Goal: Navigation & Orientation: Go to known website

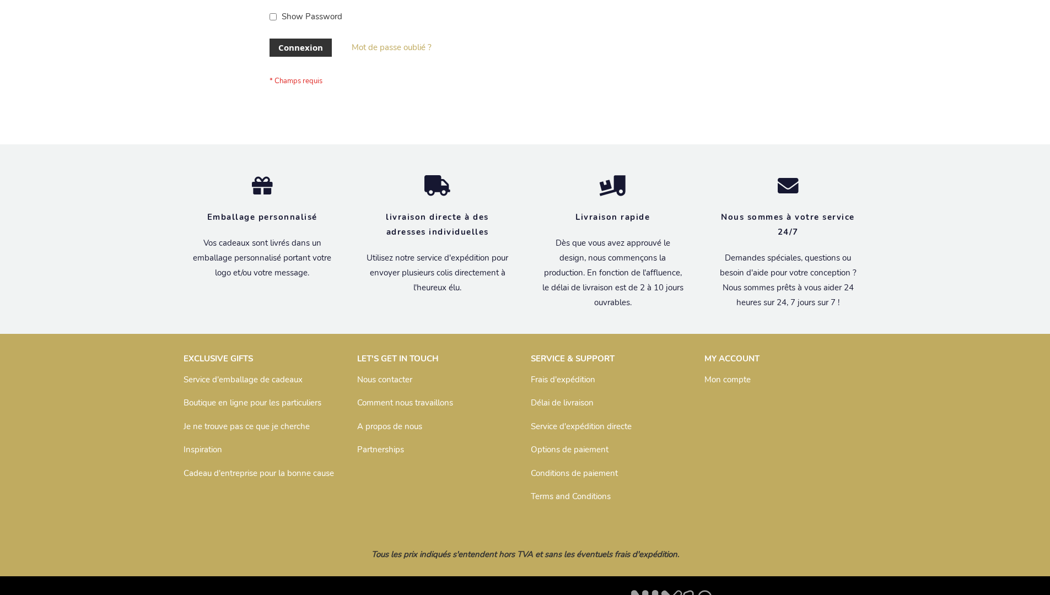
scroll to position [380, 0]
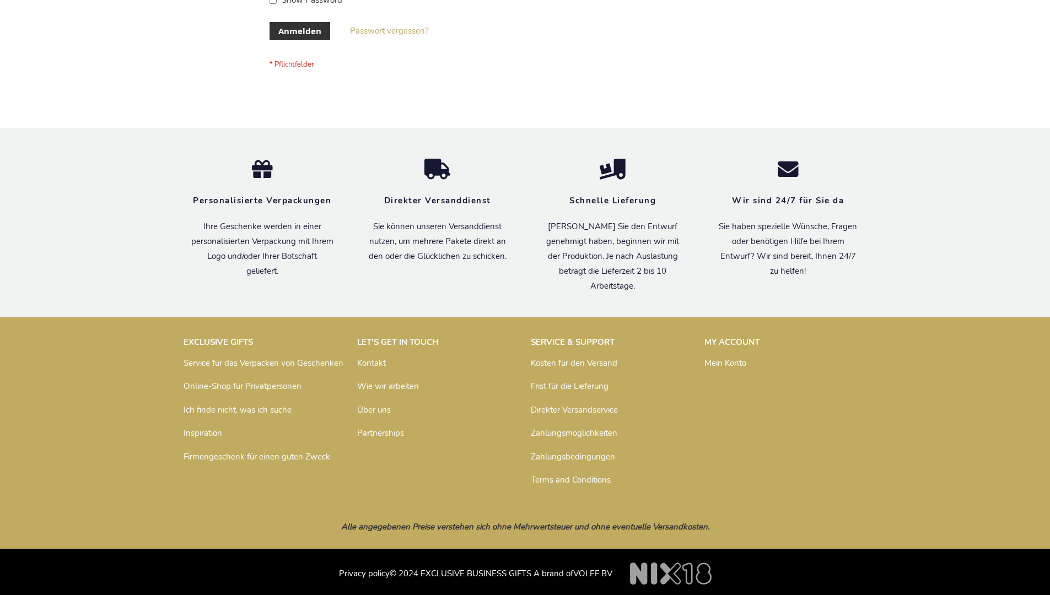
scroll to position [369, 0]
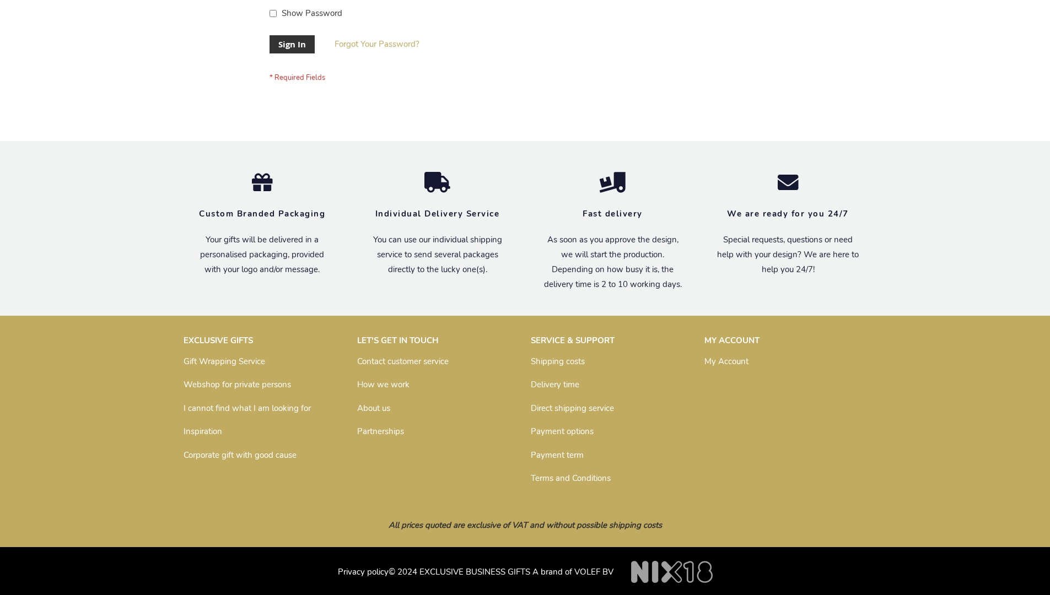
scroll to position [354, 0]
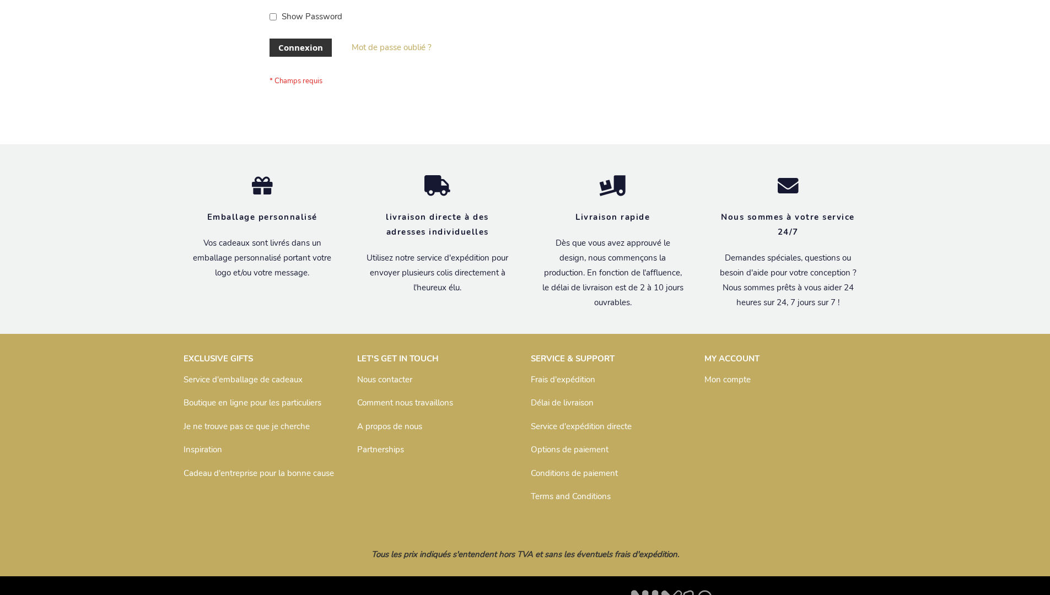
scroll to position [380, 0]
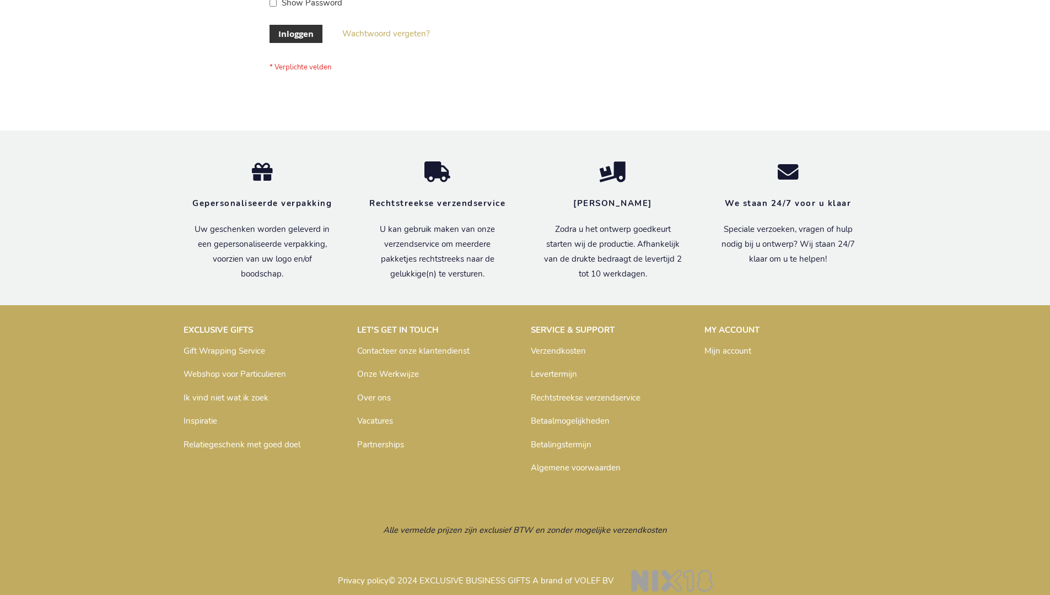
scroll to position [366, 0]
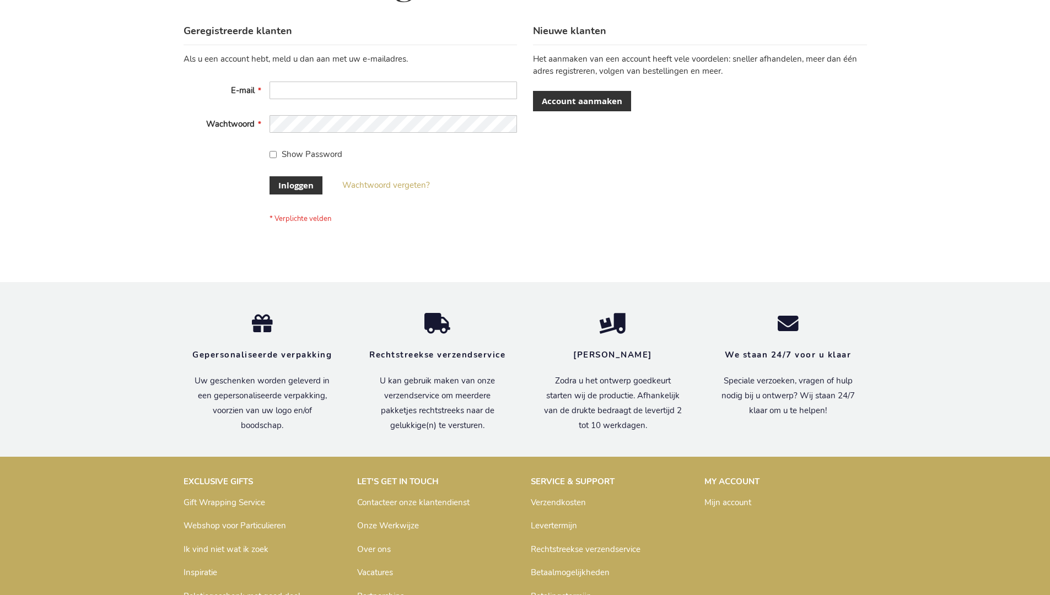
scroll to position [374, 0]
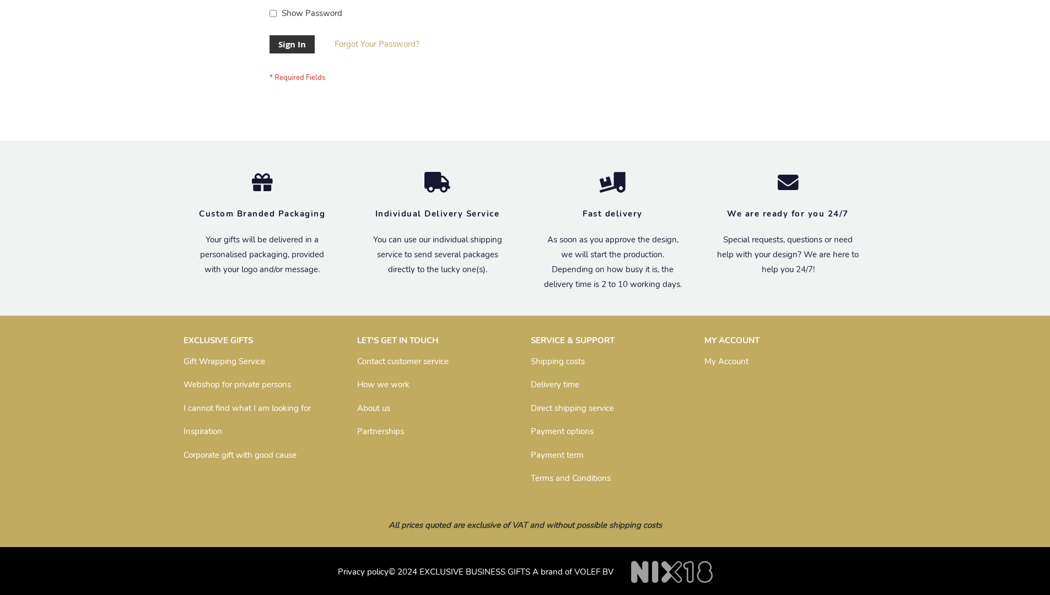
scroll to position [354, 0]
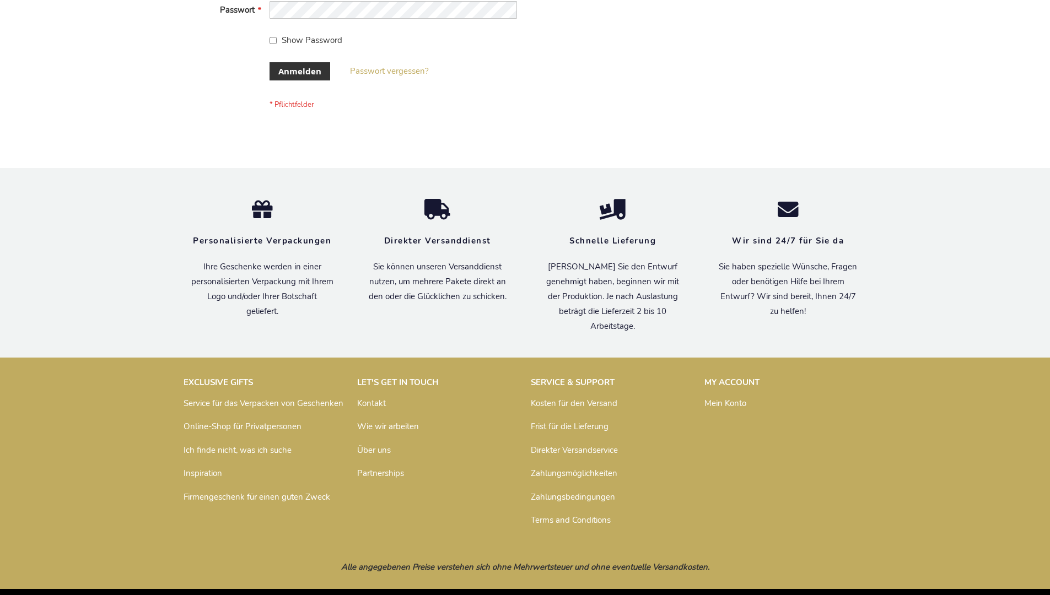
scroll to position [360, 0]
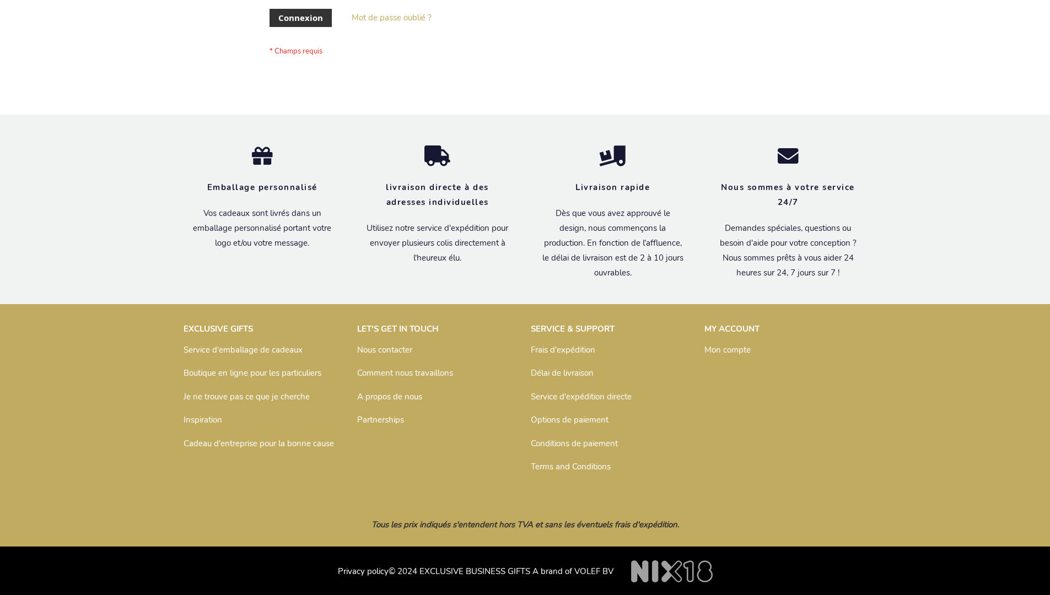
scroll to position [380, 0]
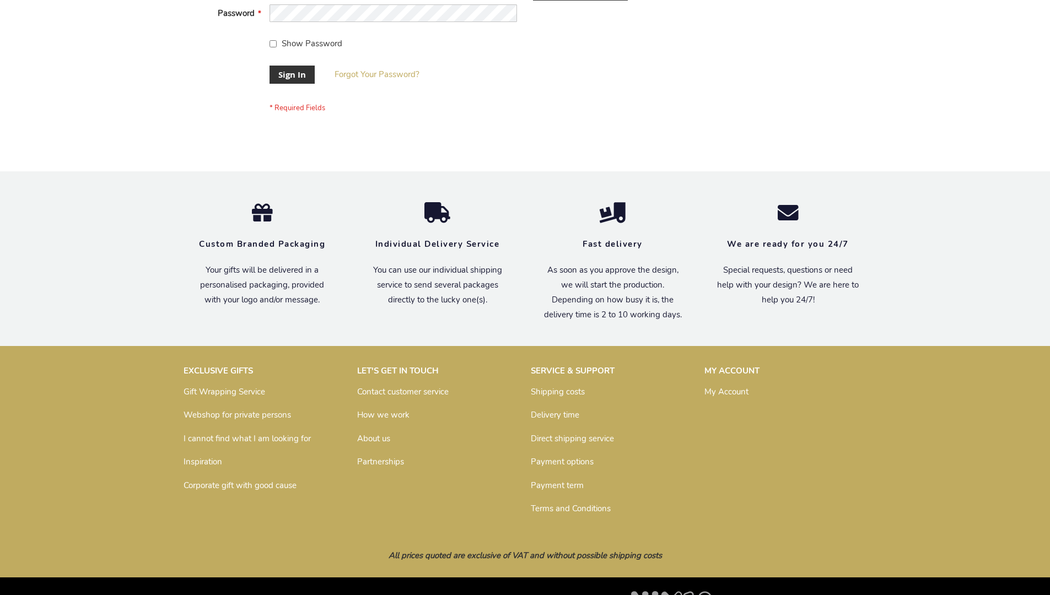
scroll to position [354, 0]
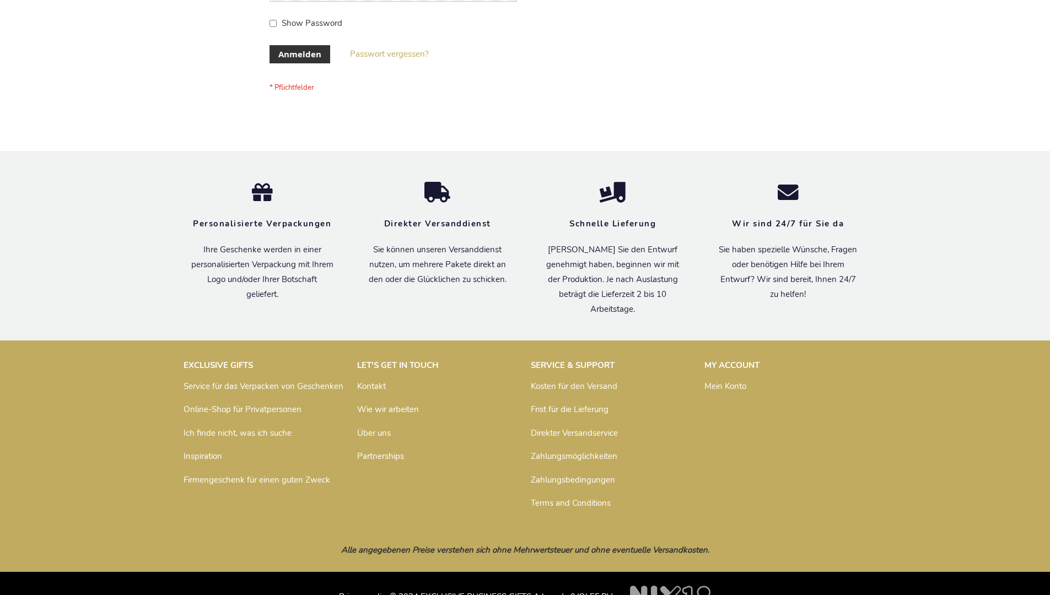
scroll to position [369, 0]
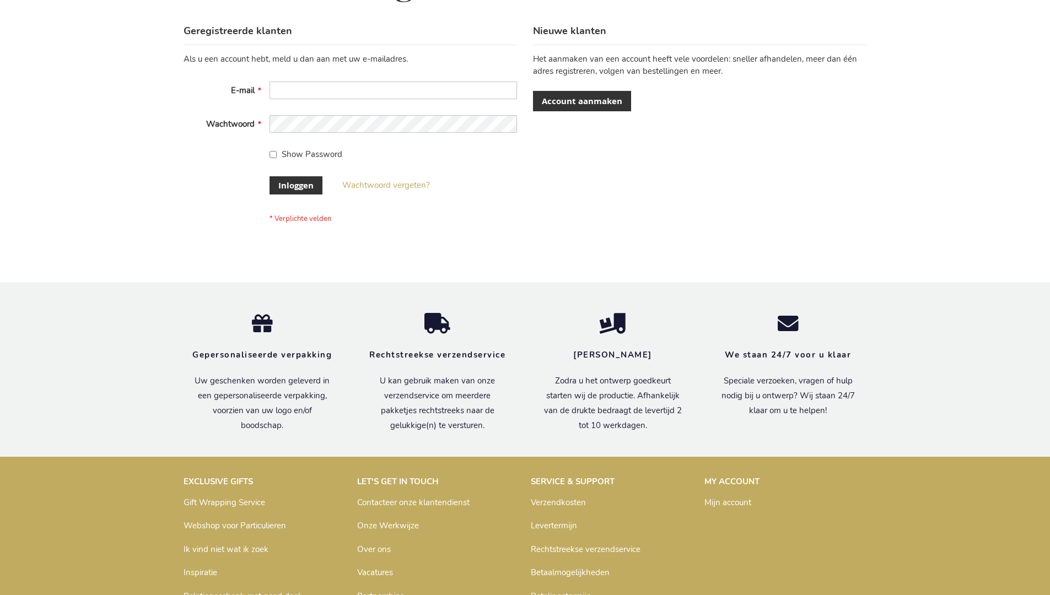
scroll to position [374, 0]
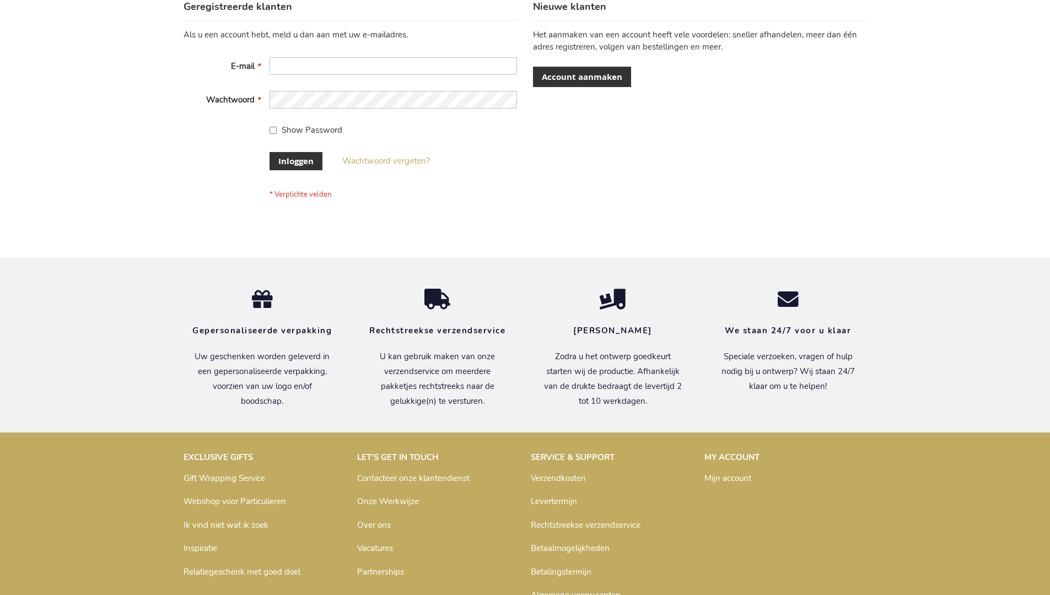
scroll to position [374, 0]
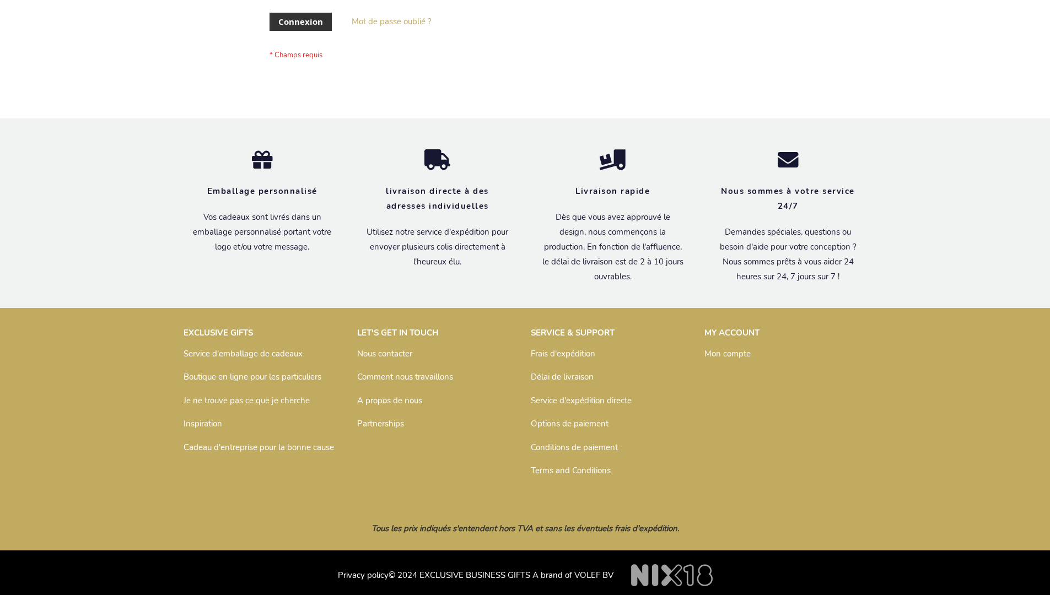
scroll to position [380, 0]
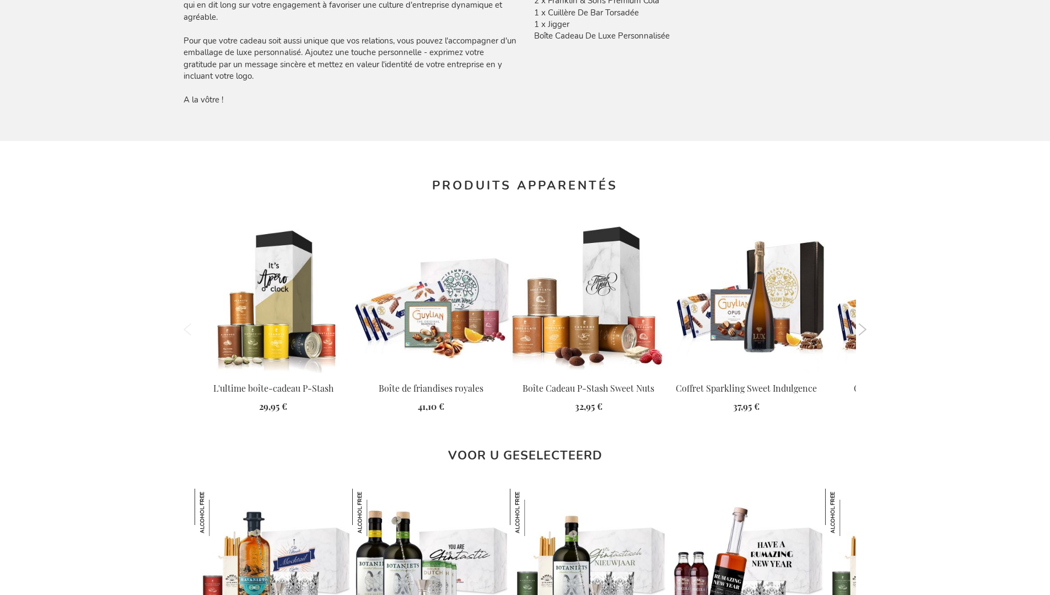
scroll to position [1534, 0]
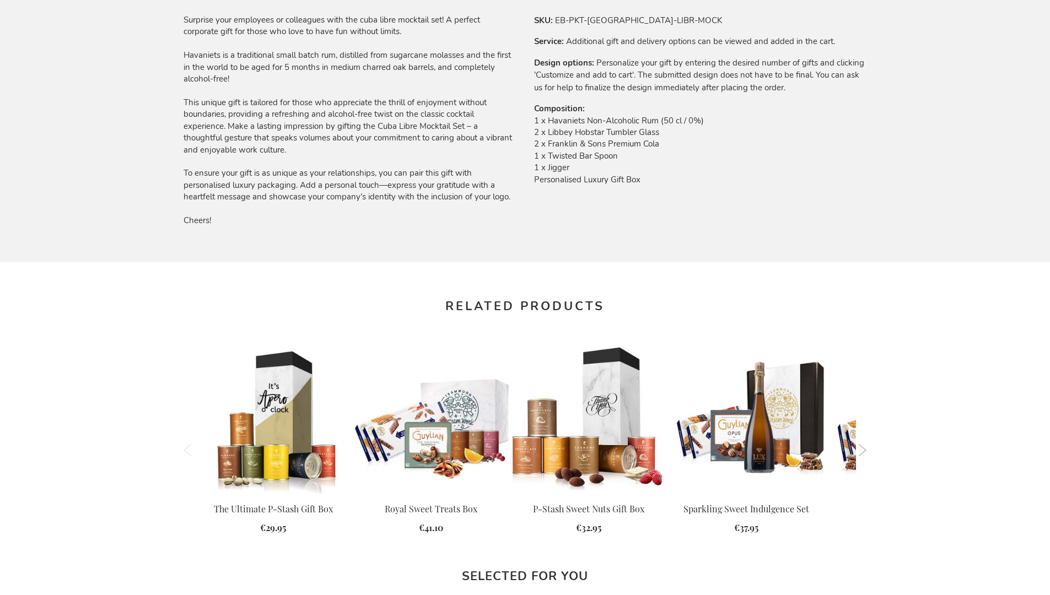
scroll to position [1448, 0]
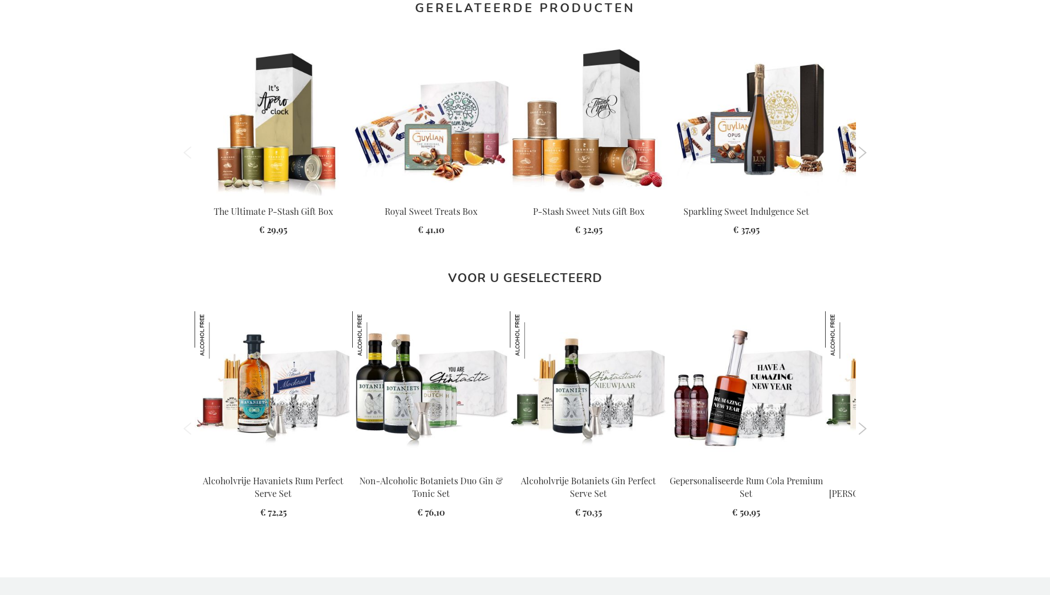
scroll to position [1478, 0]
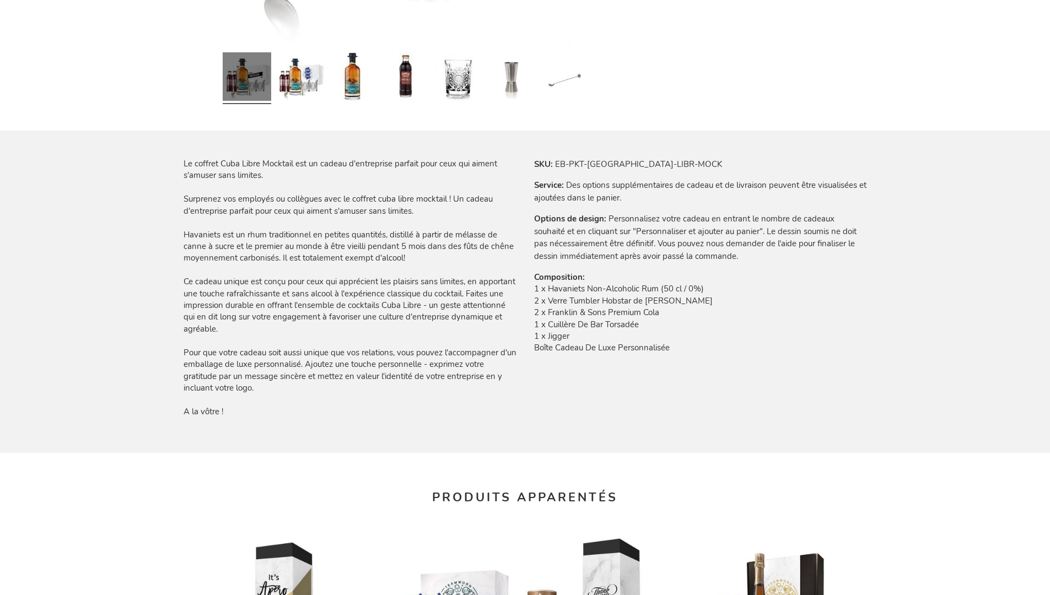
scroll to position [1534, 0]
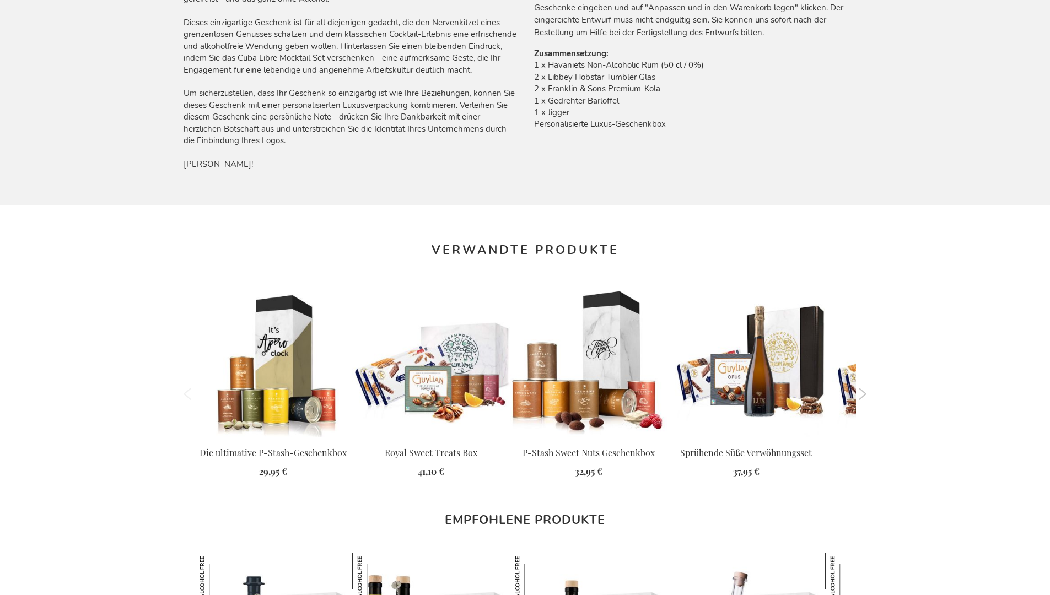
scroll to position [1487, 0]
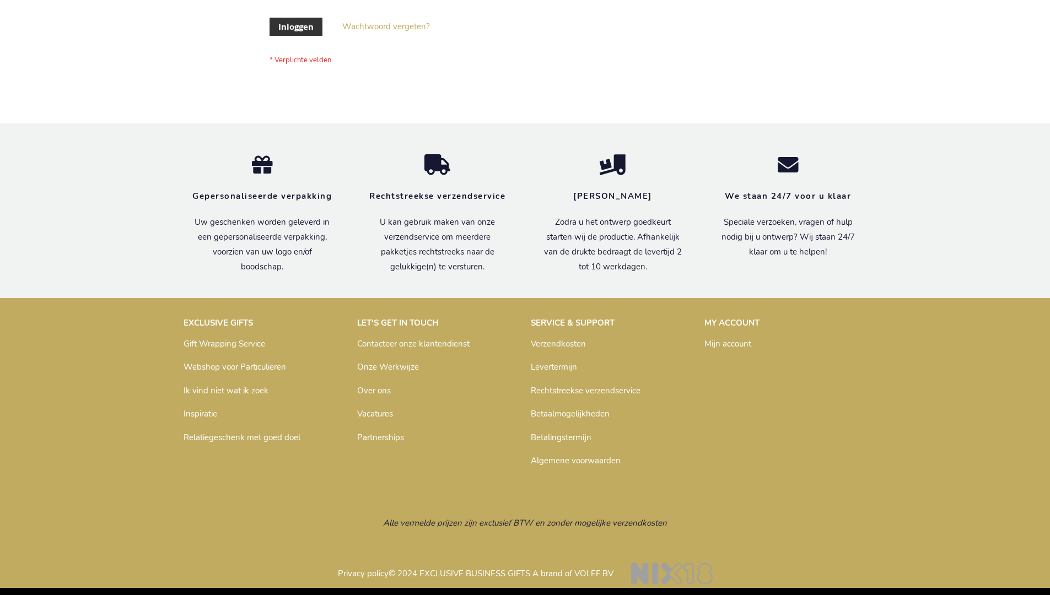
scroll to position [374, 0]
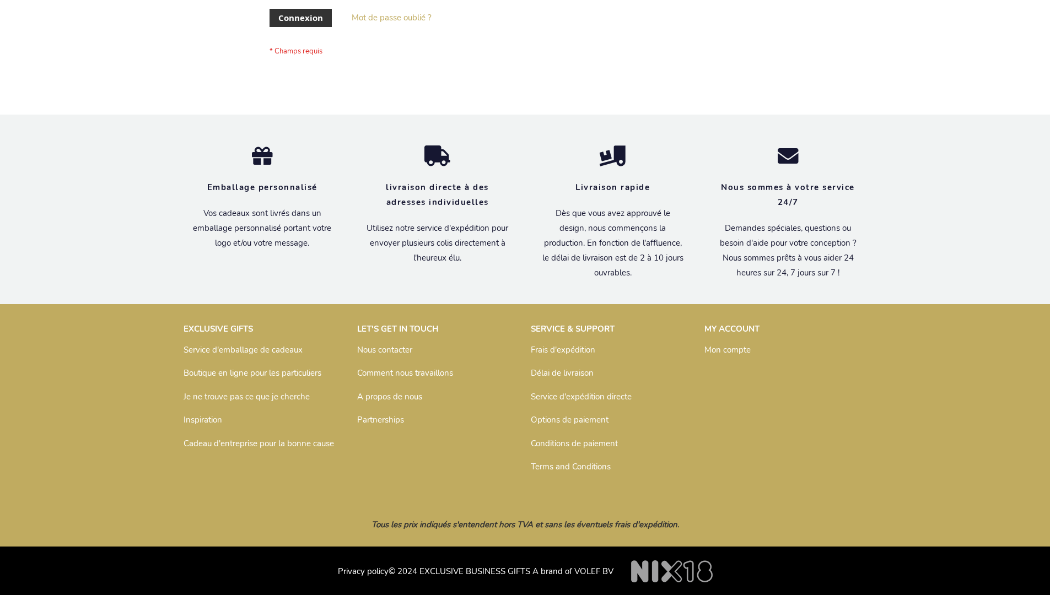
scroll to position [380, 0]
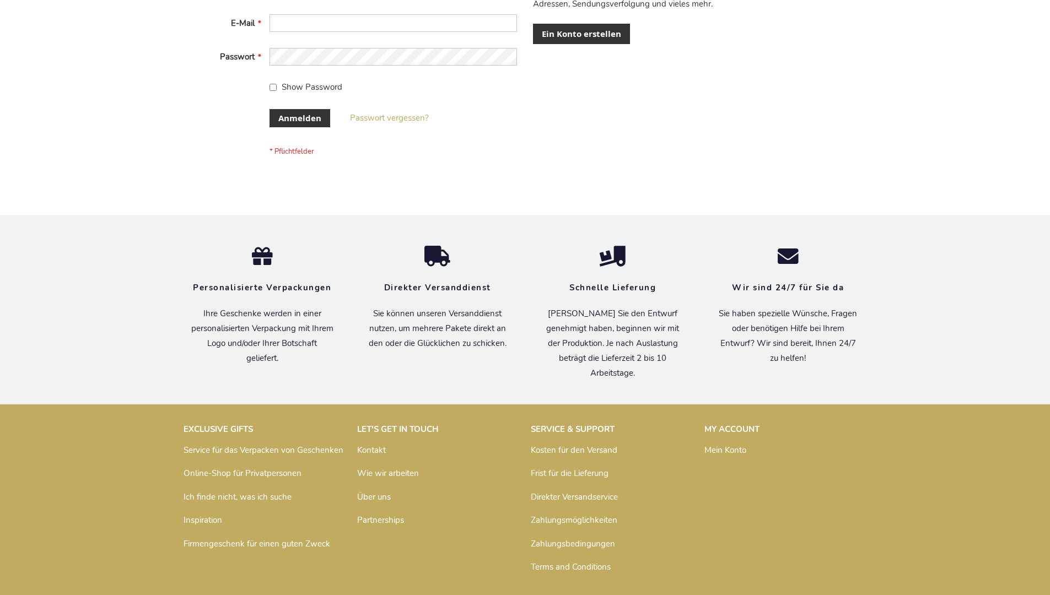
scroll to position [369, 0]
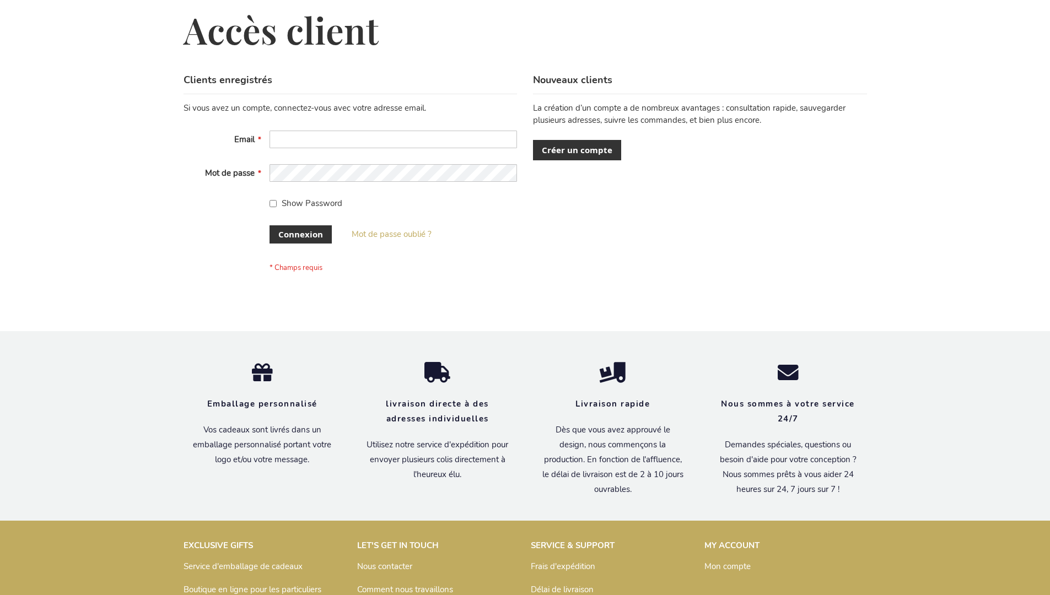
scroll to position [380, 0]
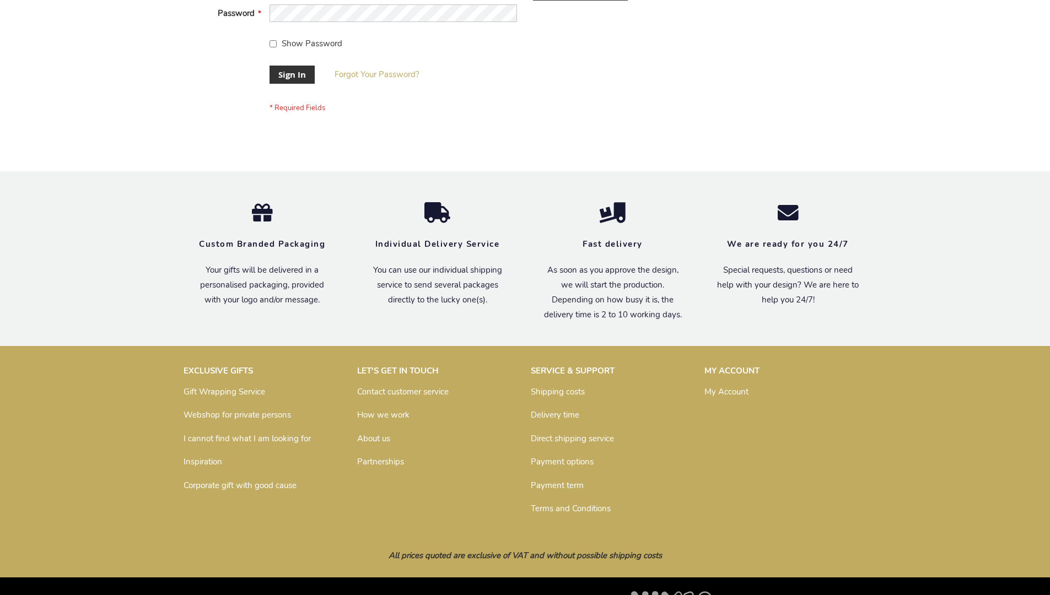
scroll to position [354, 0]
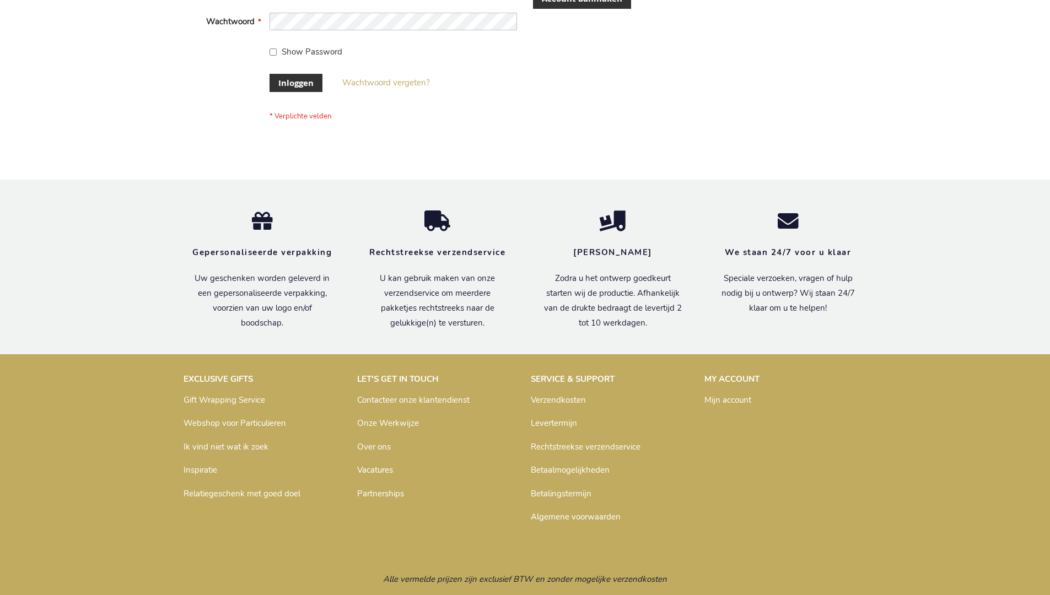
scroll to position [366, 0]
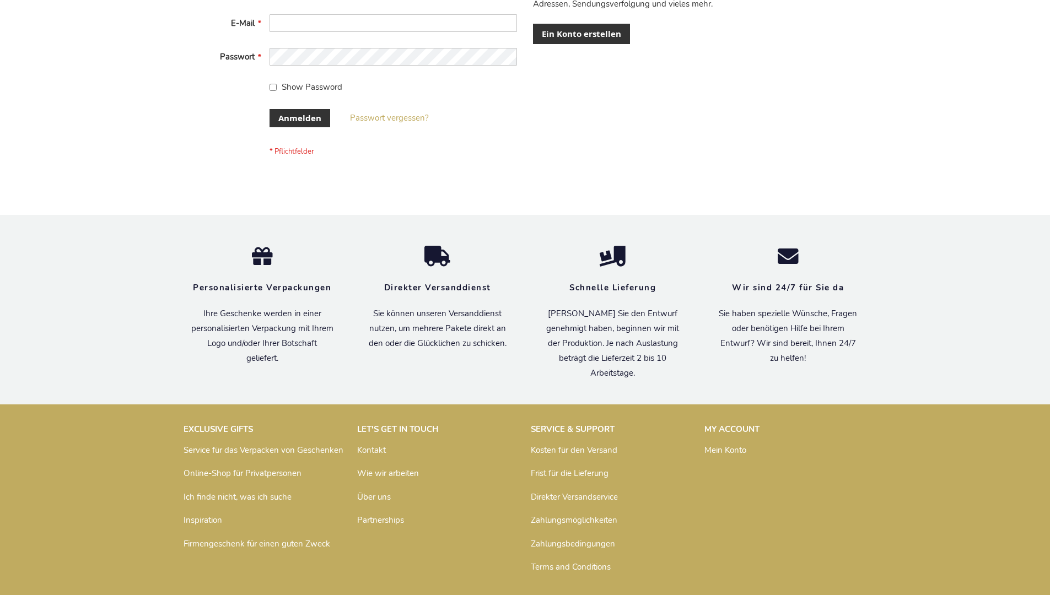
scroll to position [369, 0]
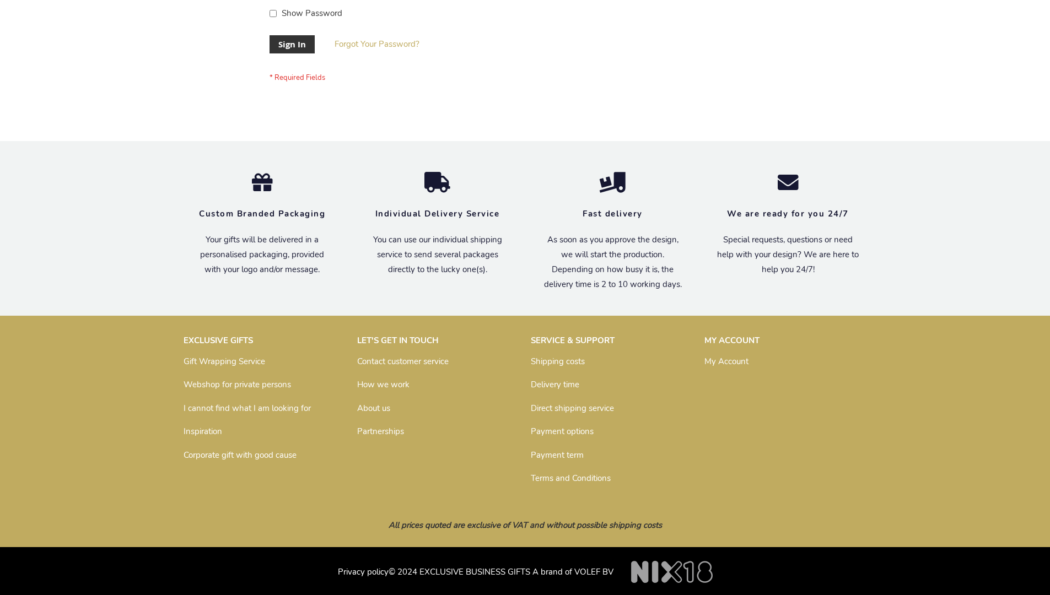
scroll to position [354, 0]
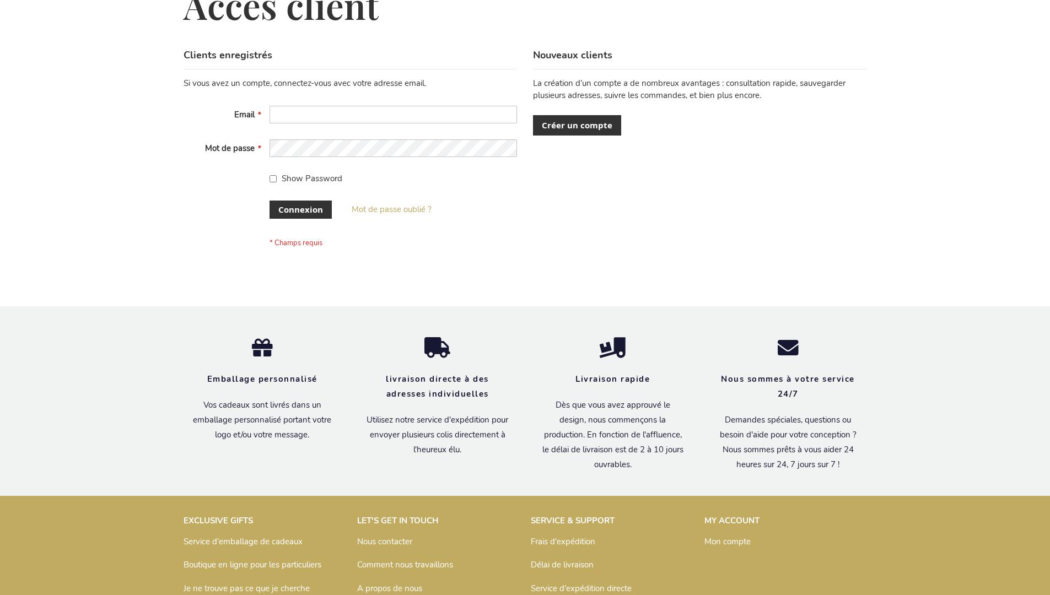
scroll to position [380, 0]
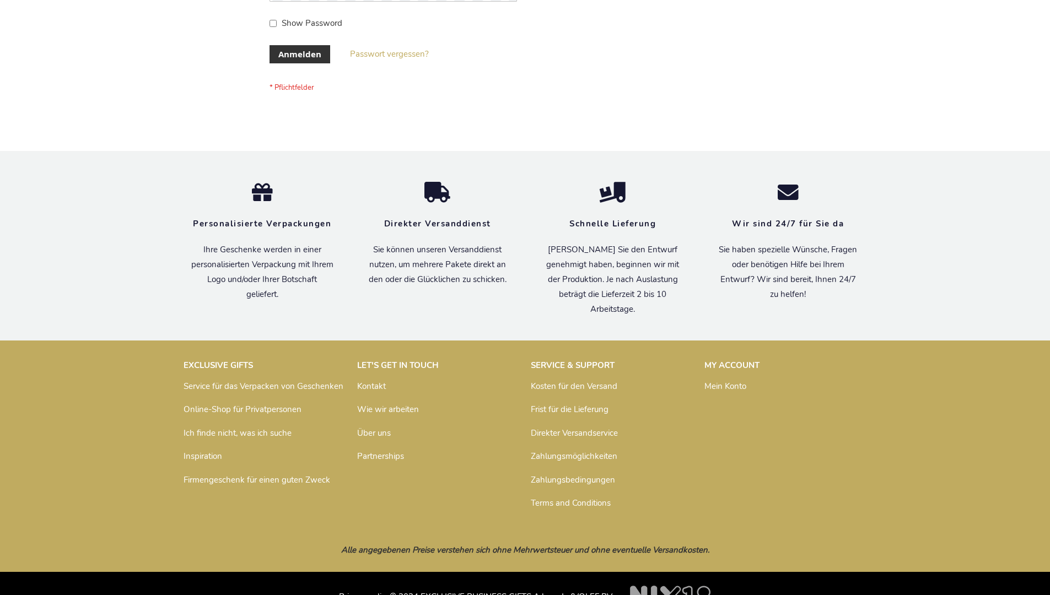
scroll to position [369, 0]
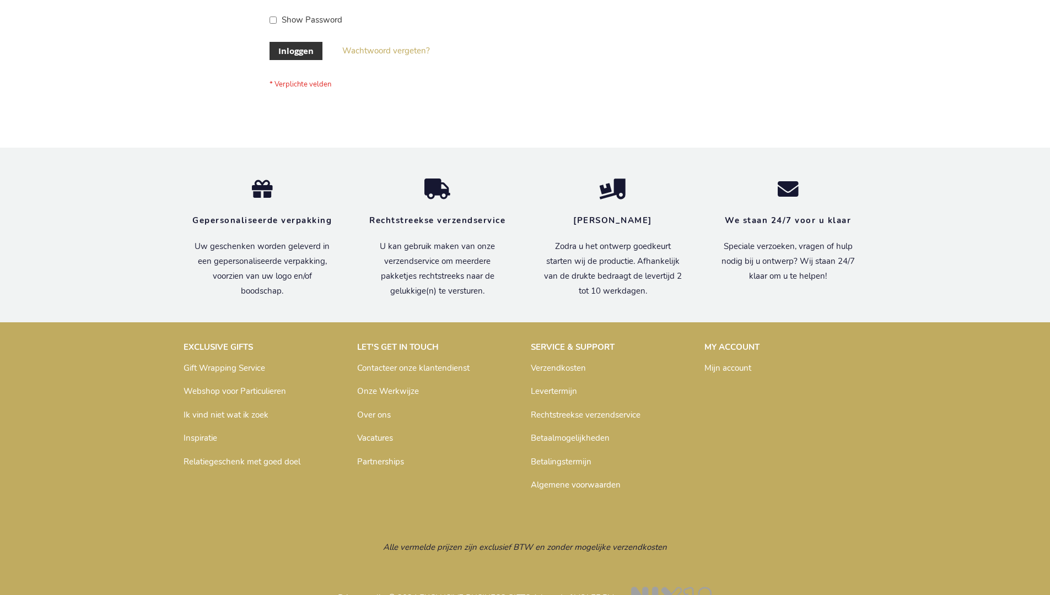
scroll to position [374, 0]
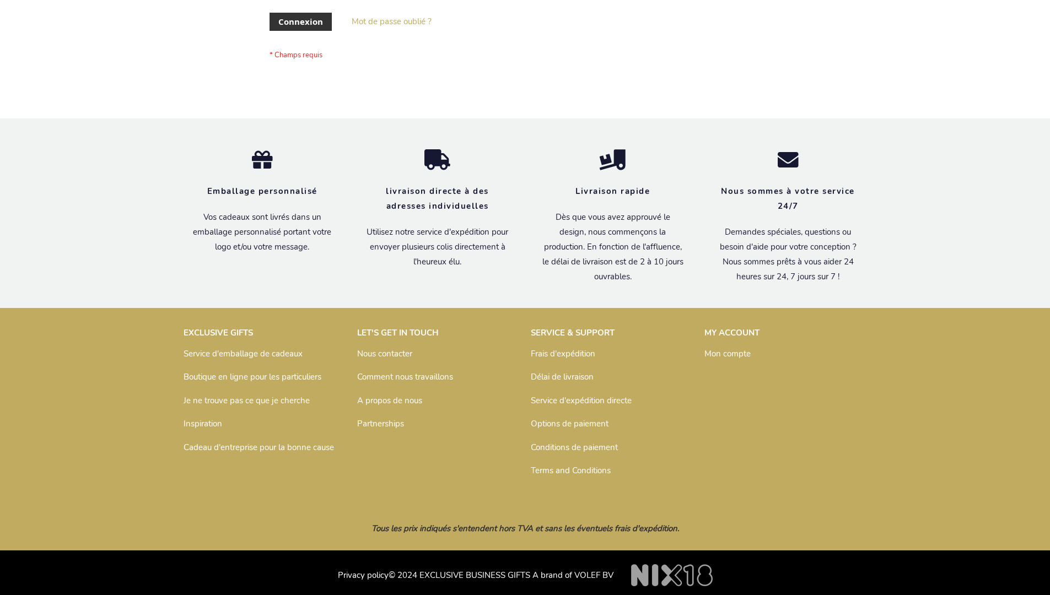
scroll to position [380, 0]
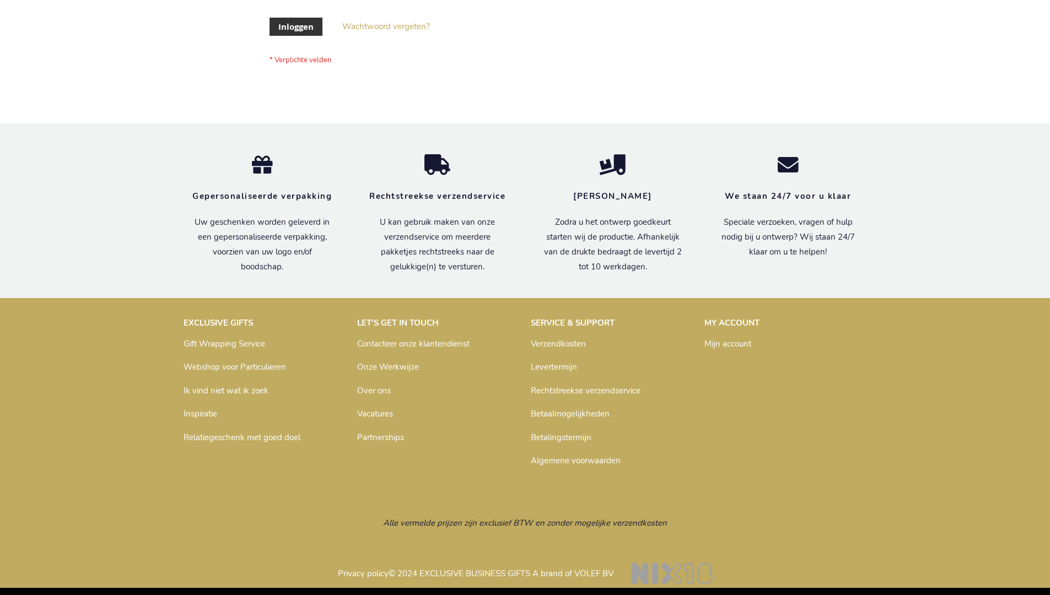
scroll to position [374, 0]
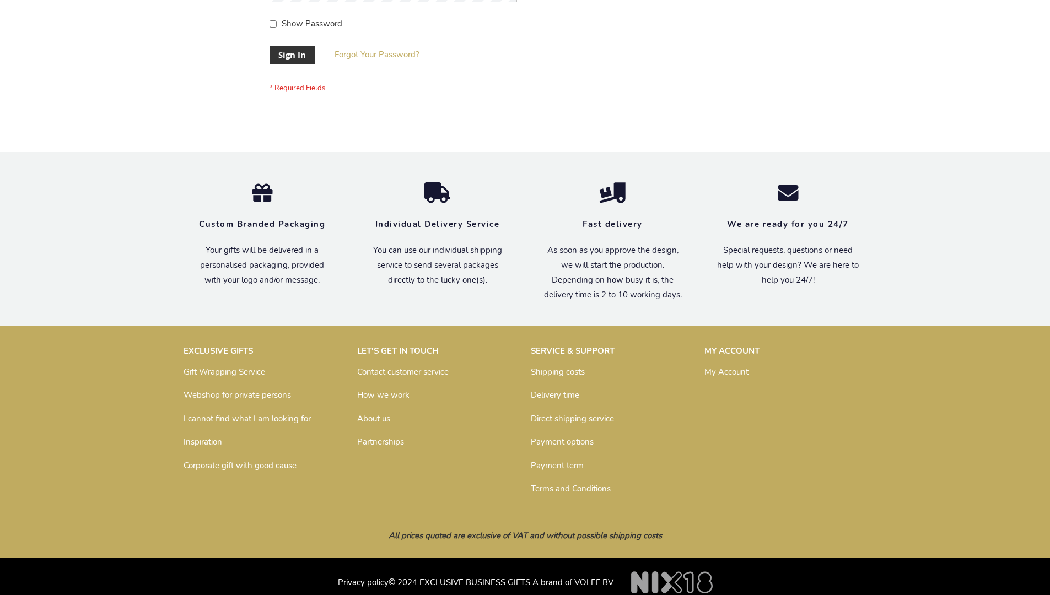
scroll to position [354, 0]
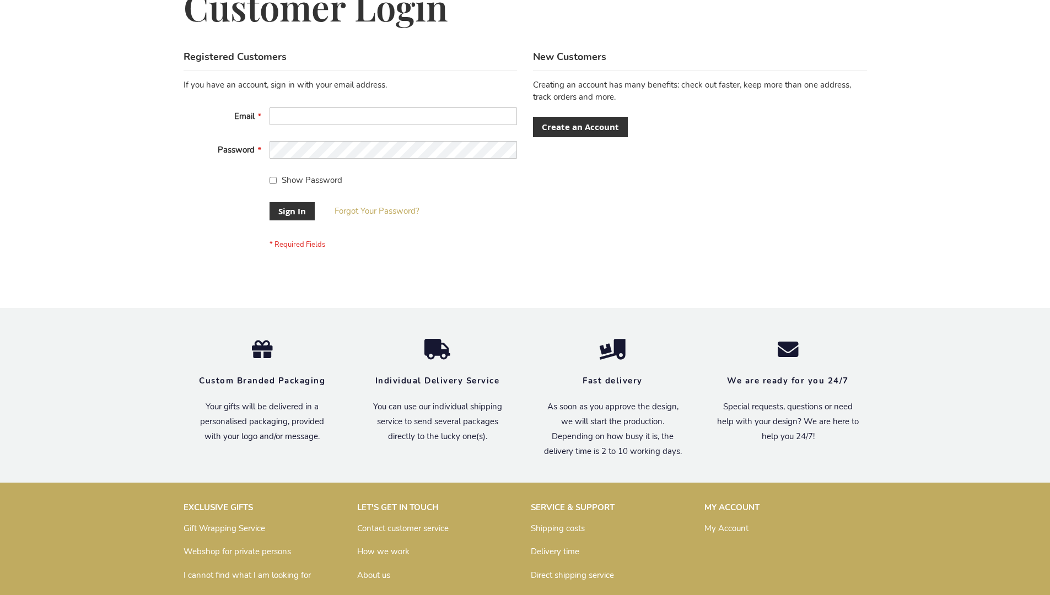
scroll to position [354, 0]
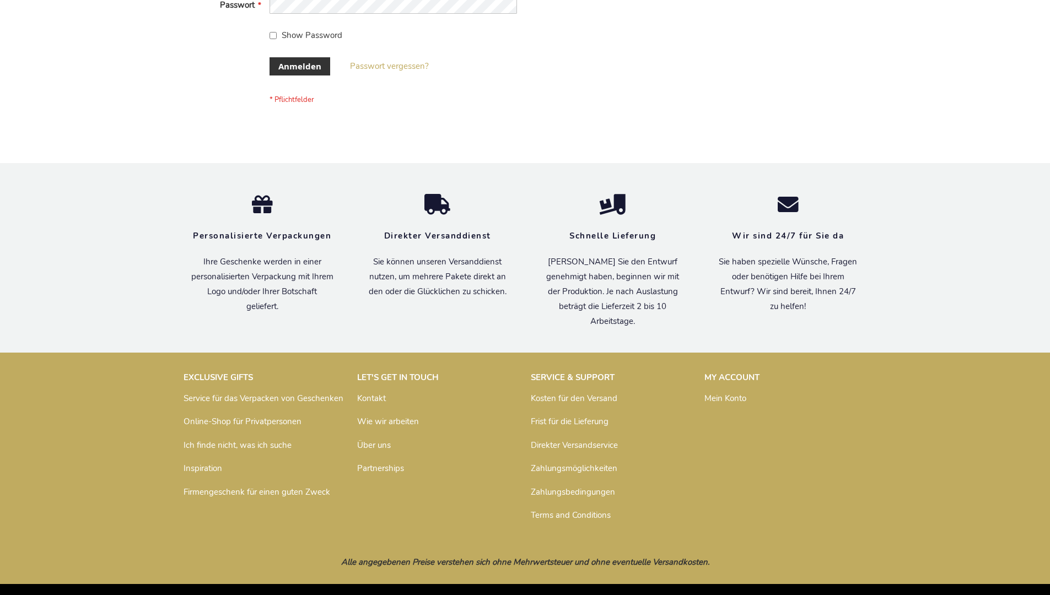
scroll to position [369, 0]
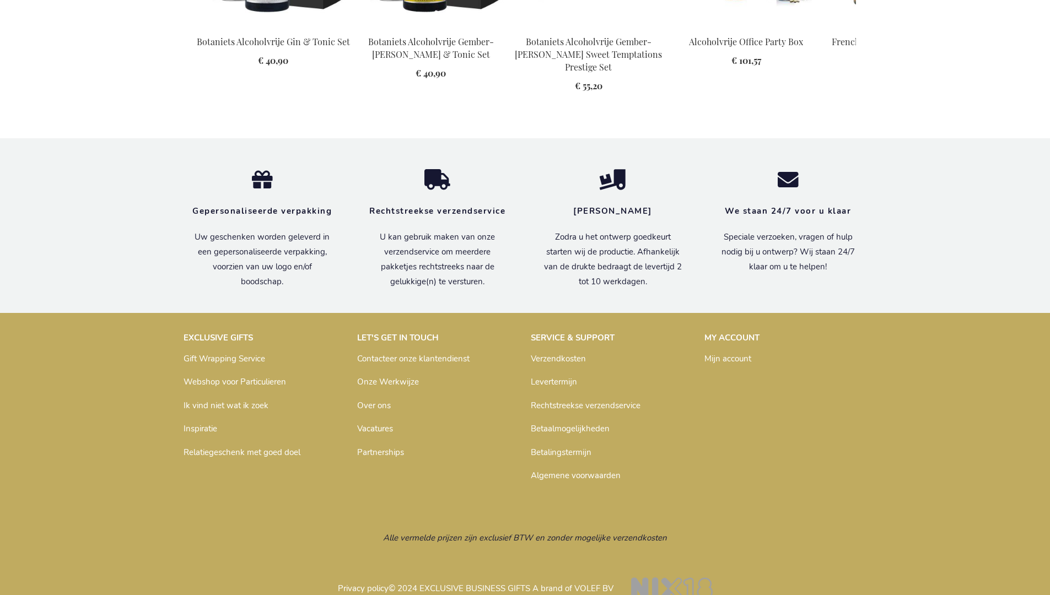
scroll to position [1448, 0]
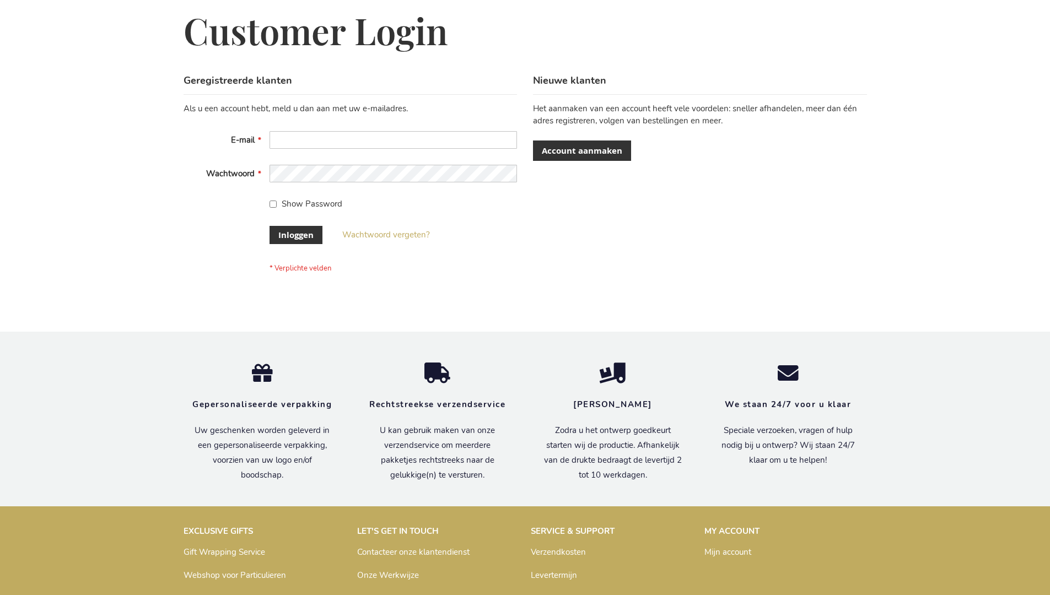
scroll to position [374, 0]
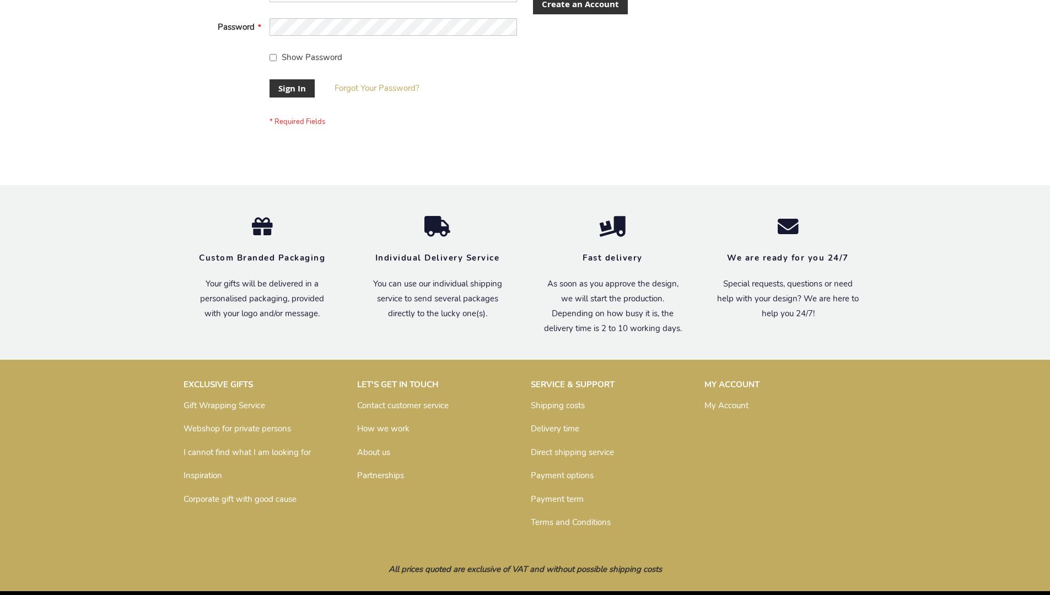
scroll to position [354, 0]
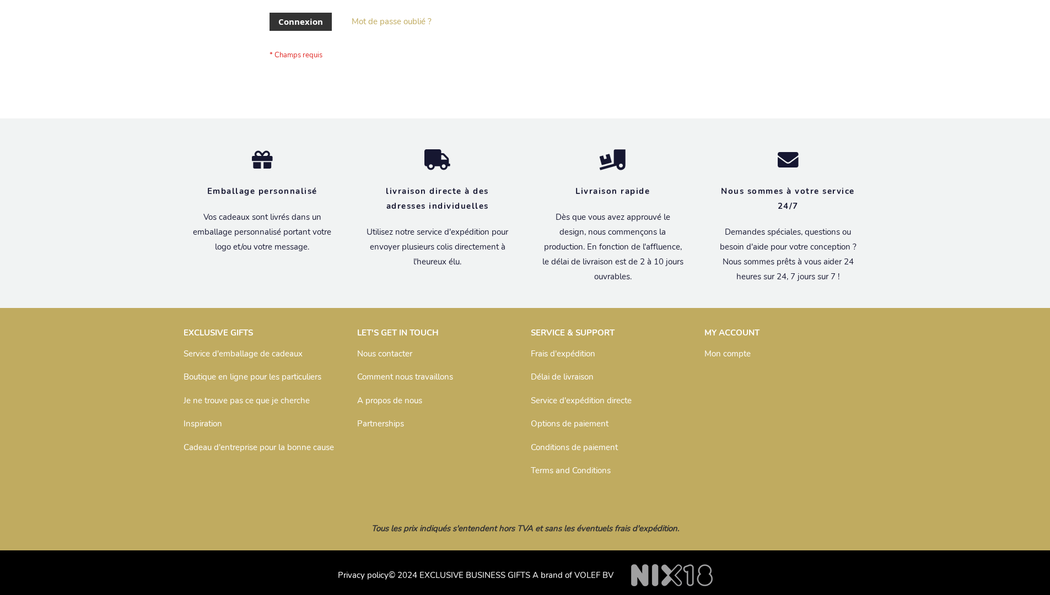
scroll to position [380, 0]
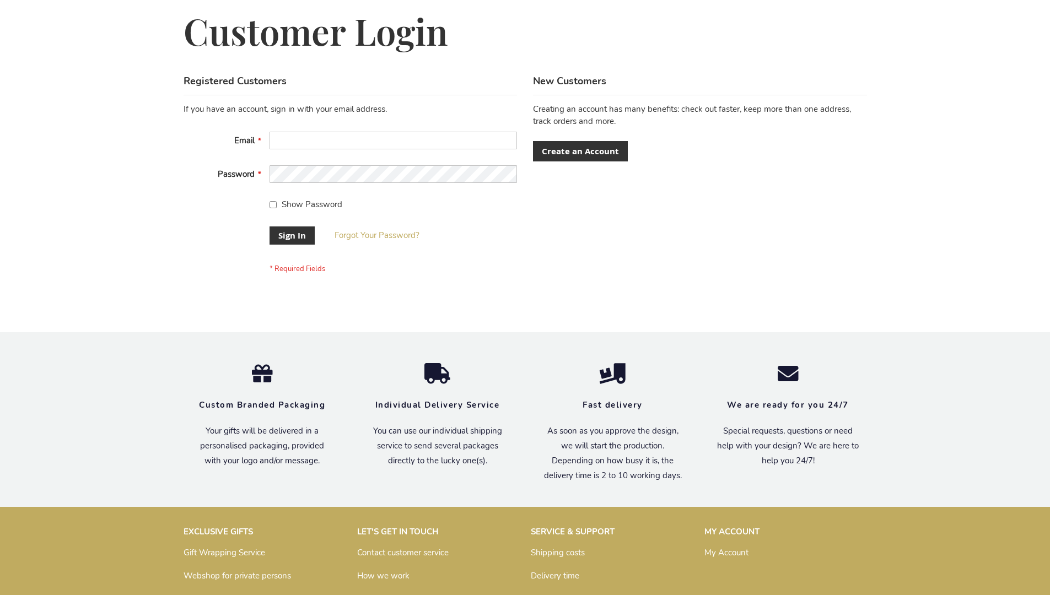
scroll to position [354, 0]
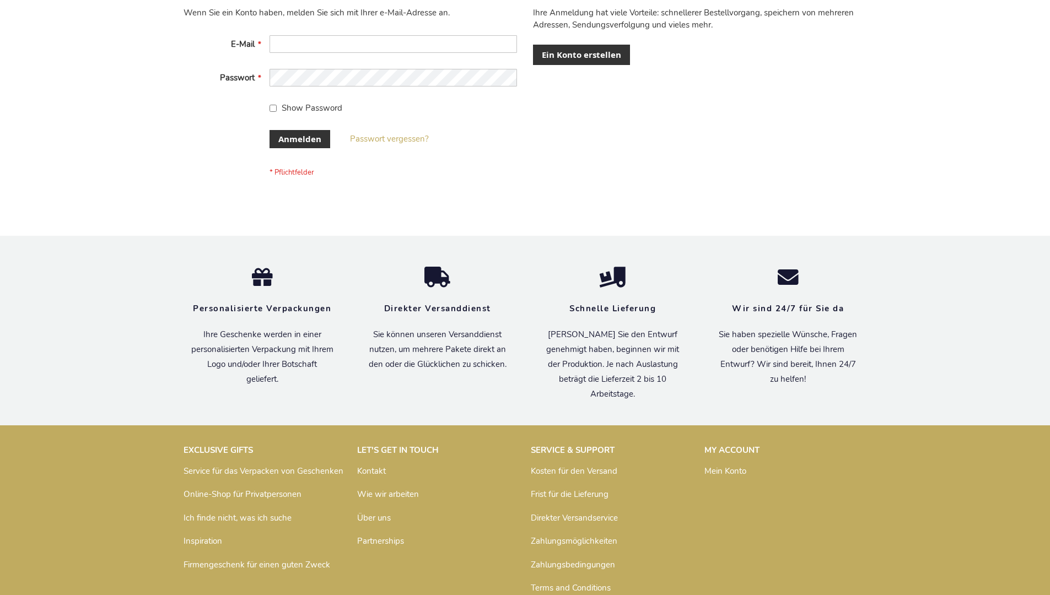
scroll to position [369, 0]
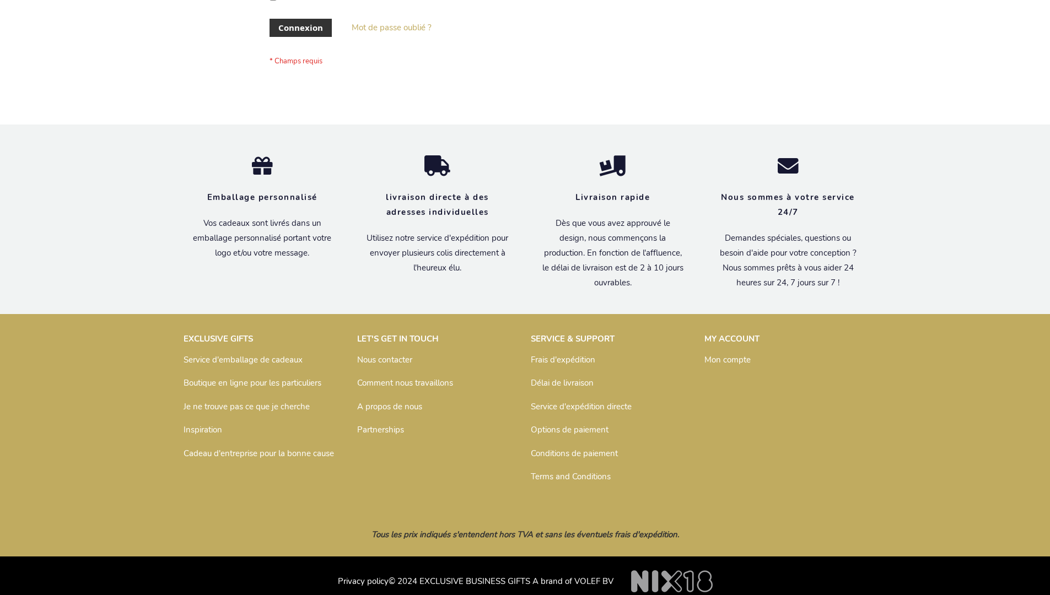
scroll to position [380, 0]
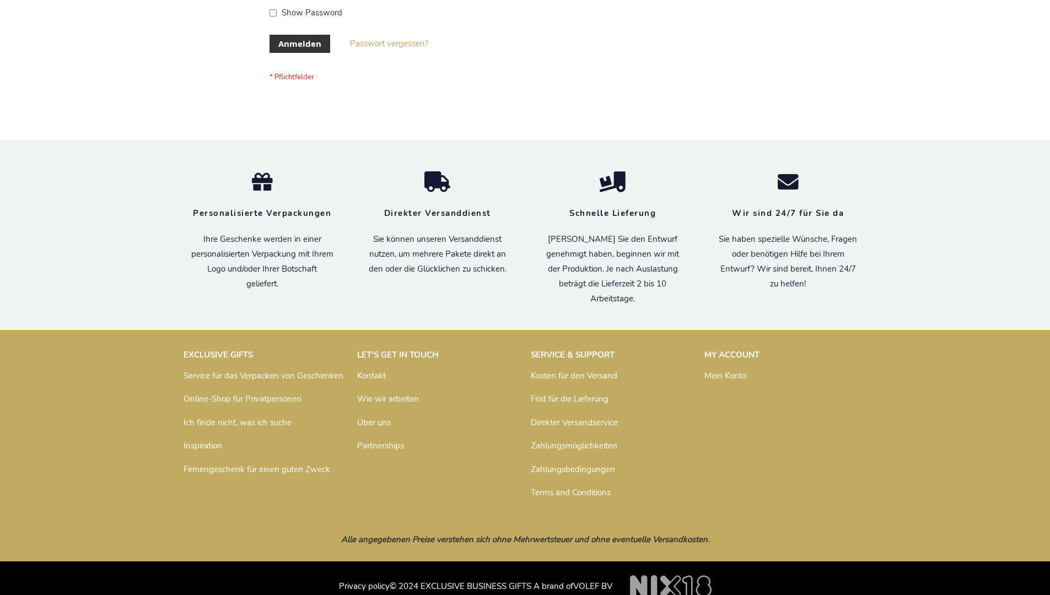
scroll to position [369, 0]
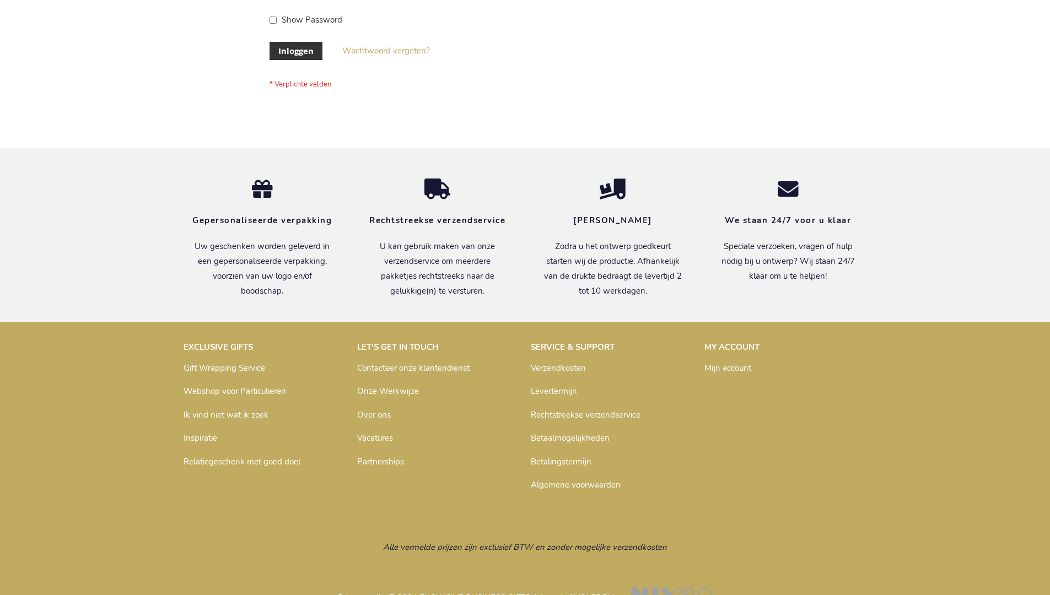
scroll to position [374, 0]
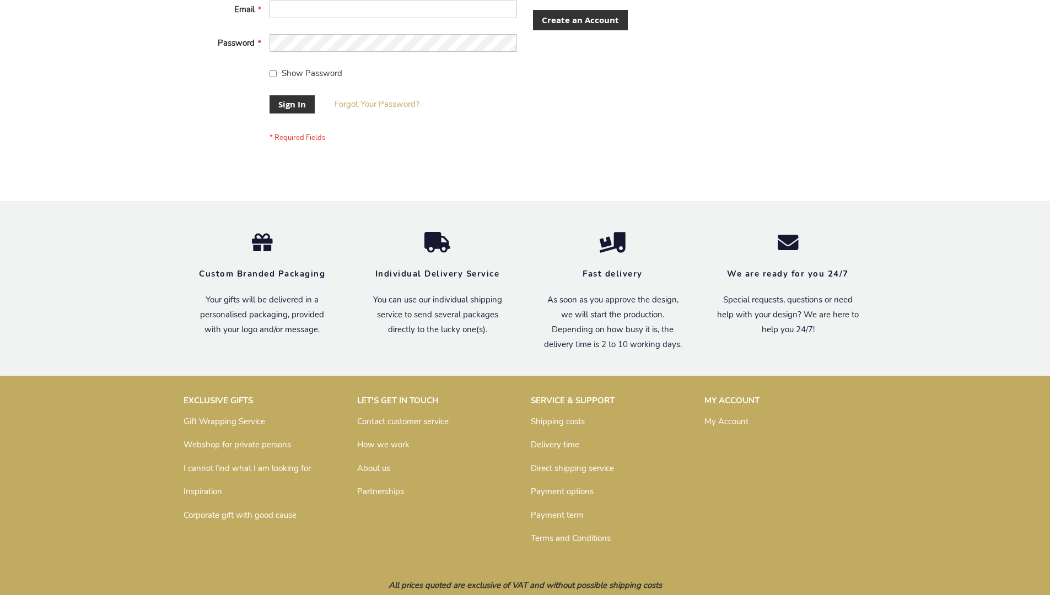
scroll to position [354, 0]
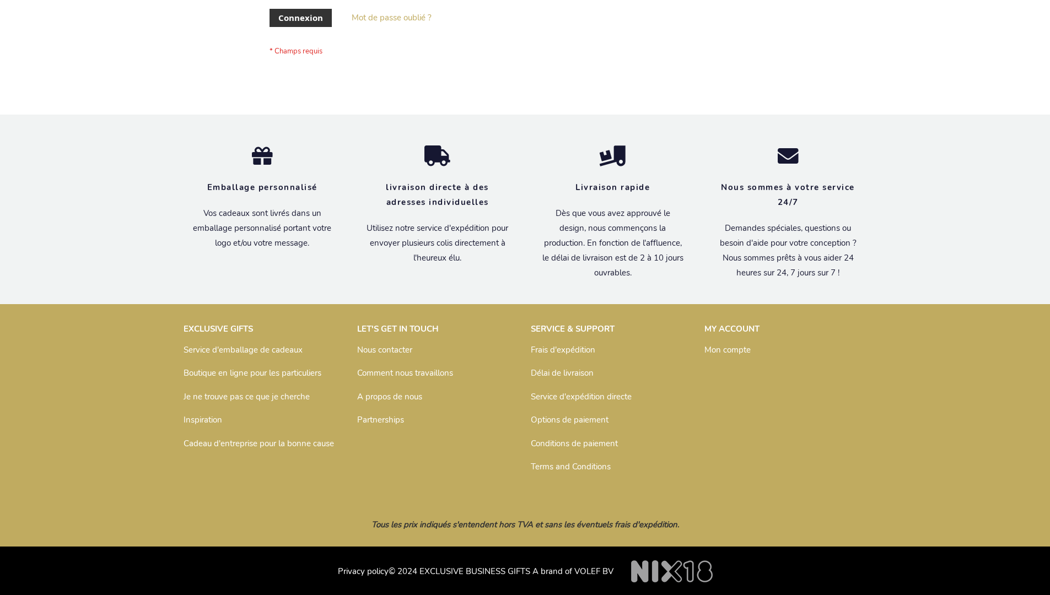
scroll to position [380, 0]
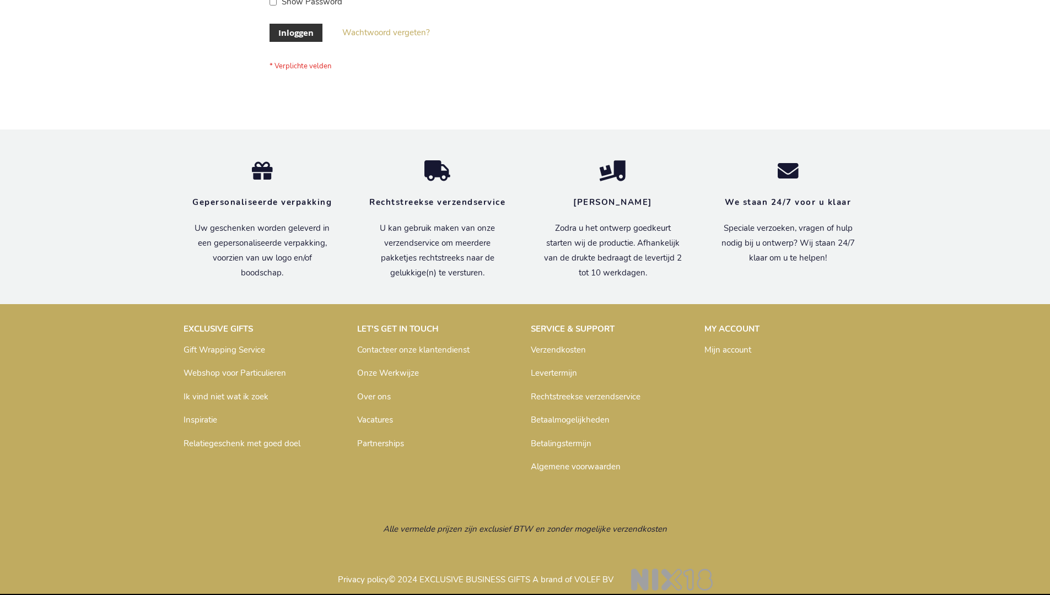
scroll to position [374, 0]
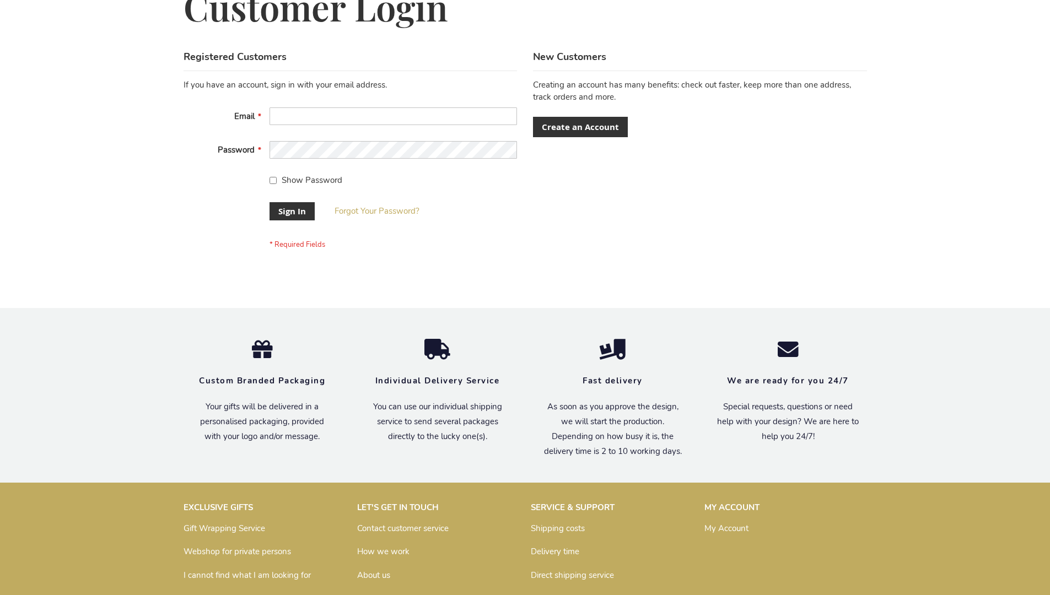
scroll to position [354, 0]
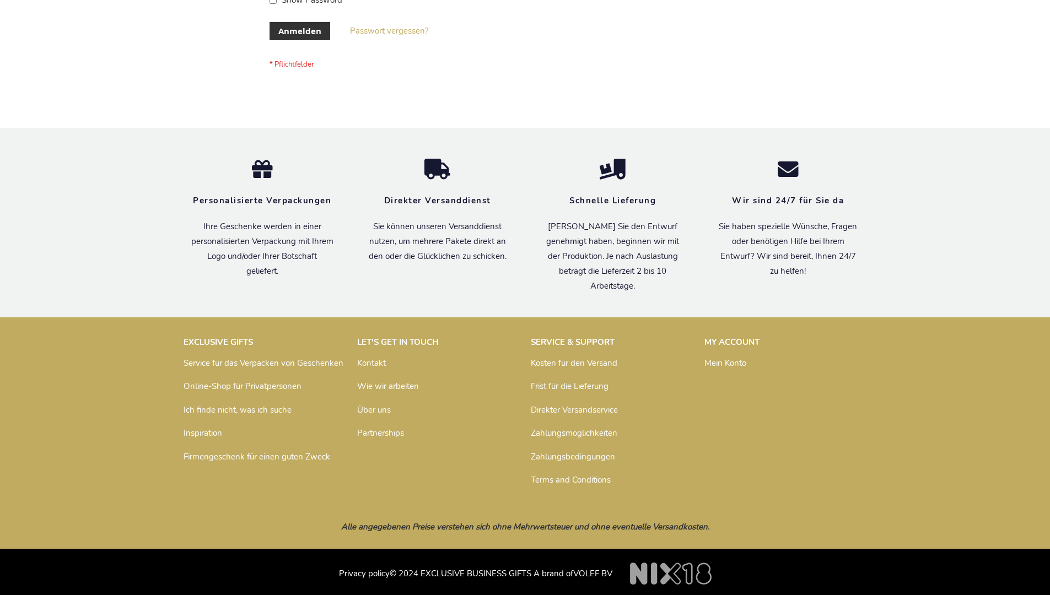
scroll to position [369, 0]
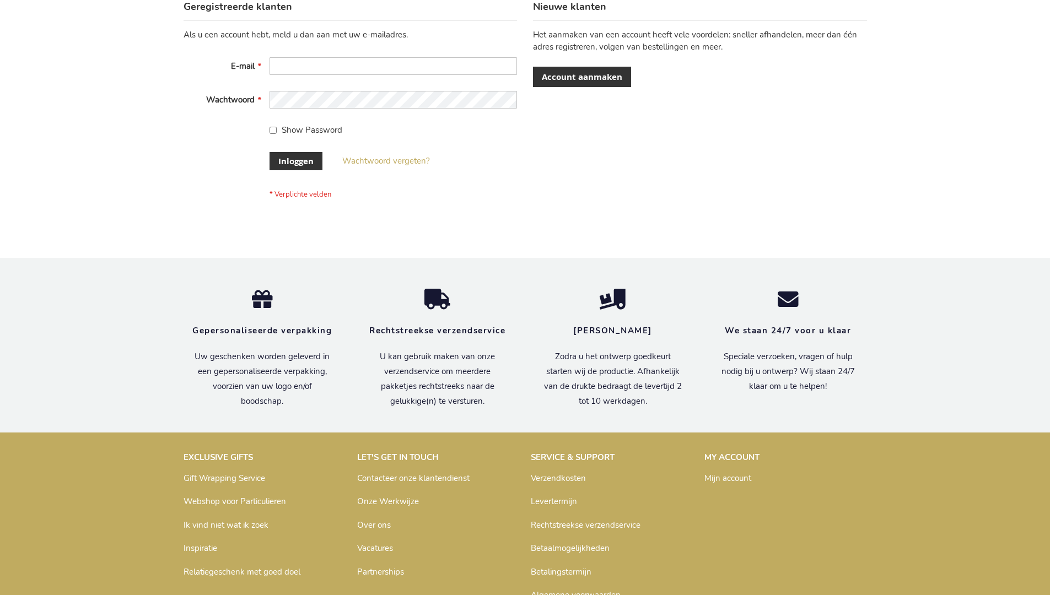
scroll to position [374, 0]
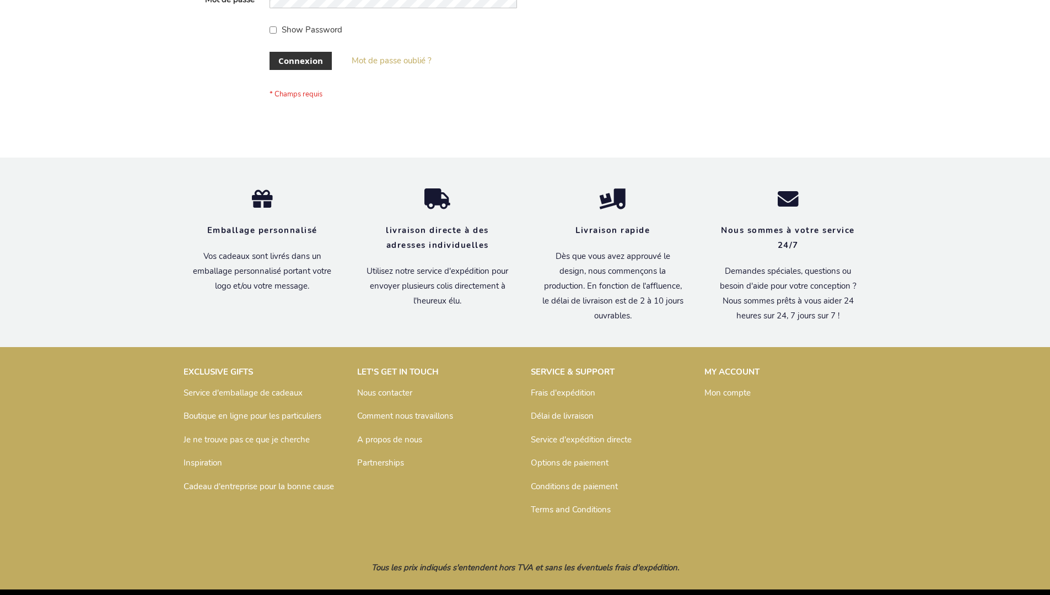
scroll to position [380, 0]
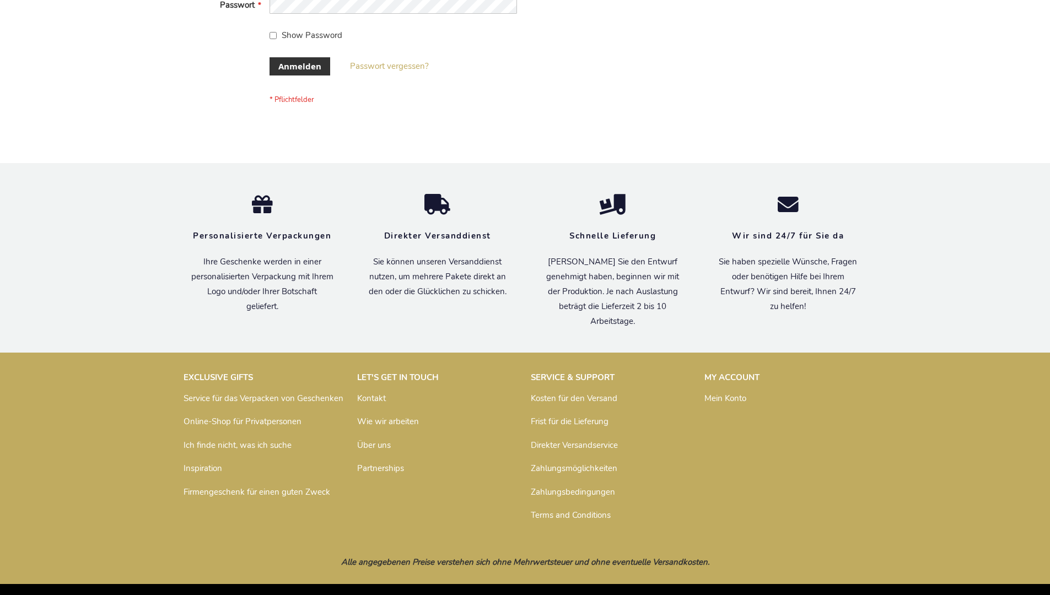
scroll to position [369, 0]
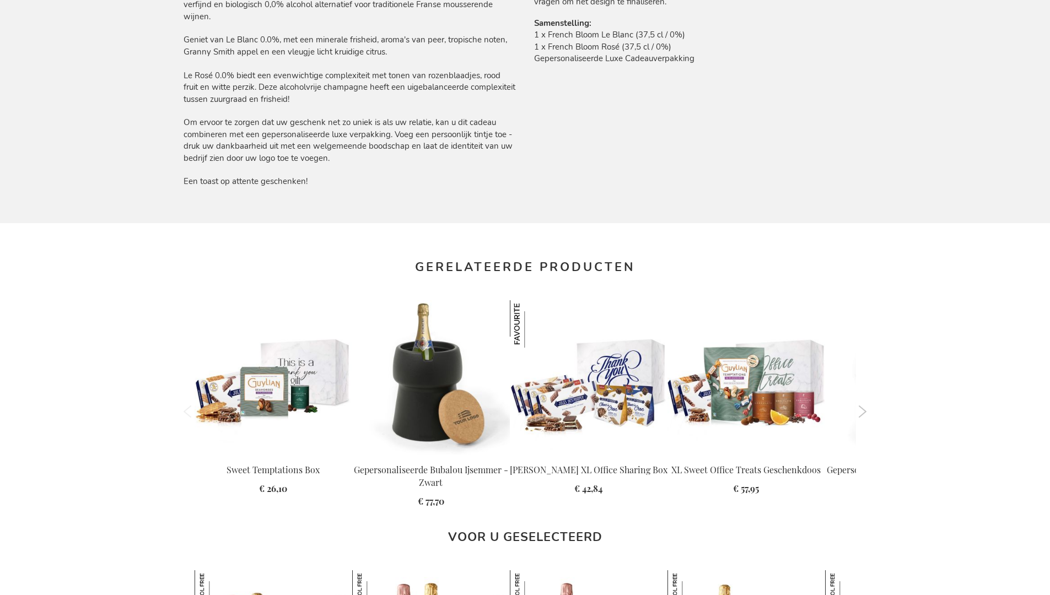
scroll to position [1515, 0]
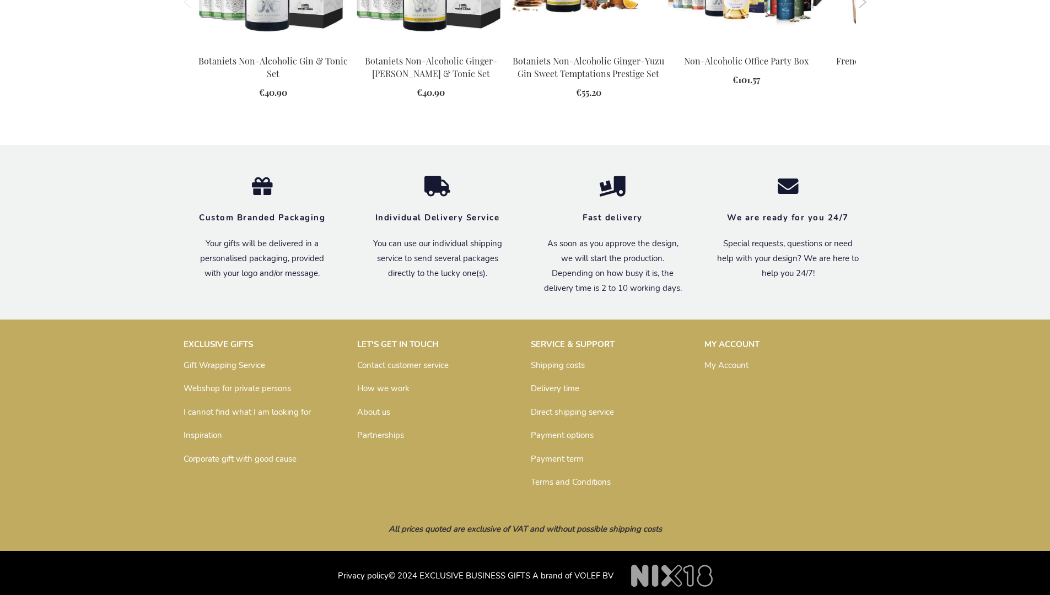
scroll to position [1428, 0]
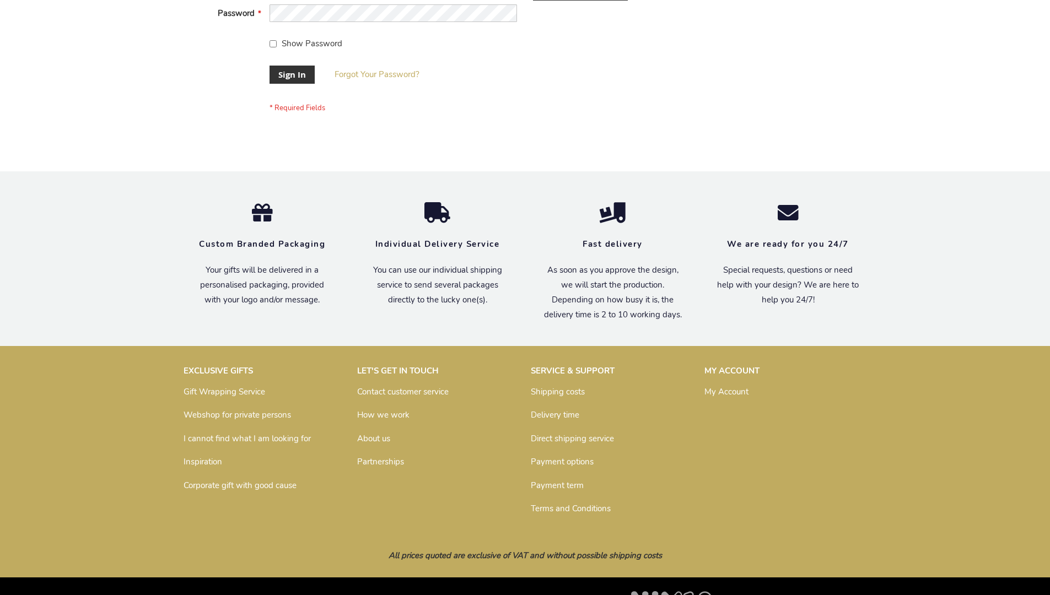
scroll to position [354, 0]
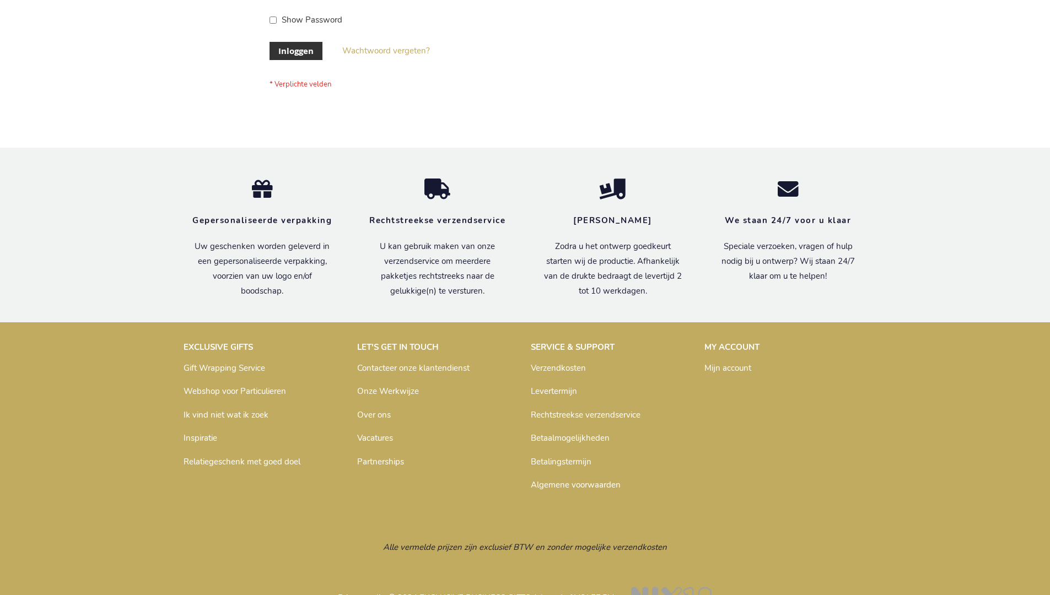
scroll to position [374, 0]
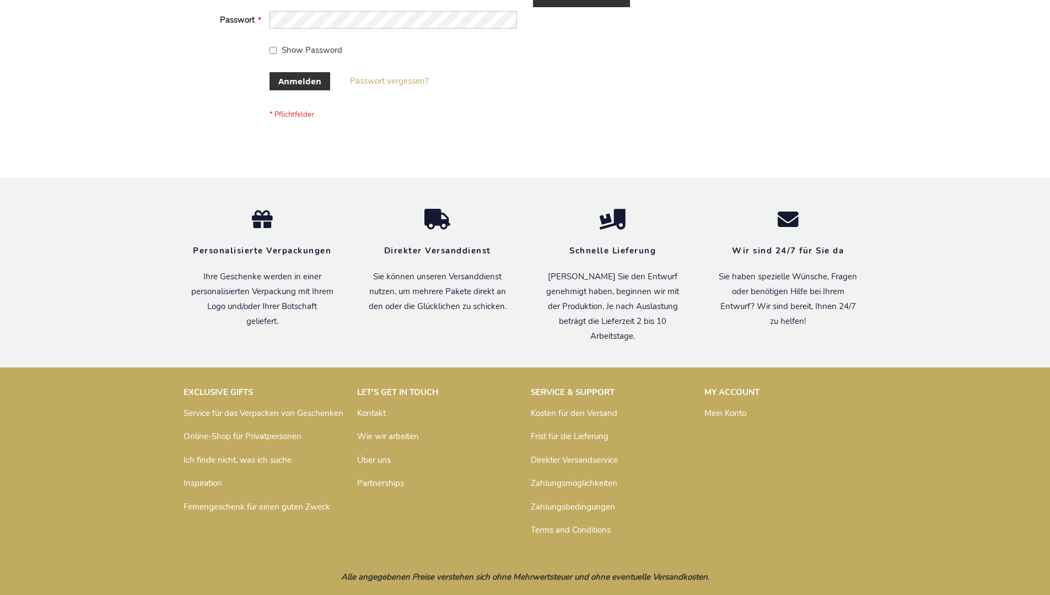
scroll to position [369, 0]
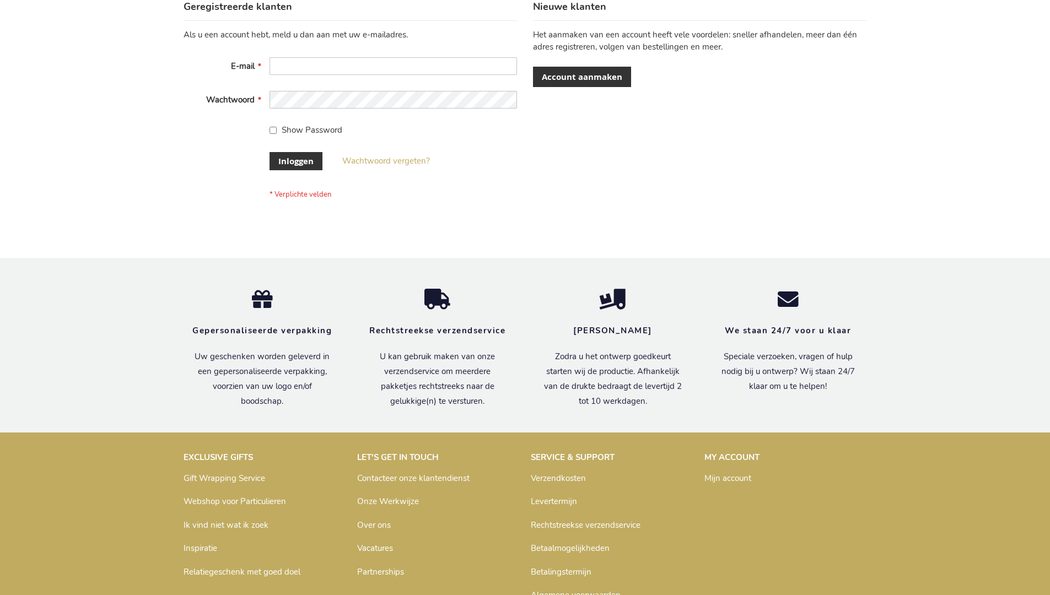
scroll to position [374, 0]
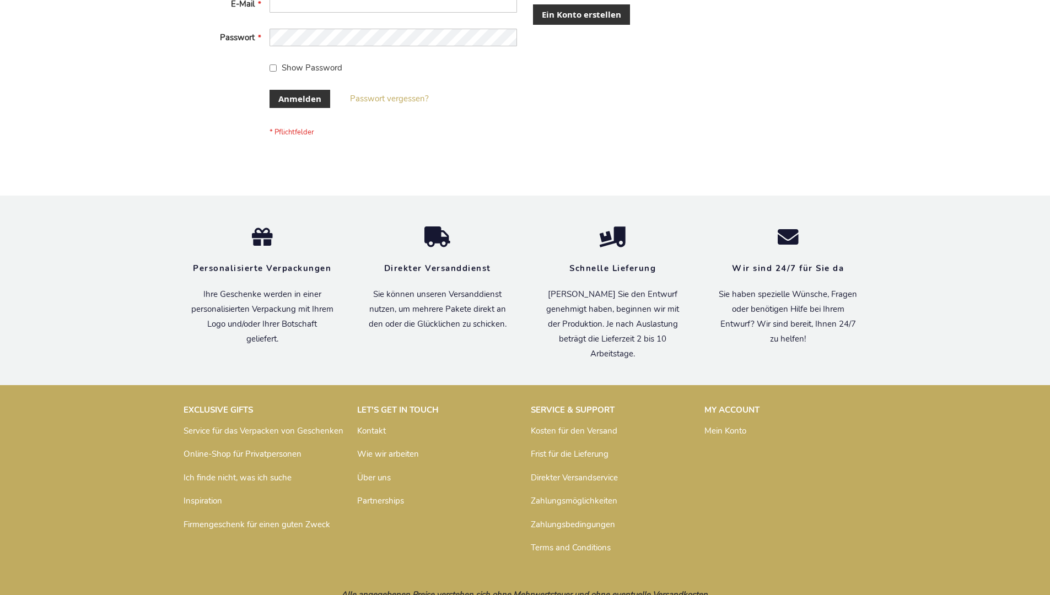
scroll to position [369, 0]
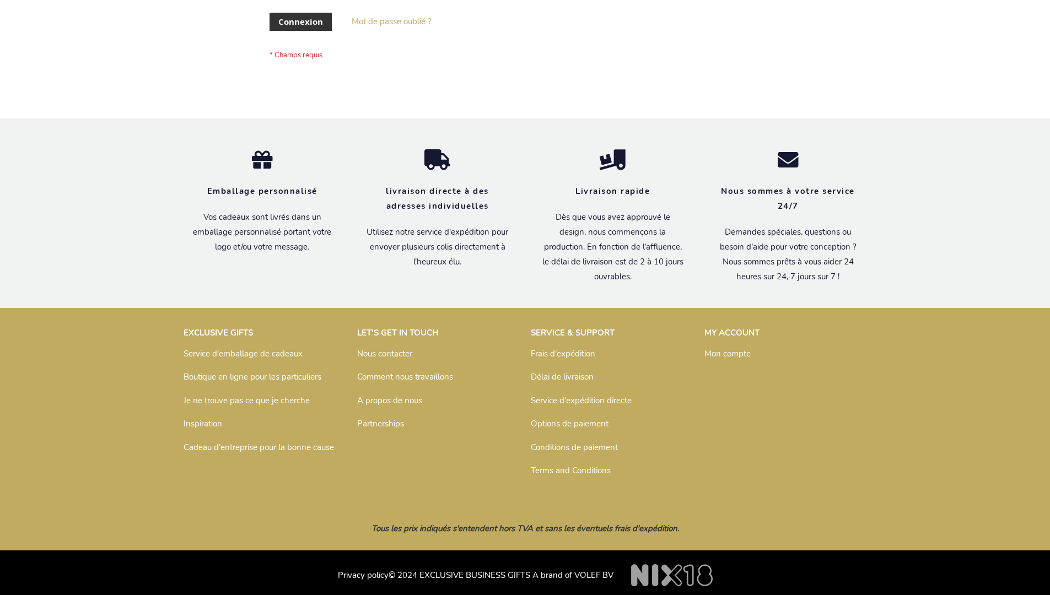
scroll to position [380, 0]
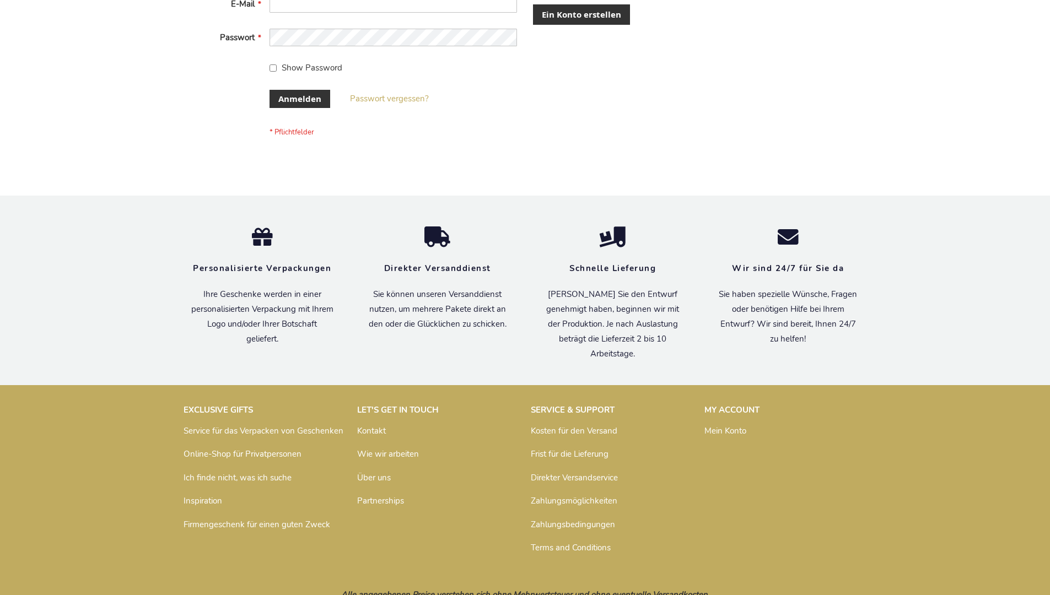
scroll to position [369, 0]
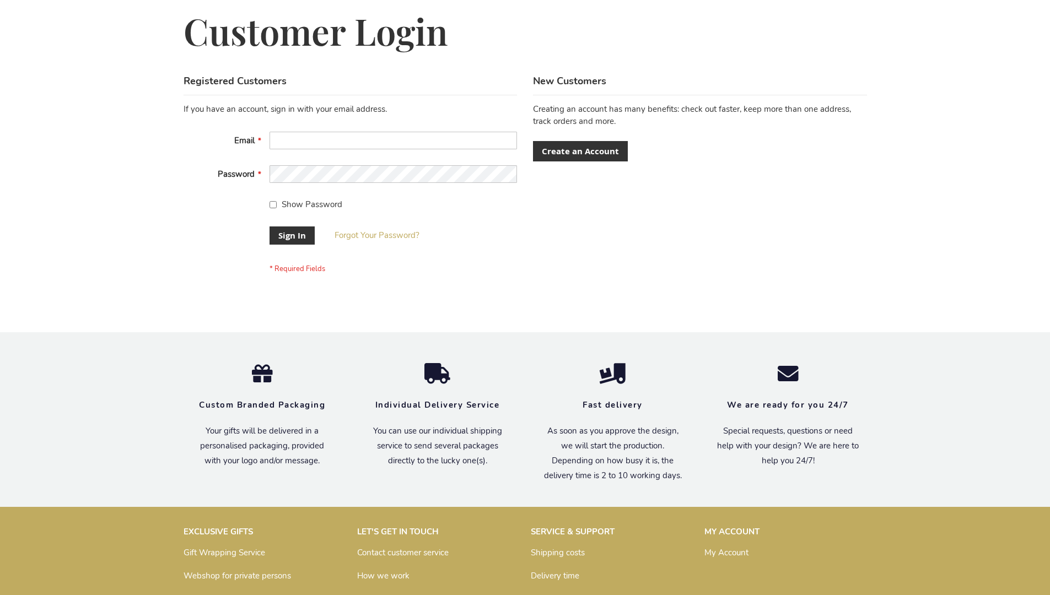
scroll to position [354, 0]
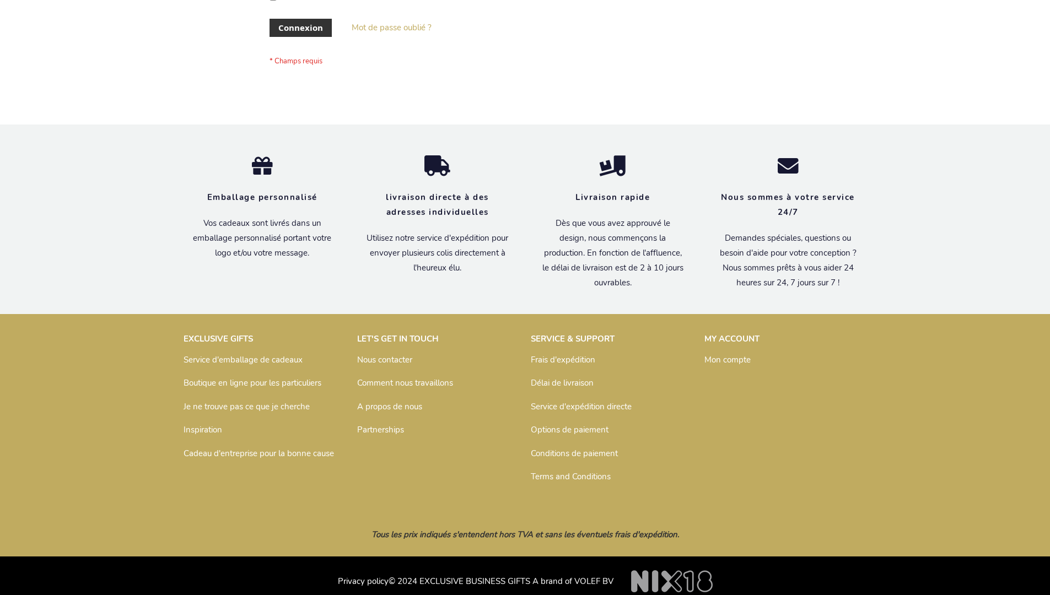
scroll to position [380, 0]
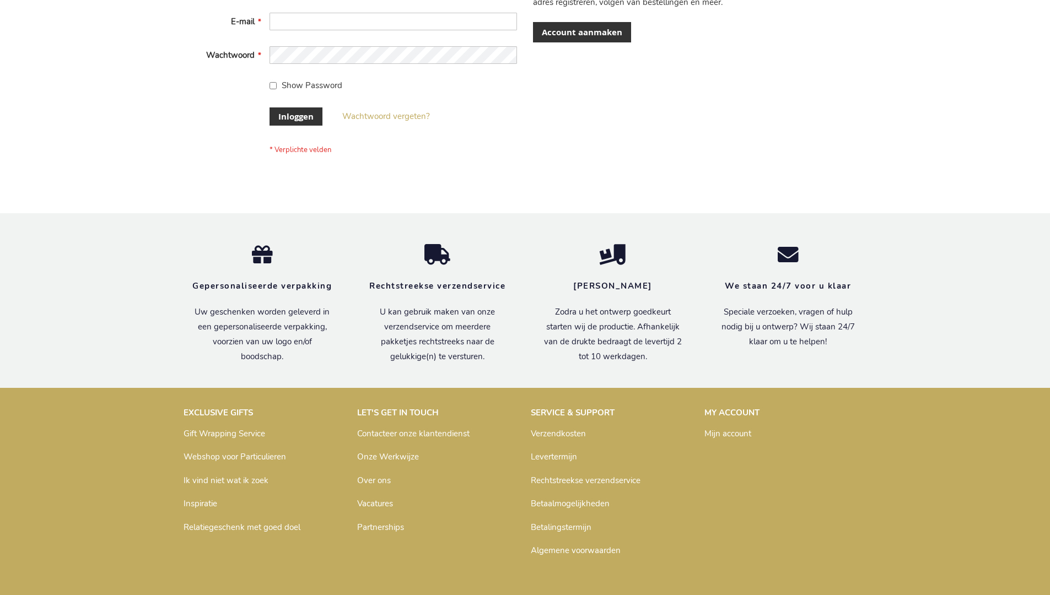
scroll to position [374, 0]
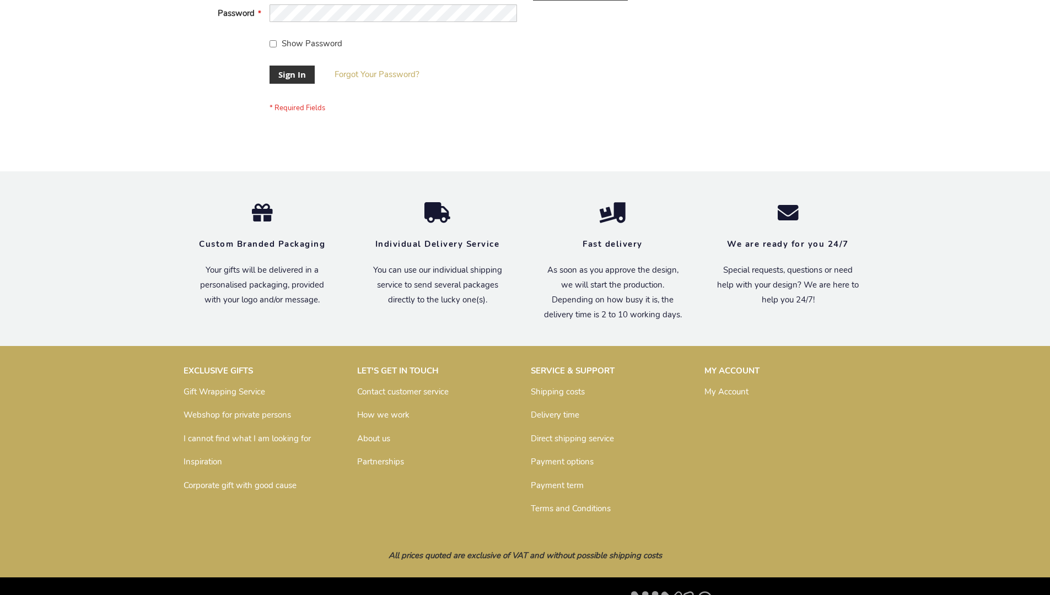
scroll to position [354, 0]
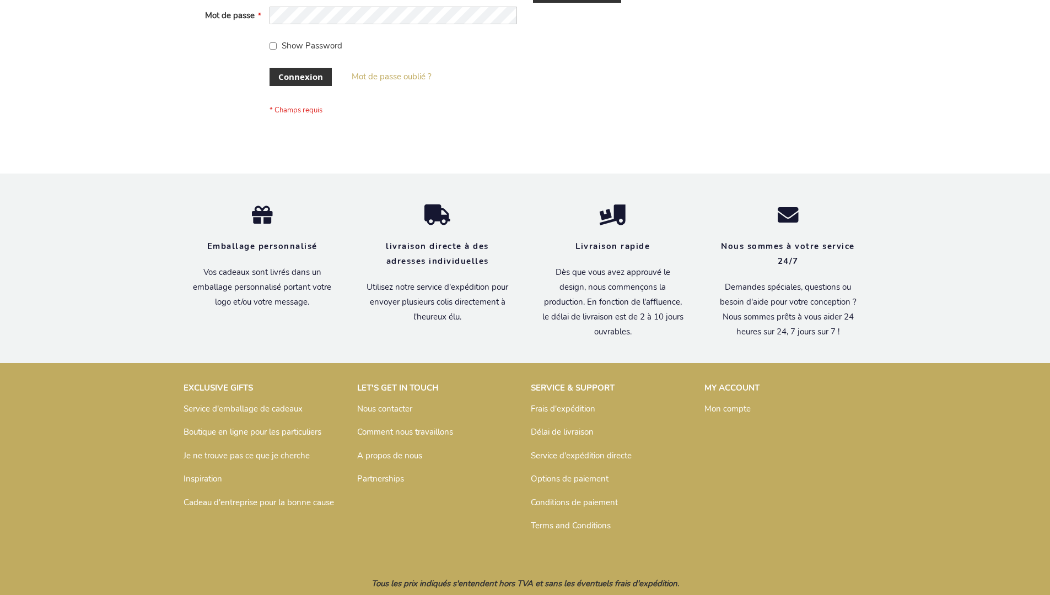
scroll to position [380, 0]
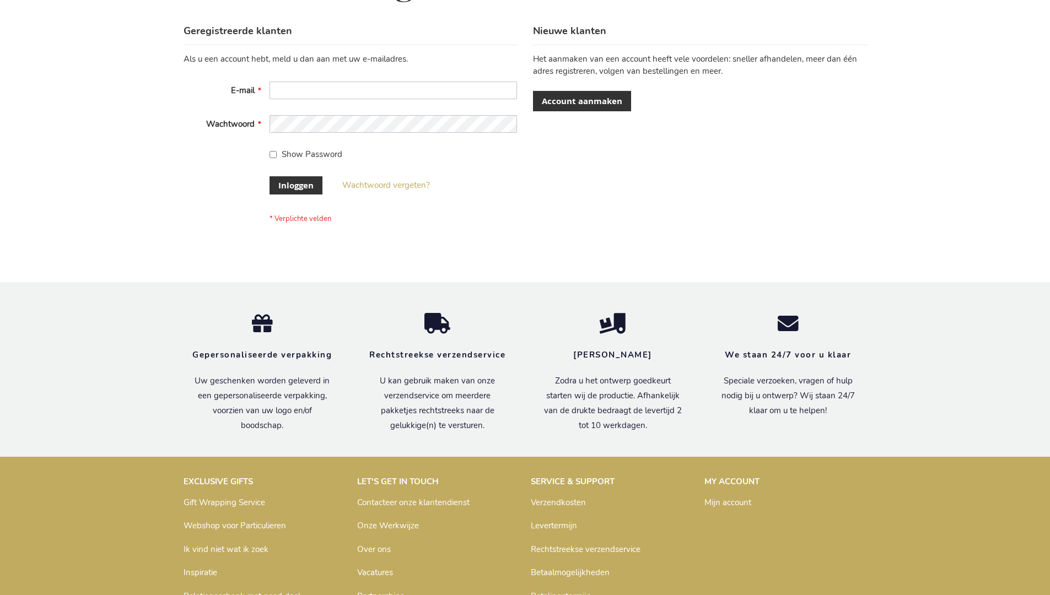
scroll to position [374, 0]
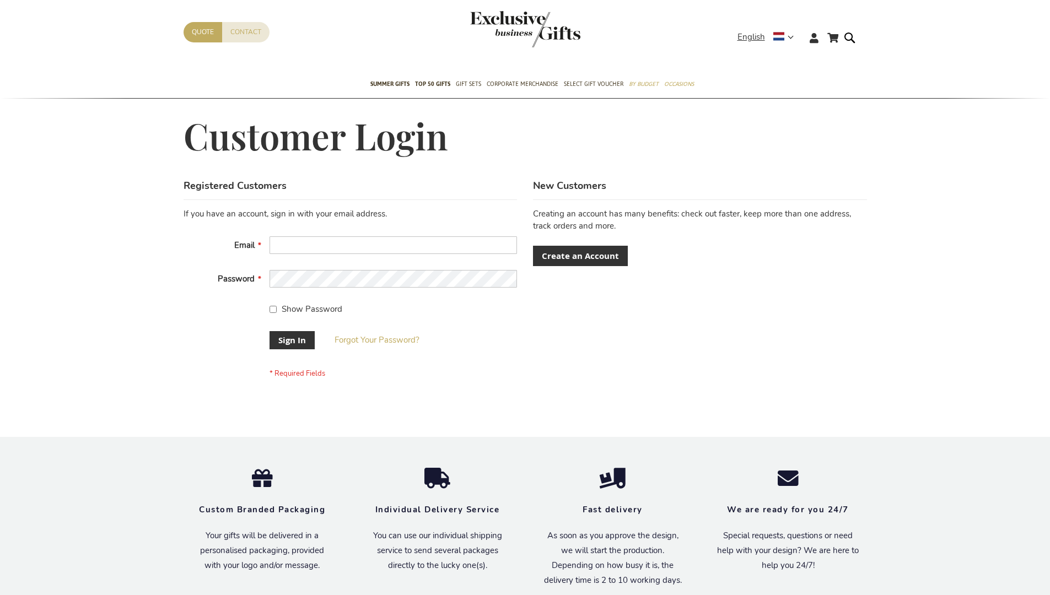
scroll to position [354, 0]
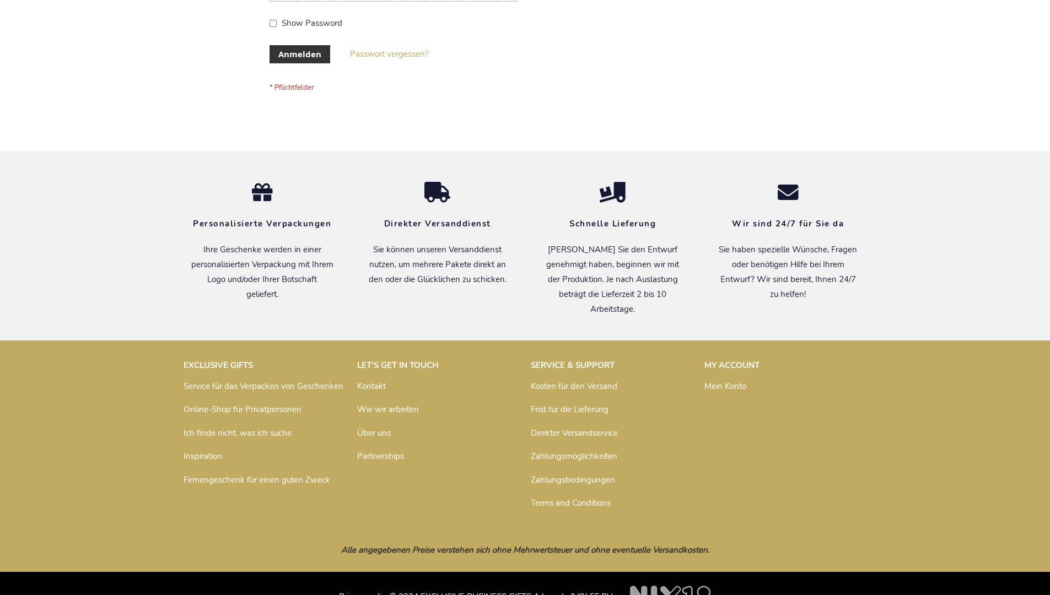
scroll to position [369, 0]
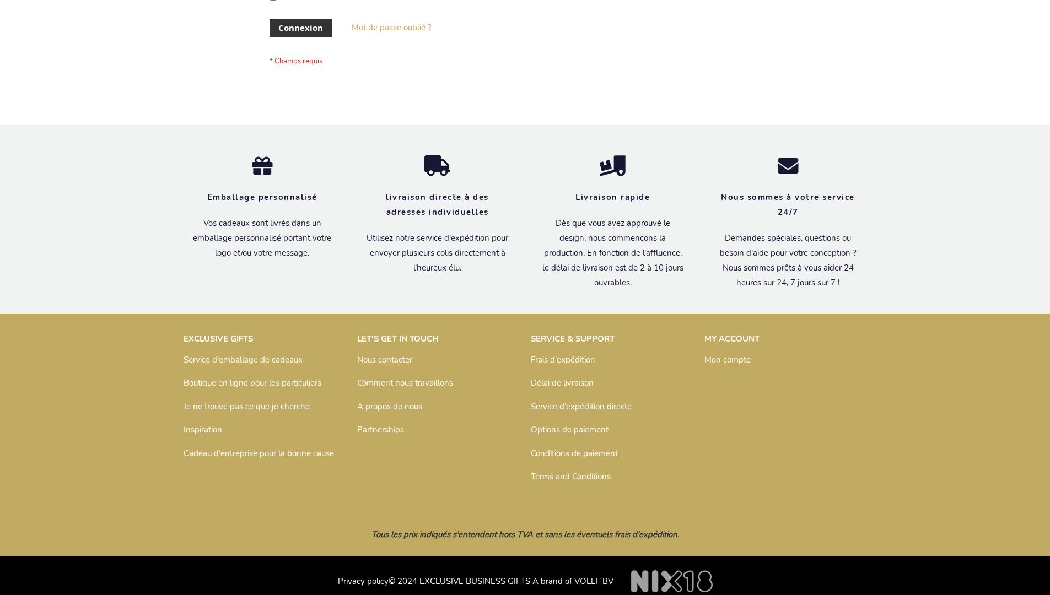
scroll to position [380, 0]
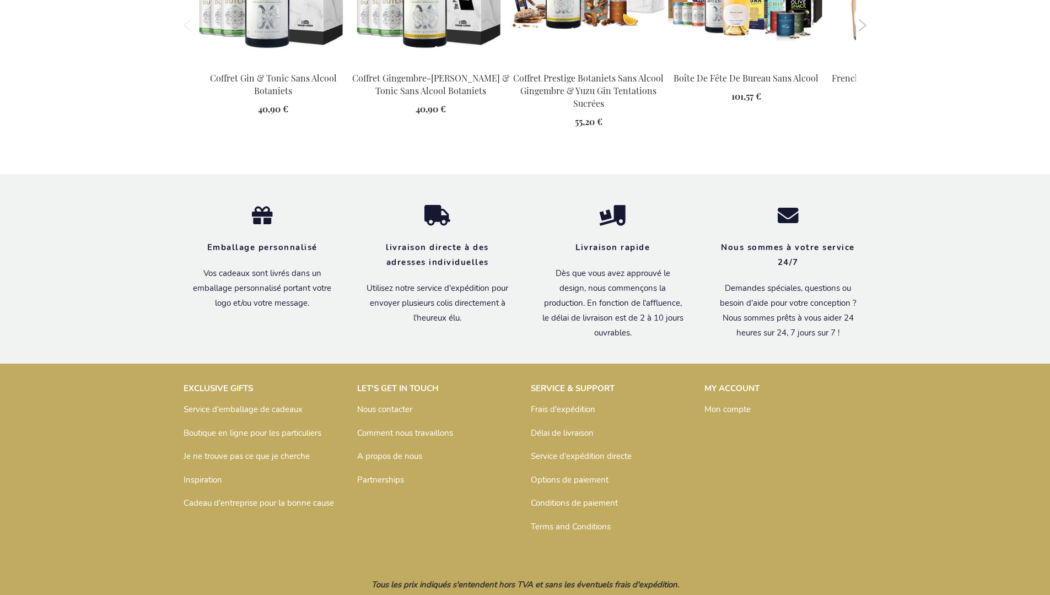
scroll to position [1491, 0]
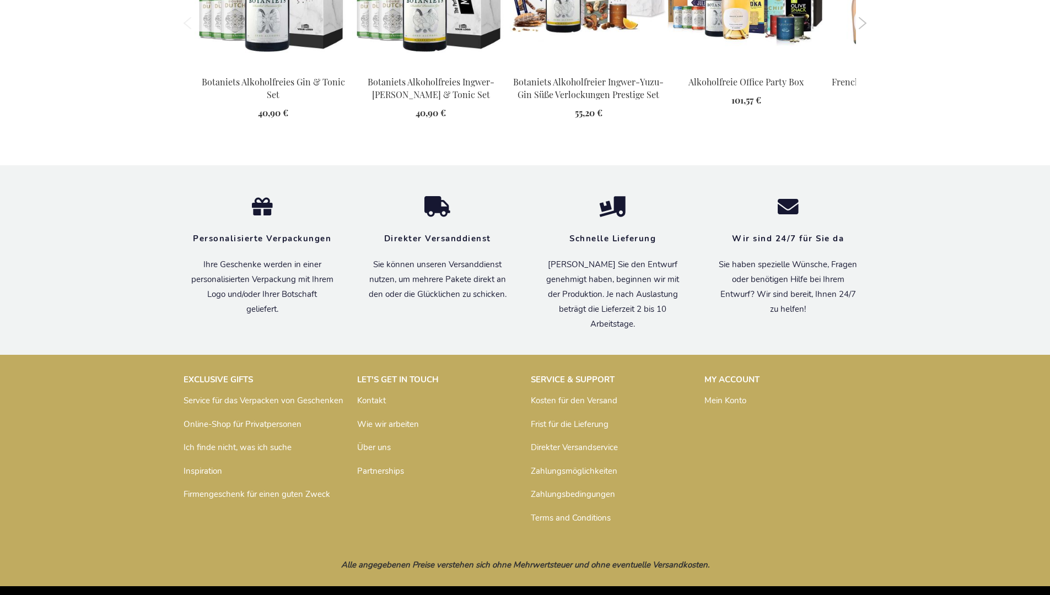
scroll to position [1468, 0]
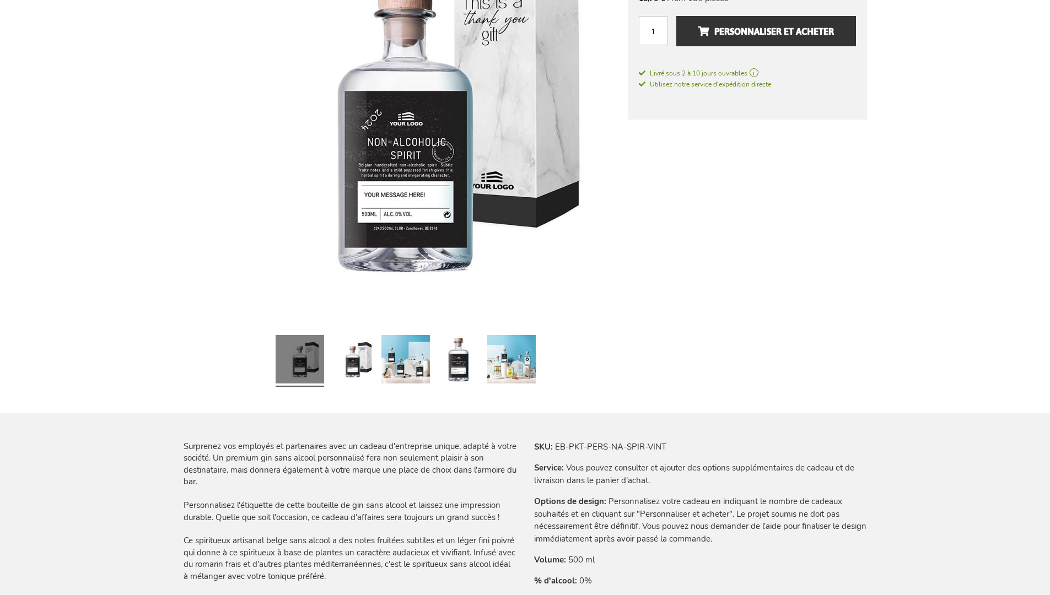
scroll to position [1491, 0]
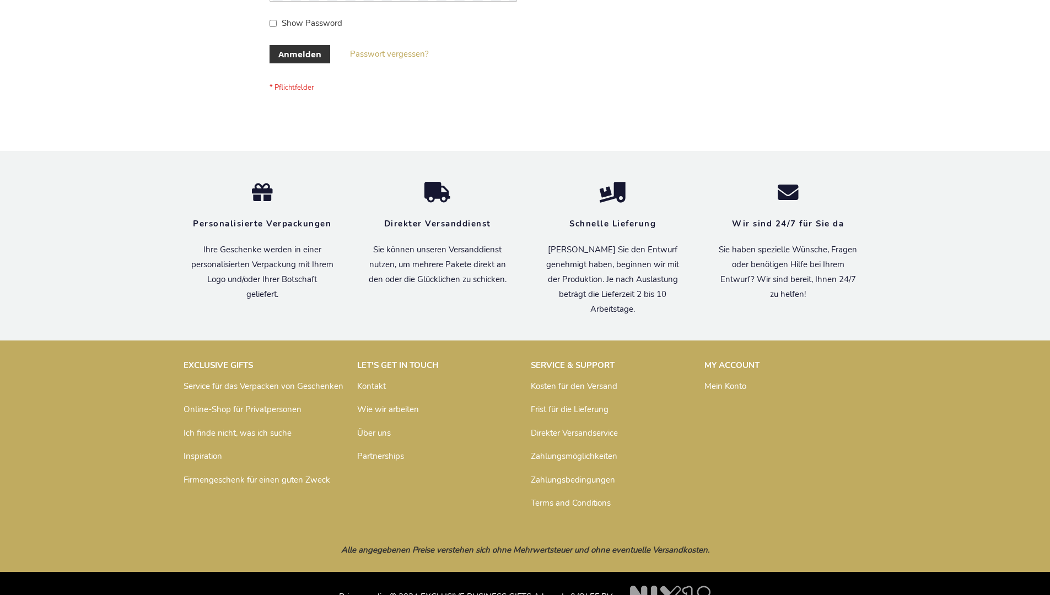
scroll to position [369, 0]
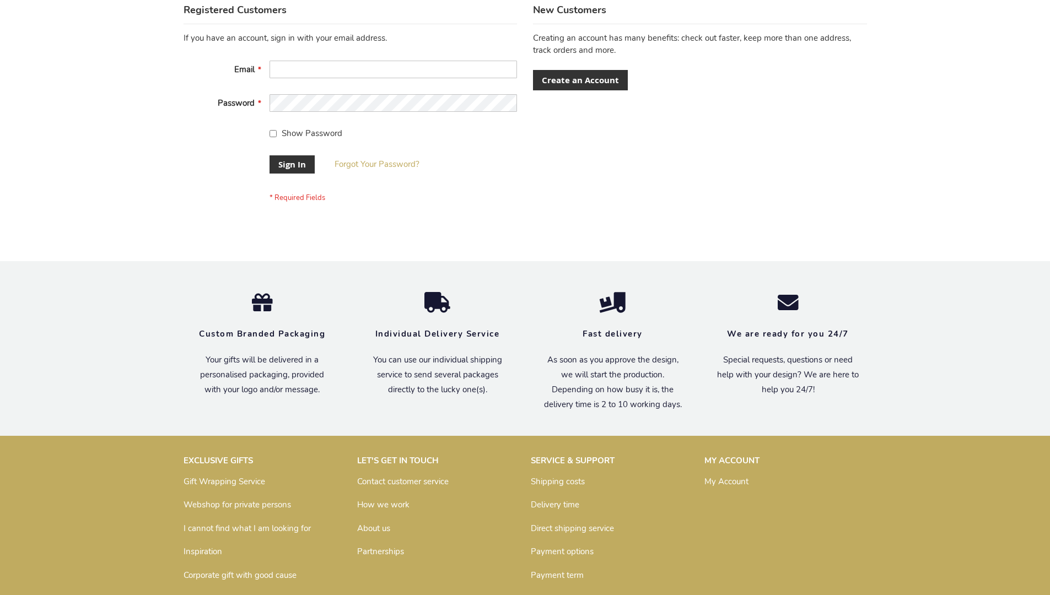
scroll to position [354, 0]
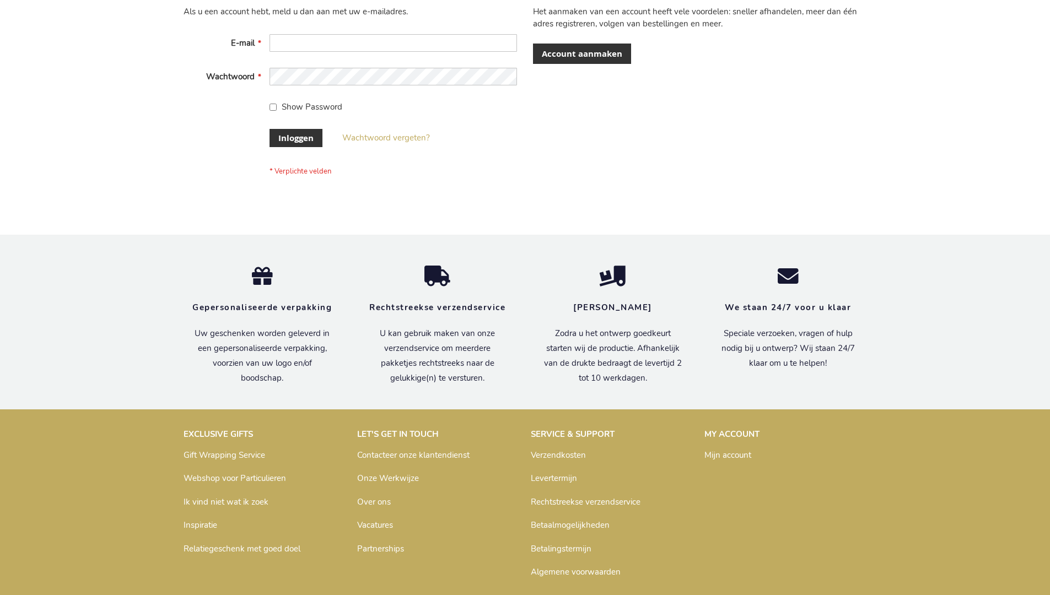
scroll to position [374, 0]
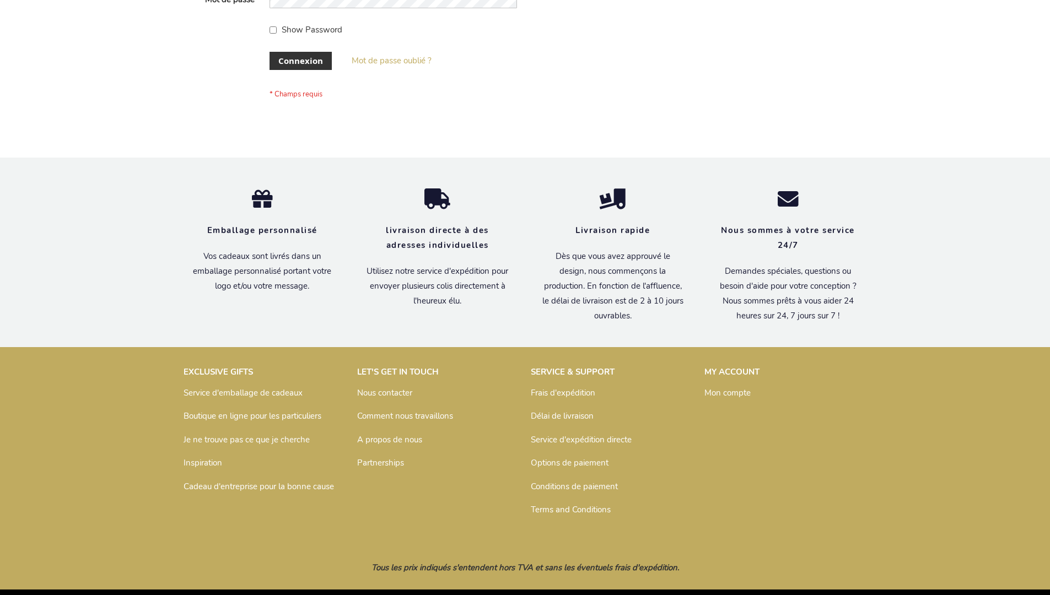
scroll to position [380, 0]
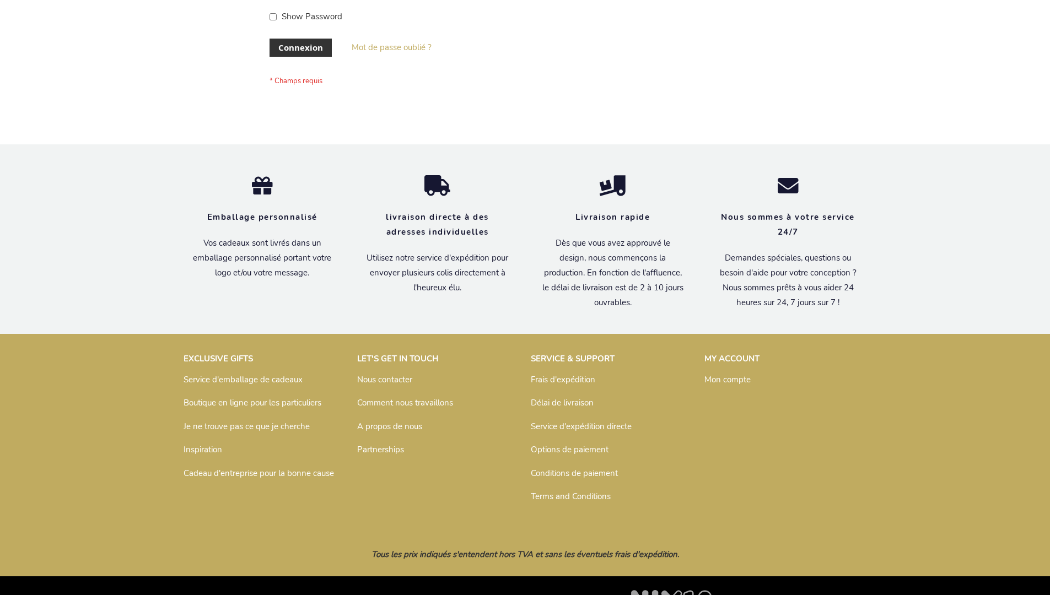
scroll to position [380, 0]
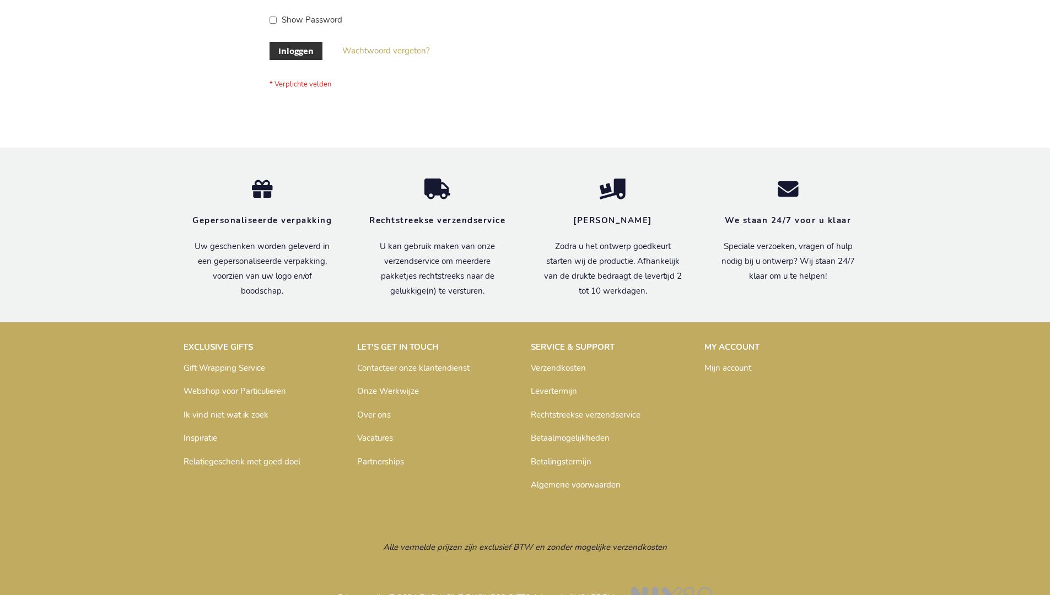
scroll to position [374, 0]
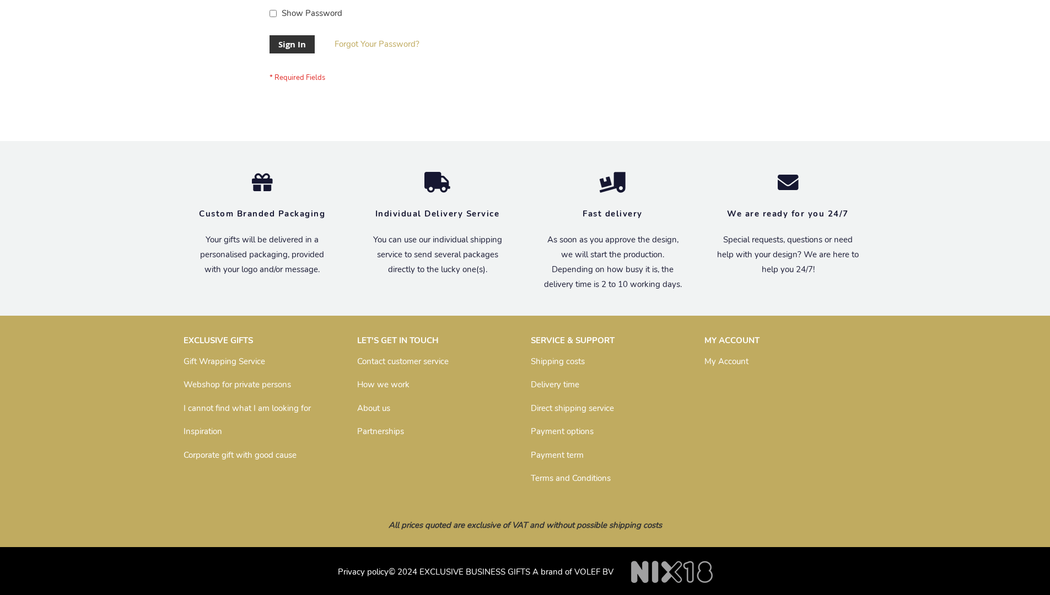
scroll to position [354, 0]
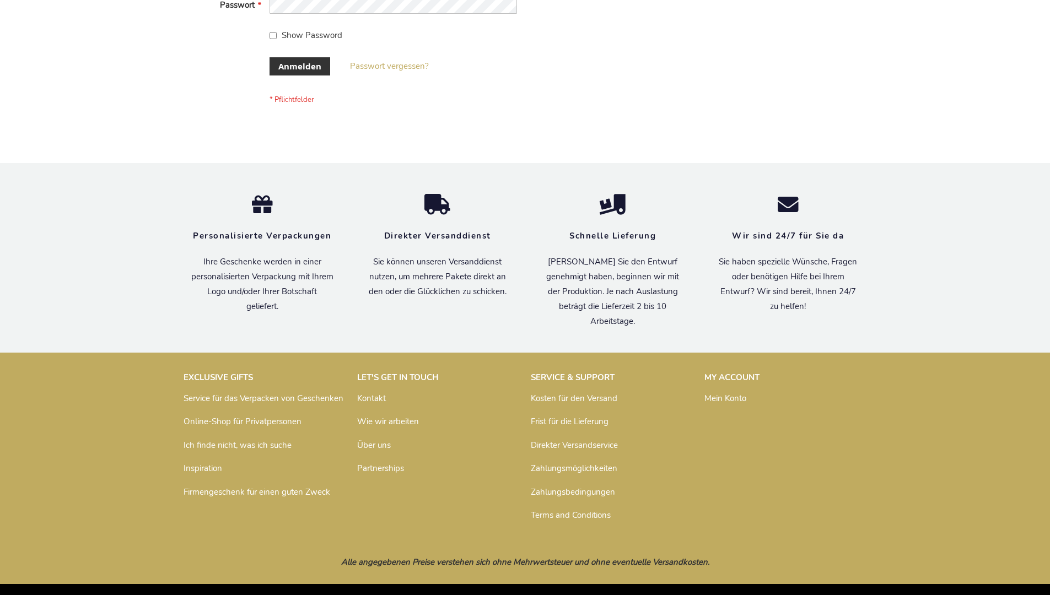
scroll to position [369, 0]
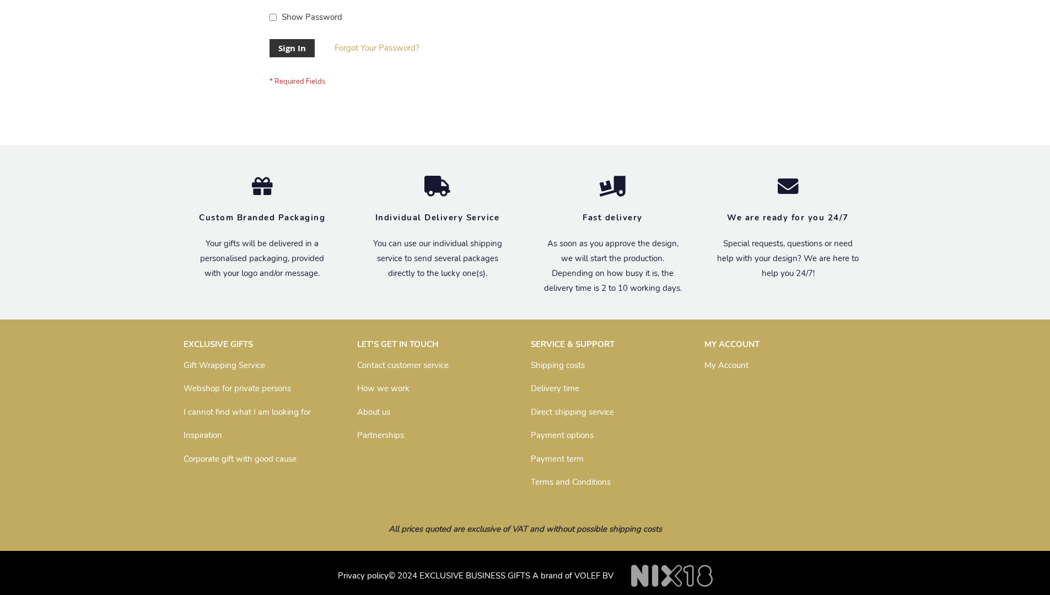
scroll to position [354, 0]
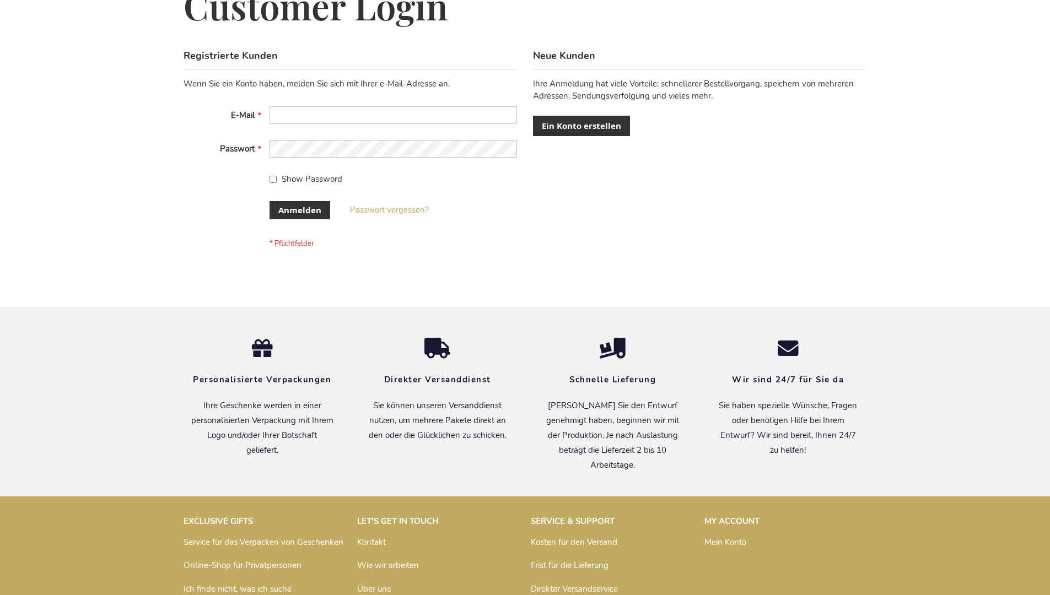
scroll to position [369, 0]
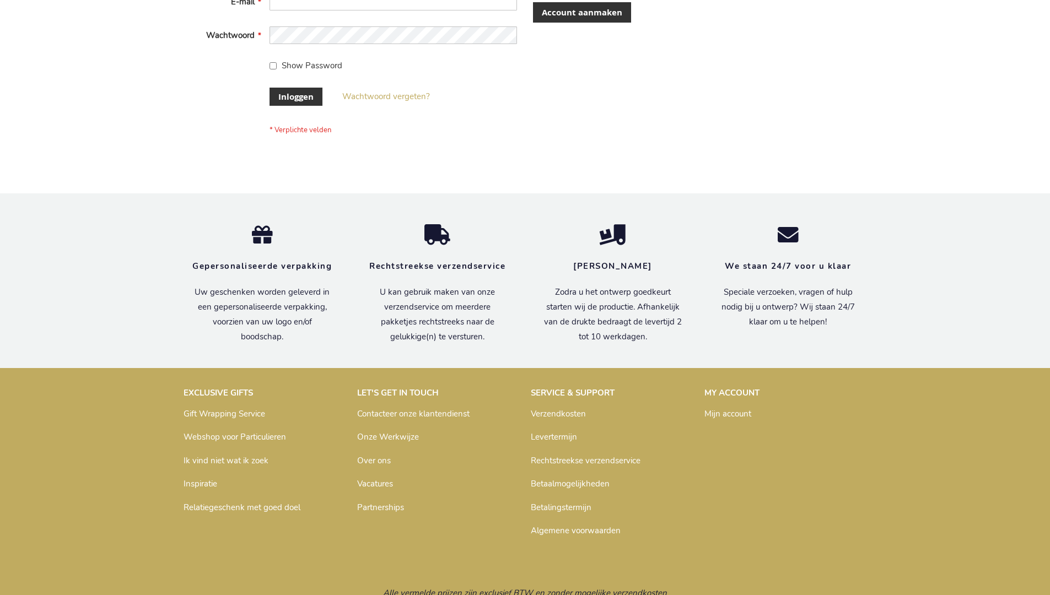
scroll to position [374, 0]
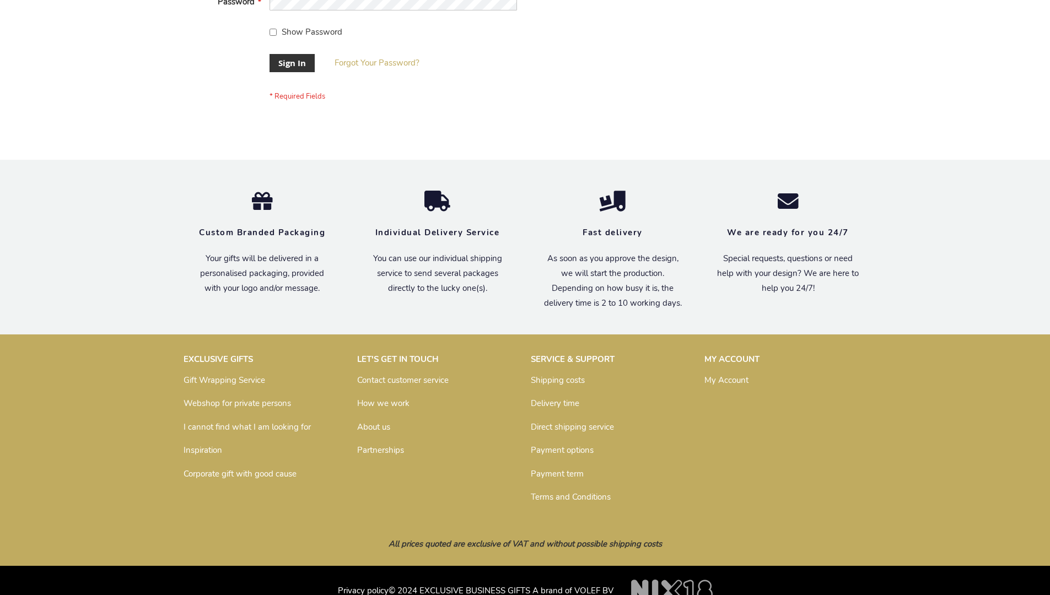
scroll to position [354, 0]
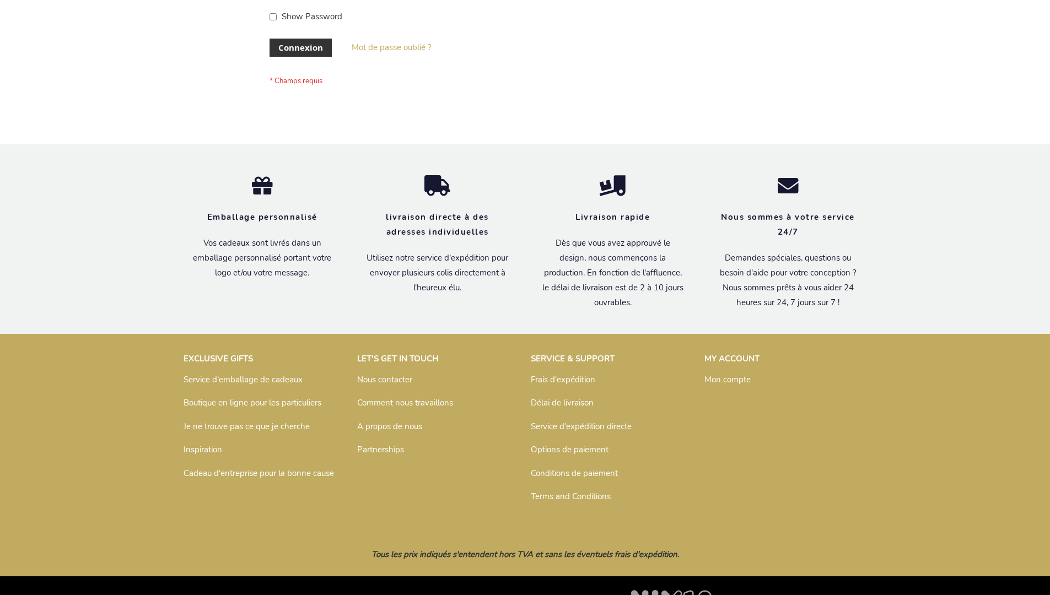
scroll to position [380, 0]
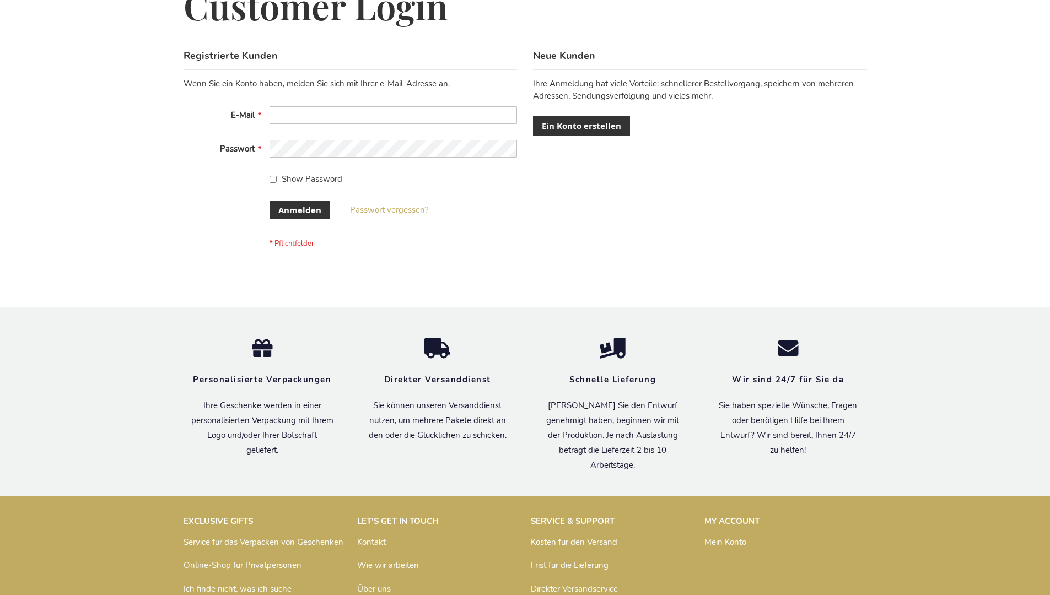
scroll to position [369, 0]
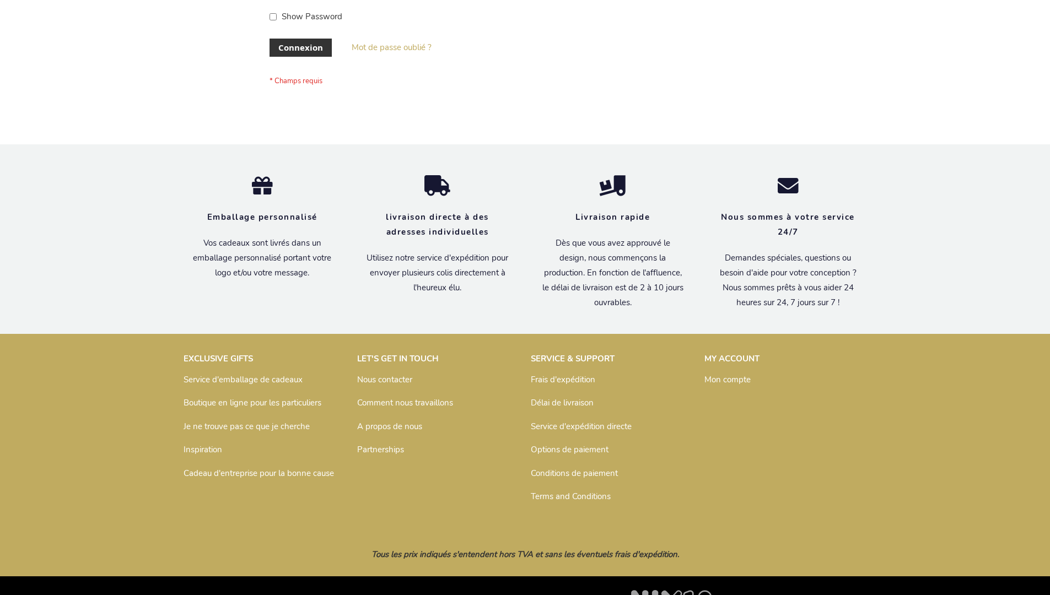
scroll to position [380, 0]
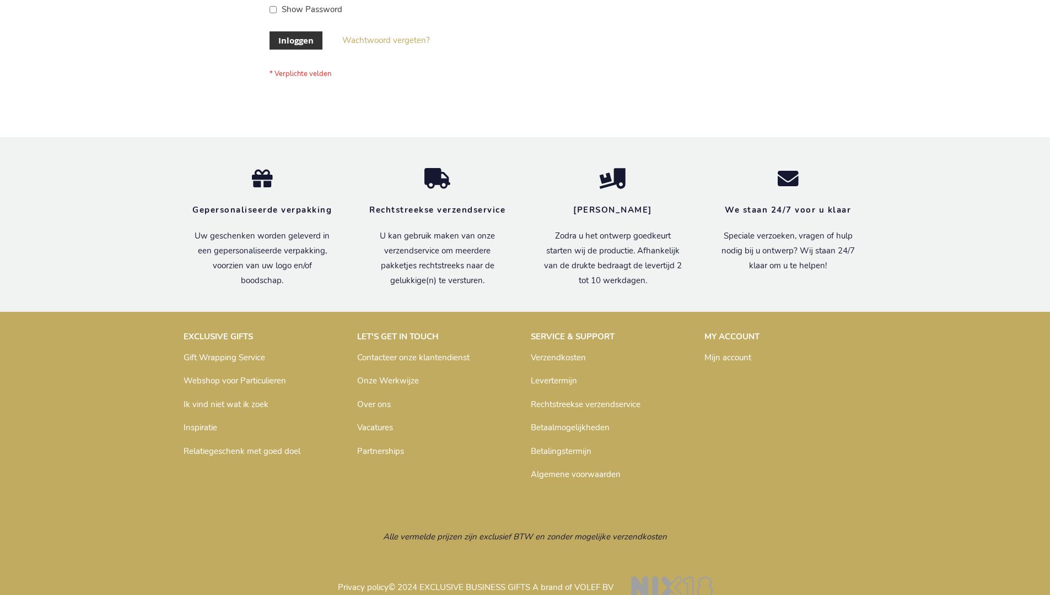
scroll to position [374, 0]
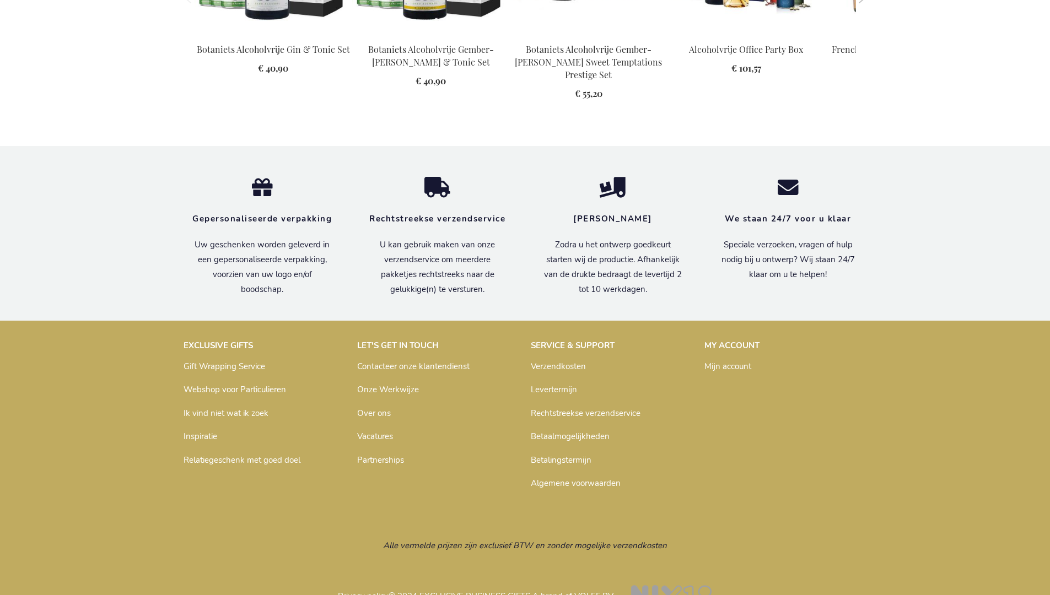
scroll to position [1448, 0]
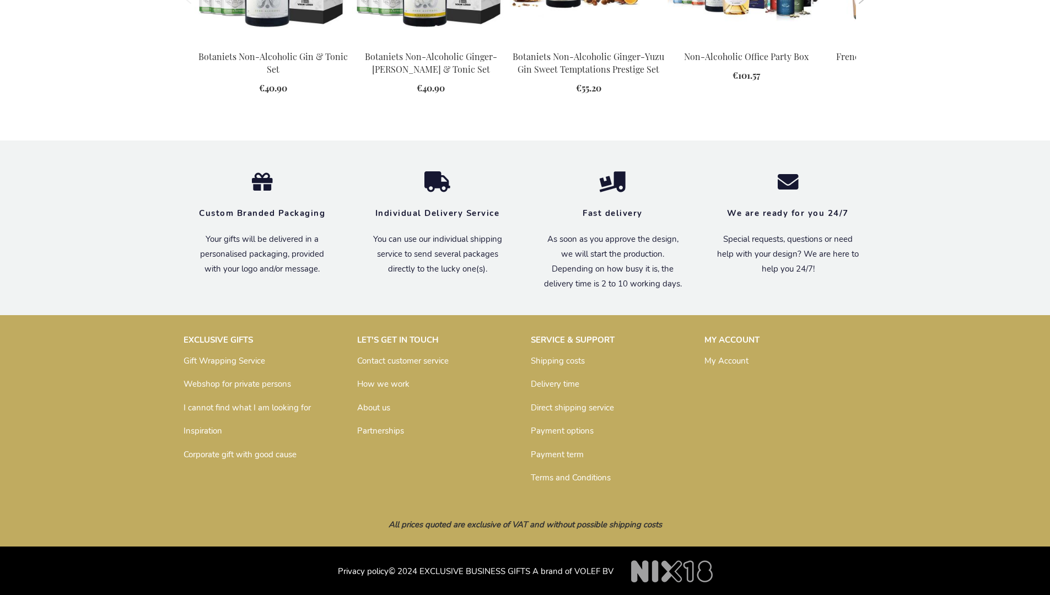
scroll to position [1428, 0]
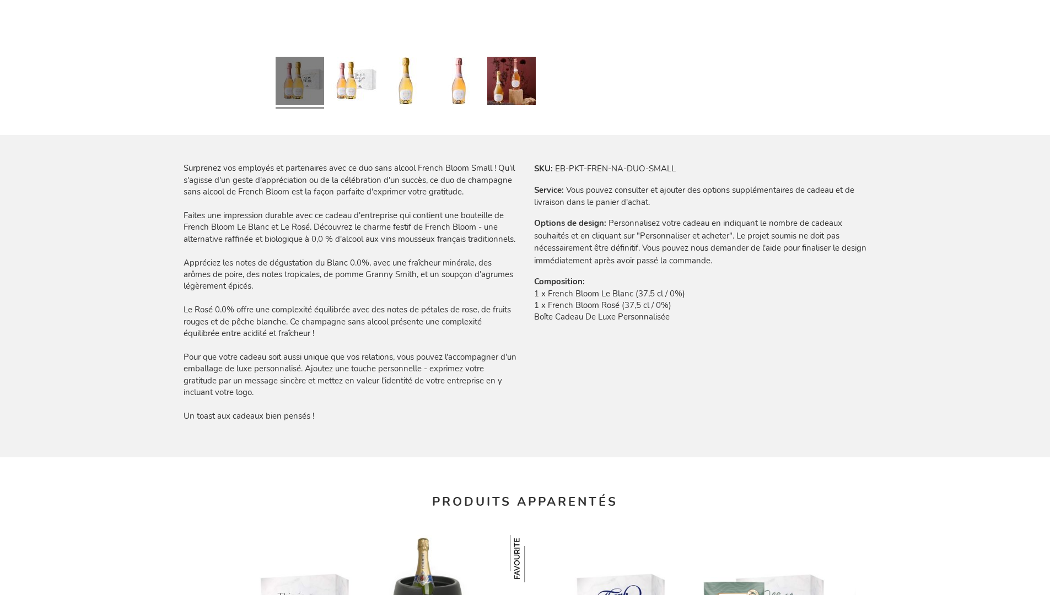
scroll to position [1521, 0]
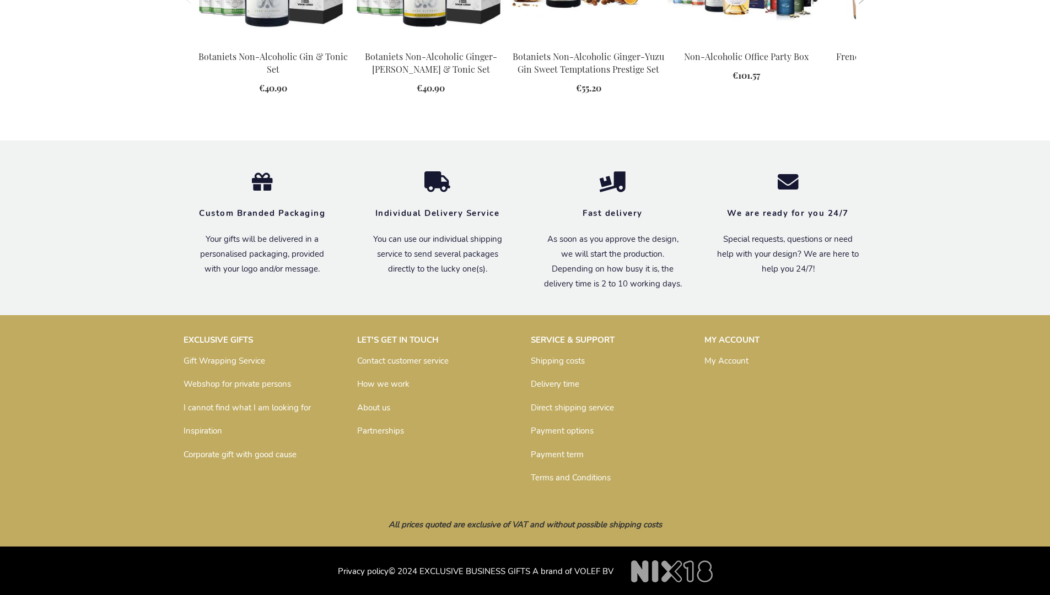
scroll to position [1428, 0]
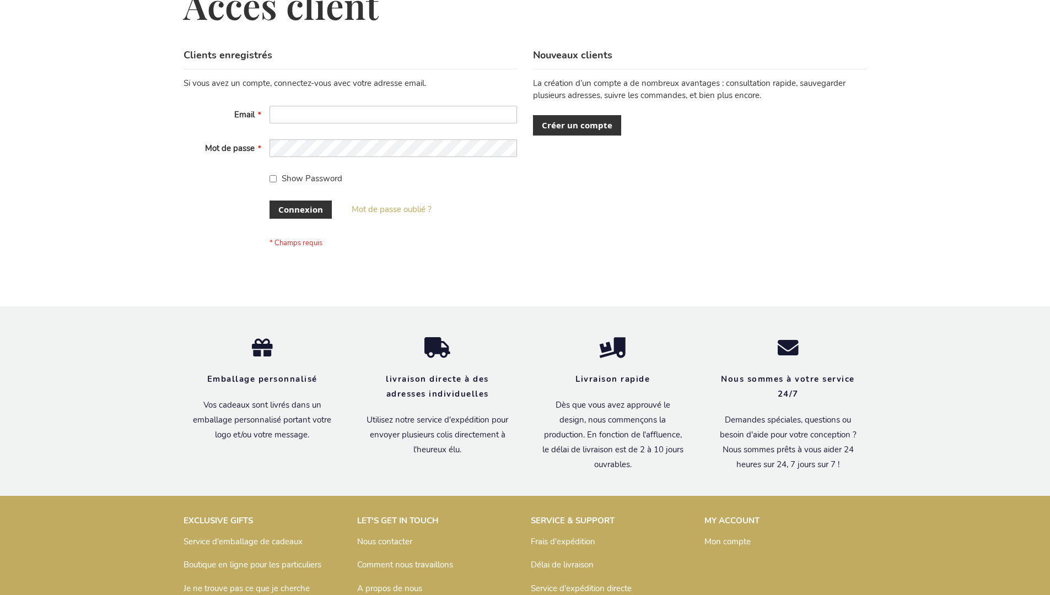
scroll to position [380, 0]
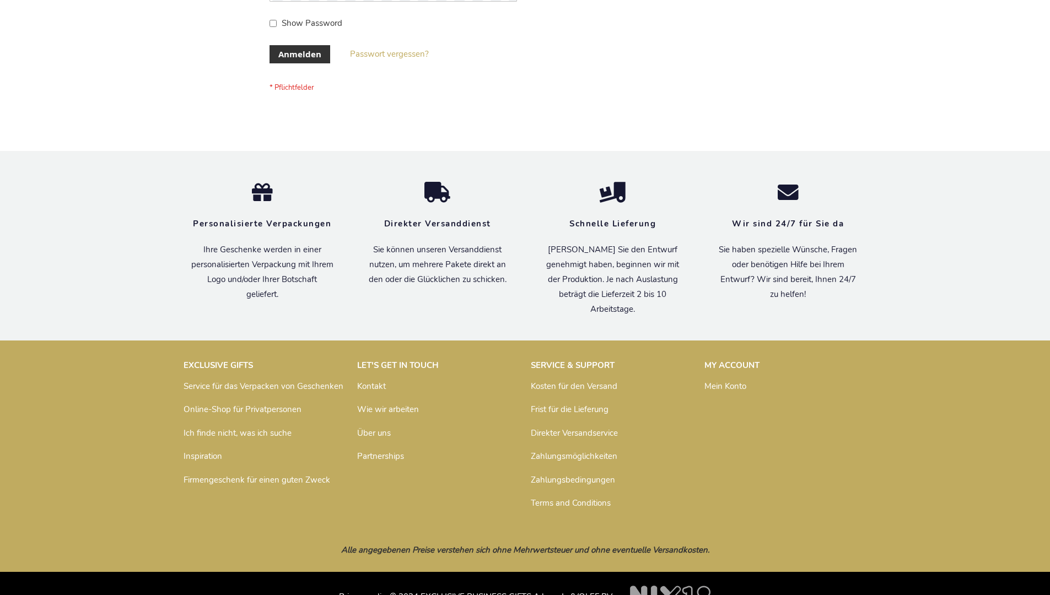
scroll to position [369, 0]
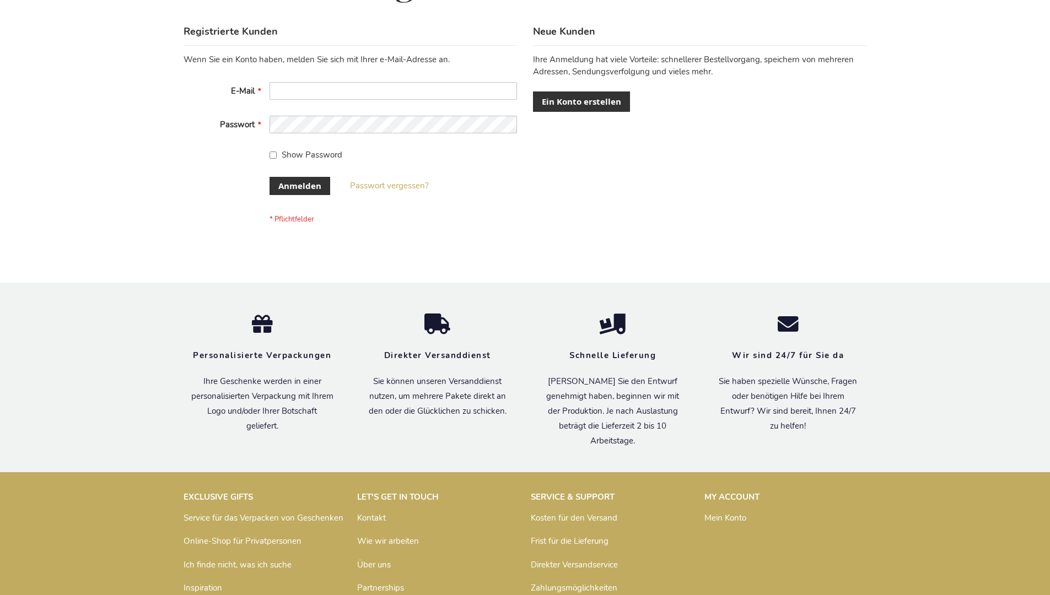
scroll to position [369, 0]
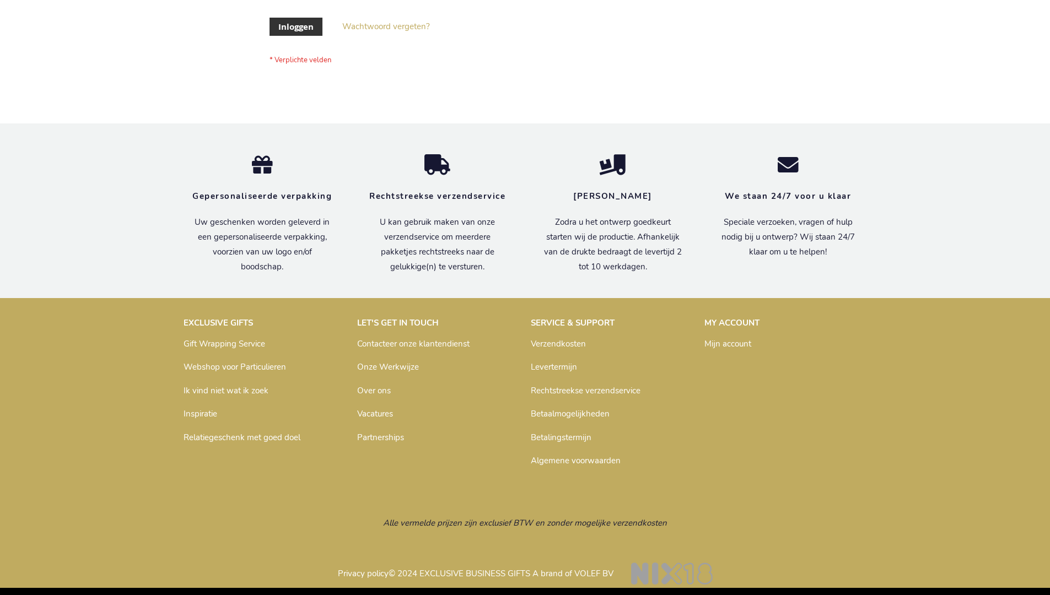
scroll to position [374, 0]
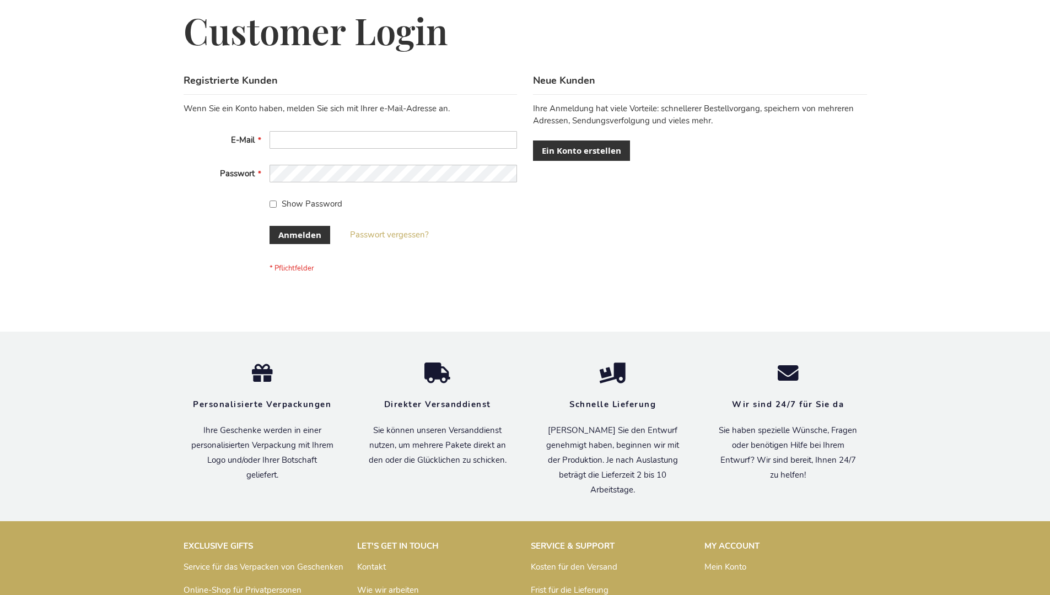
scroll to position [369, 0]
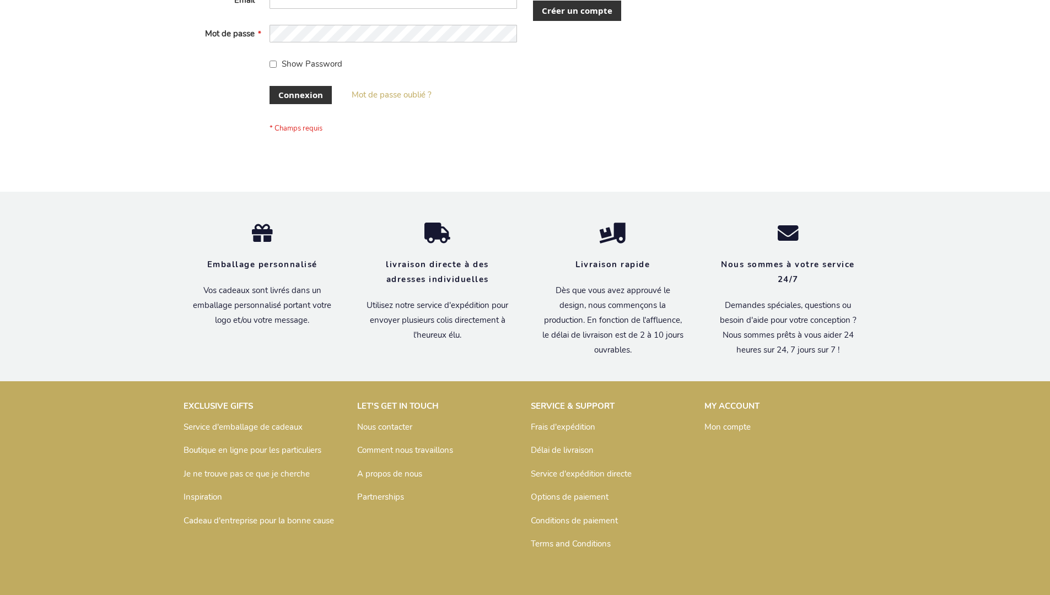
scroll to position [380, 0]
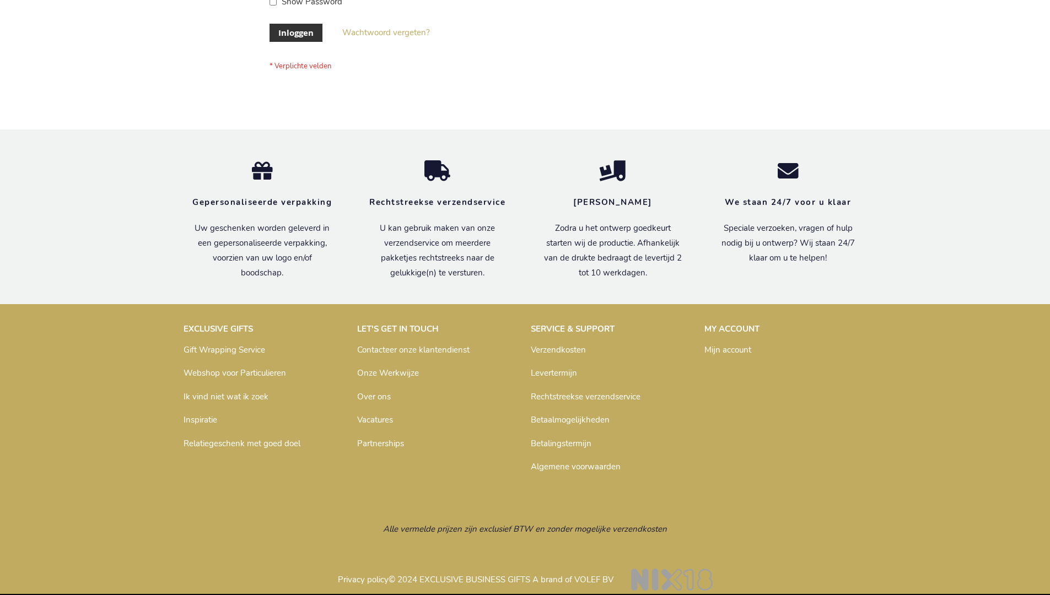
scroll to position [374, 0]
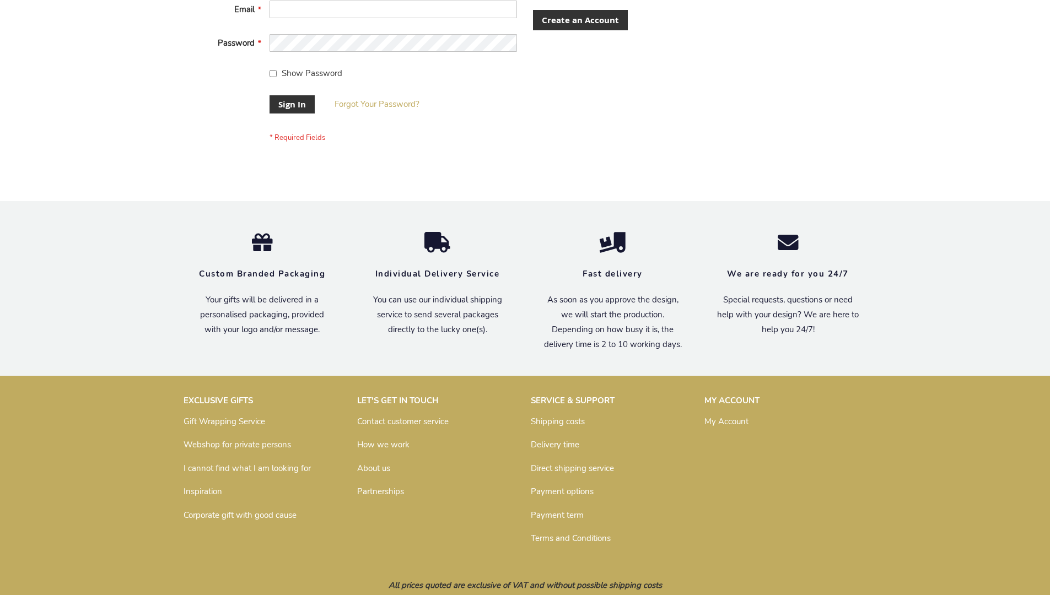
scroll to position [354, 0]
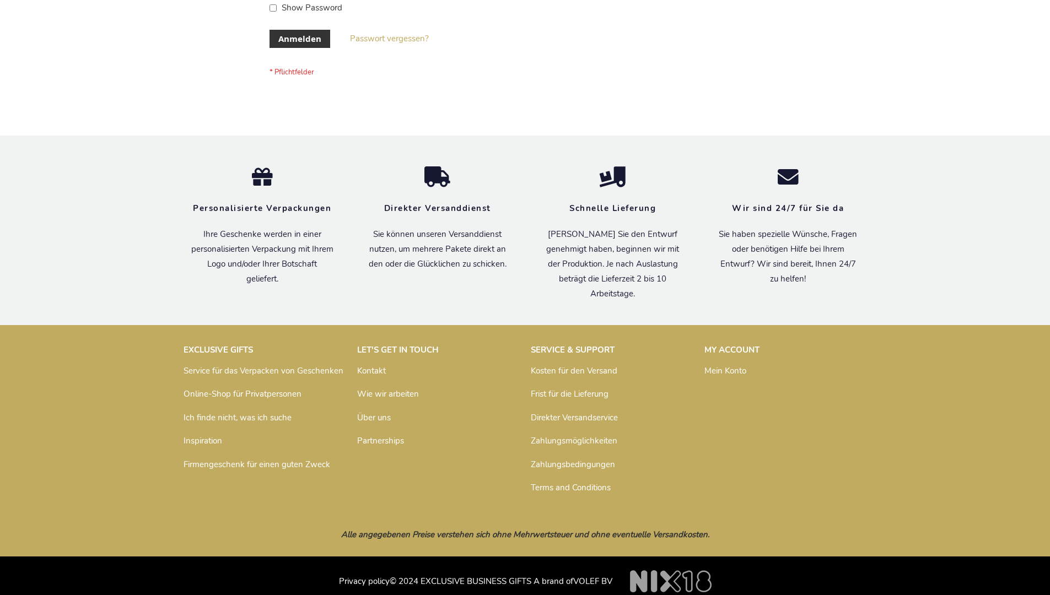
scroll to position [360, 0]
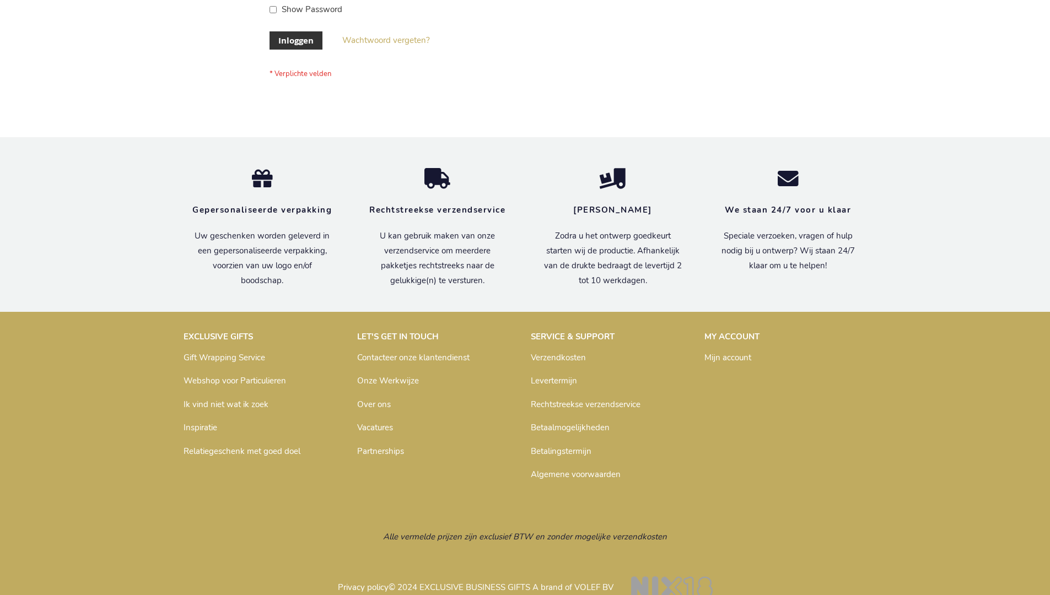
scroll to position [374, 0]
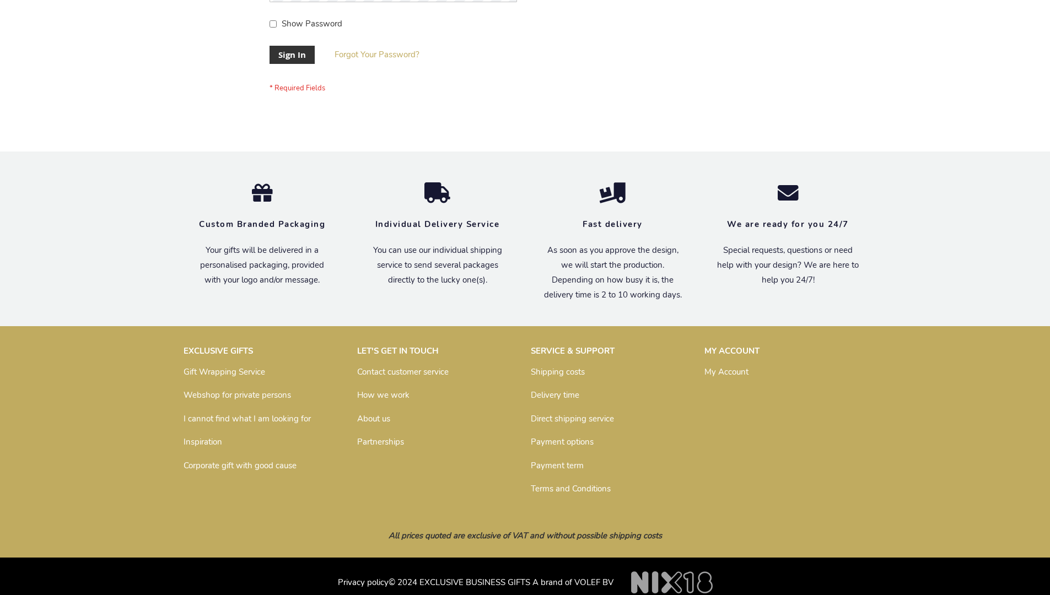
scroll to position [354, 0]
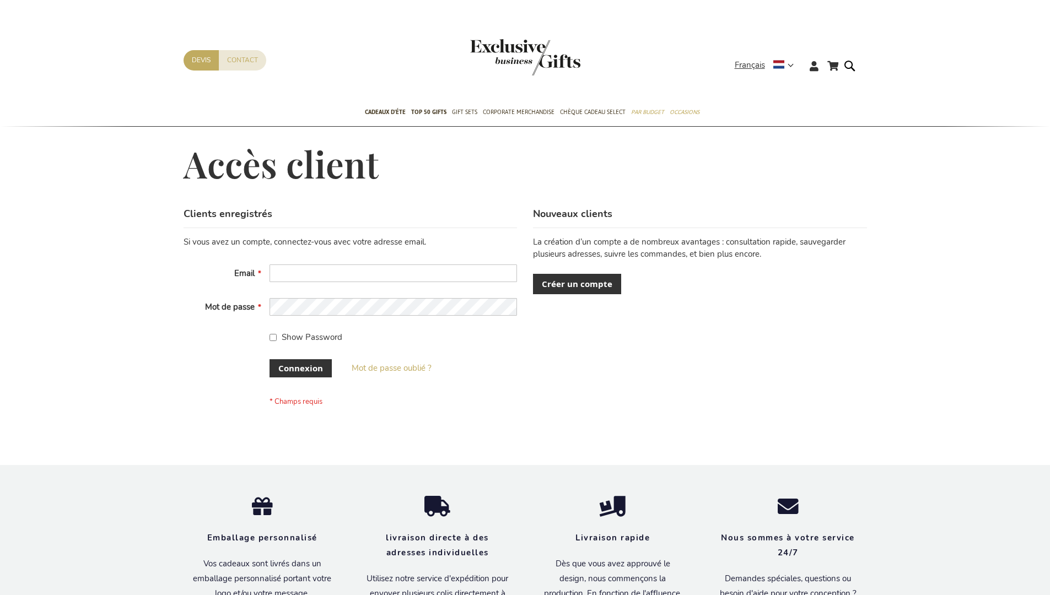
scroll to position [380, 0]
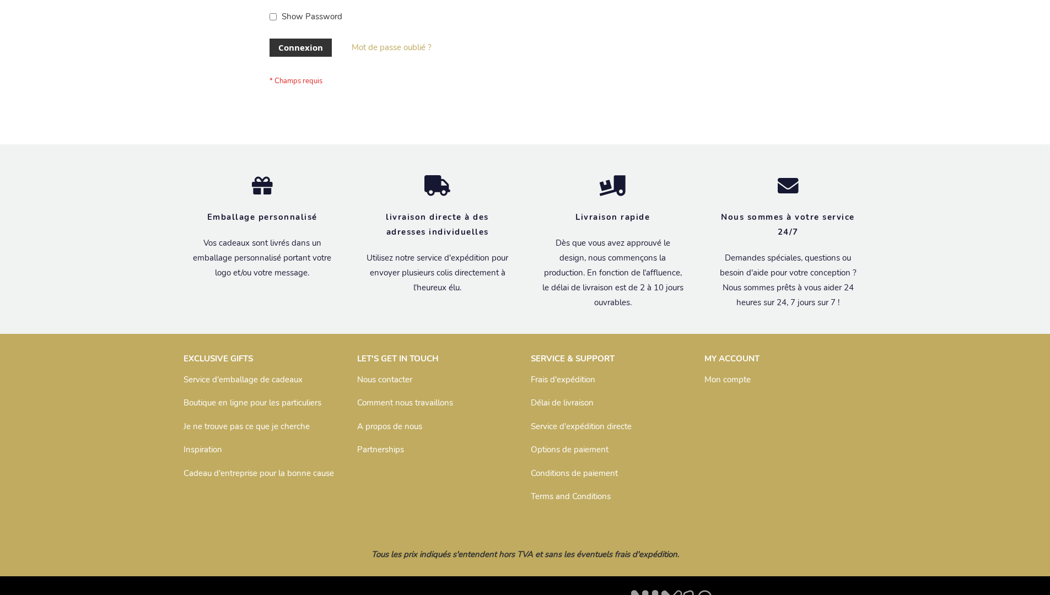
scroll to position [380, 0]
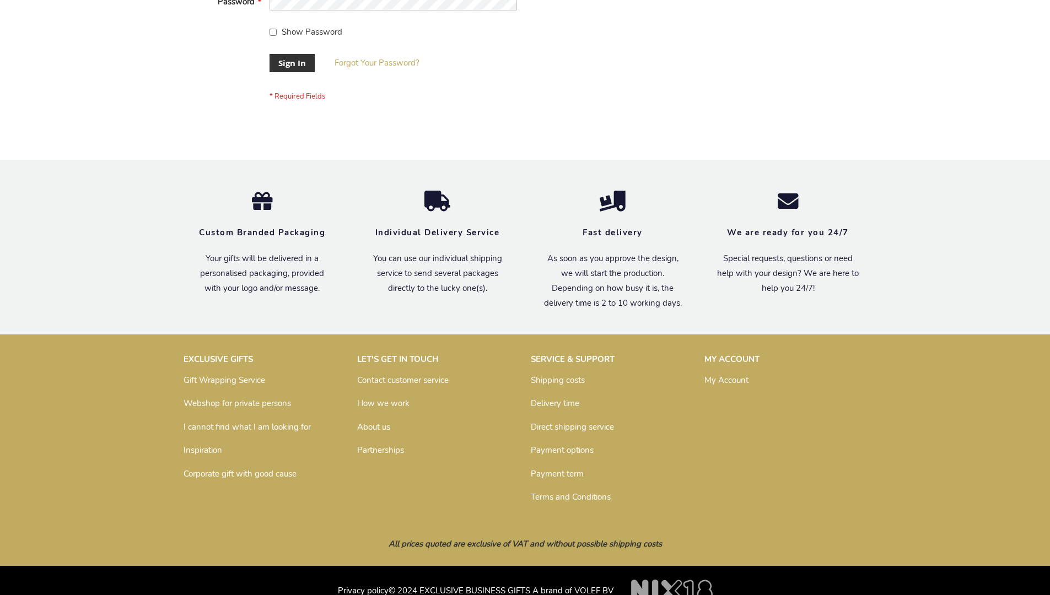
scroll to position [354, 0]
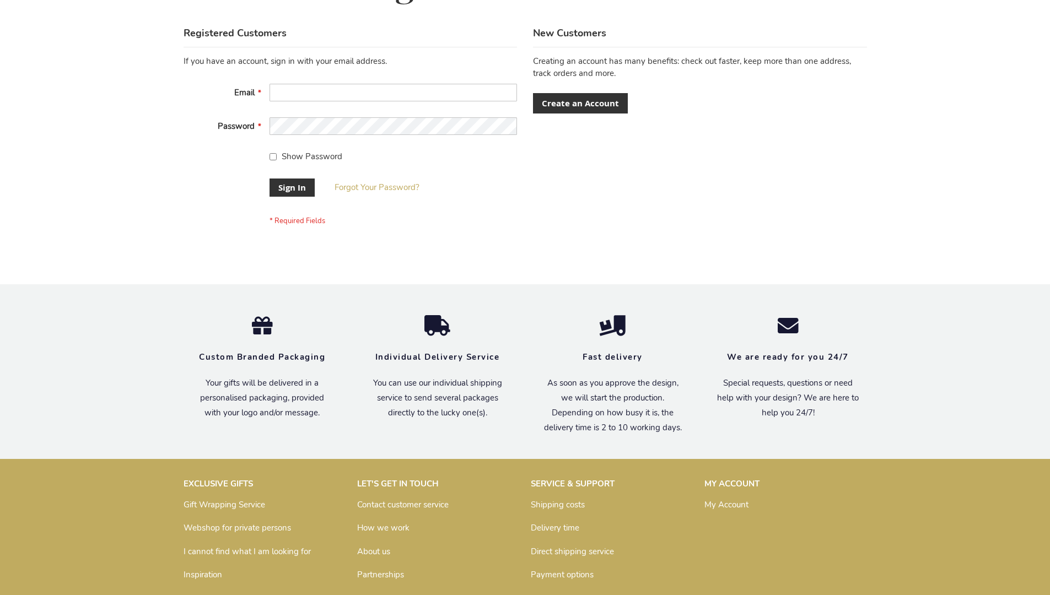
scroll to position [354, 0]
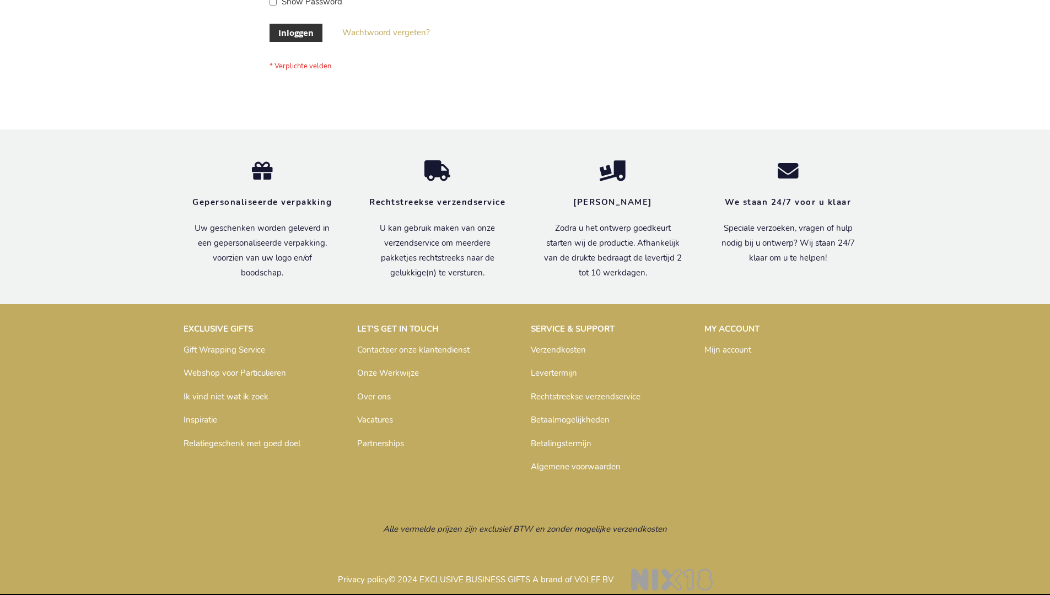
scroll to position [374, 0]
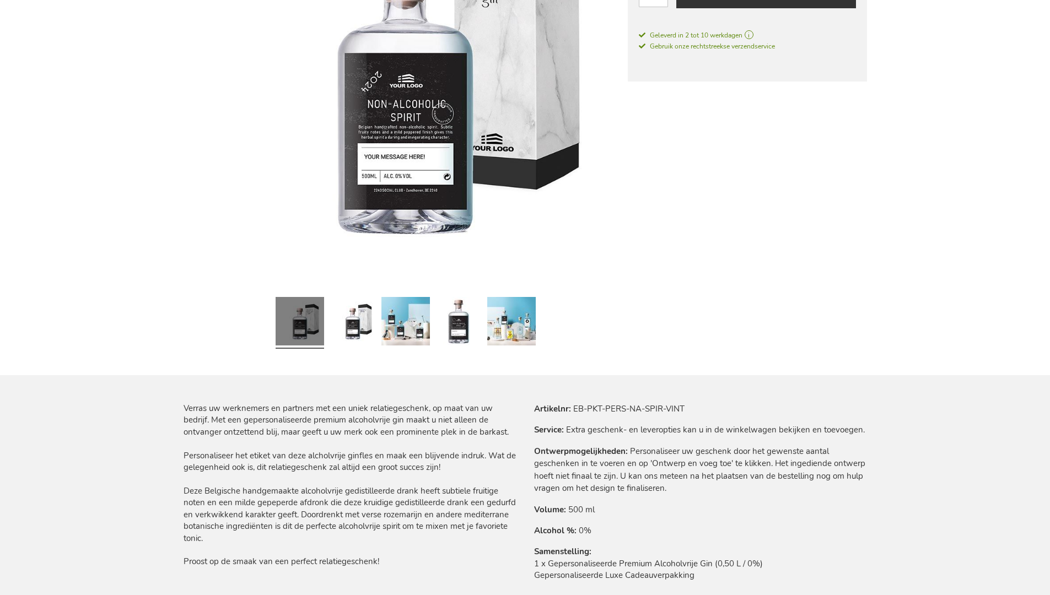
scroll to position [1448, 0]
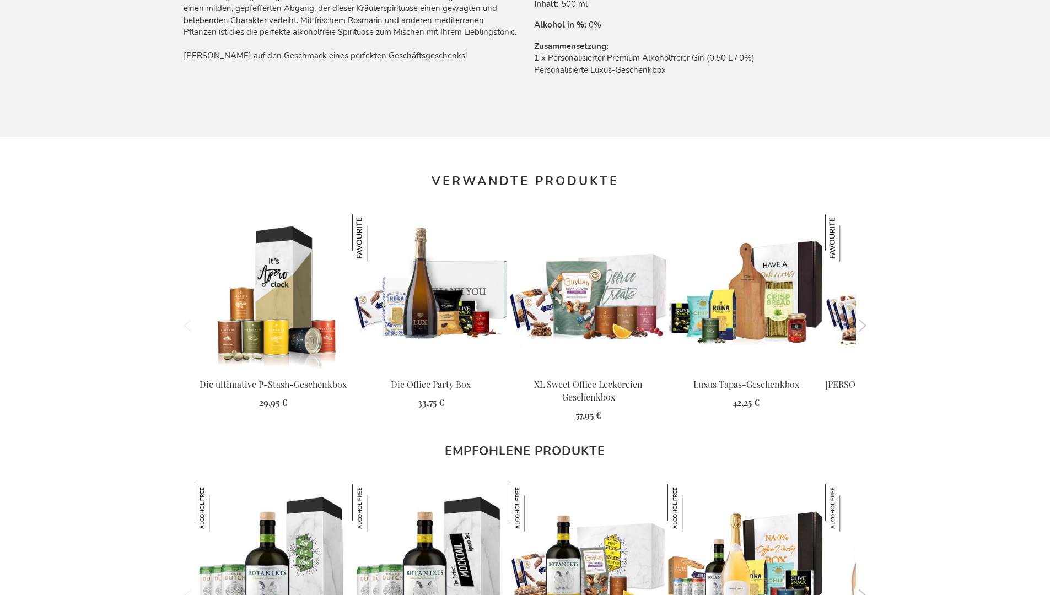
scroll to position [1468, 0]
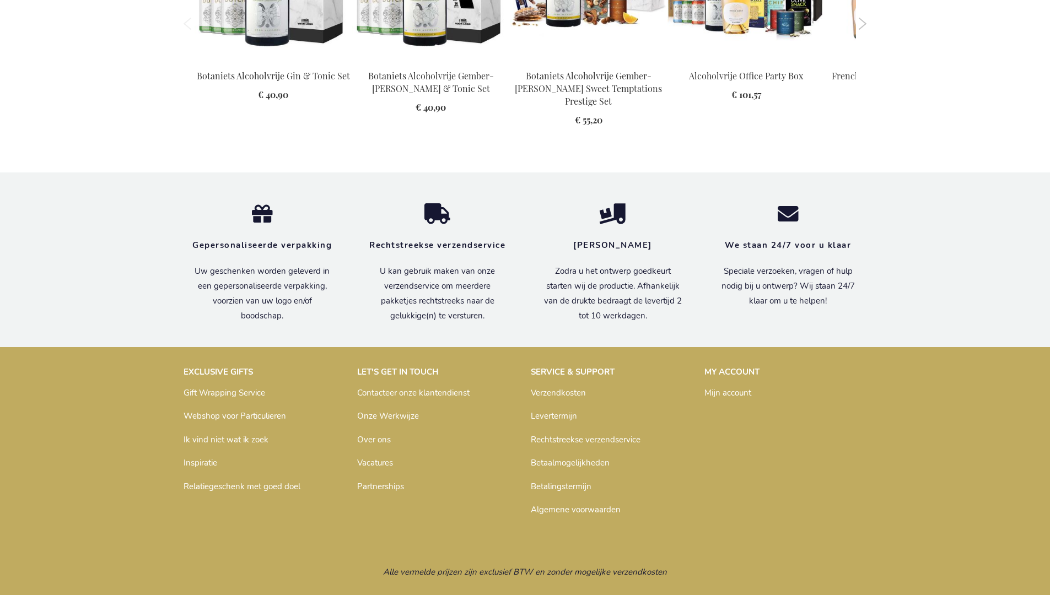
scroll to position [1448, 0]
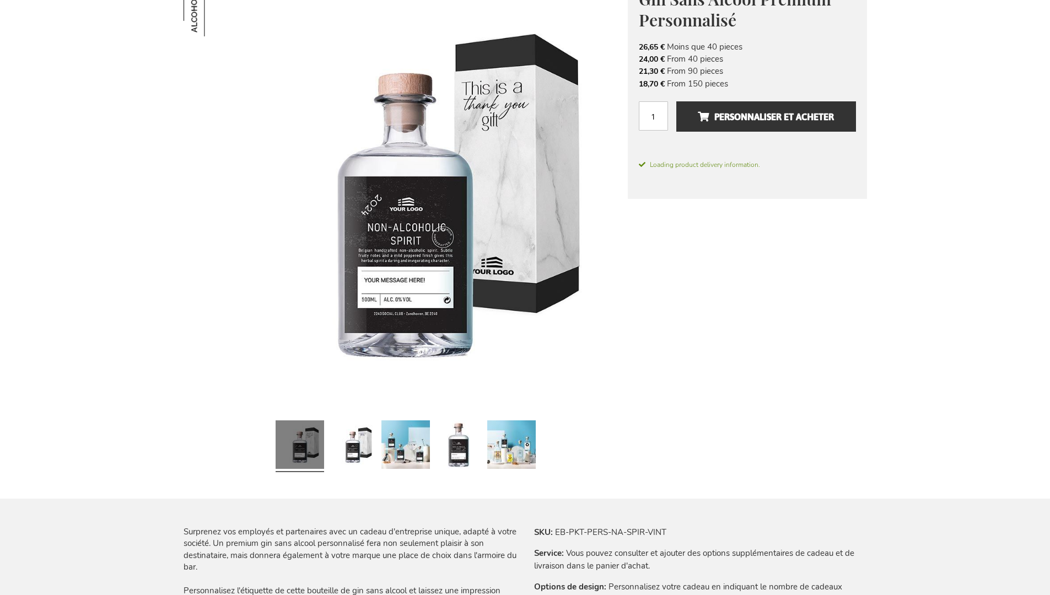
scroll to position [1491, 0]
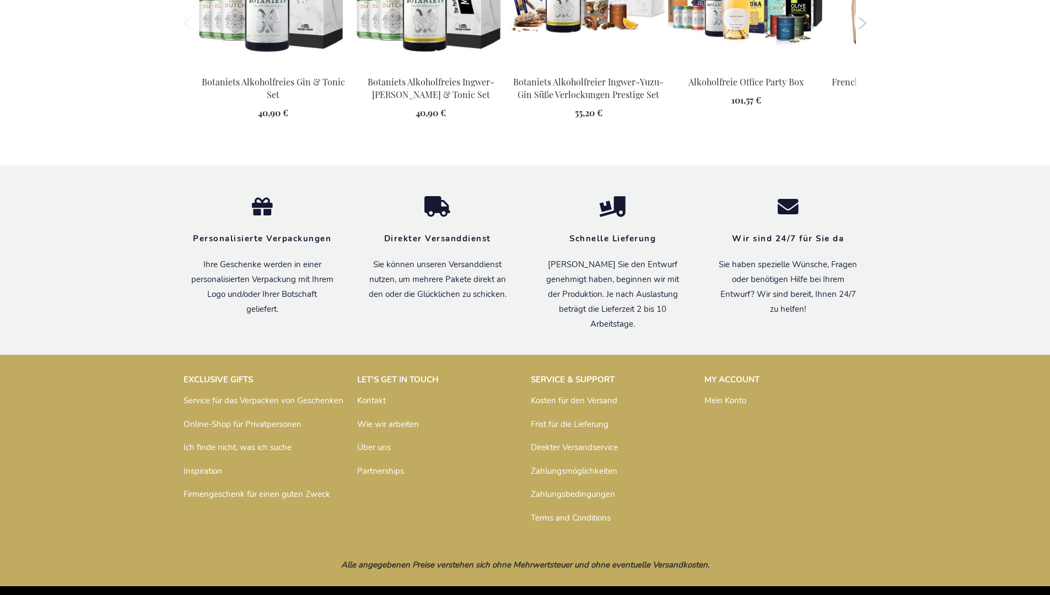
scroll to position [1468, 0]
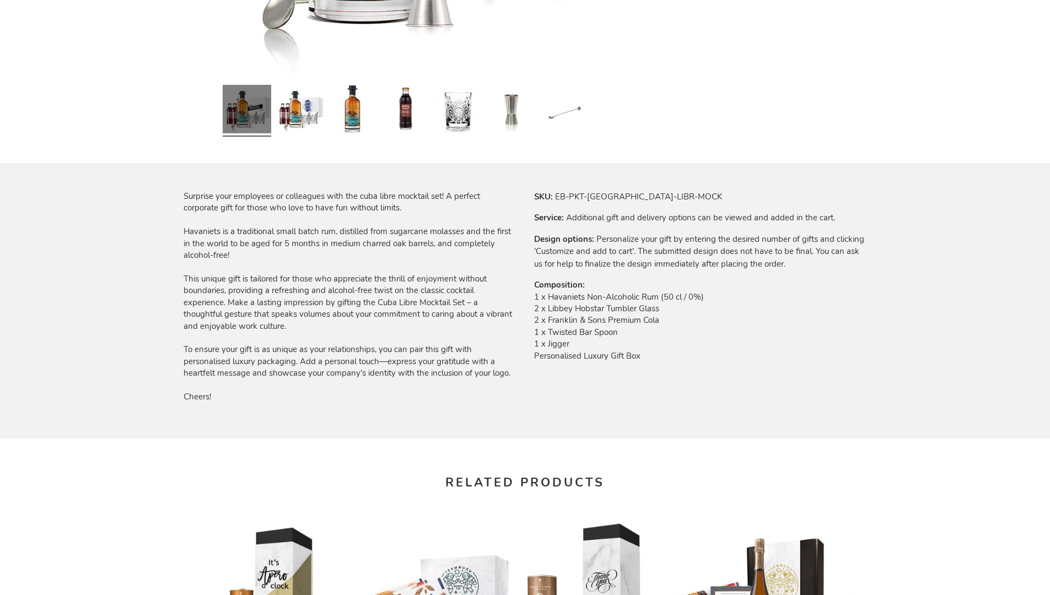
scroll to position [1448, 0]
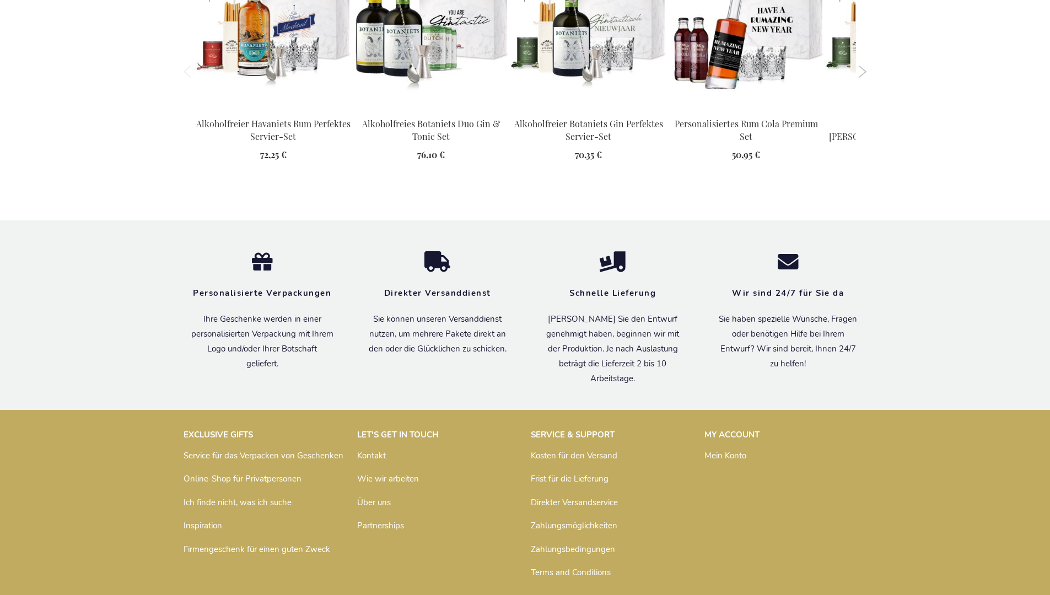
scroll to position [1487, 0]
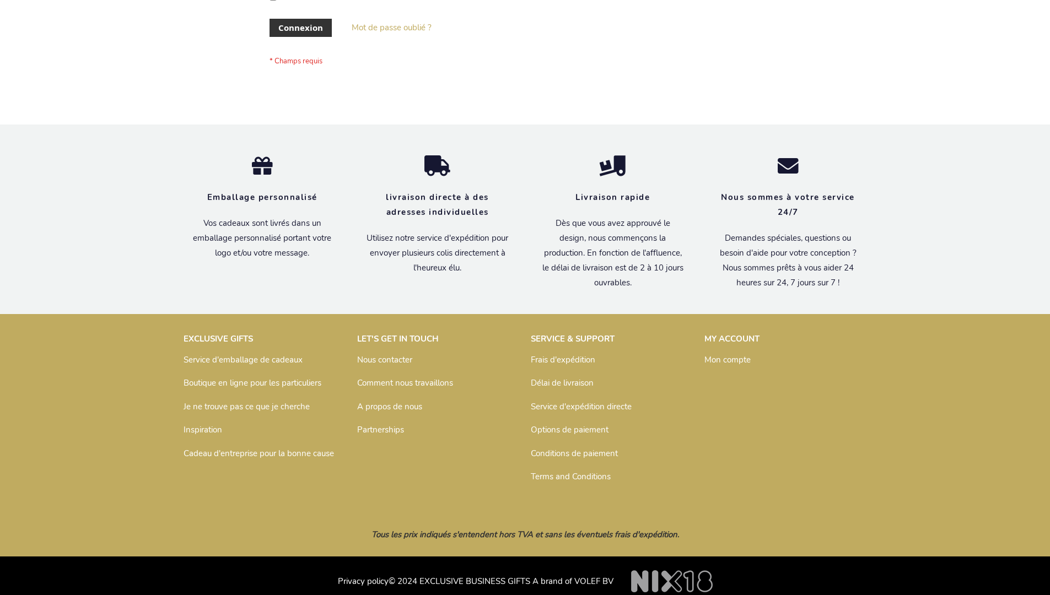
scroll to position [380, 0]
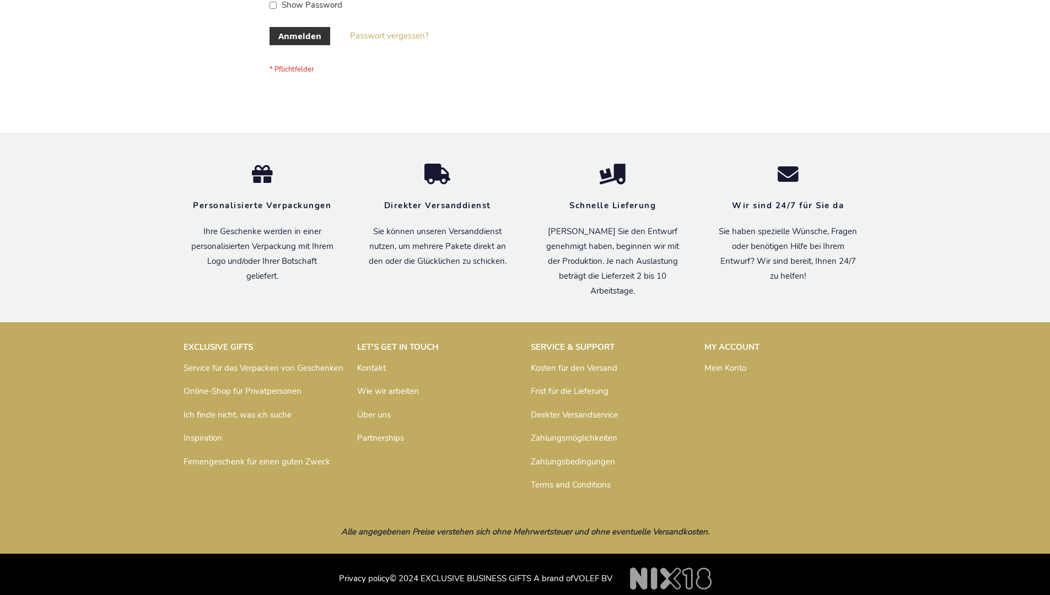
scroll to position [369, 0]
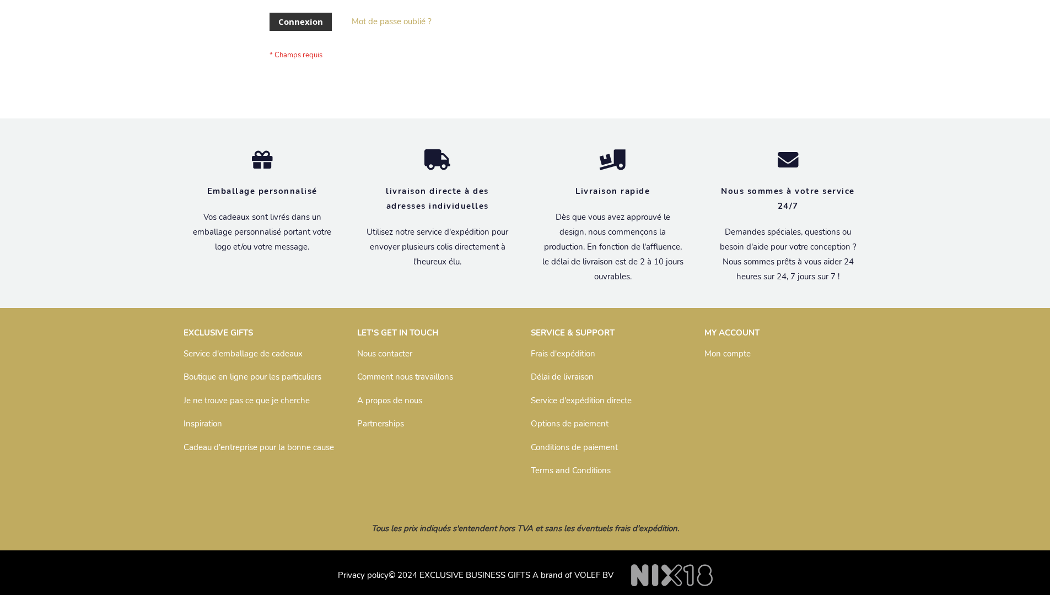
scroll to position [380, 0]
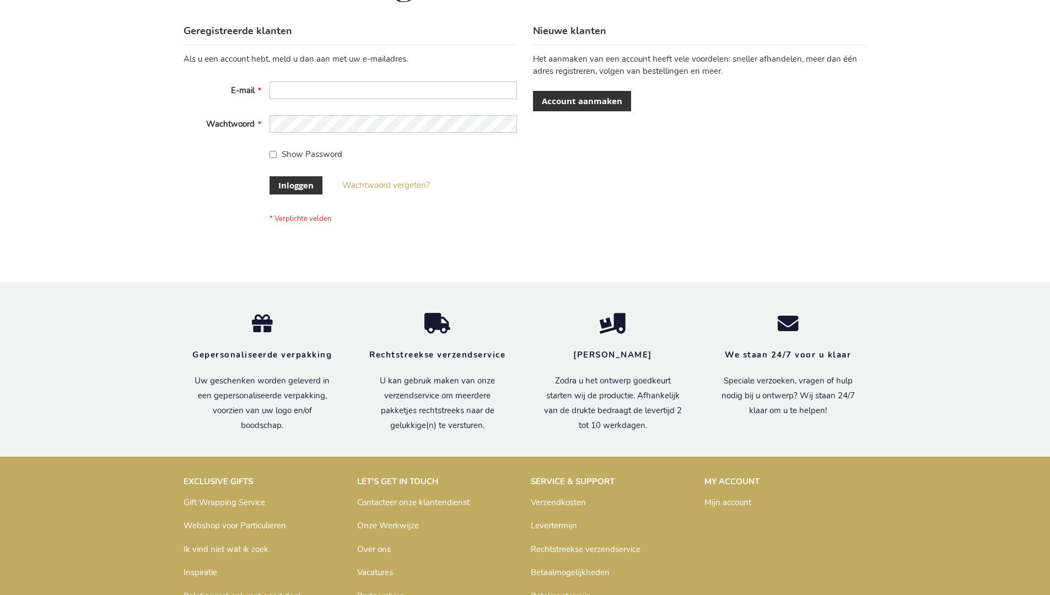
scroll to position [374, 0]
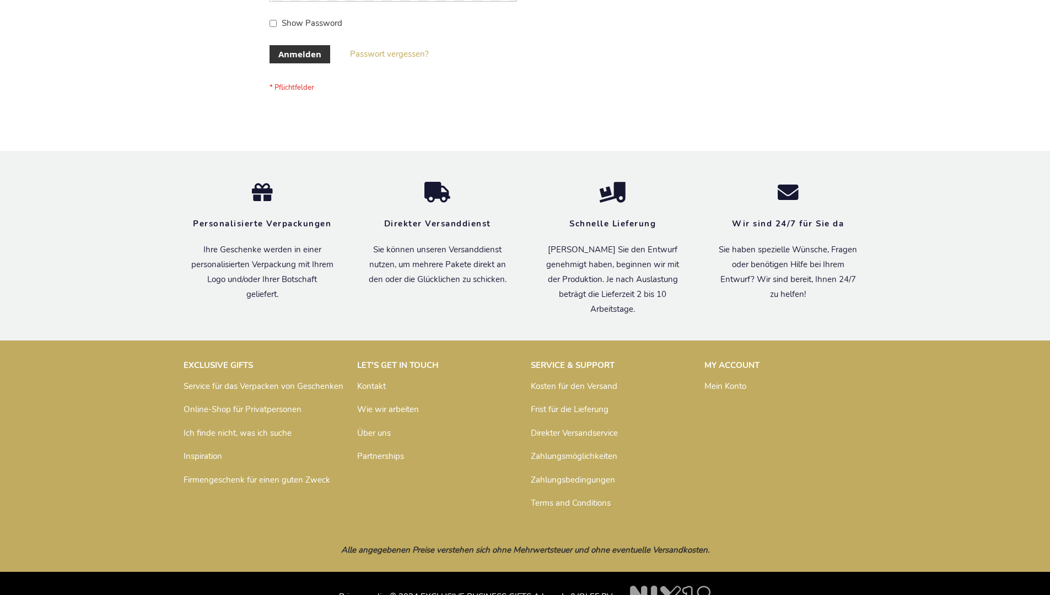
scroll to position [369, 0]
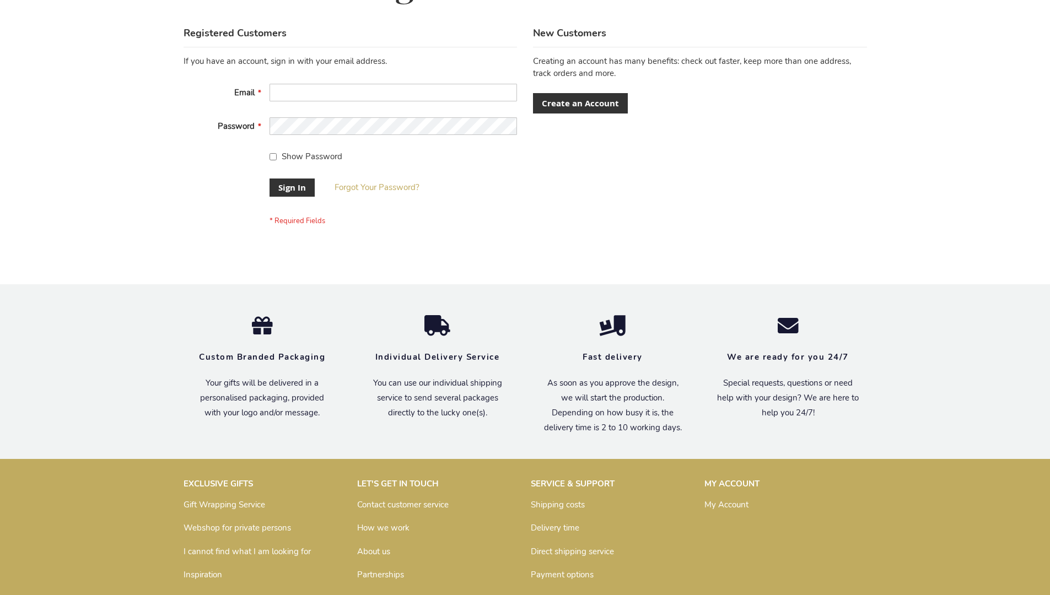
scroll to position [354, 0]
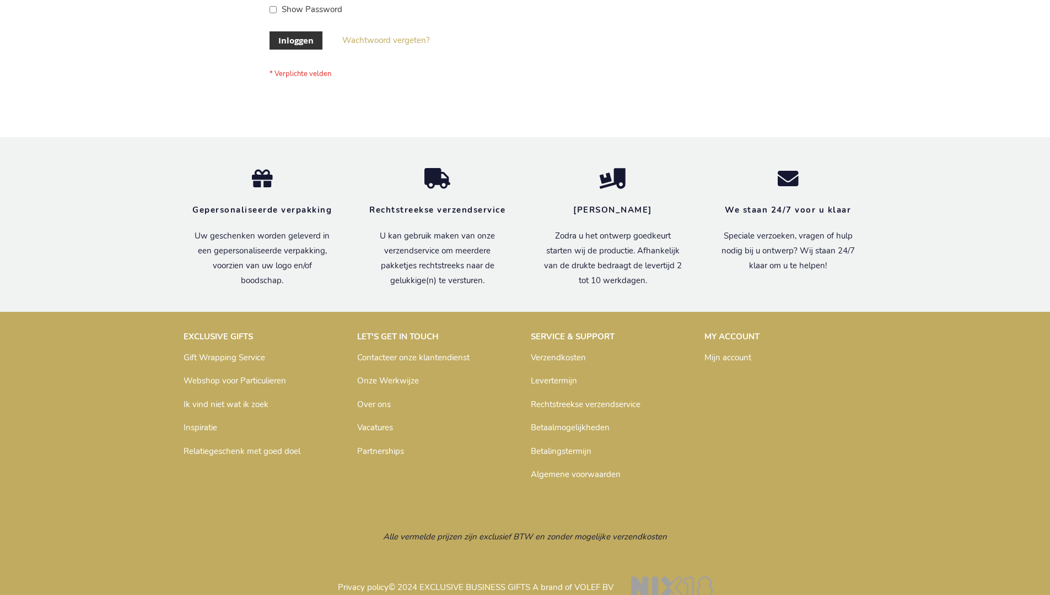
scroll to position [374, 0]
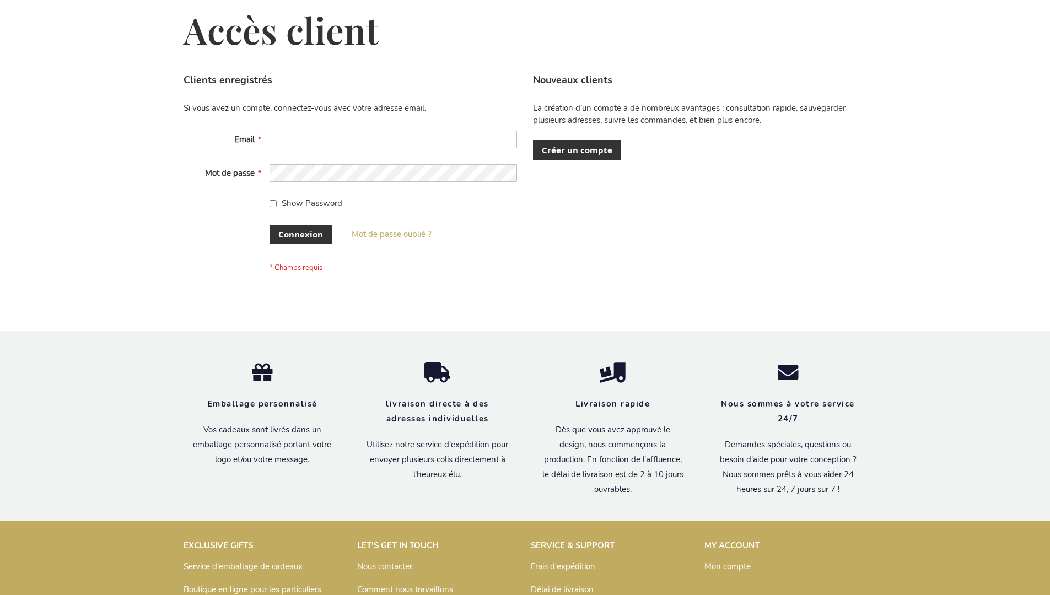
scroll to position [380, 0]
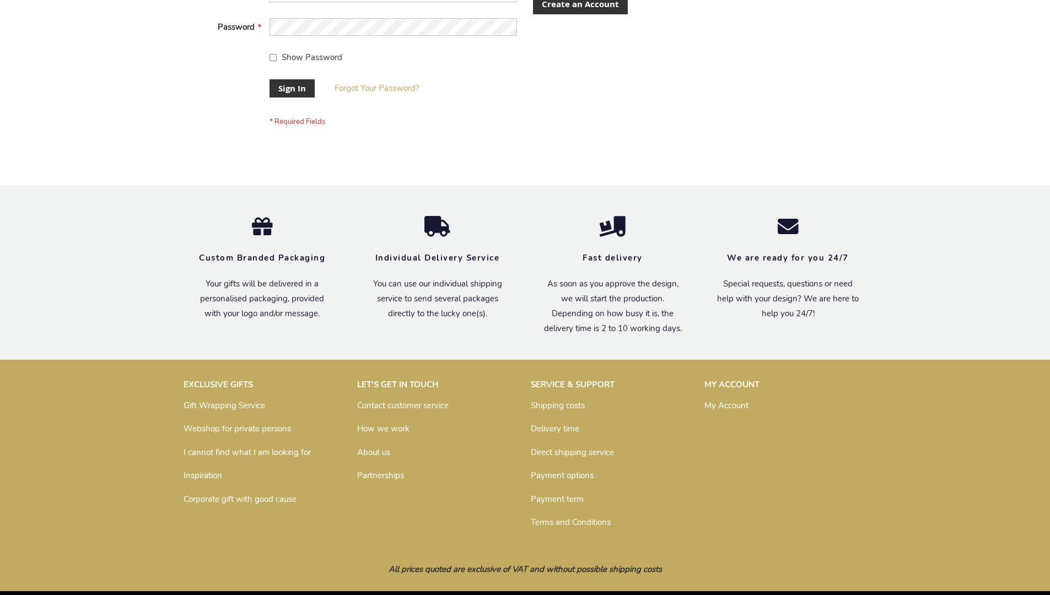
scroll to position [354, 0]
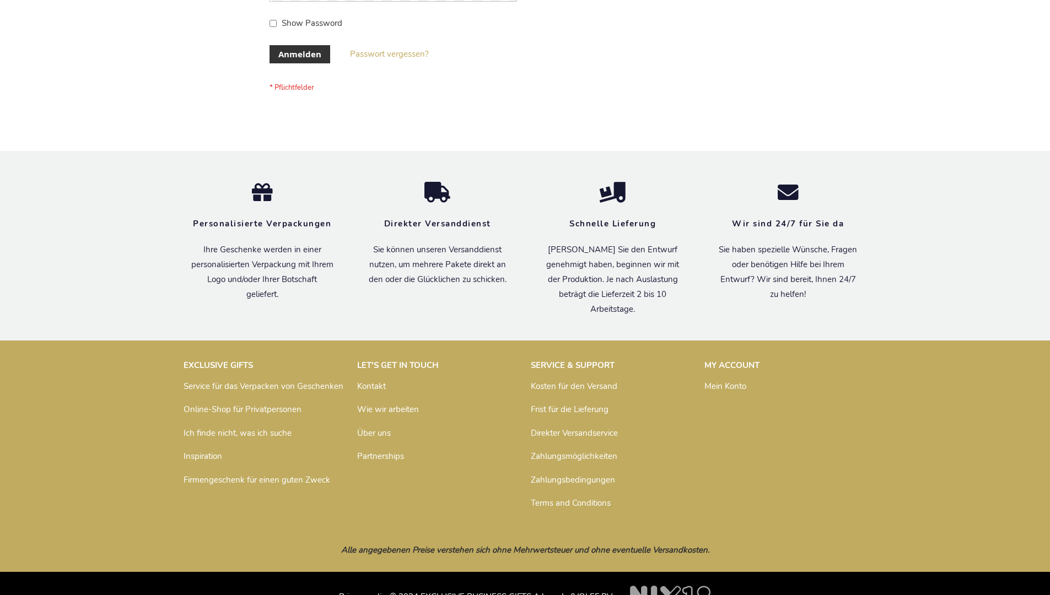
scroll to position [369, 0]
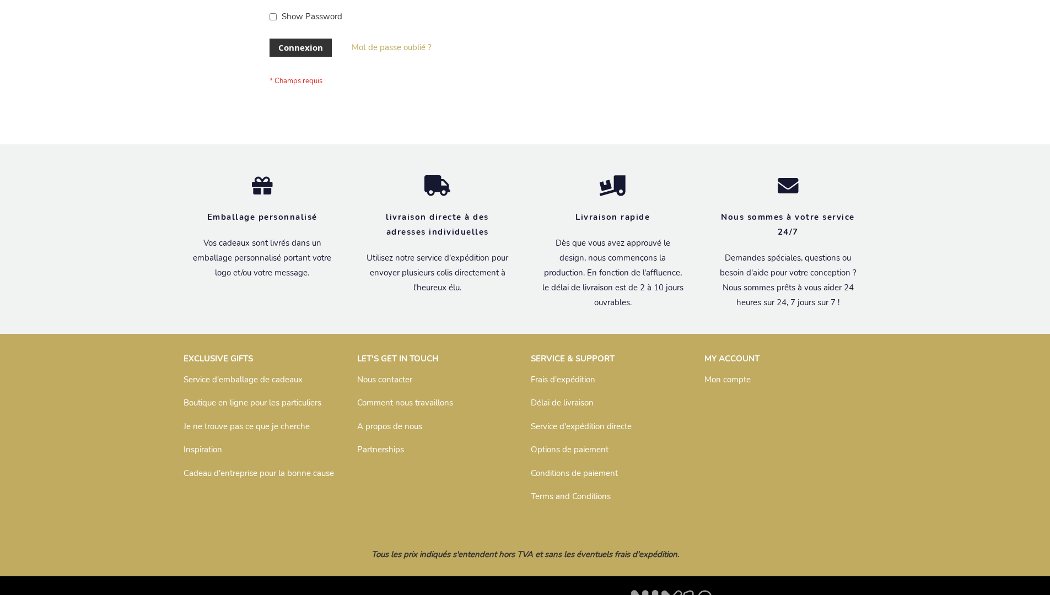
scroll to position [380, 0]
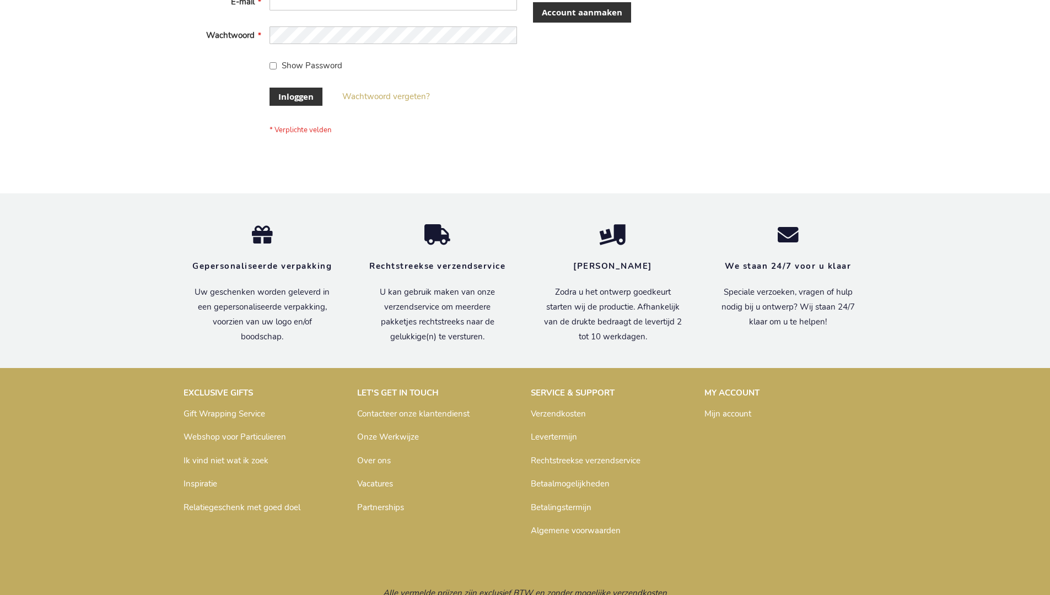
scroll to position [374, 0]
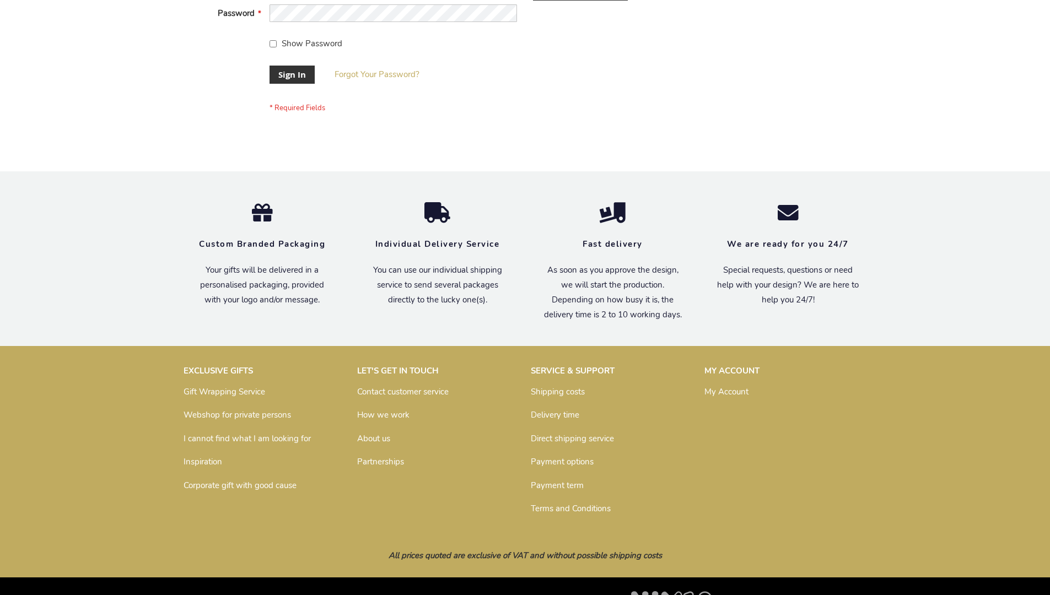
scroll to position [354, 0]
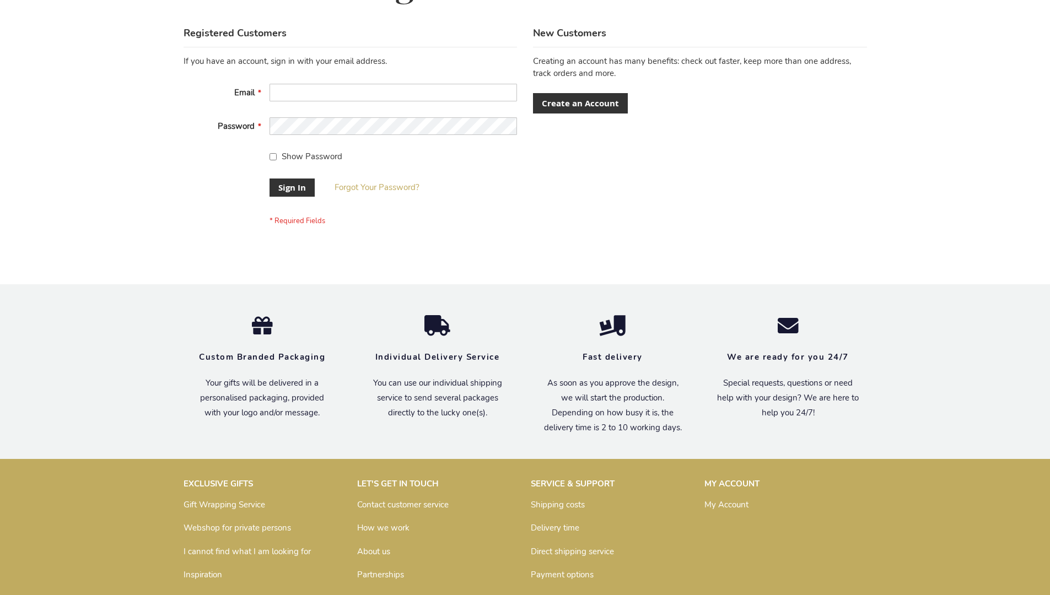
scroll to position [354, 0]
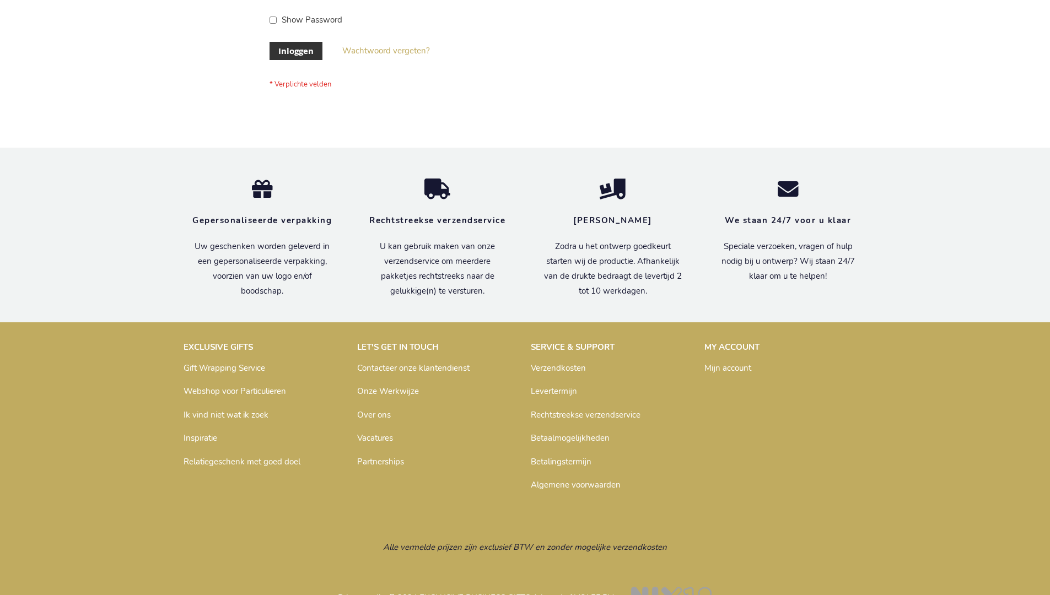
scroll to position [374, 0]
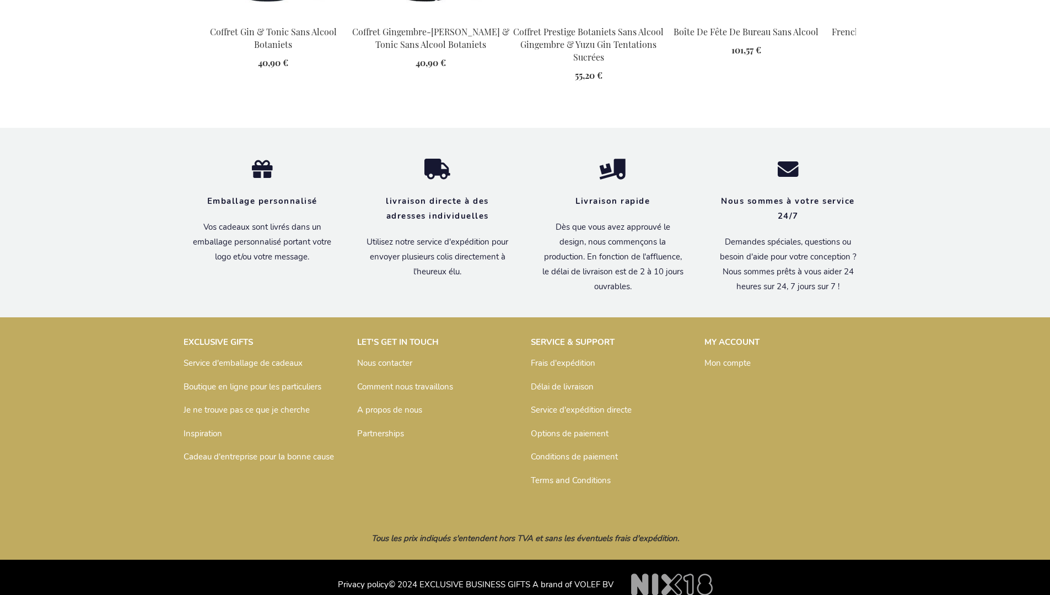
scroll to position [1491, 0]
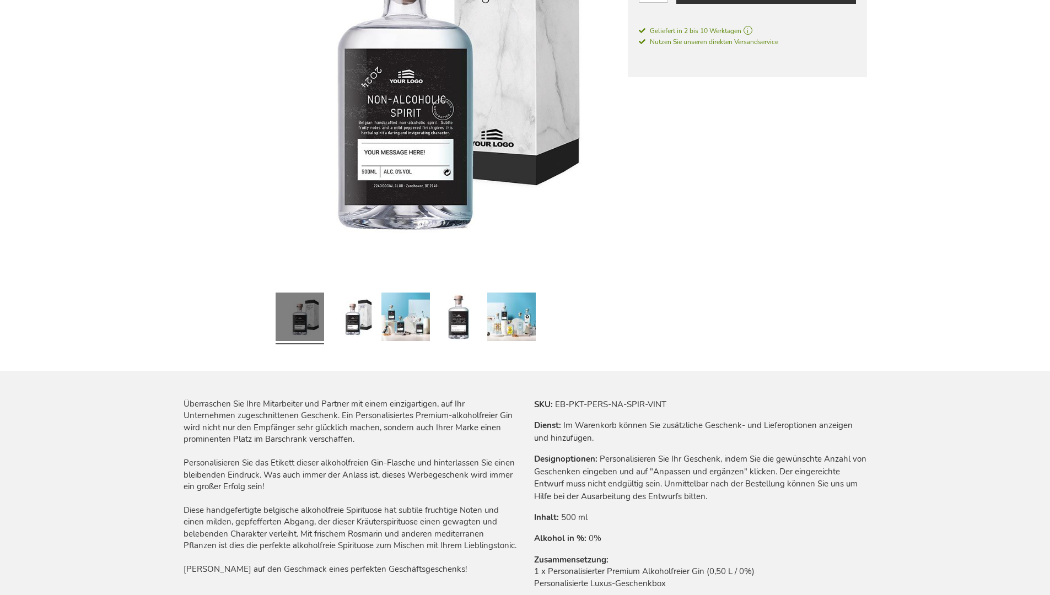
scroll to position [1468, 0]
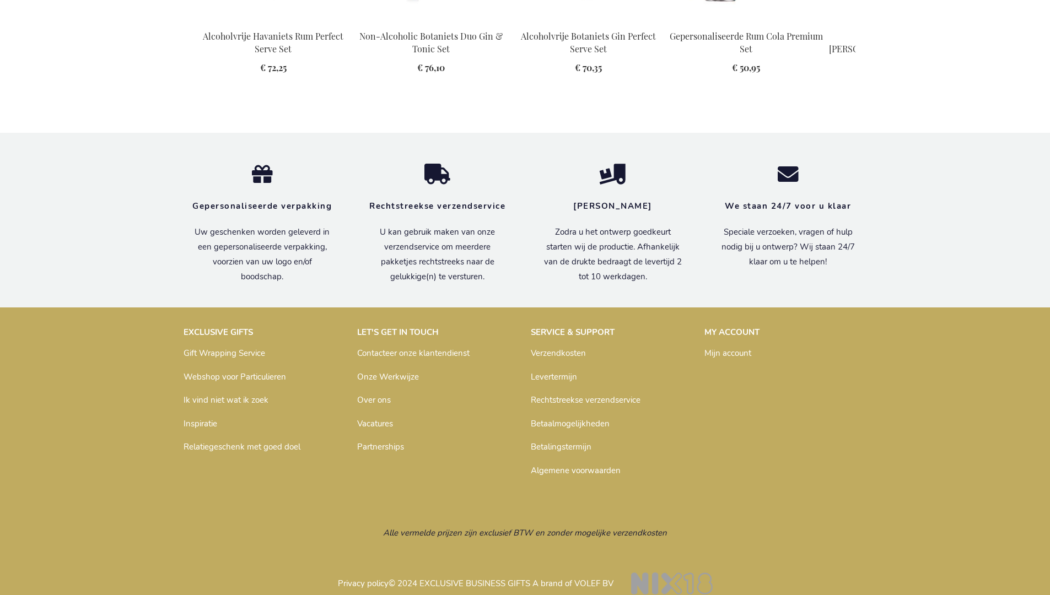
scroll to position [1478, 0]
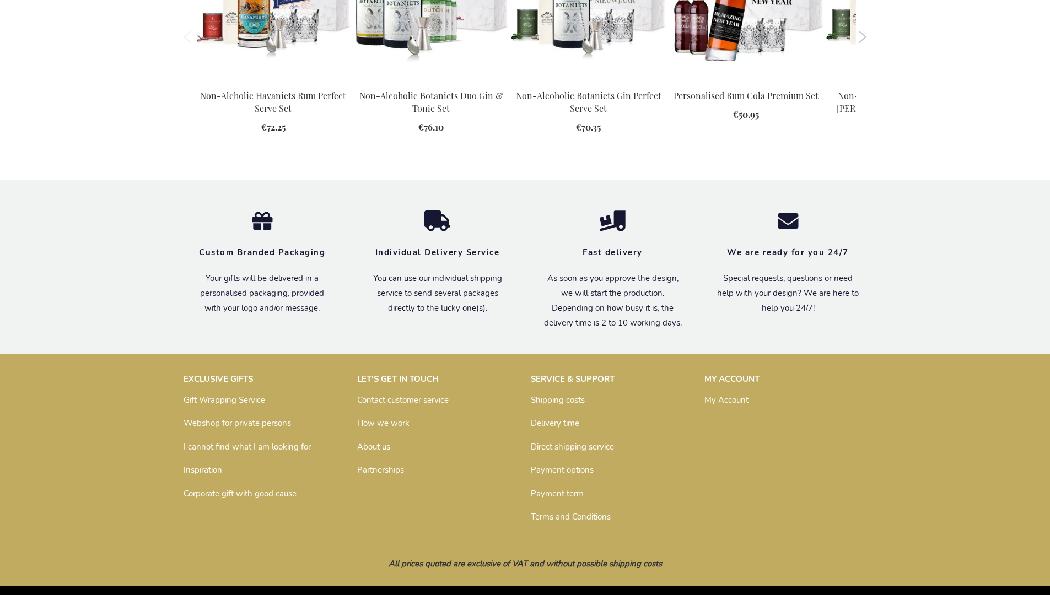
scroll to position [1448, 0]
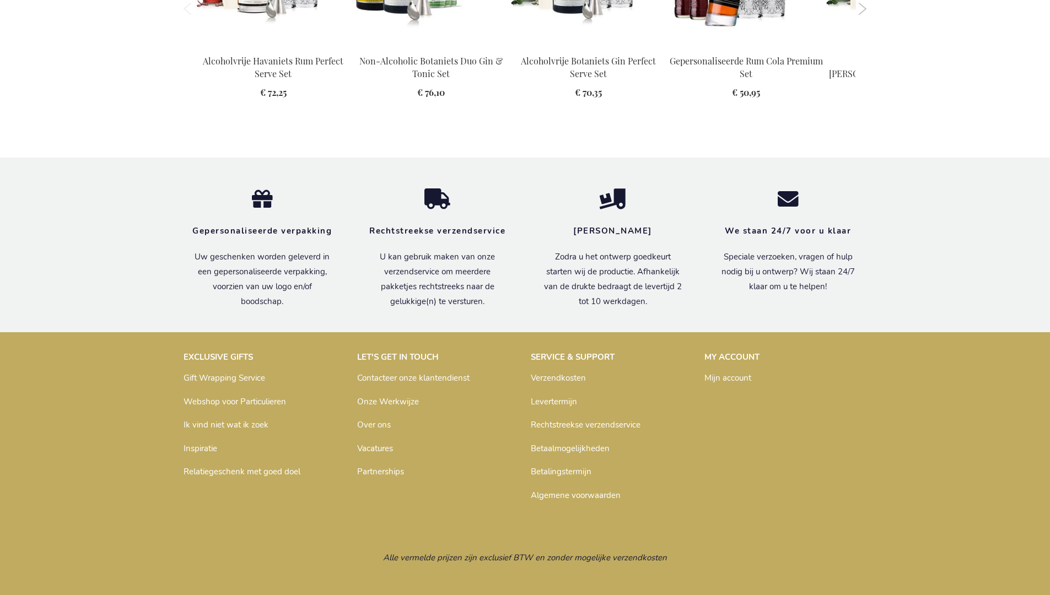
scroll to position [1478, 0]
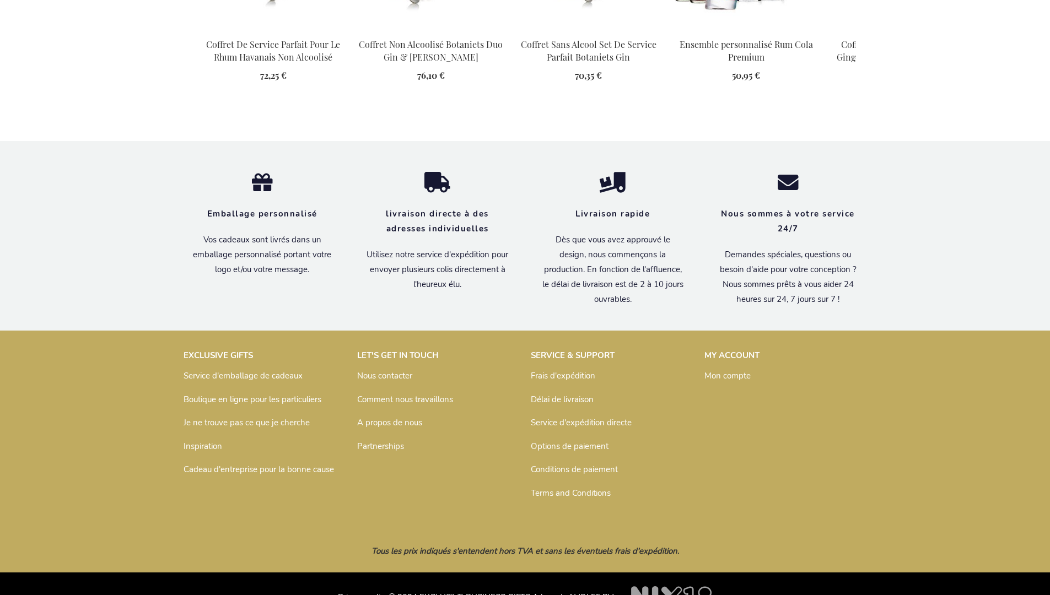
scroll to position [1534, 0]
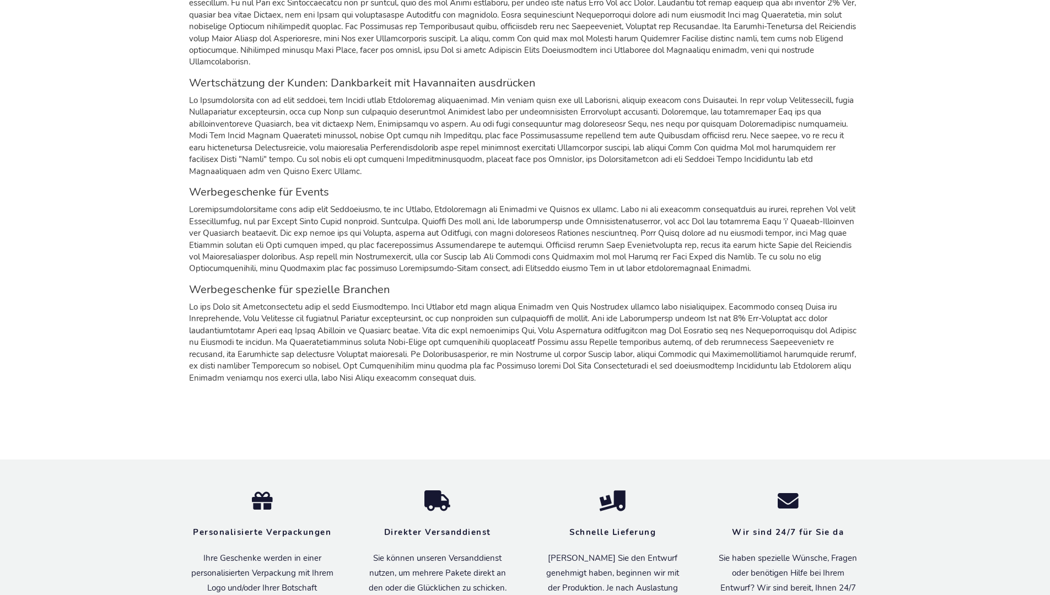
scroll to position [1448, 0]
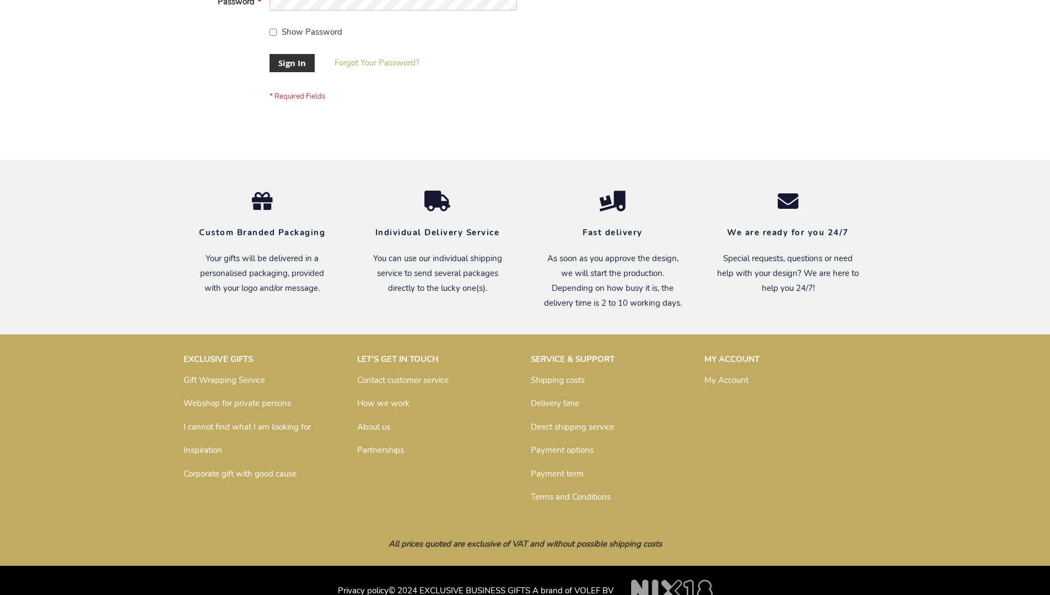
scroll to position [354, 0]
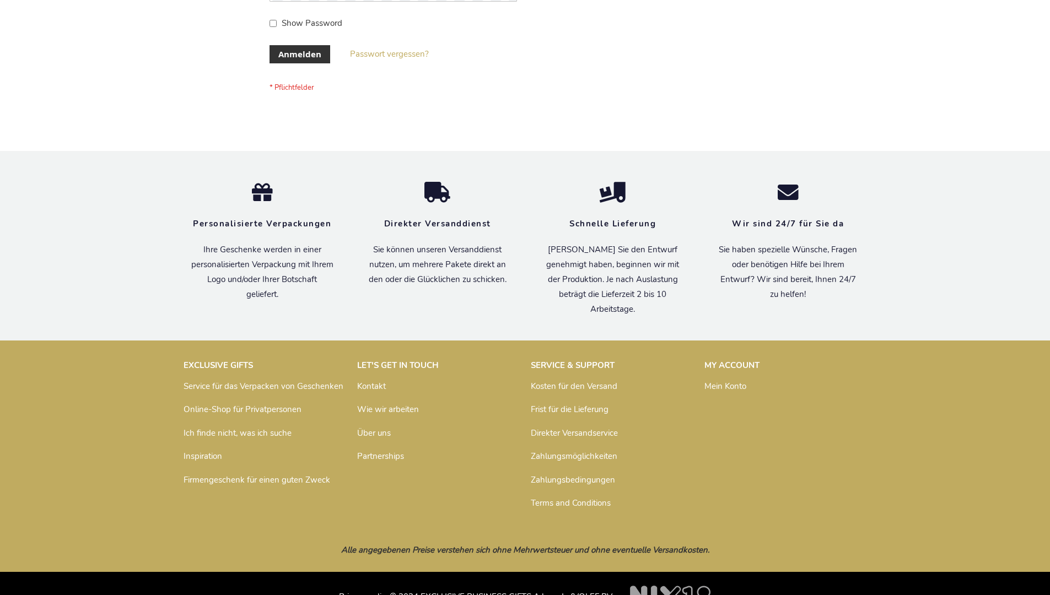
scroll to position [369, 0]
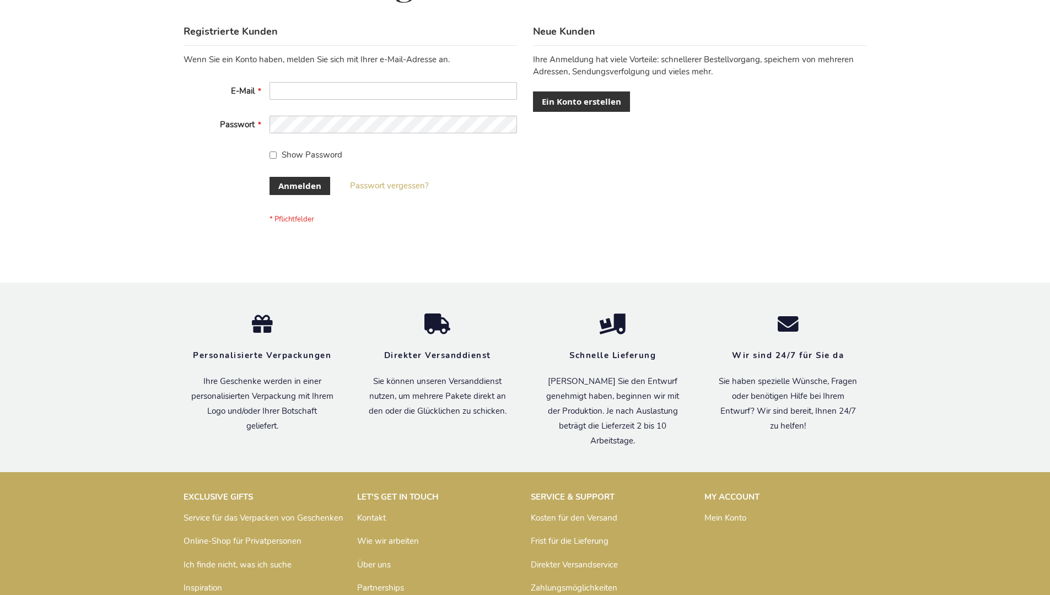
scroll to position [369, 0]
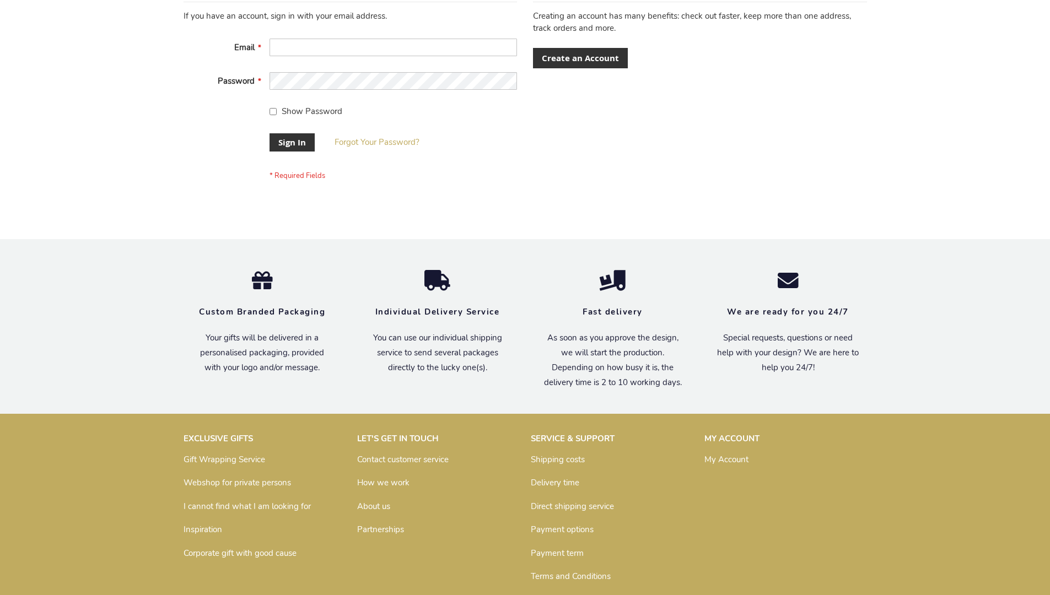
scroll to position [354, 0]
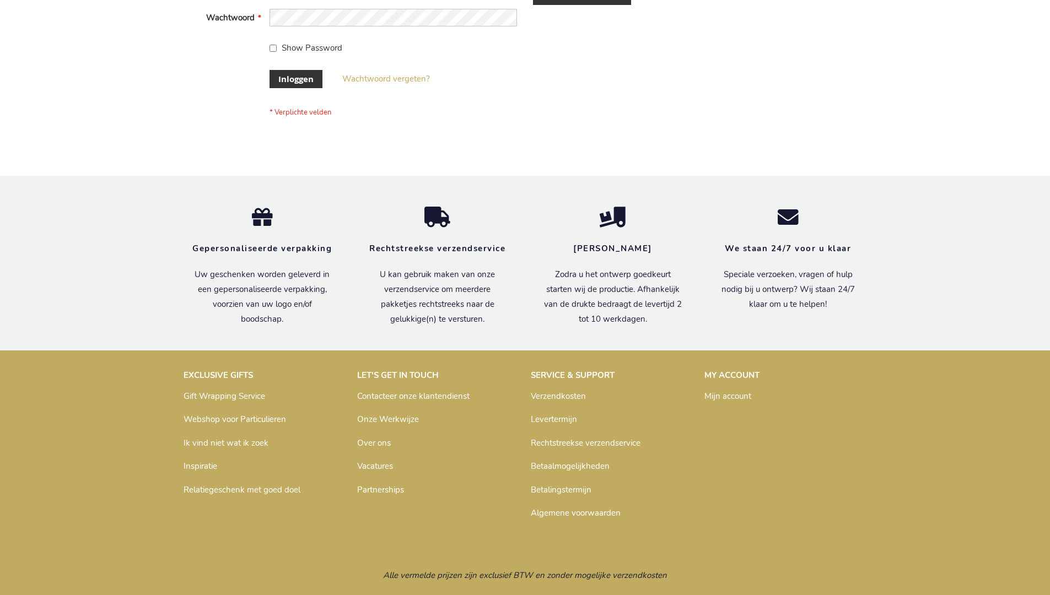
scroll to position [374, 0]
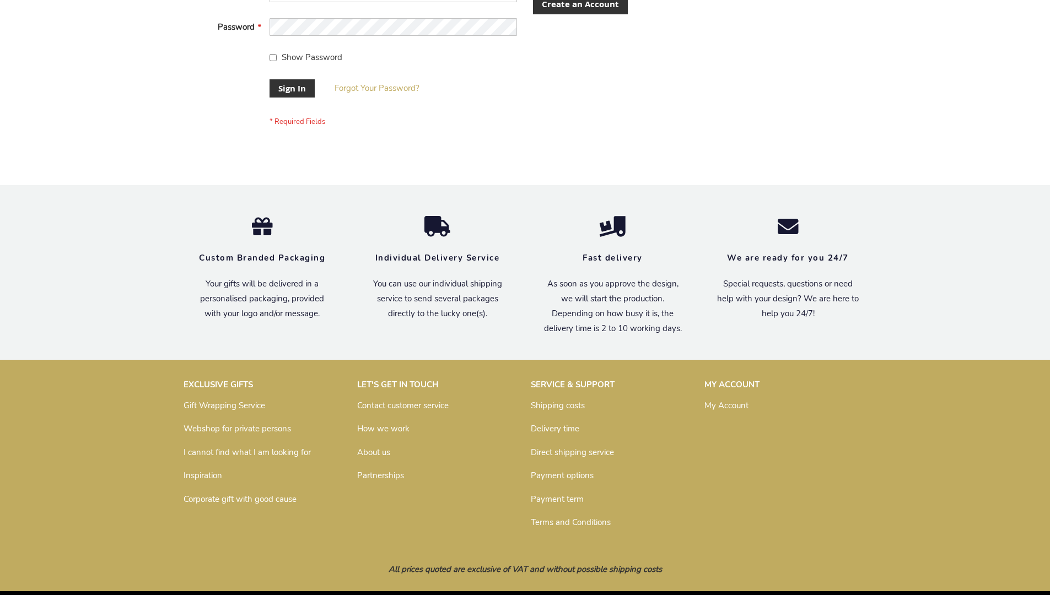
scroll to position [354, 0]
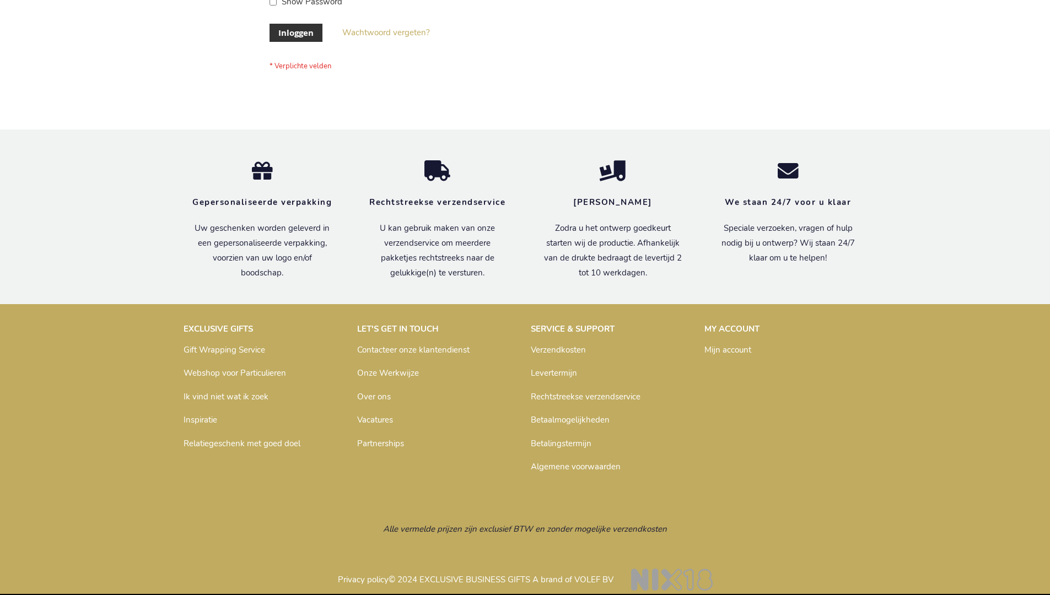
scroll to position [374, 0]
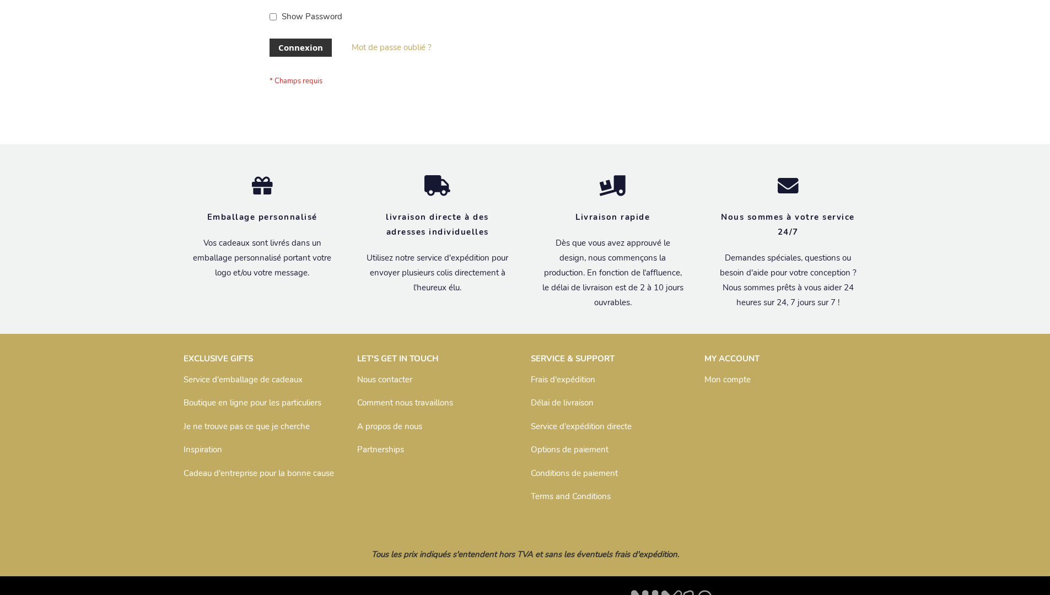
scroll to position [380, 0]
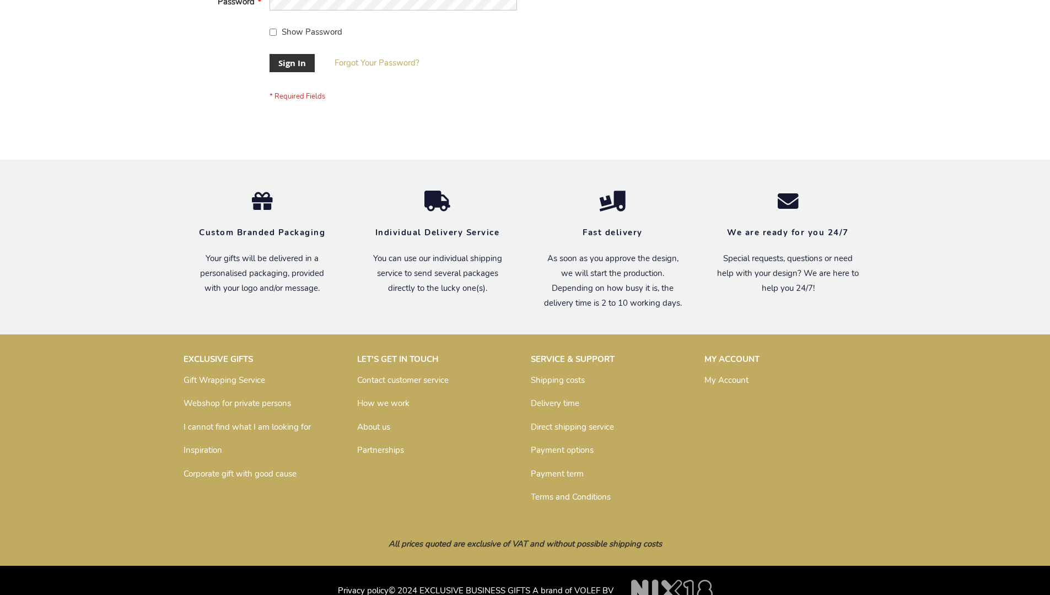
scroll to position [354, 0]
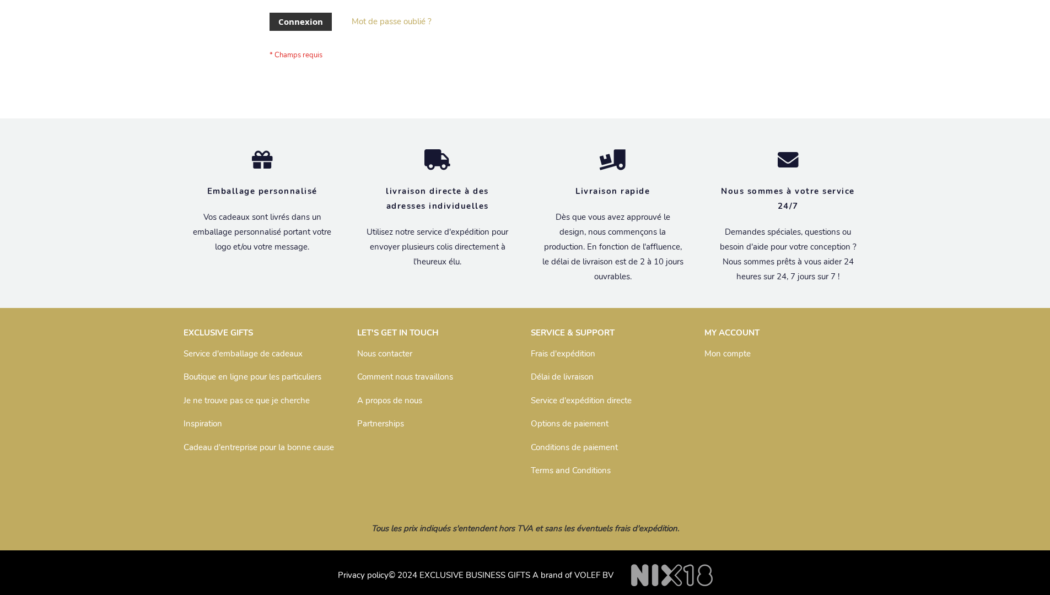
scroll to position [380, 0]
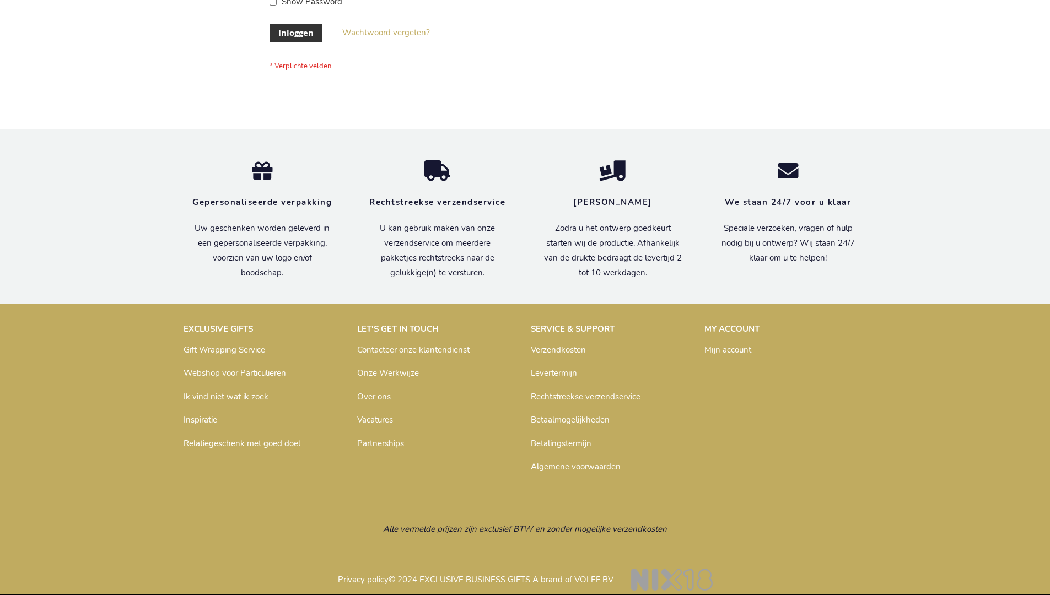
scroll to position [374, 0]
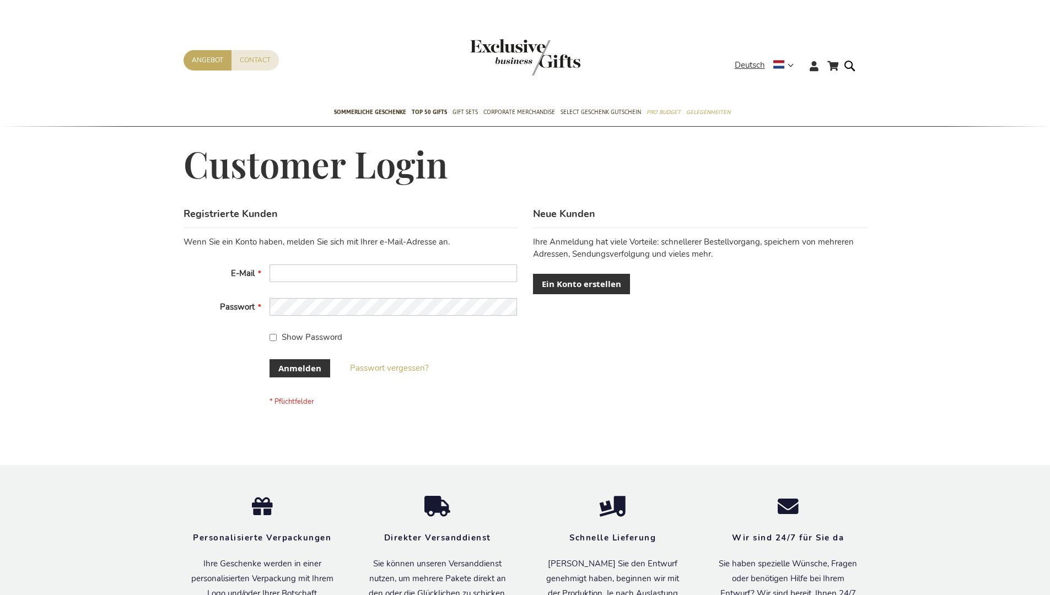
scroll to position [369, 0]
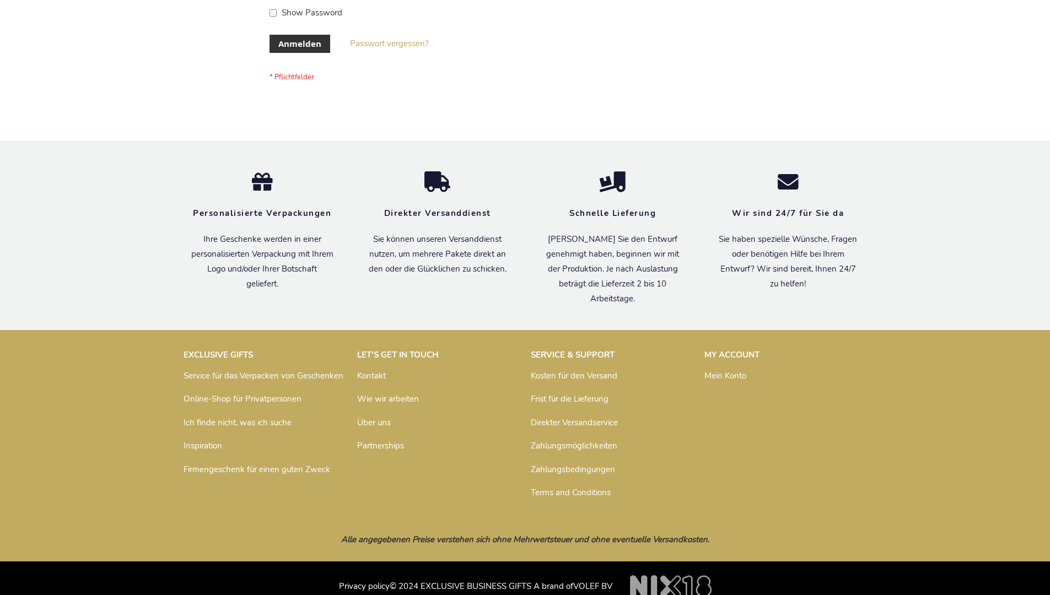
scroll to position [369, 0]
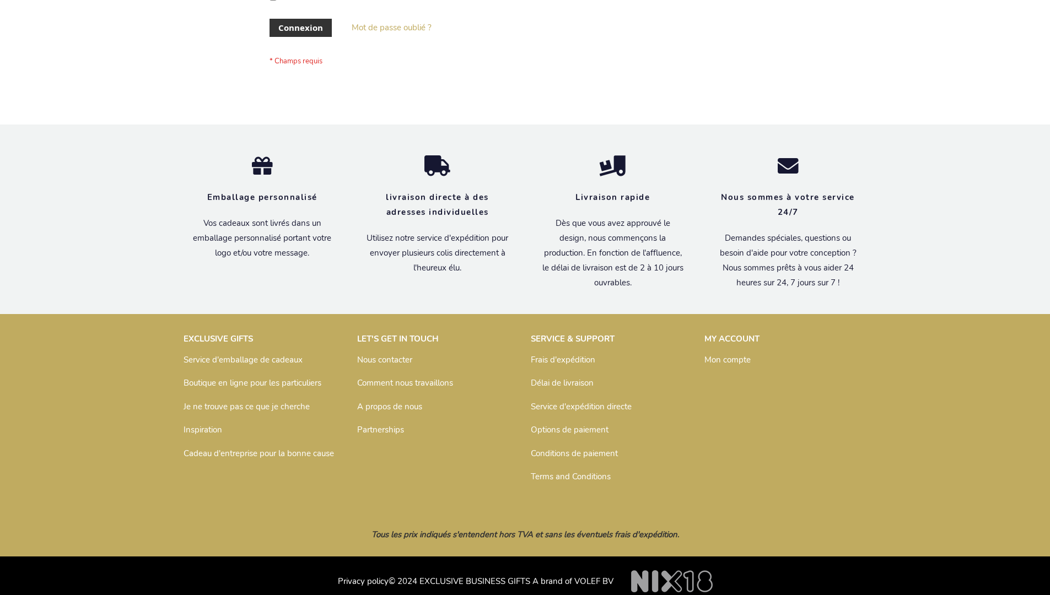
scroll to position [380, 0]
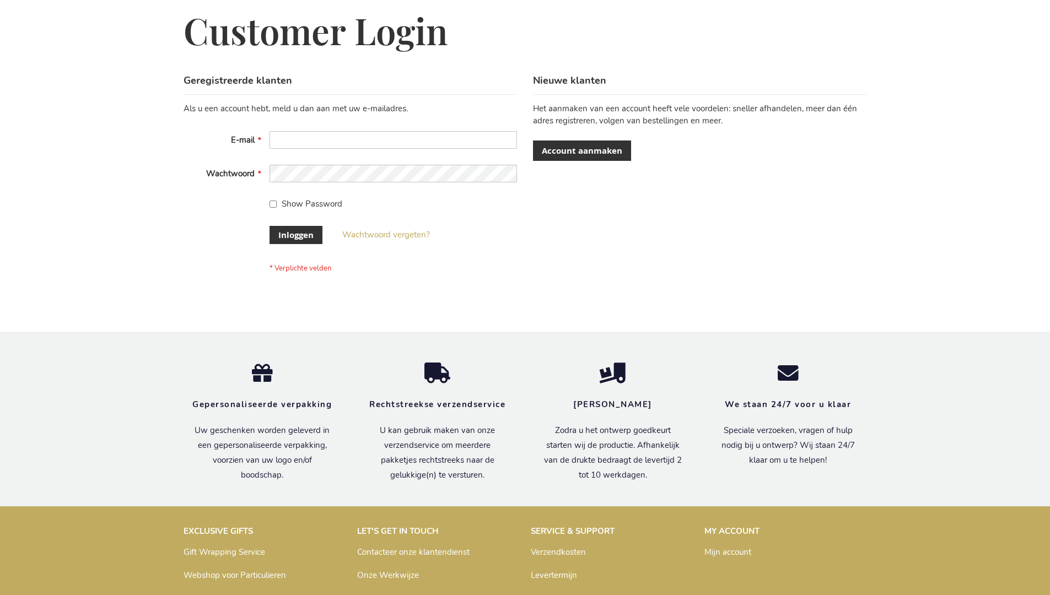
scroll to position [374, 0]
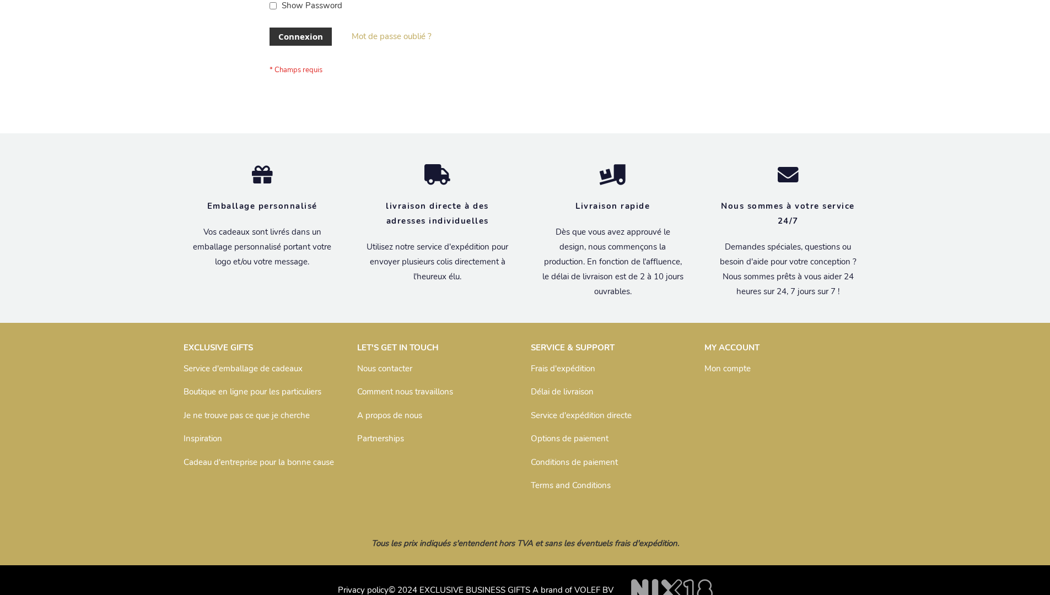
scroll to position [380, 0]
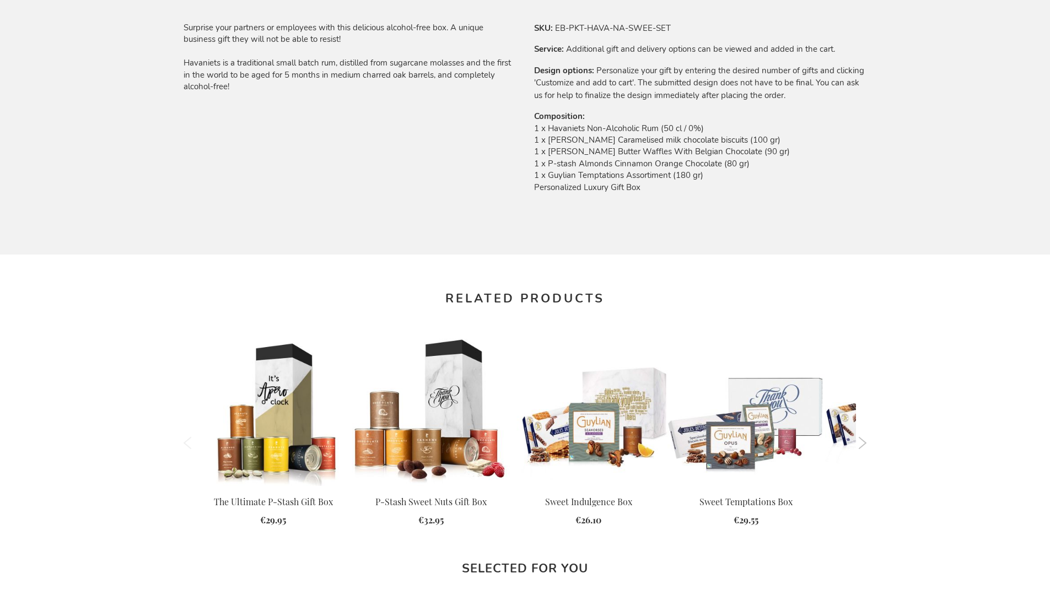
scroll to position [1433, 0]
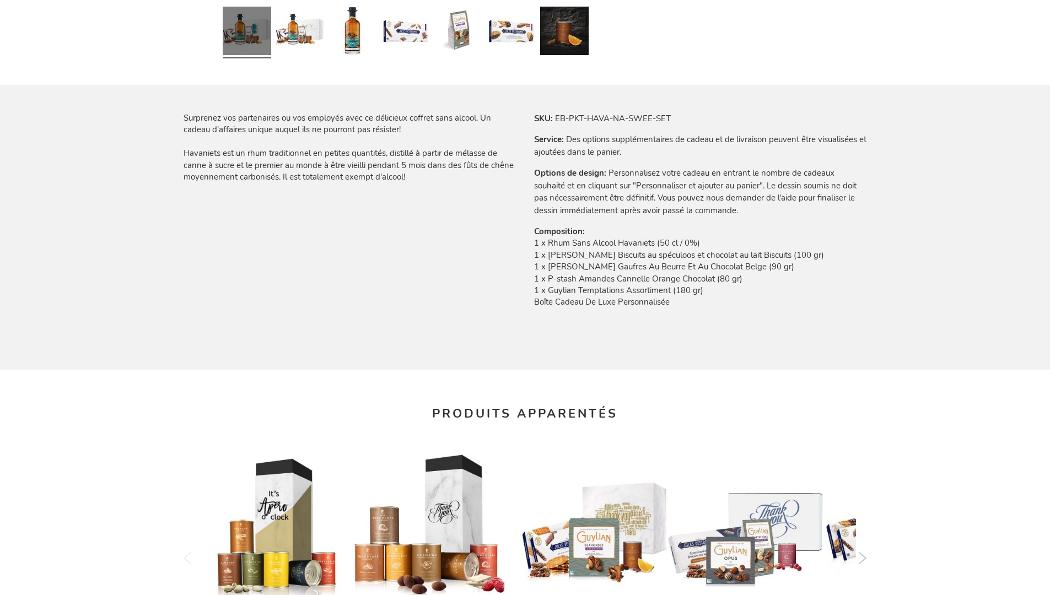
scroll to position [1496, 0]
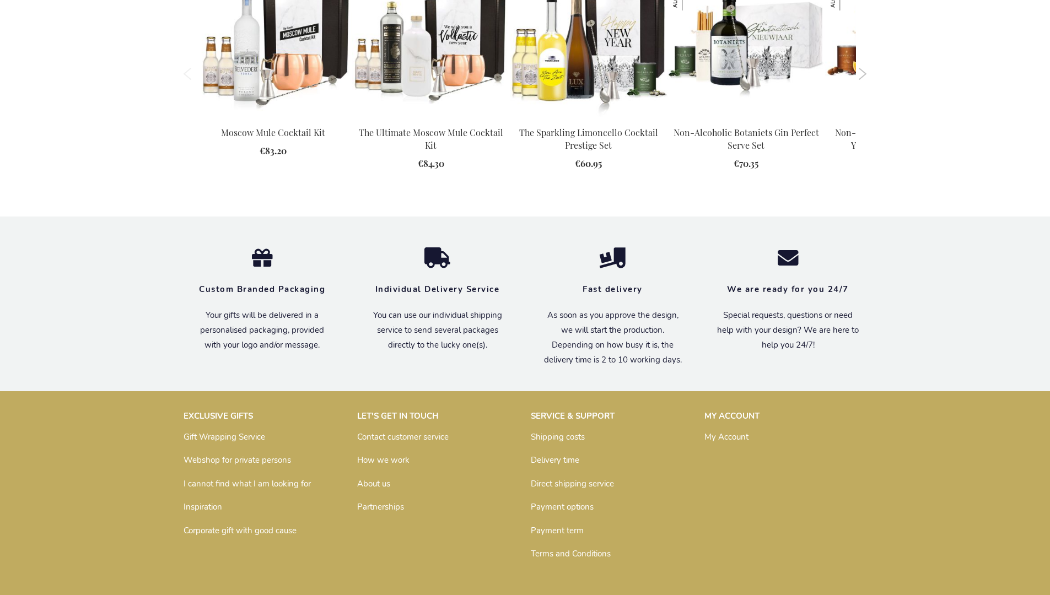
scroll to position [1386, 0]
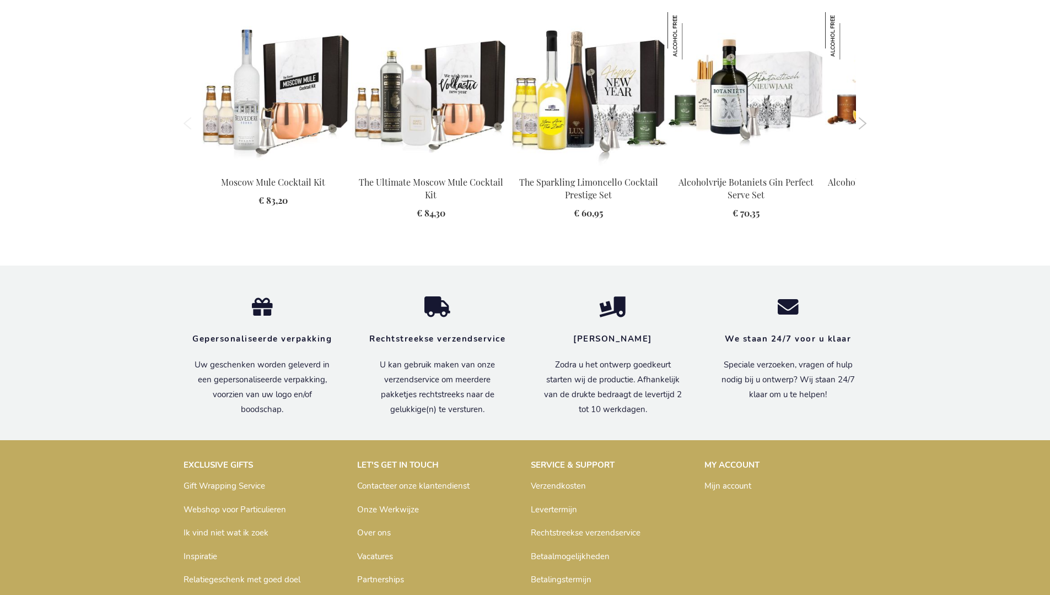
scroll to position [1431, 0]
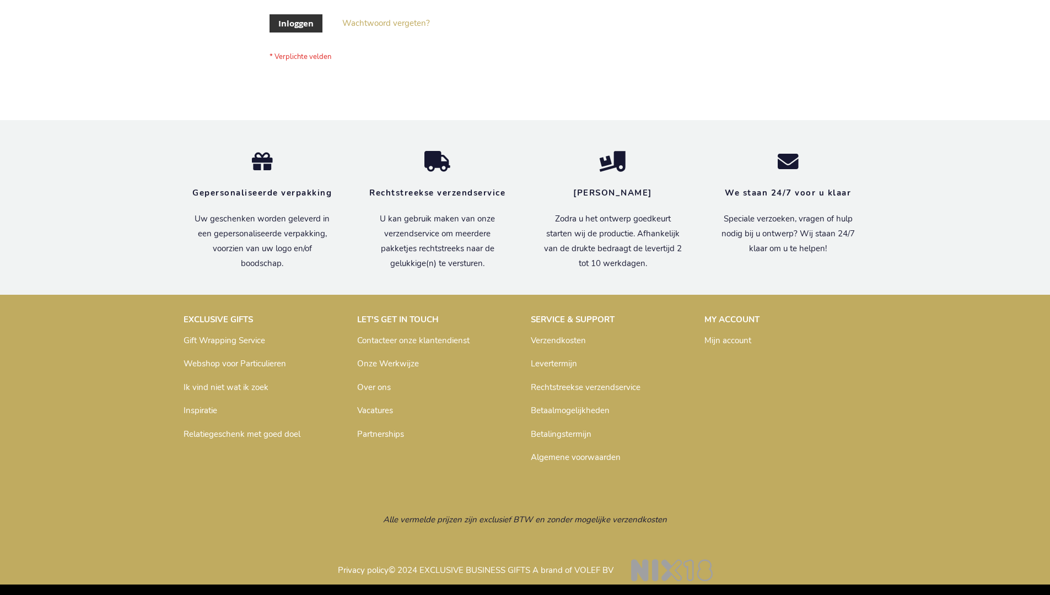
scroll to position [374, 0]
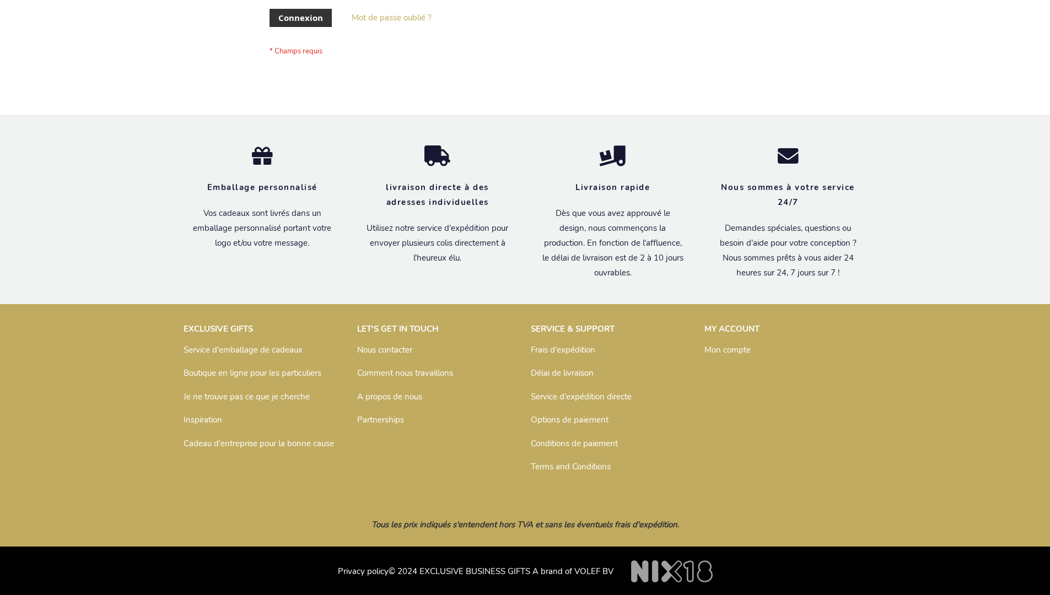
scroll to position [380, 0]
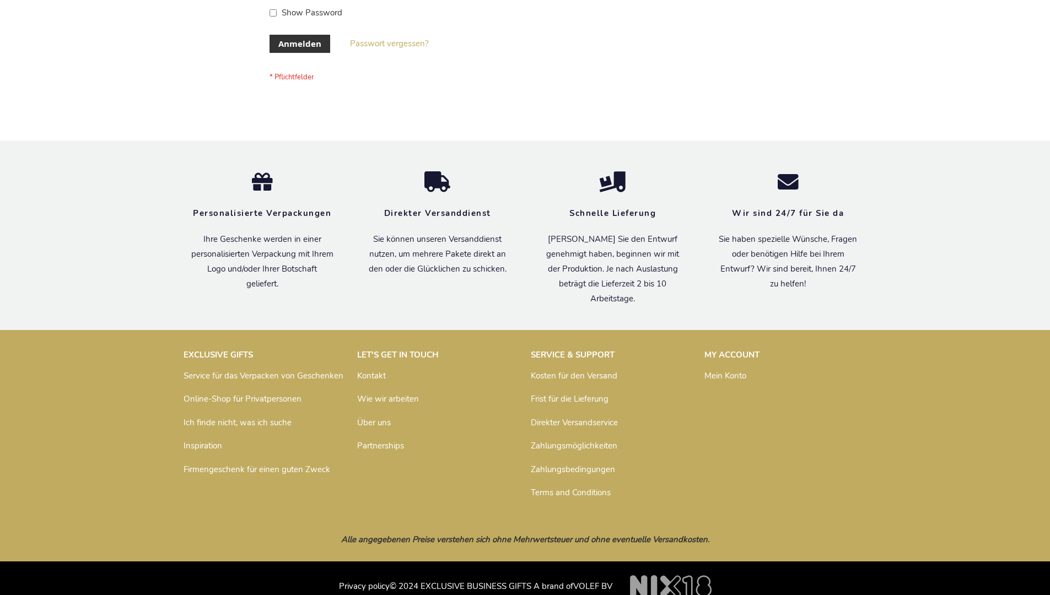
scroll to position [369, 0]
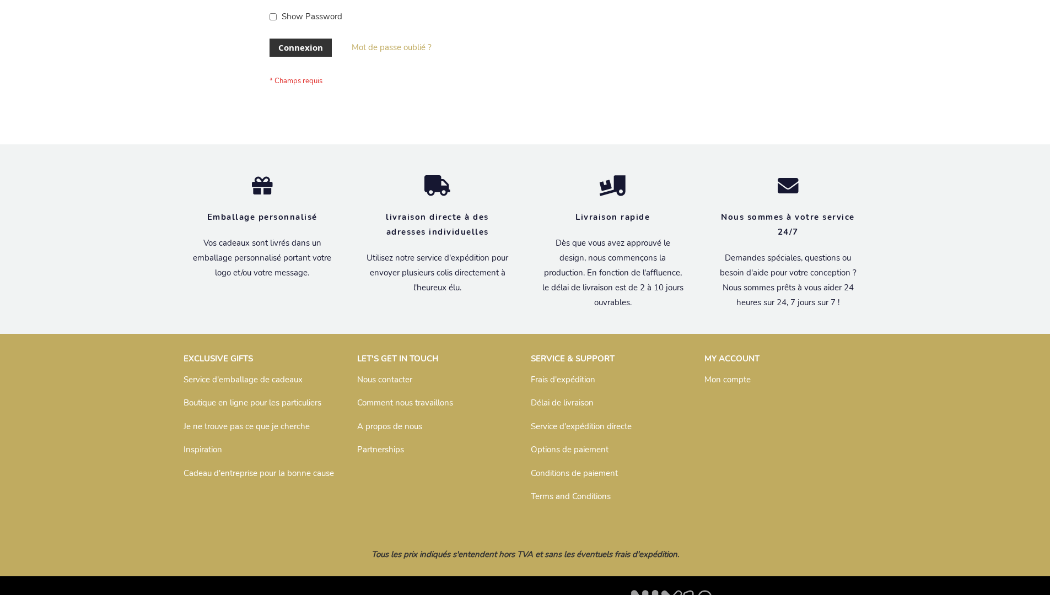
scroll to position [380, 0]
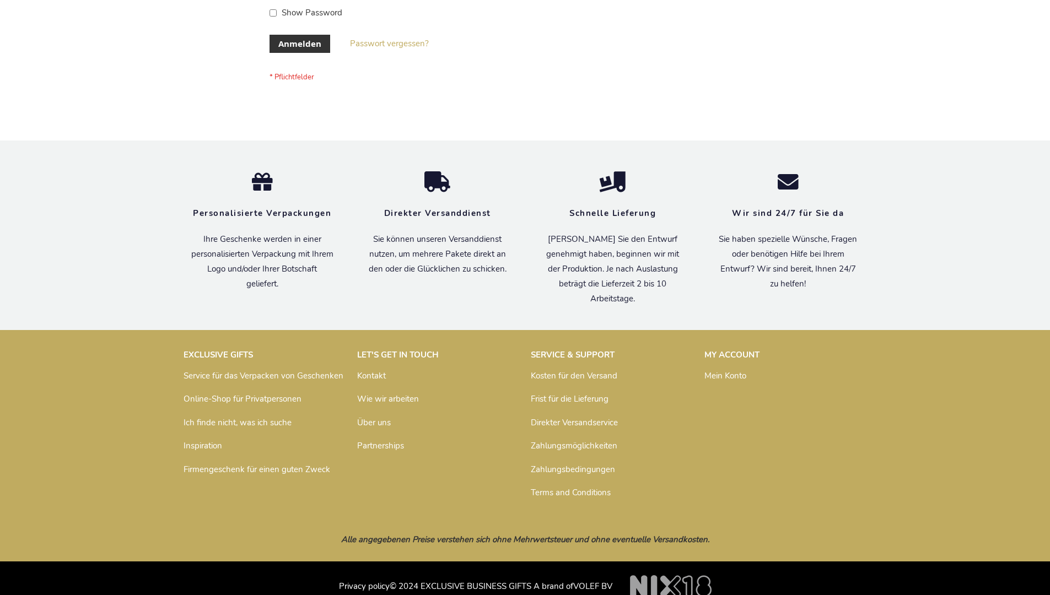
scroll to position [369, 0]
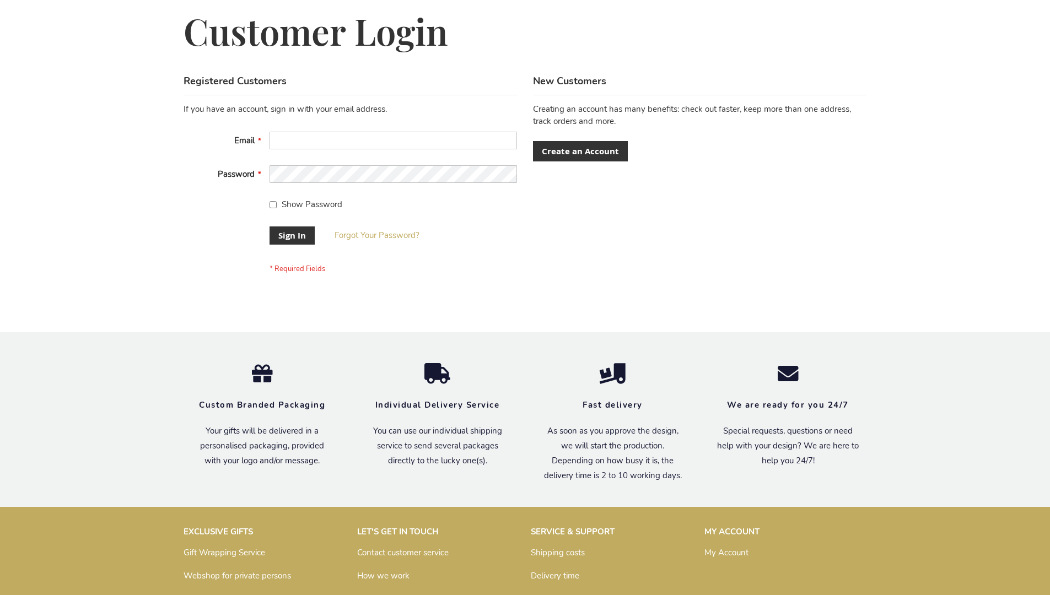
scroll to position [354, 0]
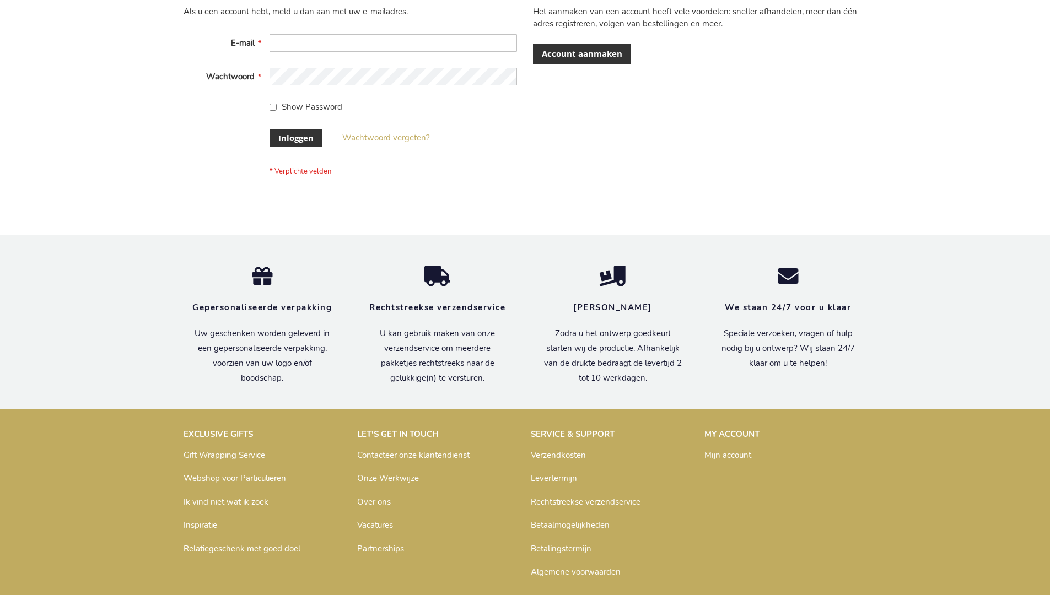
scroll to position [374, 0]
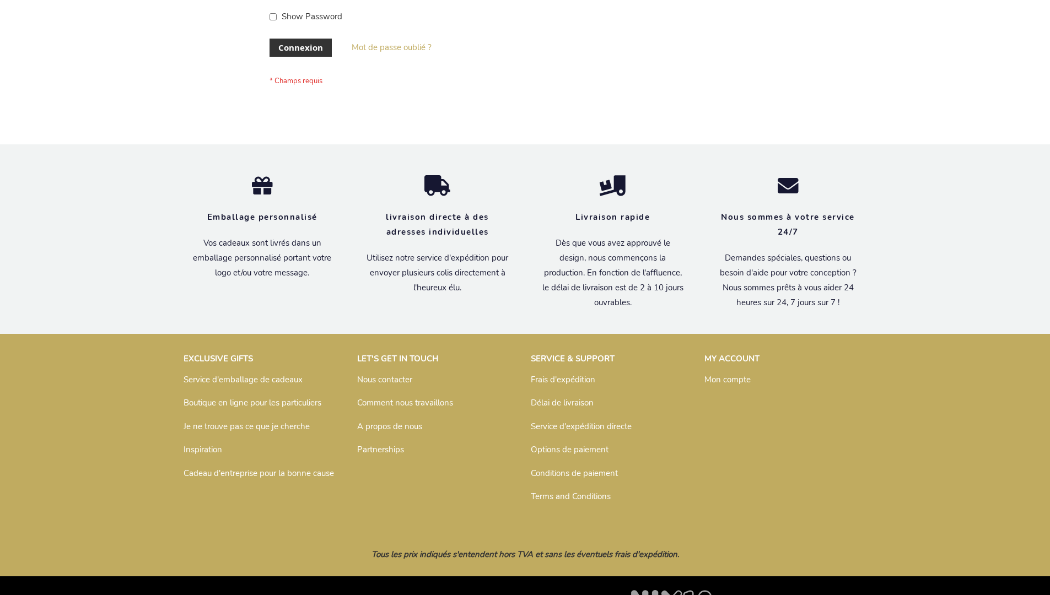
scroll to position [380, 0]
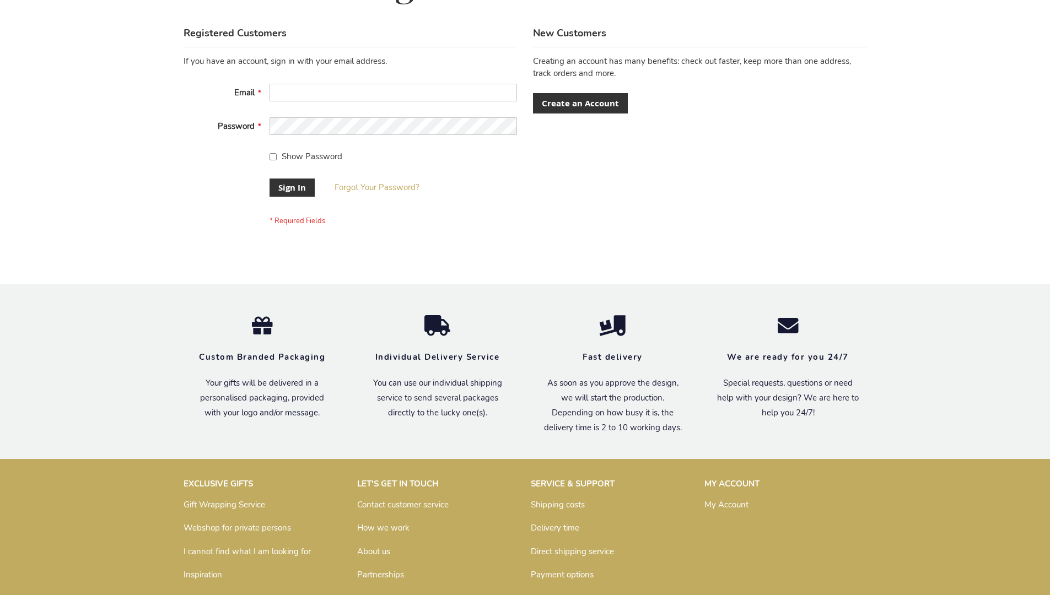
scroll to position [354, 0]
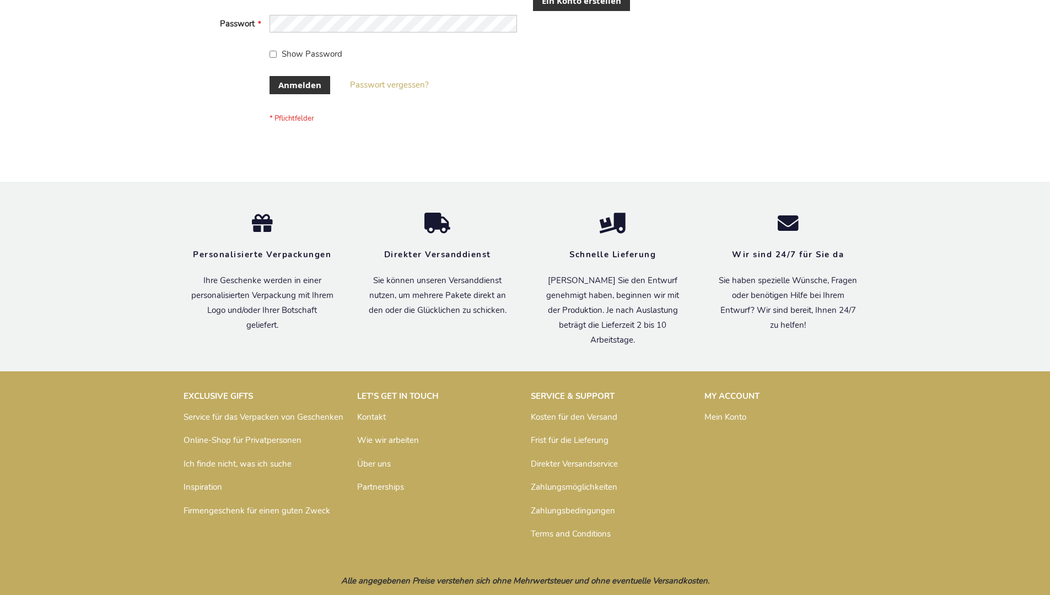
scroll to position [360, 0]
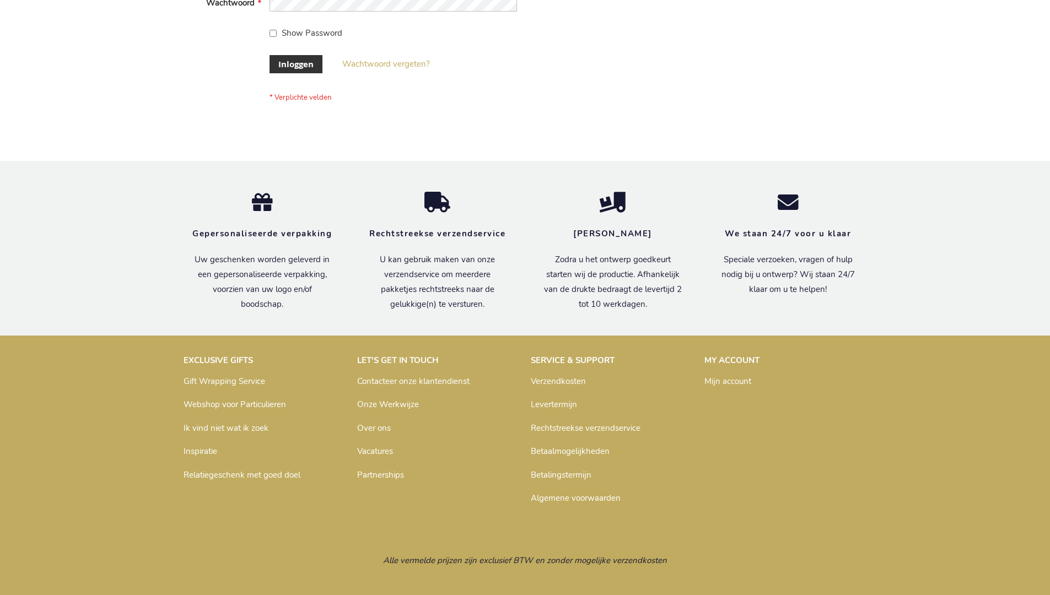
scroll to position [374, 0]
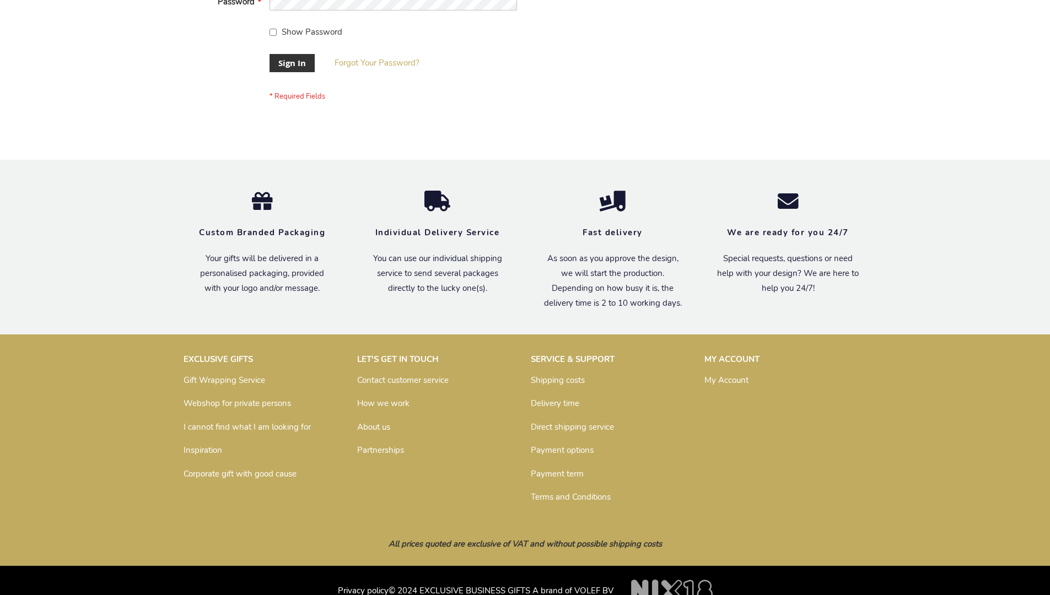
scroll to position [354, 0]
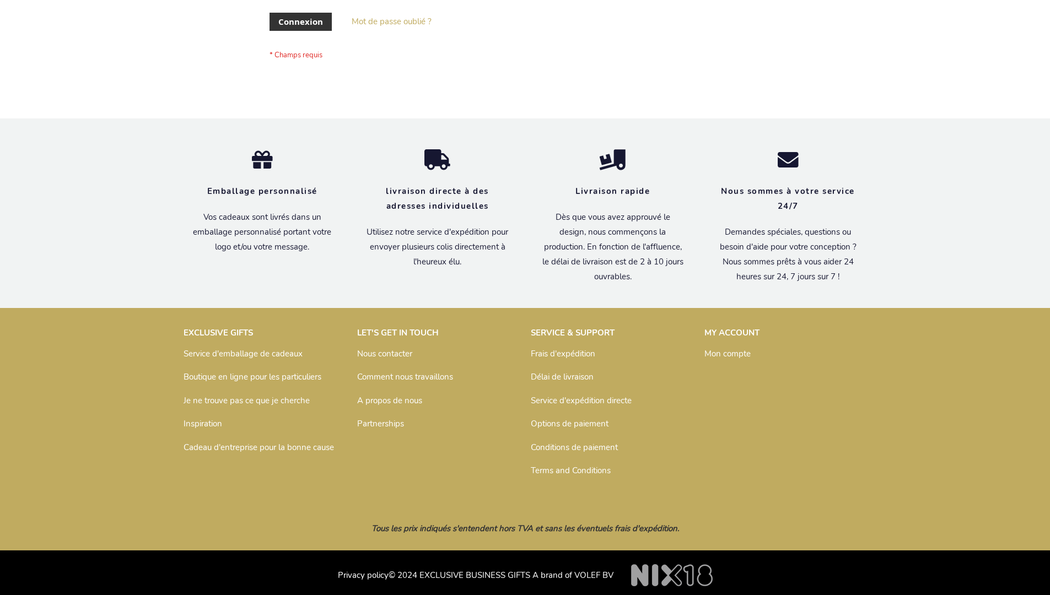
scroll to position [380, 0]
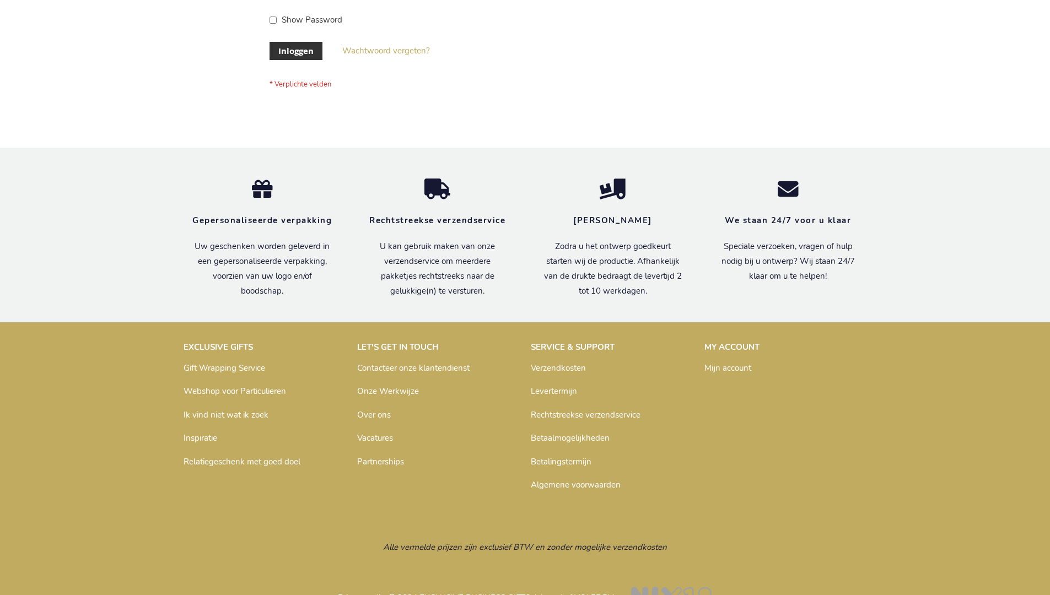
scroll to position [374, 0]
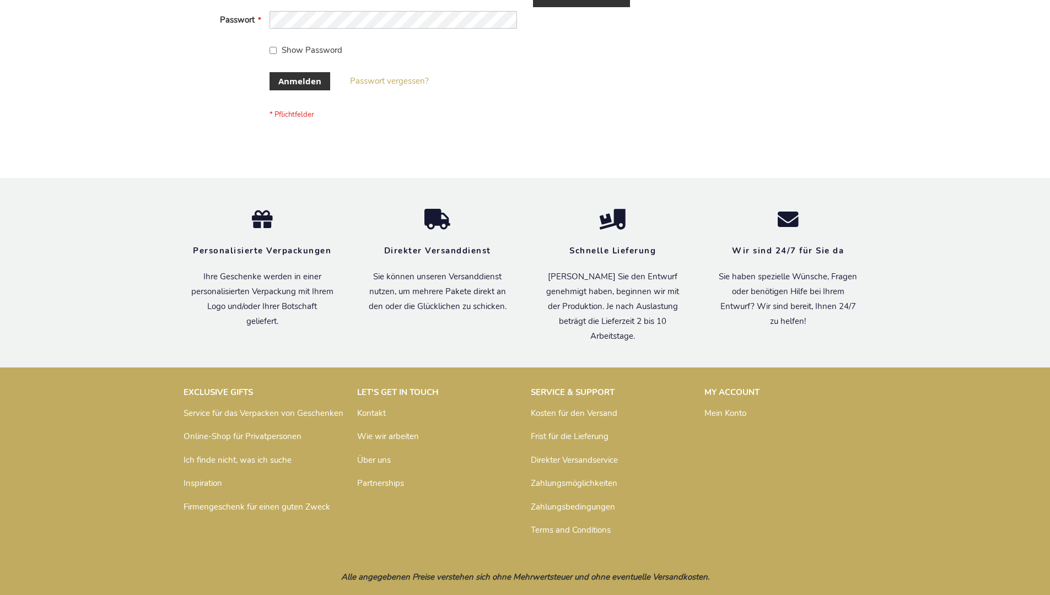
scroll to position [369, 0]
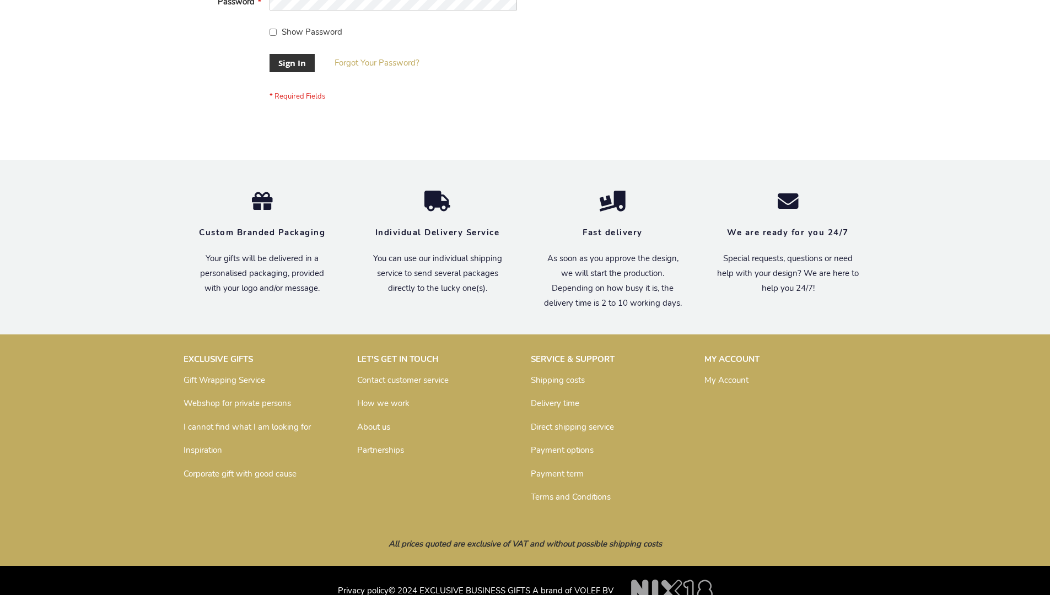
scroll to position [354, 0]
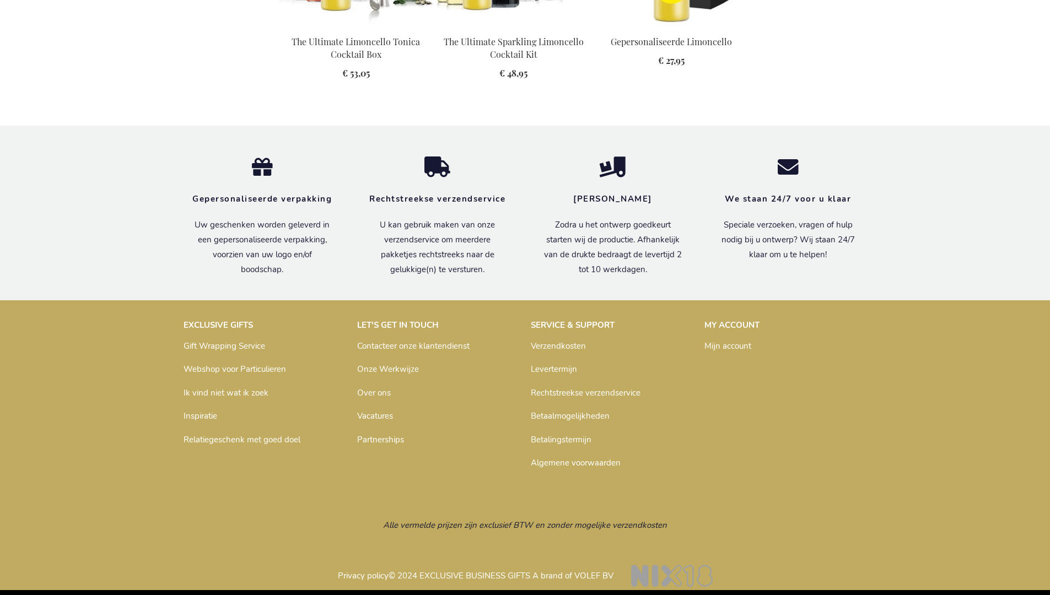
scroll to position [1489, 0]
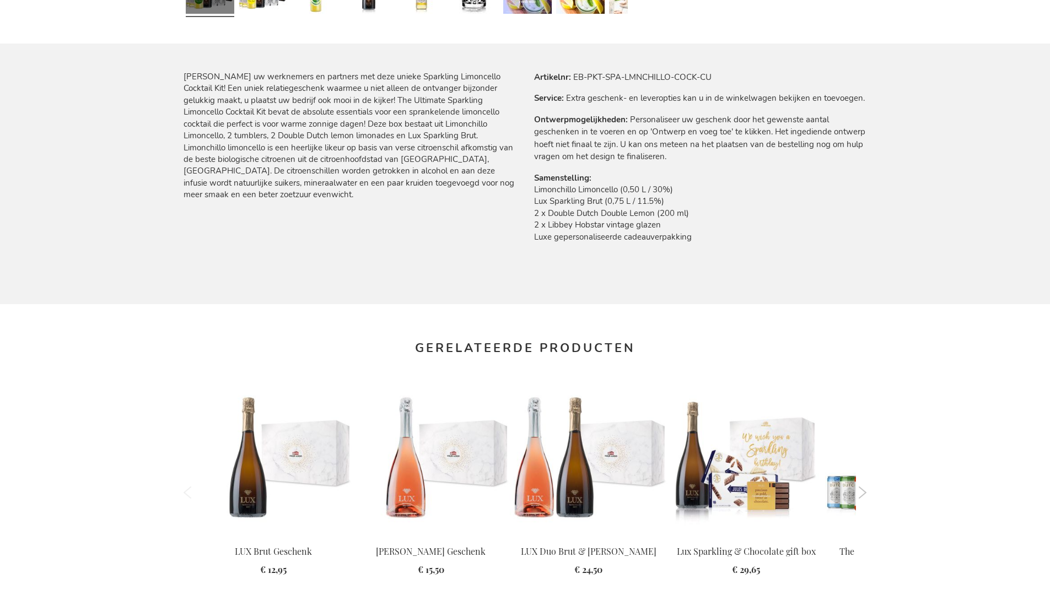
scroll to position [1454, 0]
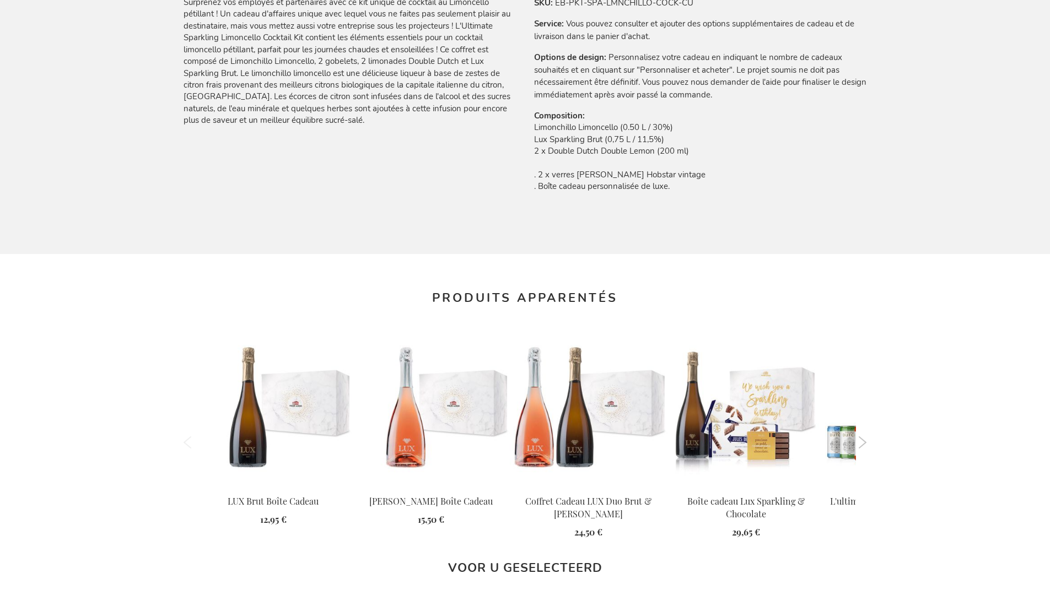
scroll to position [1484, 0]
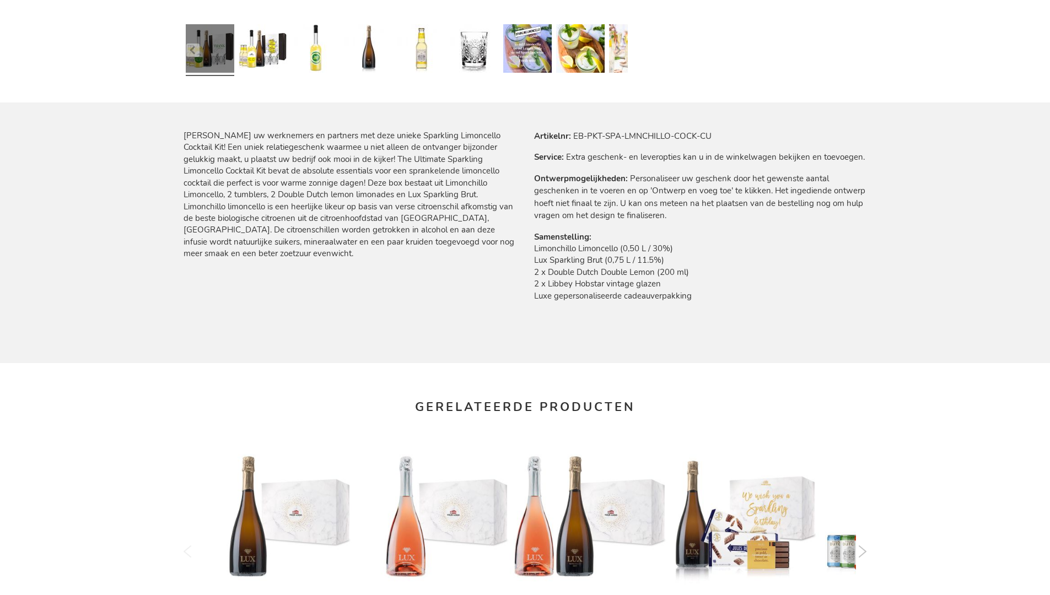
scroll to position [1454, 0]
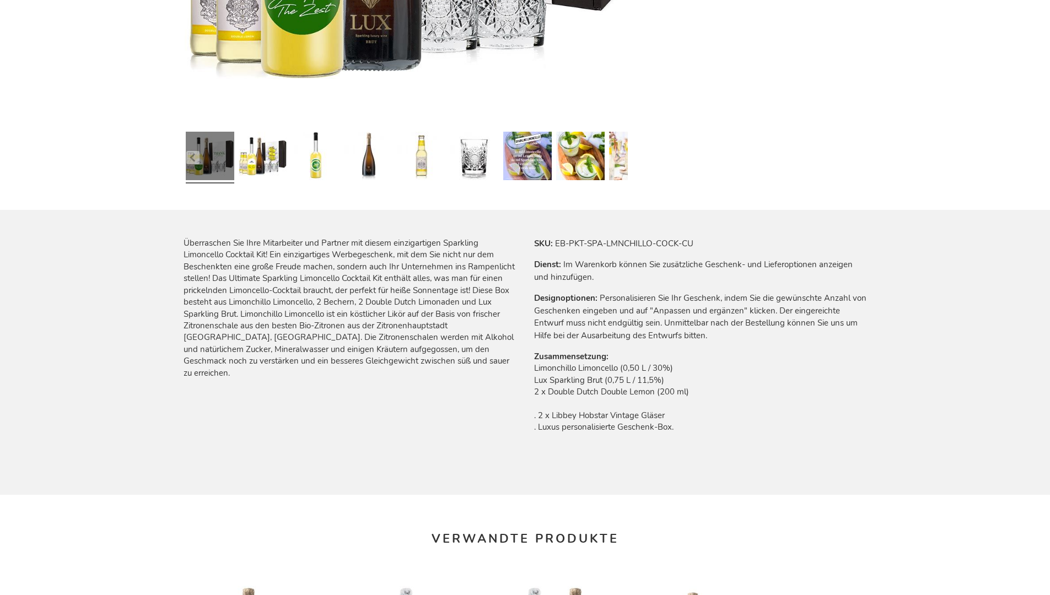
scroll to position [1473, 0]
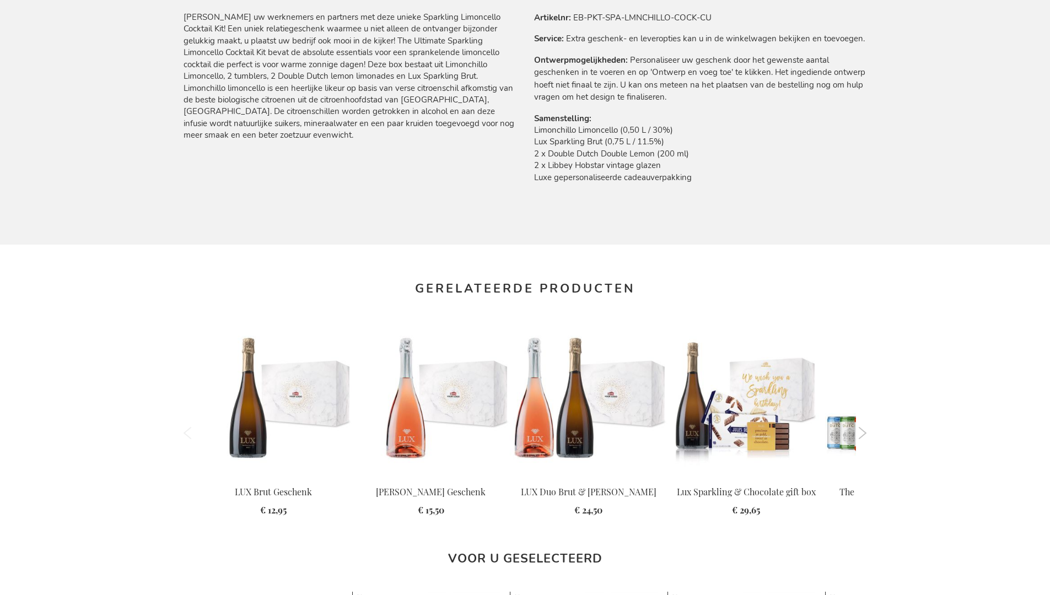
scroll to position [1454, 0]
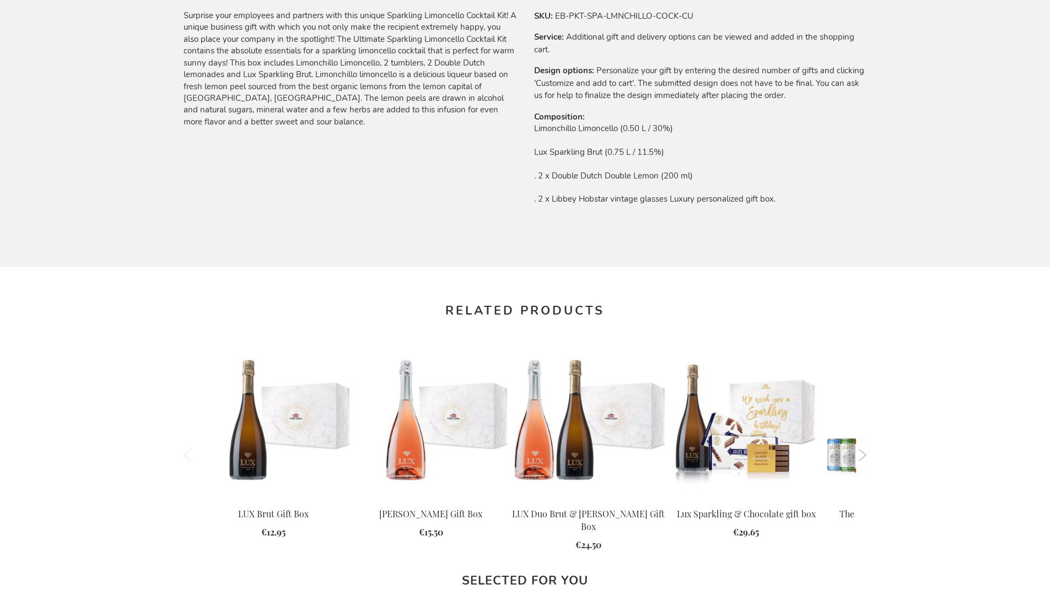
scroll to position [1457, 0]
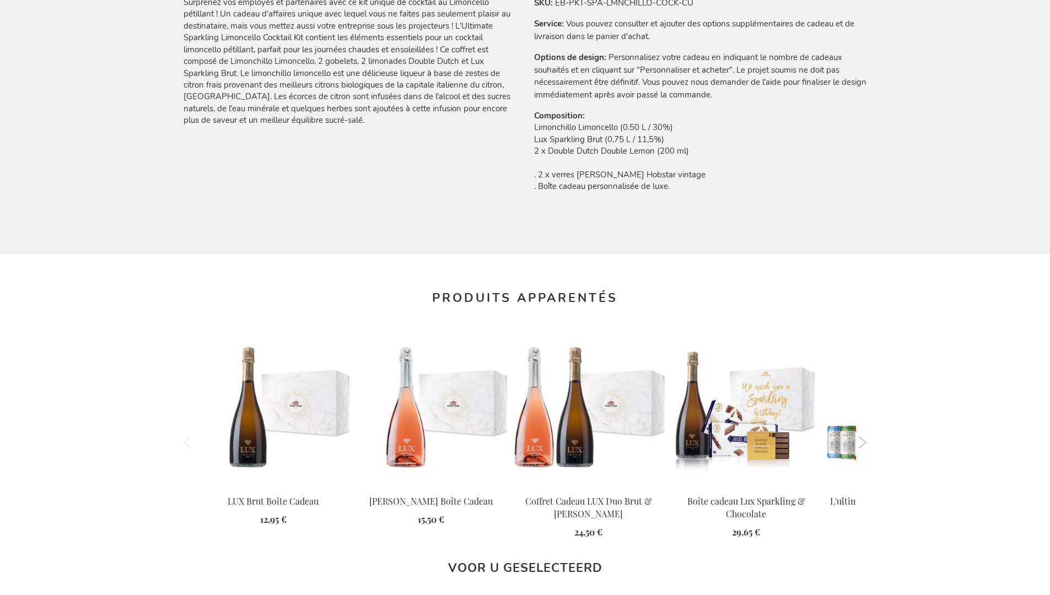
scroll to position [1484, 0]
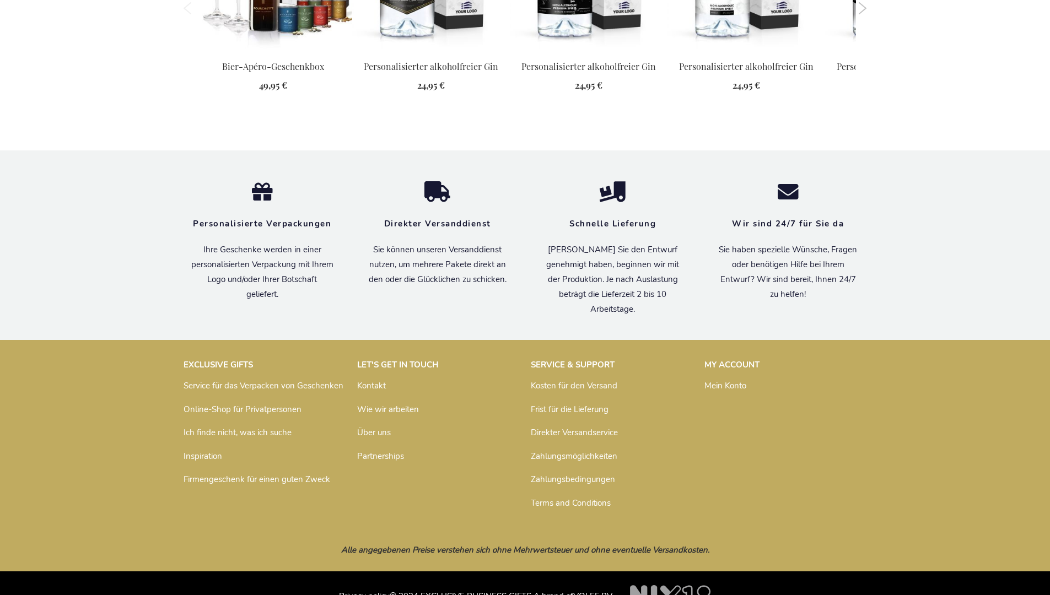
scroll to position [1473, 0]
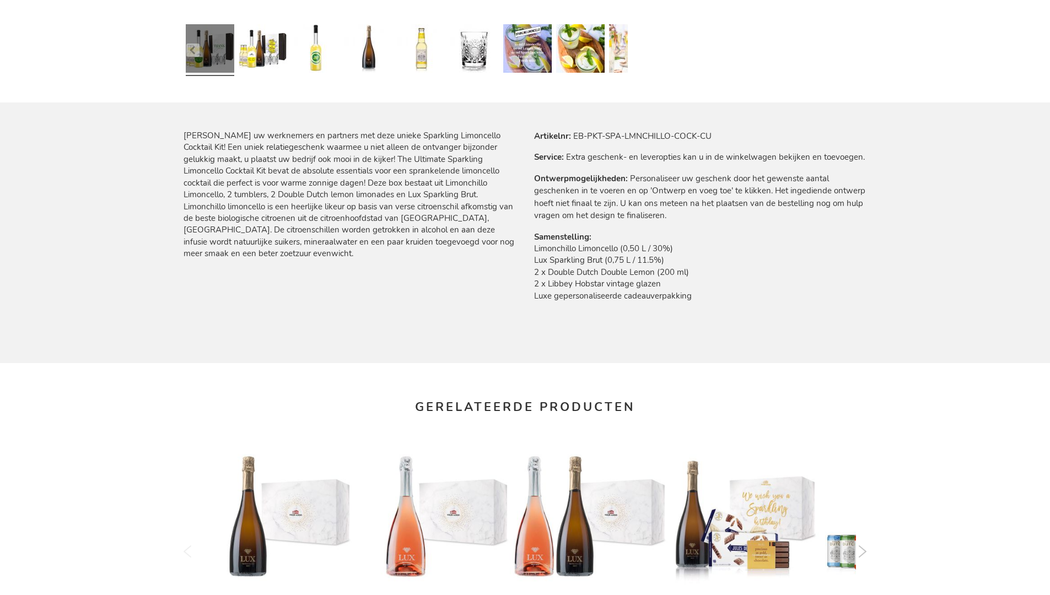
scroll to position [1454, 0]
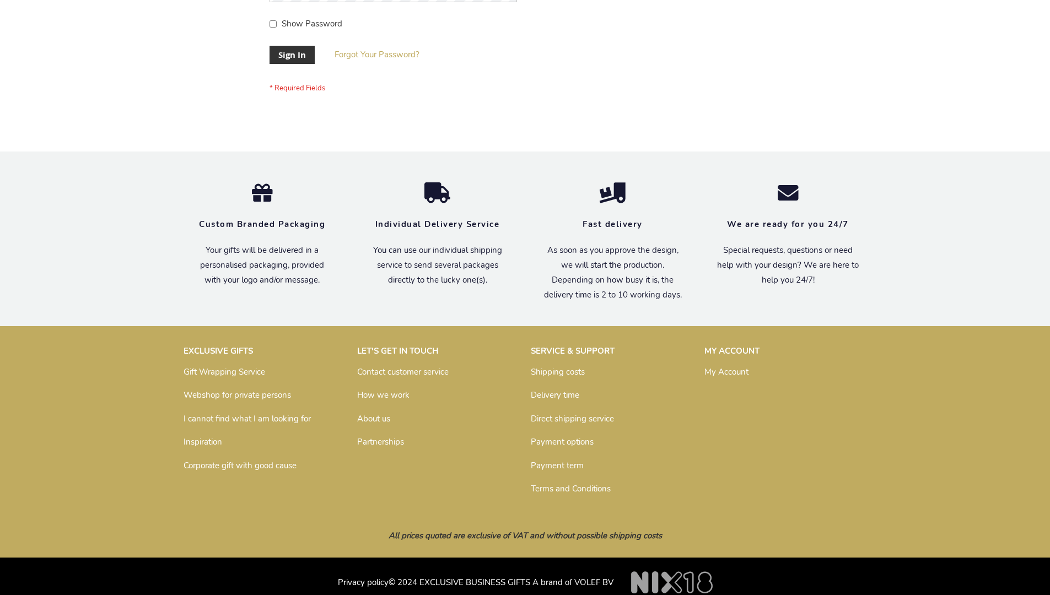
scroll to position [354, 0]
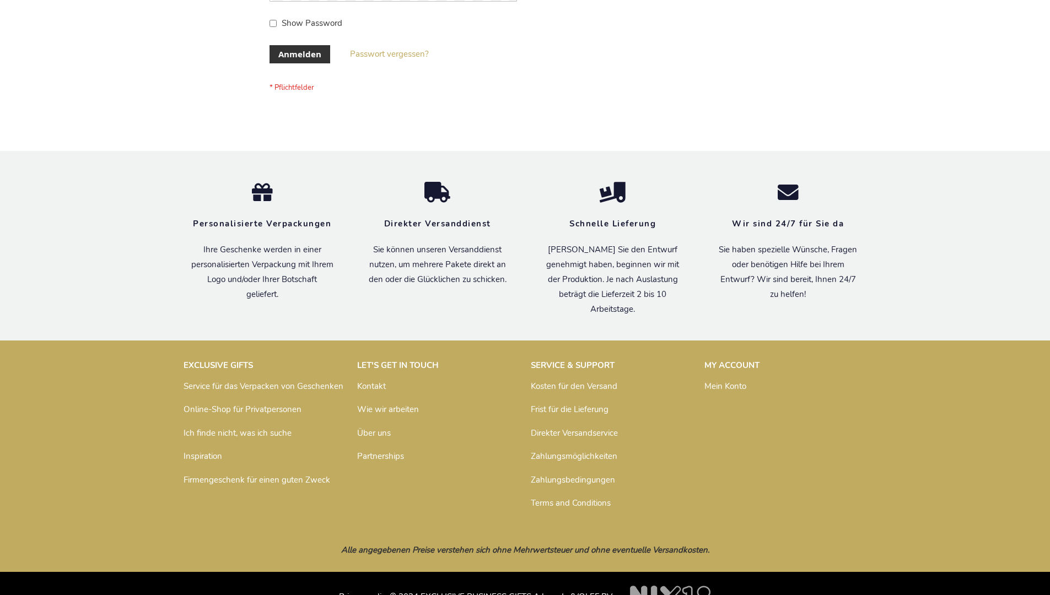
scroll to position [369, 0]
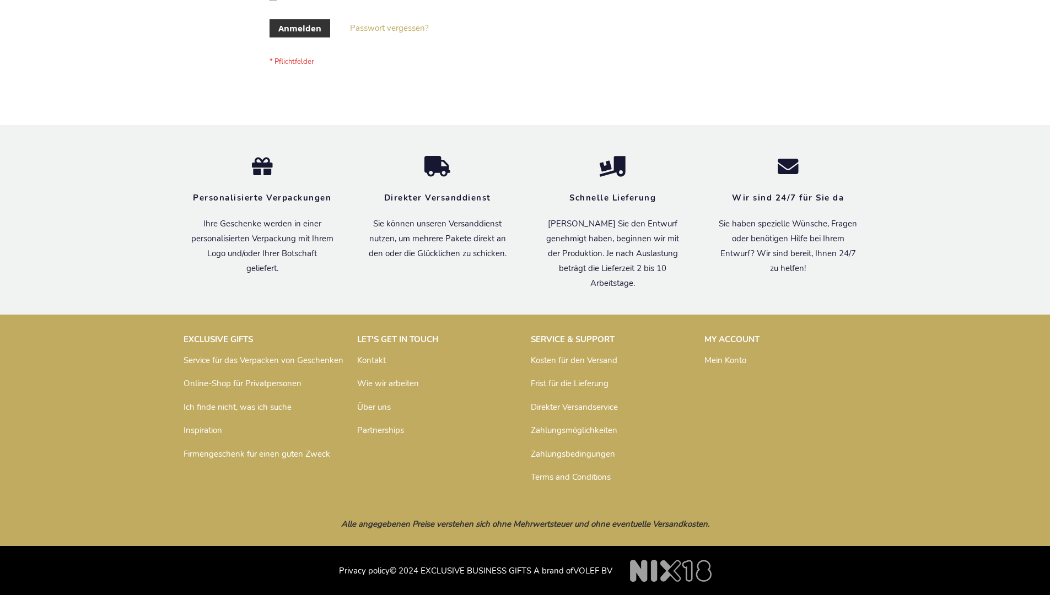
scroll to position [369, 0]
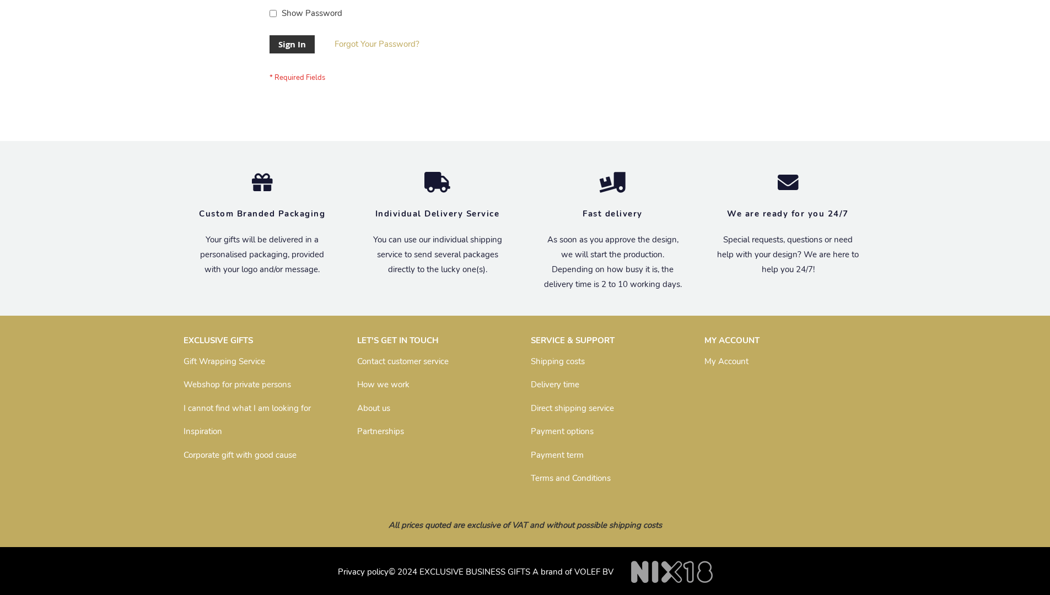
scroll to position [354, 0]
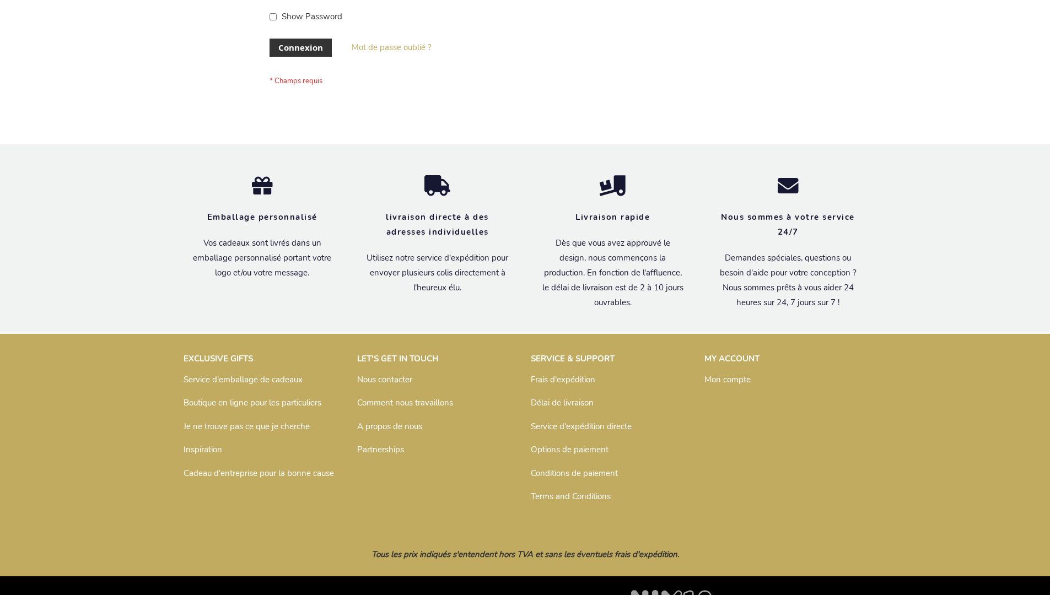
scroll to position [380, 0]
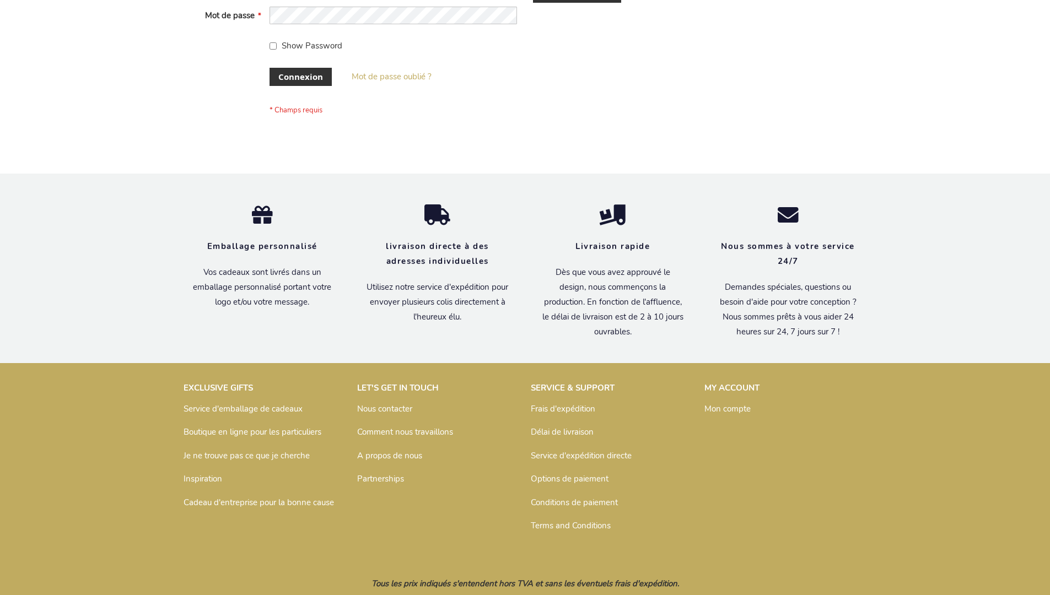
scroll to position [380, 0]
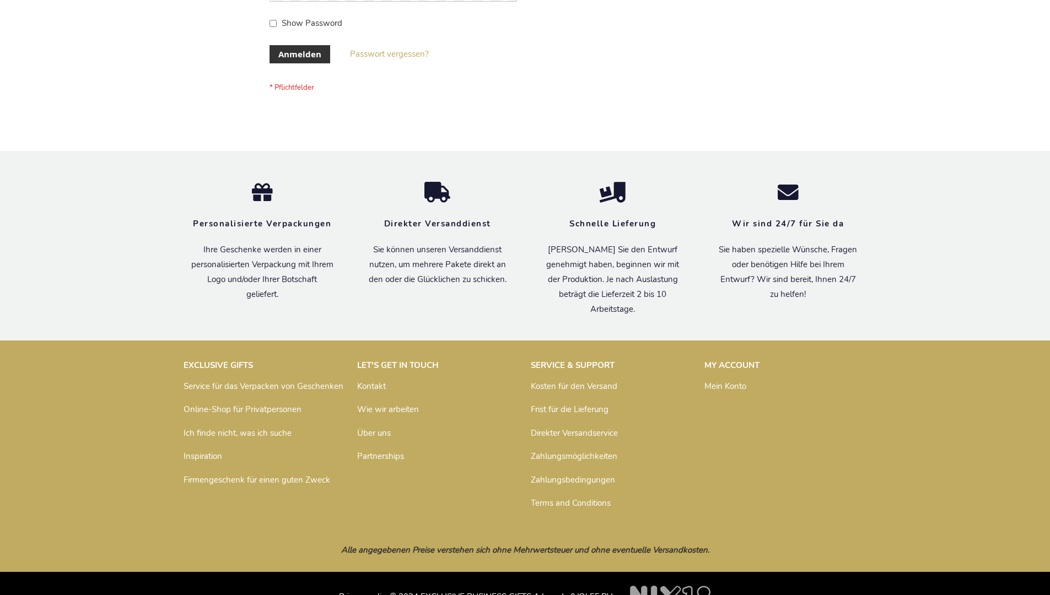
scroll to position [369, 0]
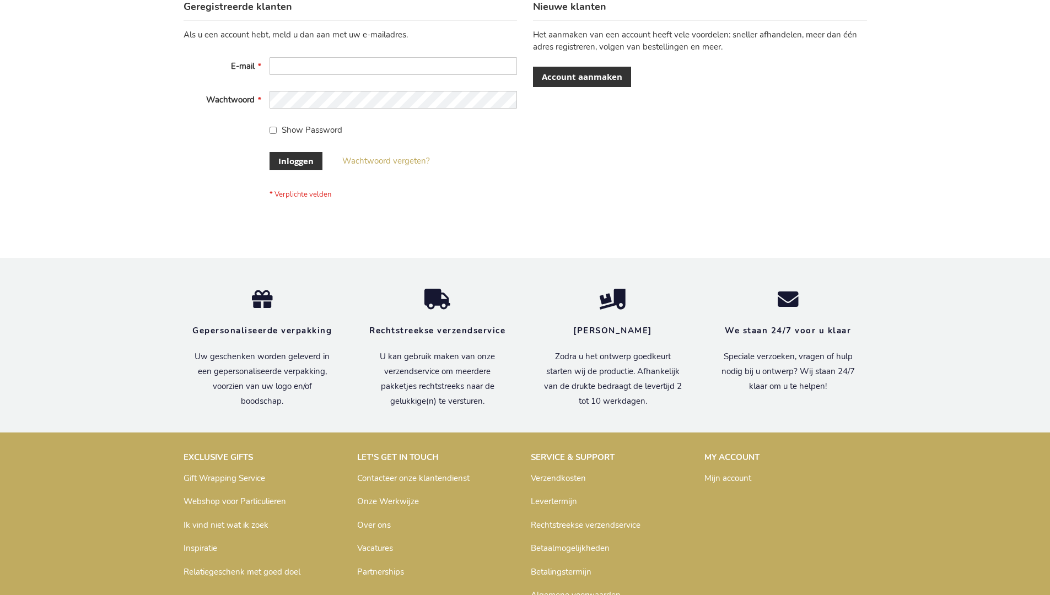
scroll to position [374, 0]
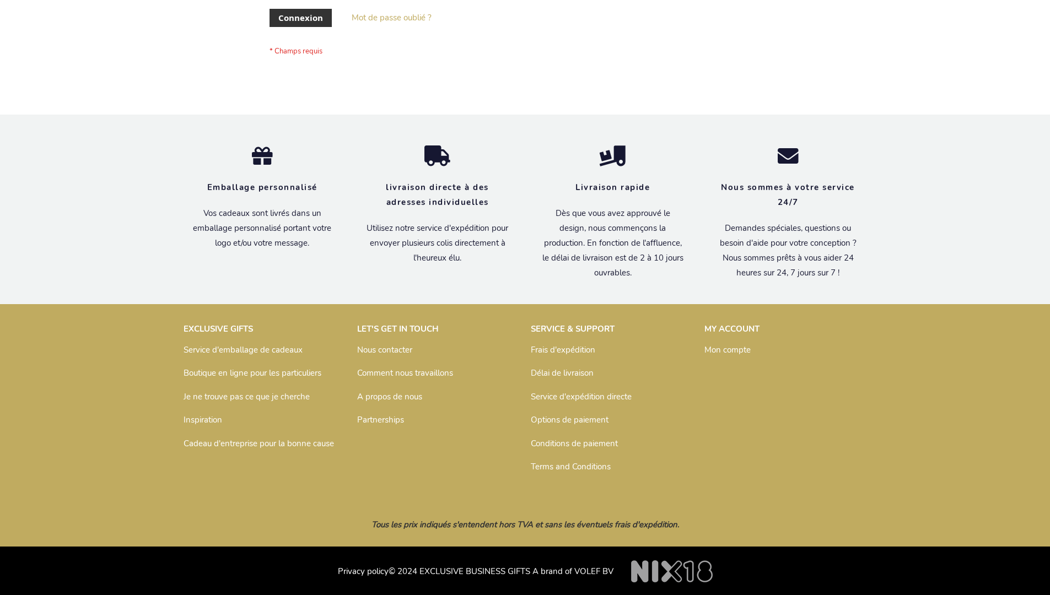
scroll to position [380, 0]
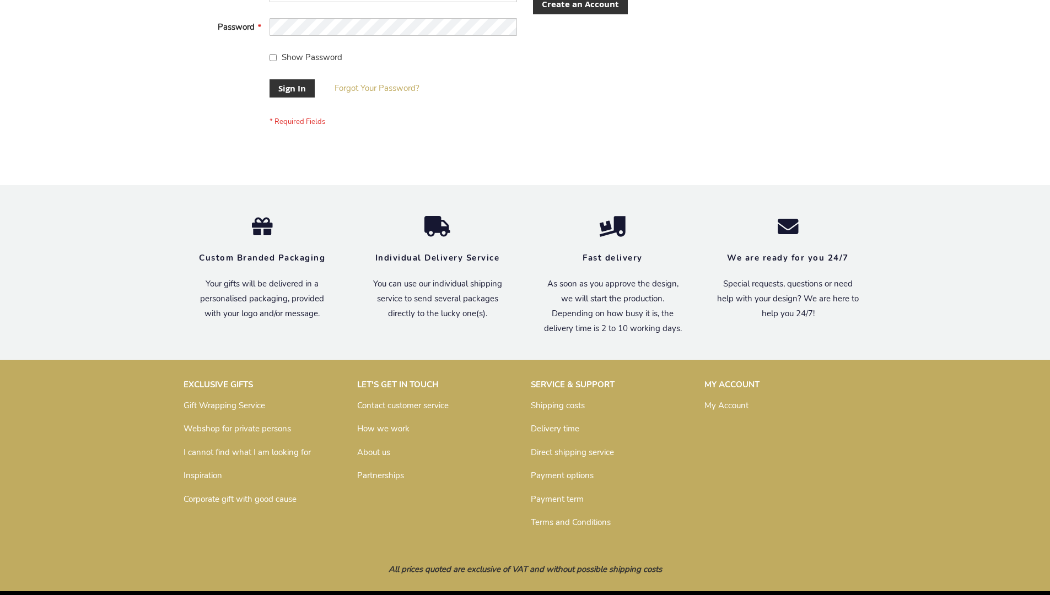
scroll to position [354, 0]
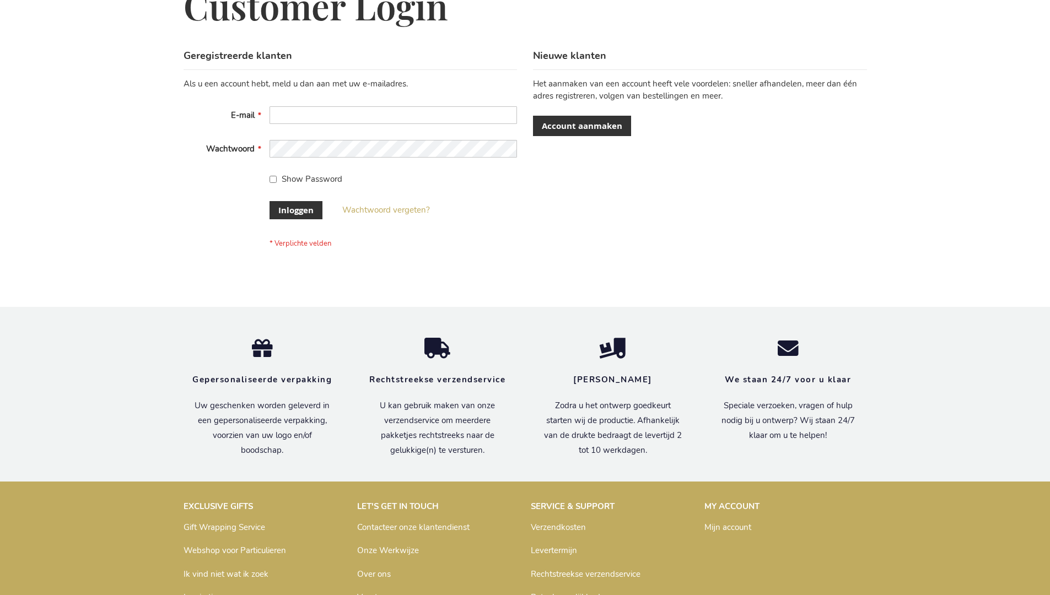
scroll to position [374, 0]
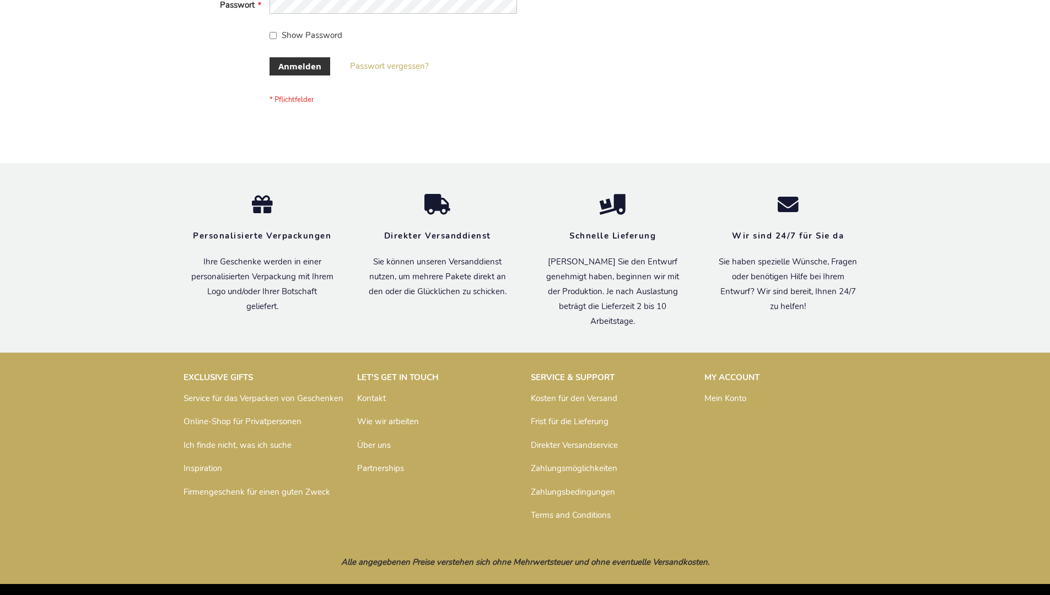
scroll to position [369, 0]
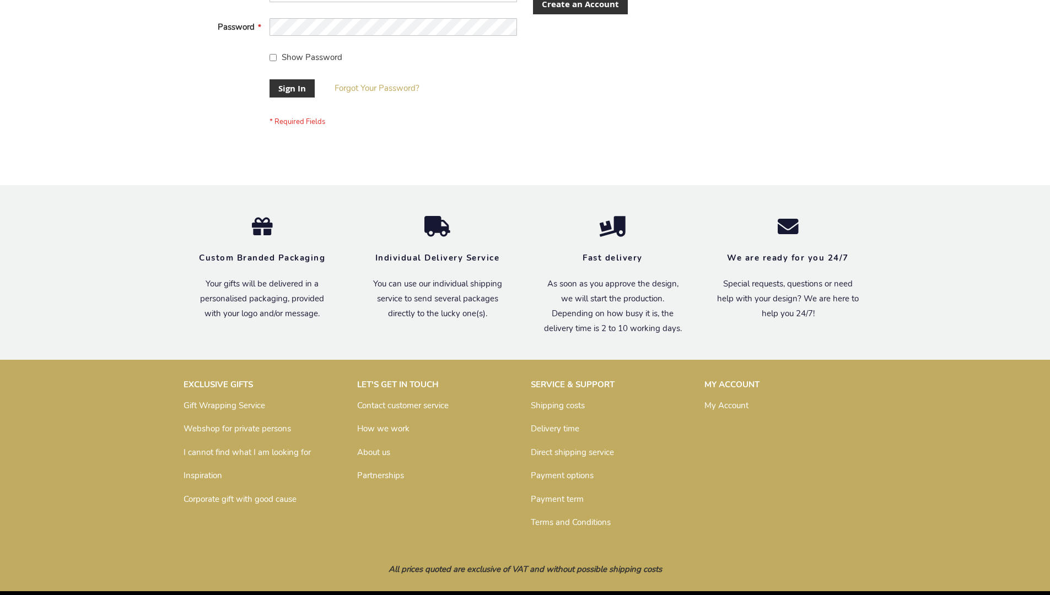
scroll to position [354, 0]
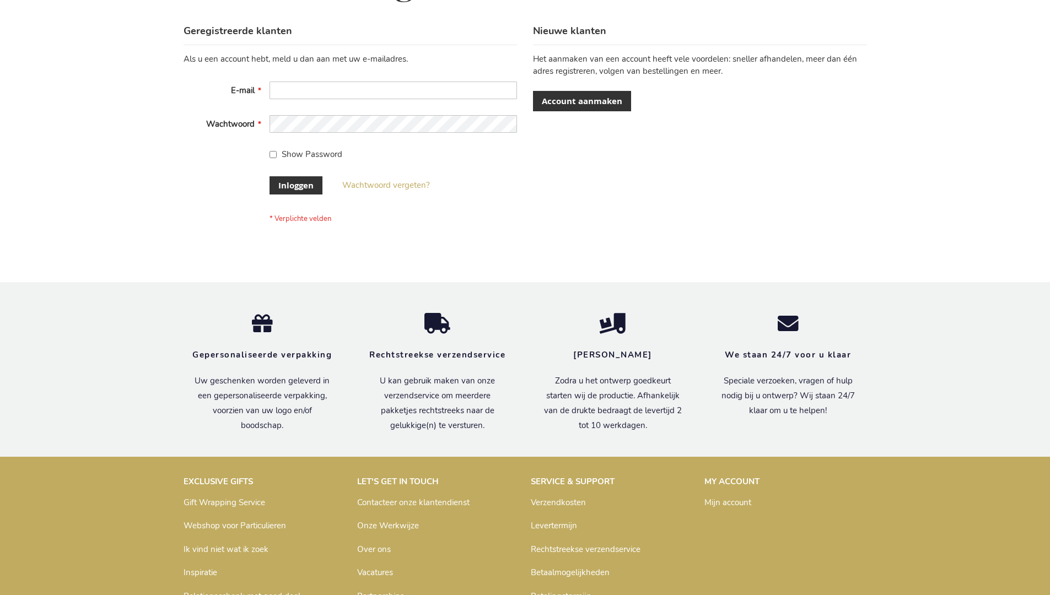
scroll to position [374, 0]
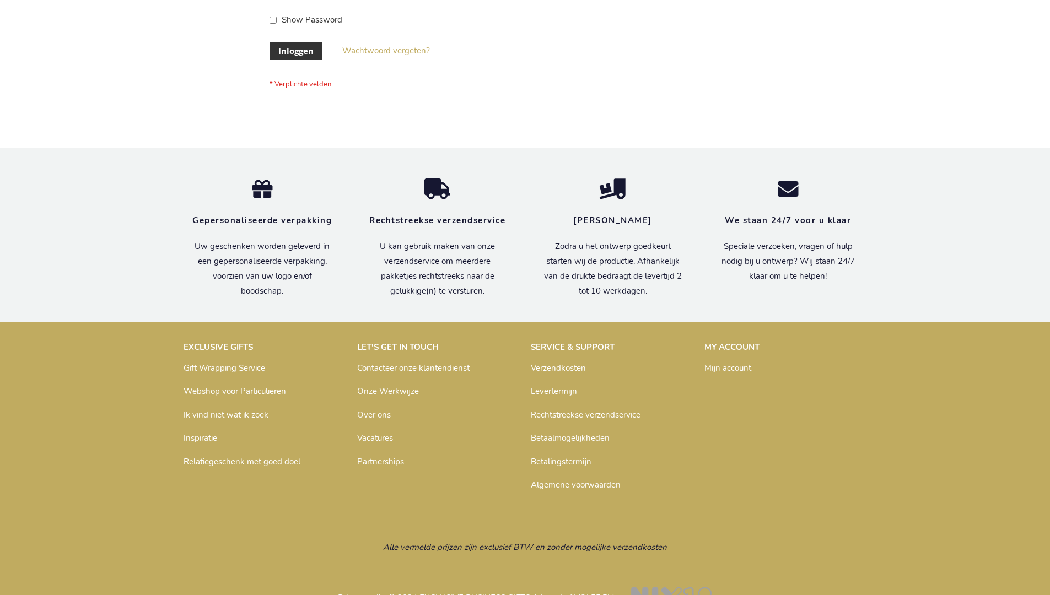
scroll to position [374, 0]
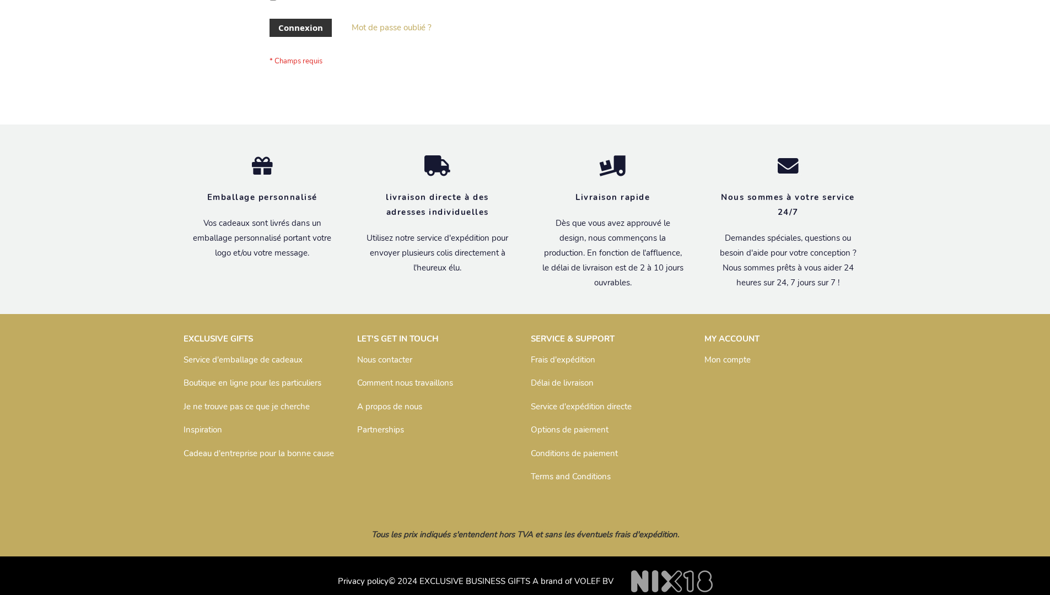
scroll to position [380, 0]
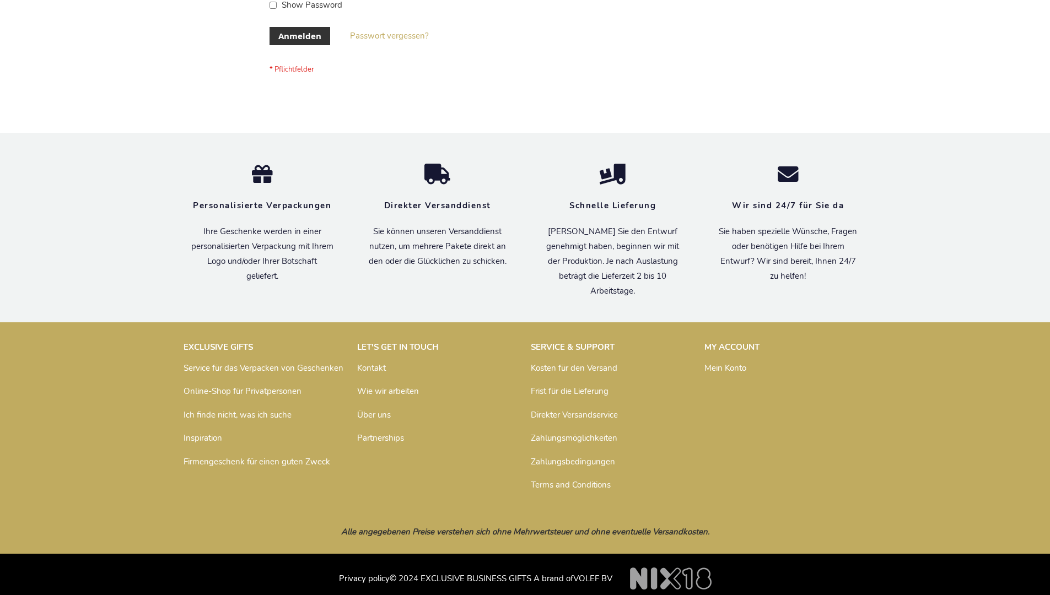
scroll to position [369, 0]
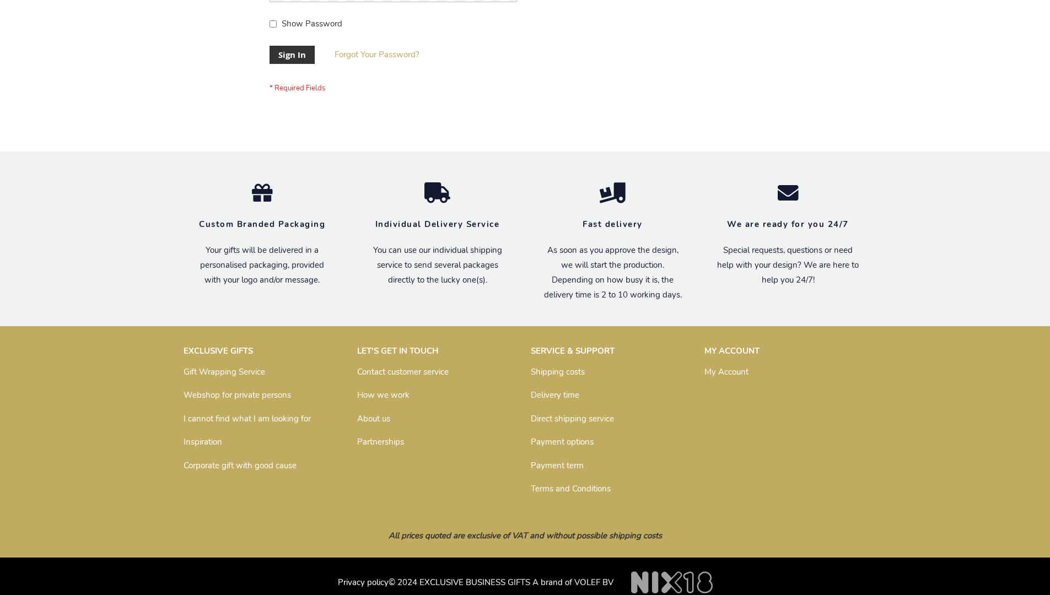
scroll to position [354, 0]
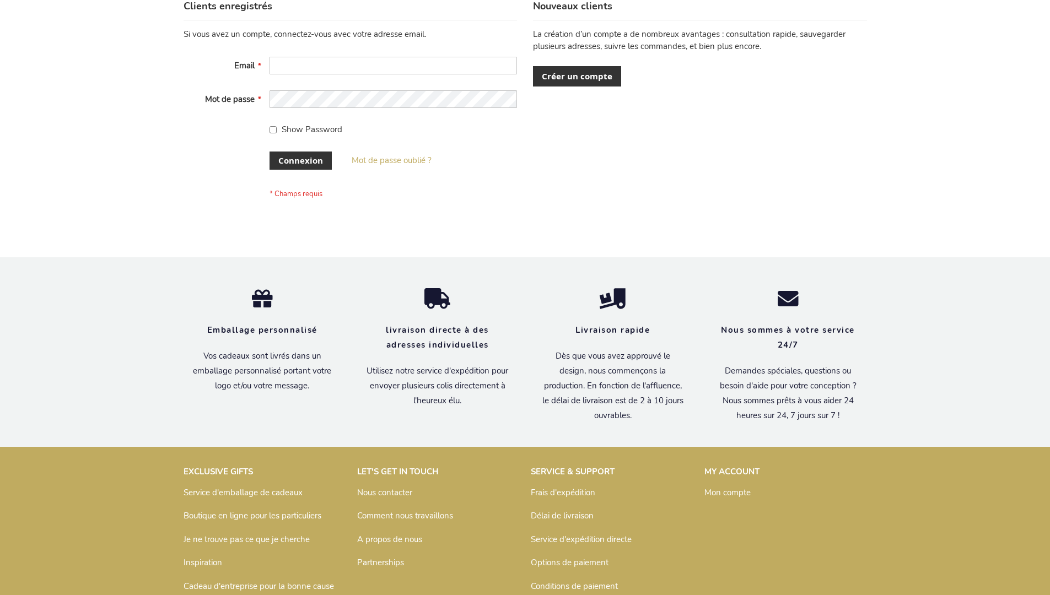
scroll to position [380, 0]
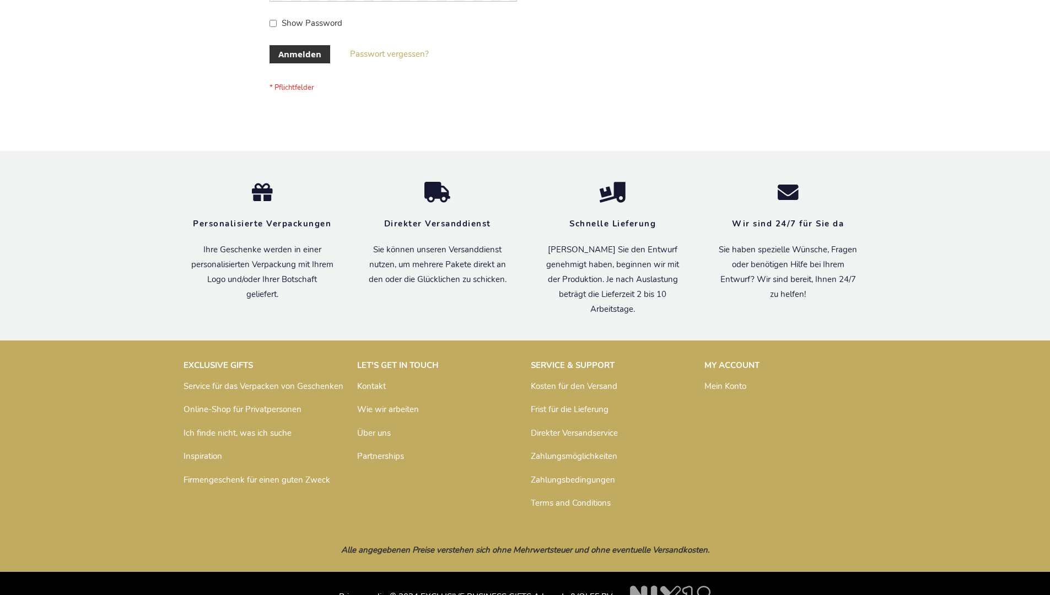
scroll to position [369, 0]
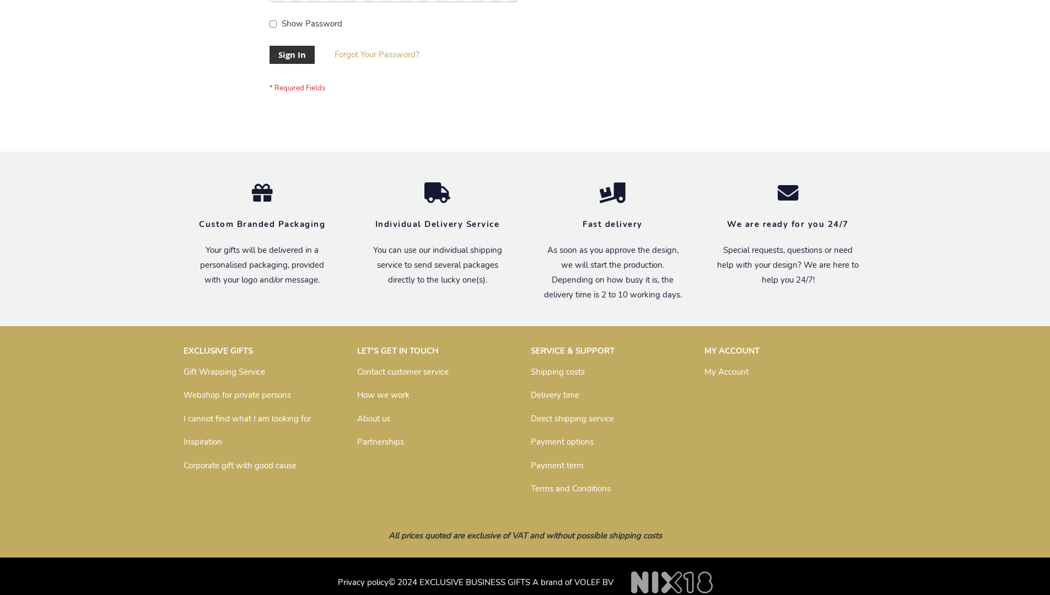
scroll to position [354, 0]
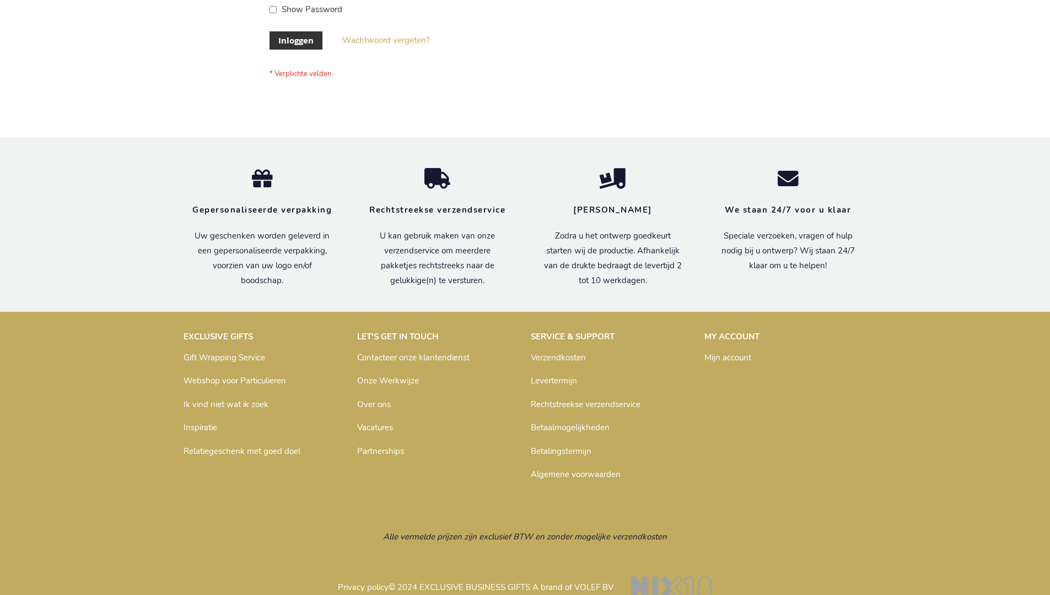
scroll to position [374, 0]
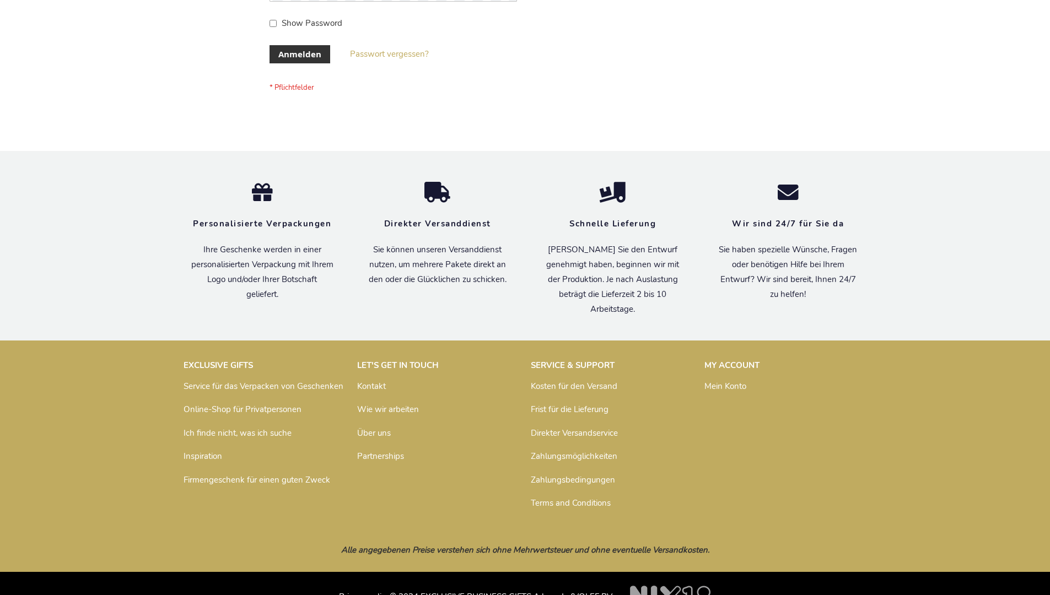
scroll to position [369, 0]
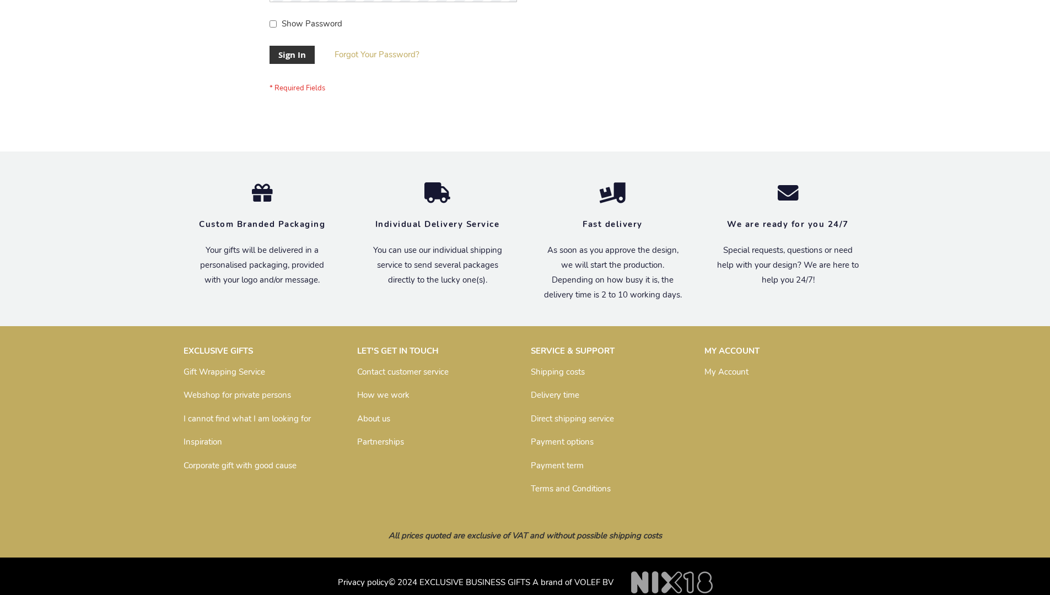
scroll to position [354, 0]
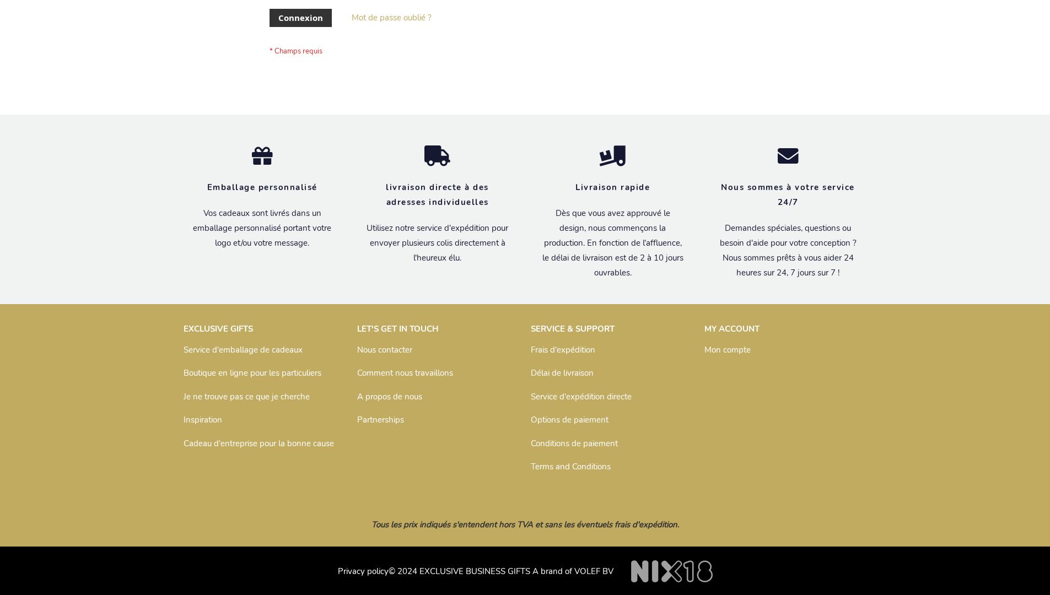
scroll to position [380, 0]
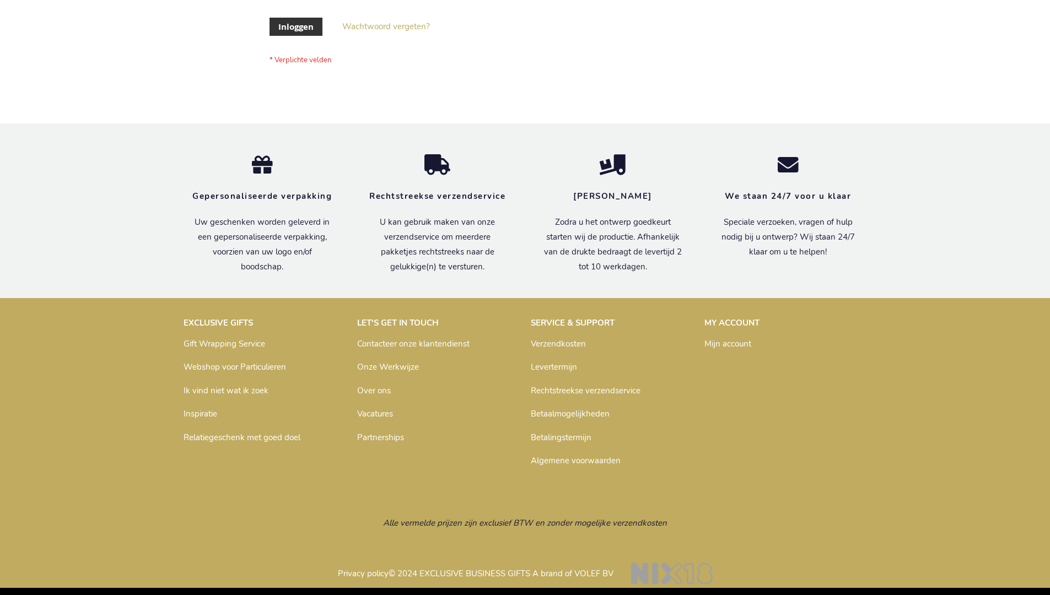
scroll to position [374, 0]
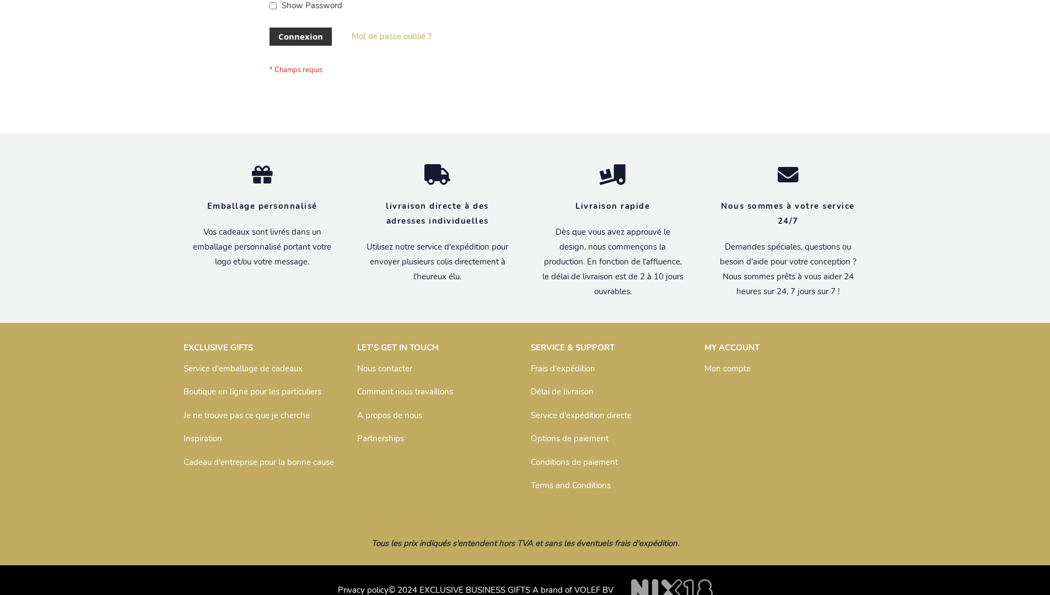
scroll to position [380, 0]
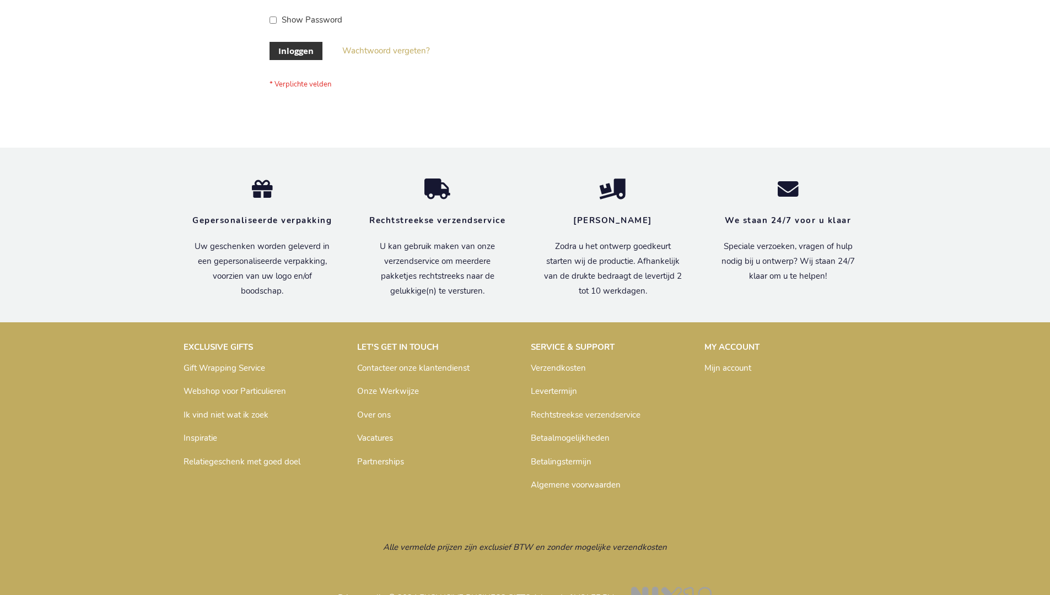
scroll to position [374, 0]
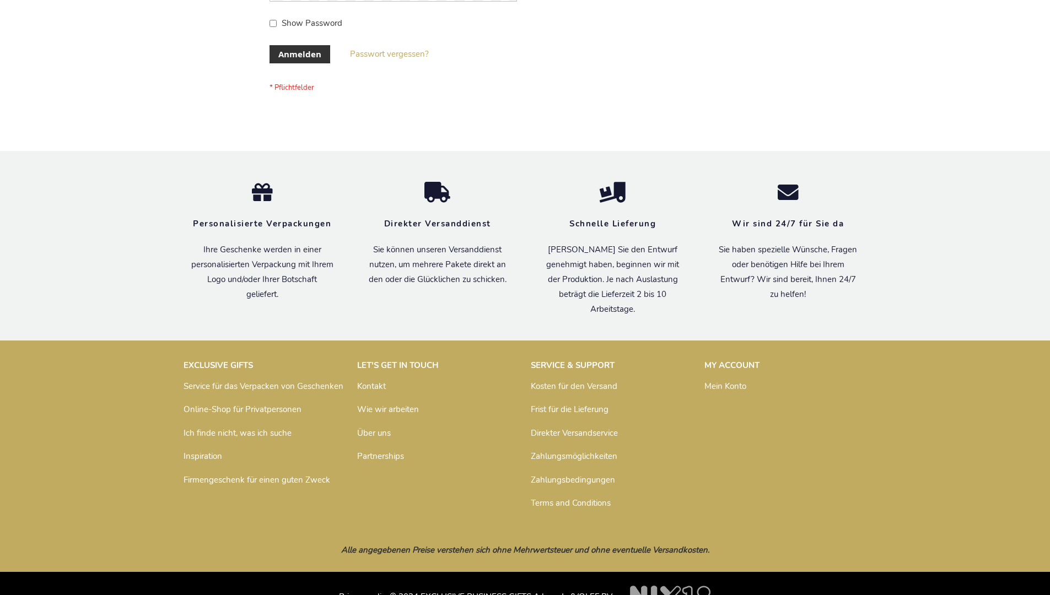
scroll to position [369, 0]
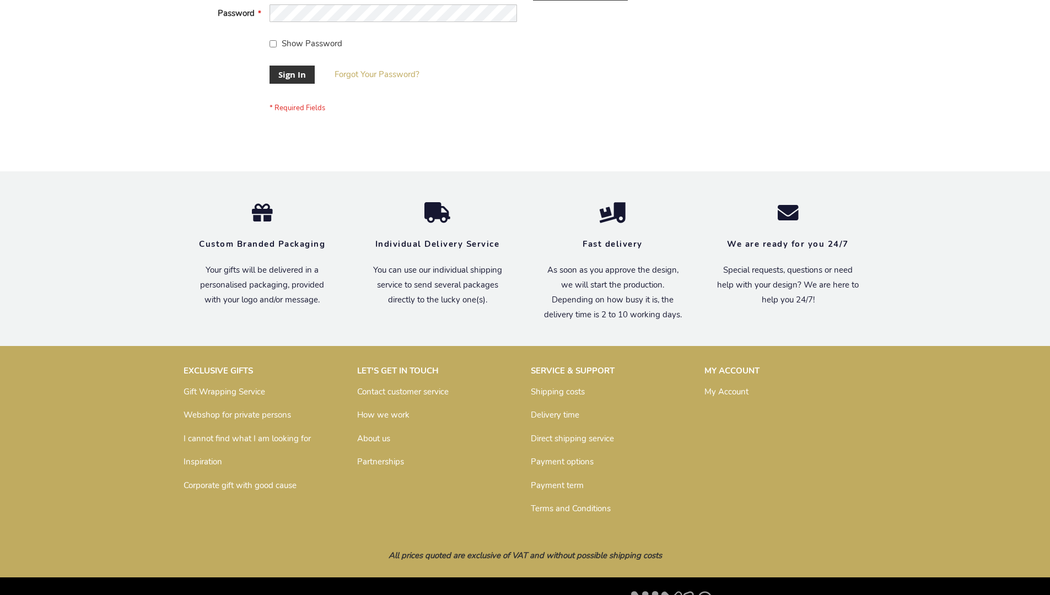
scroll to position [354, 0]
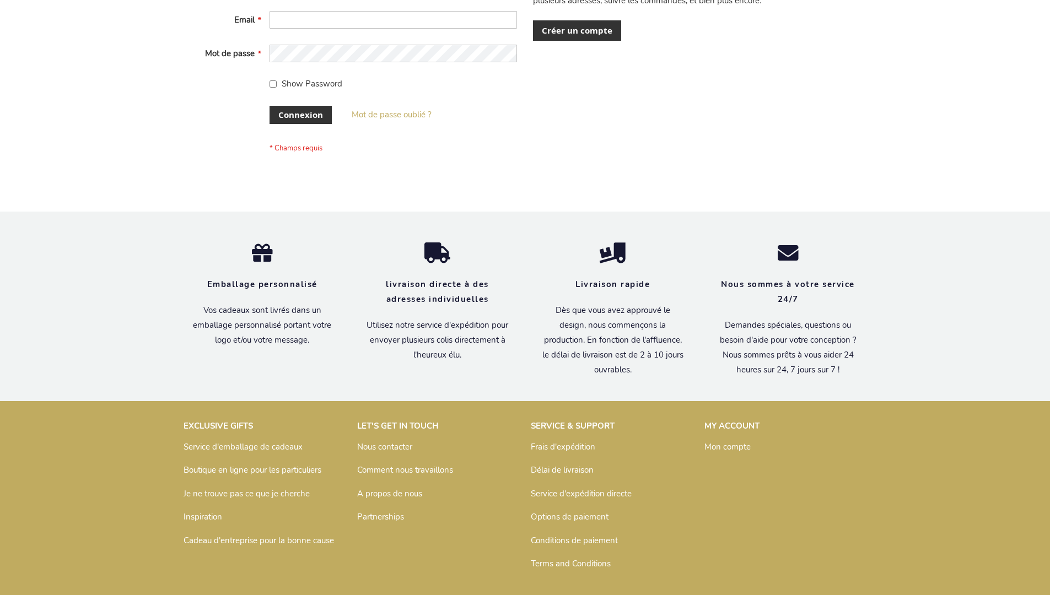
scroll to position [380, 0]
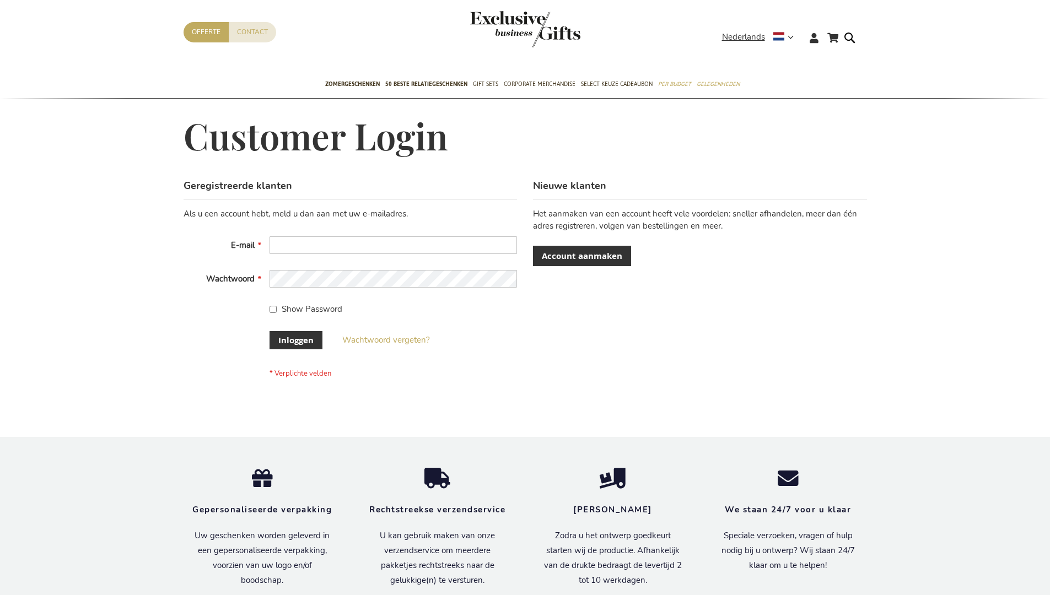
scroll to position [374, 0]
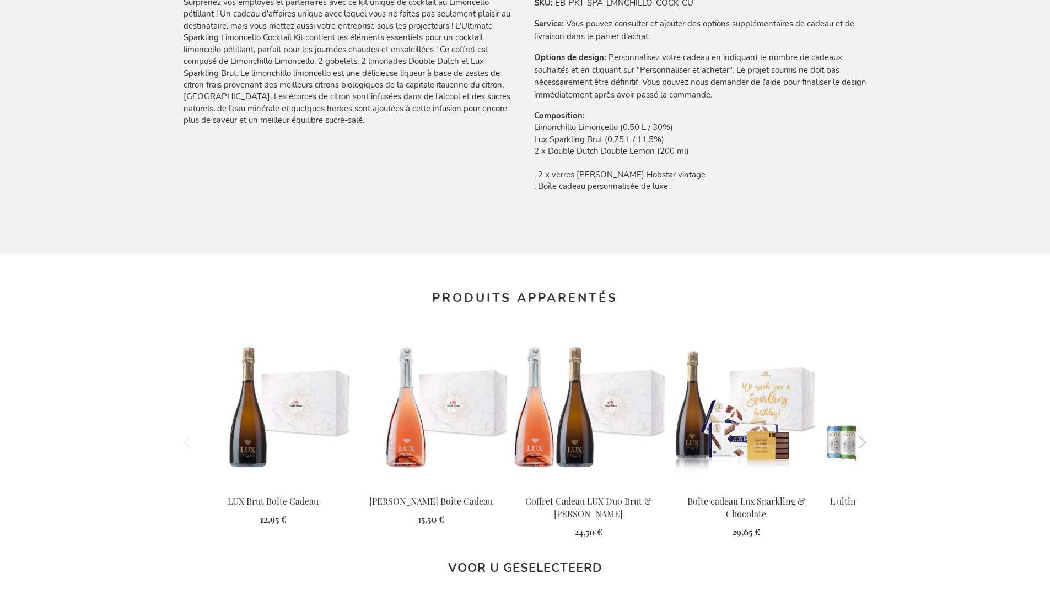
scroll to position [1484, 0]
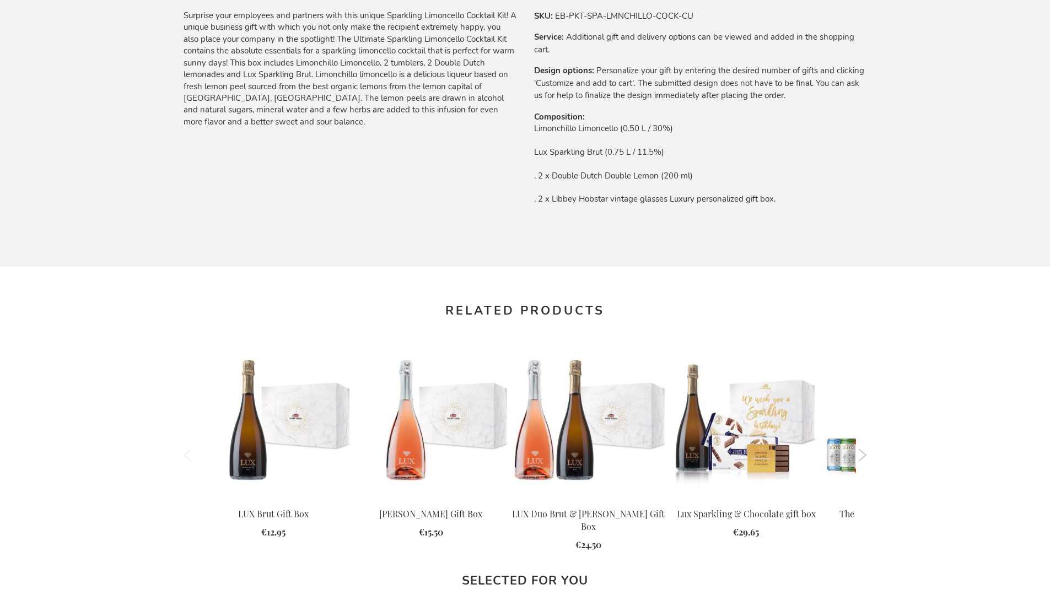
scroll to position [1457, 0]
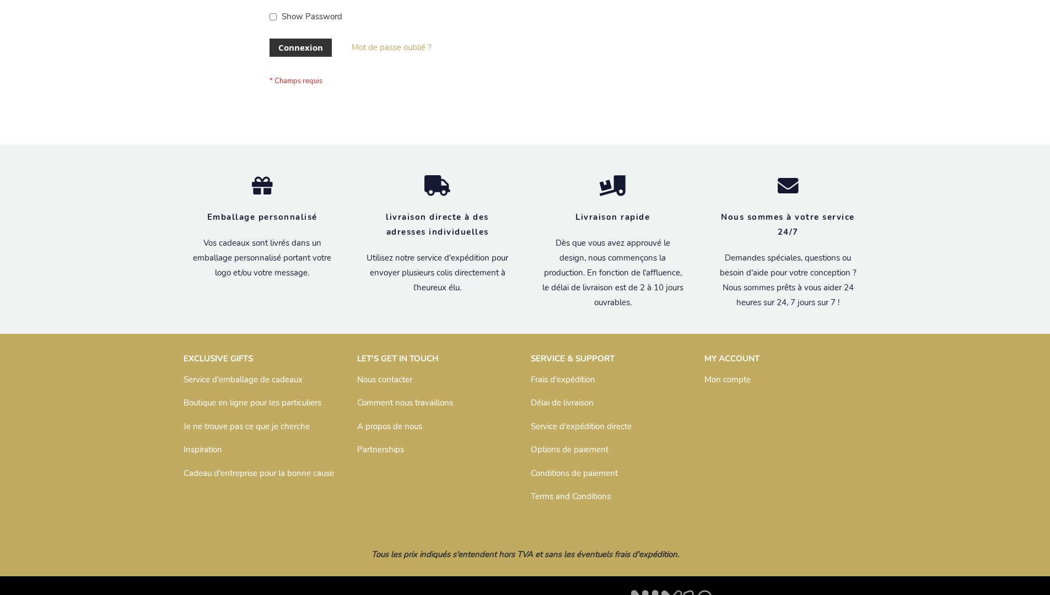
scroll to position [380, 0]
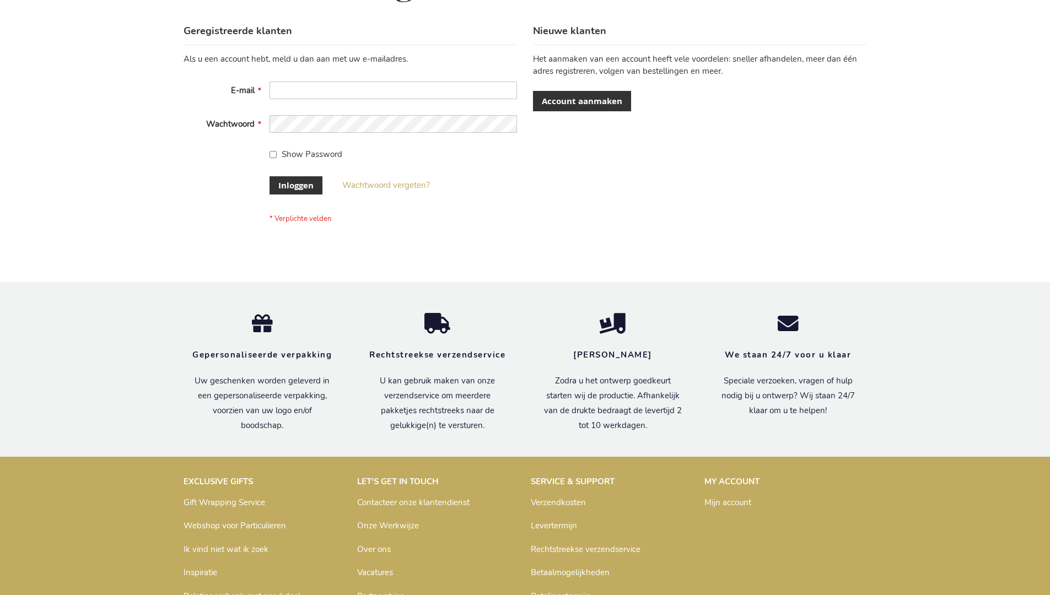
scroll to position [374, 0]
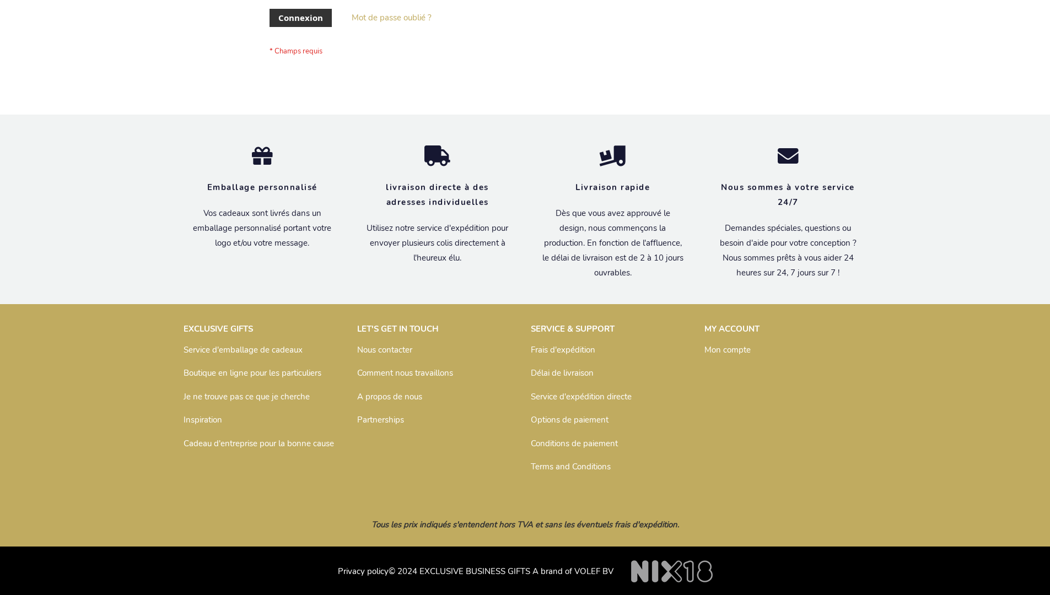
scroll to position [380, 0]
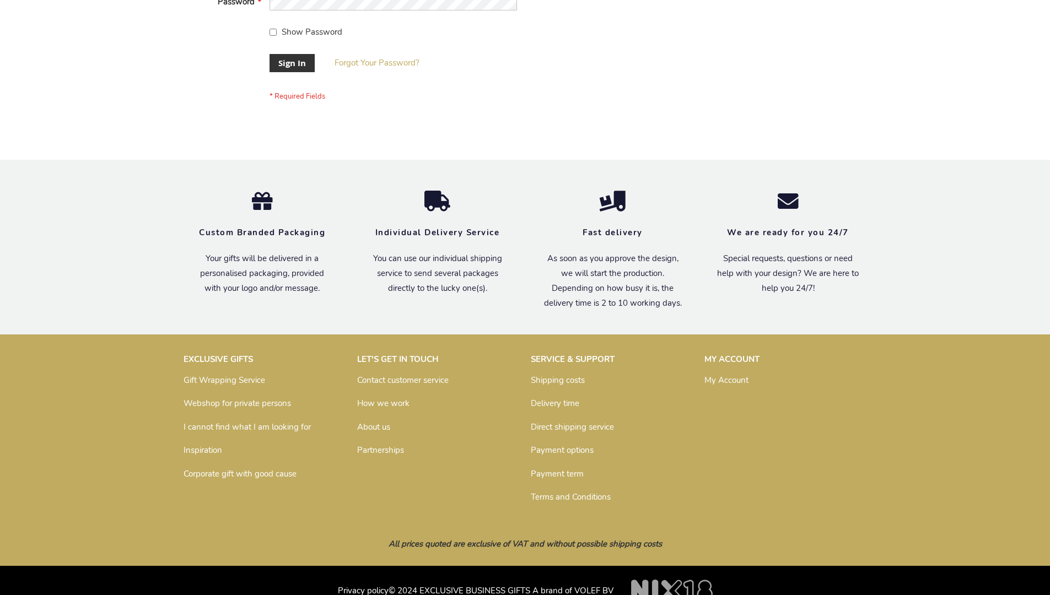
scroll to position [354, 0]
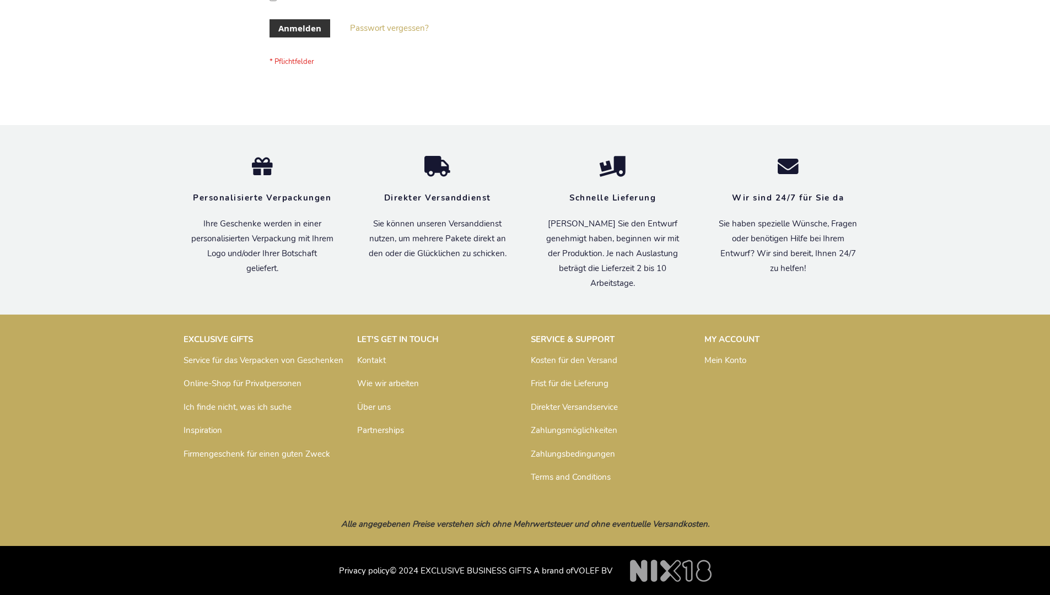
scroll to position [369, 0]
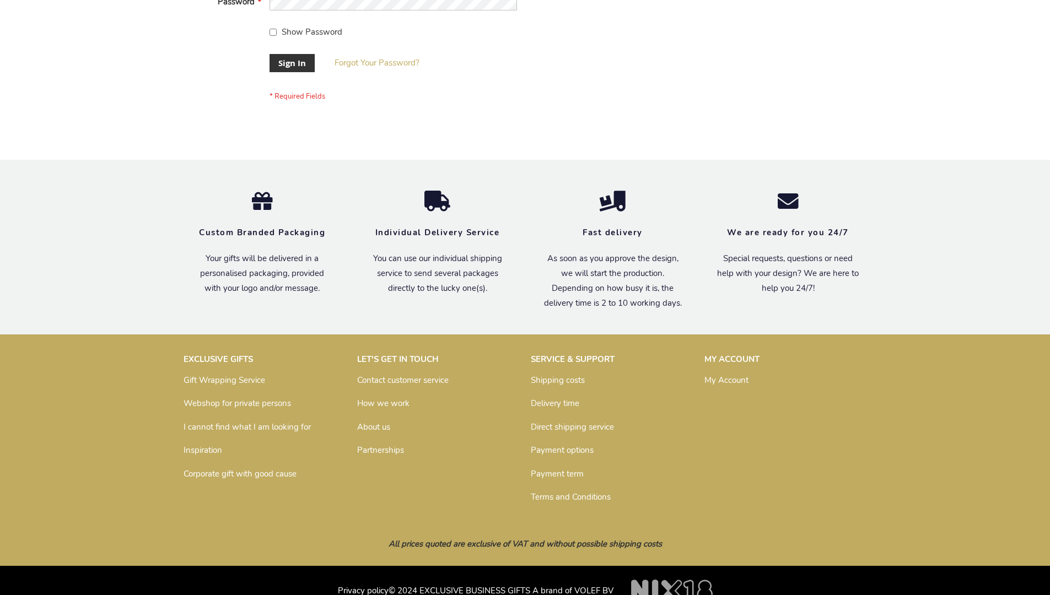
scroll to position [354, 0]
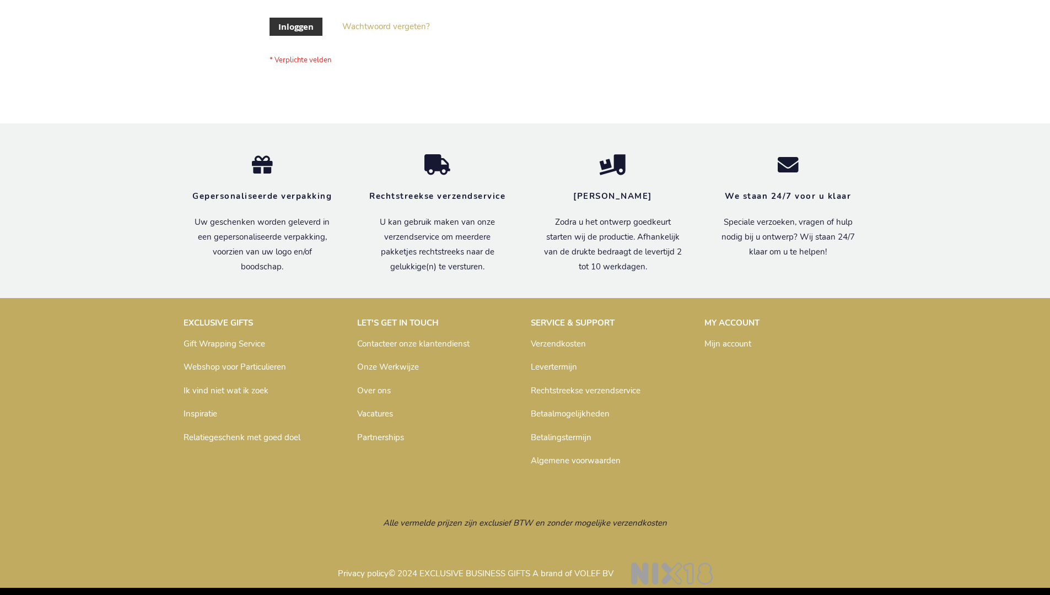
scroll to position [374, 0]
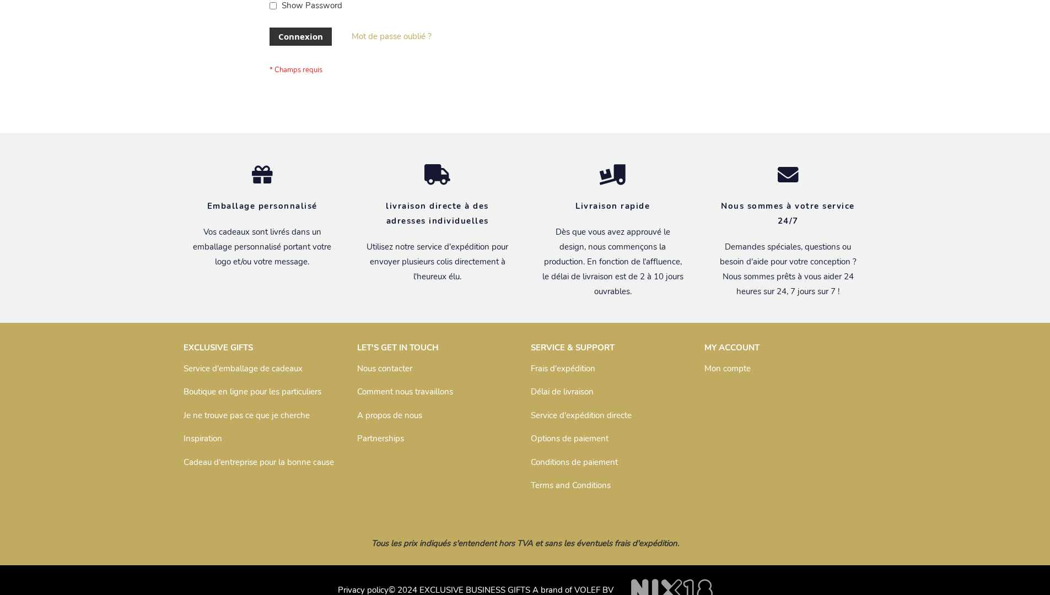
scroll to position [380, 0]
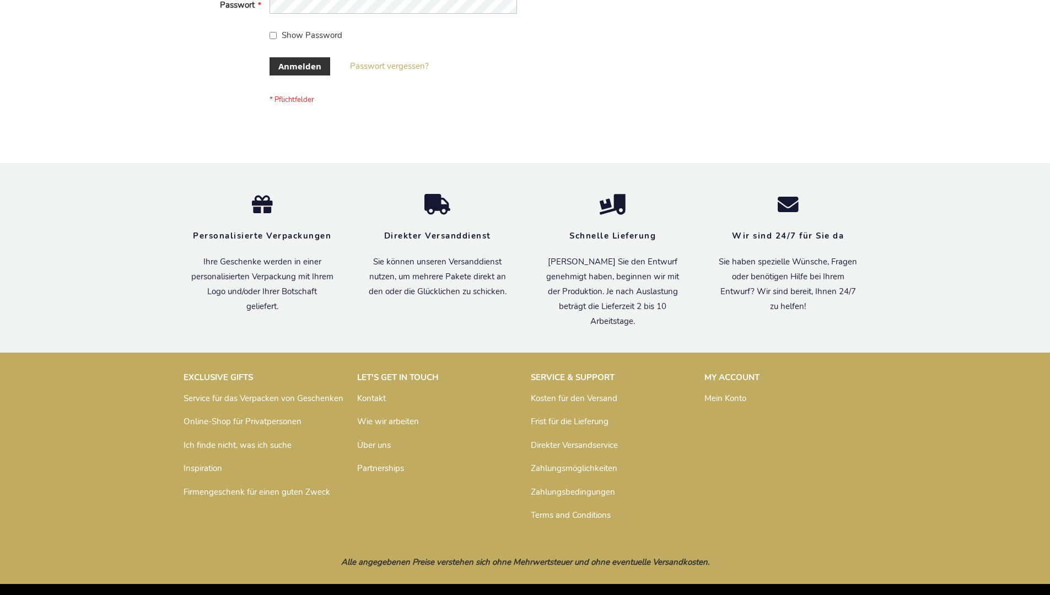
scroll to position [369, 0]
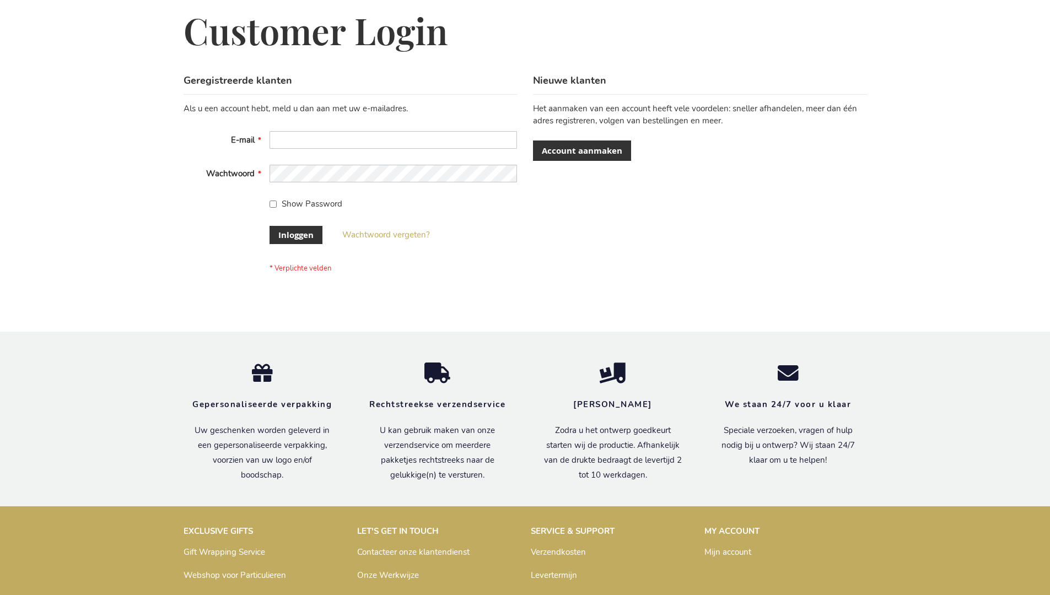
scroll to position [374, 0]
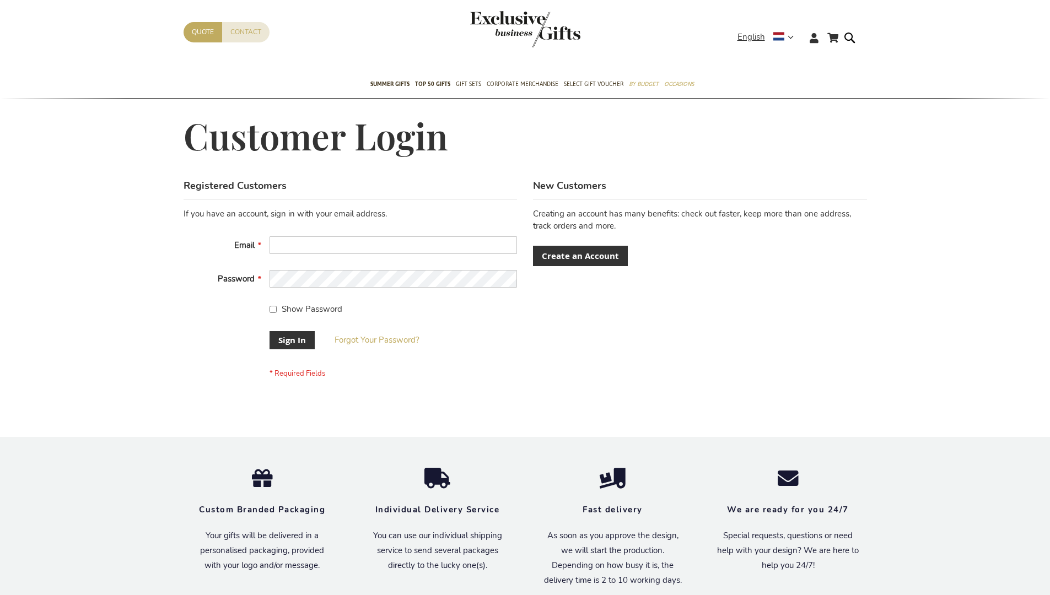
scroll to position [354, 0]
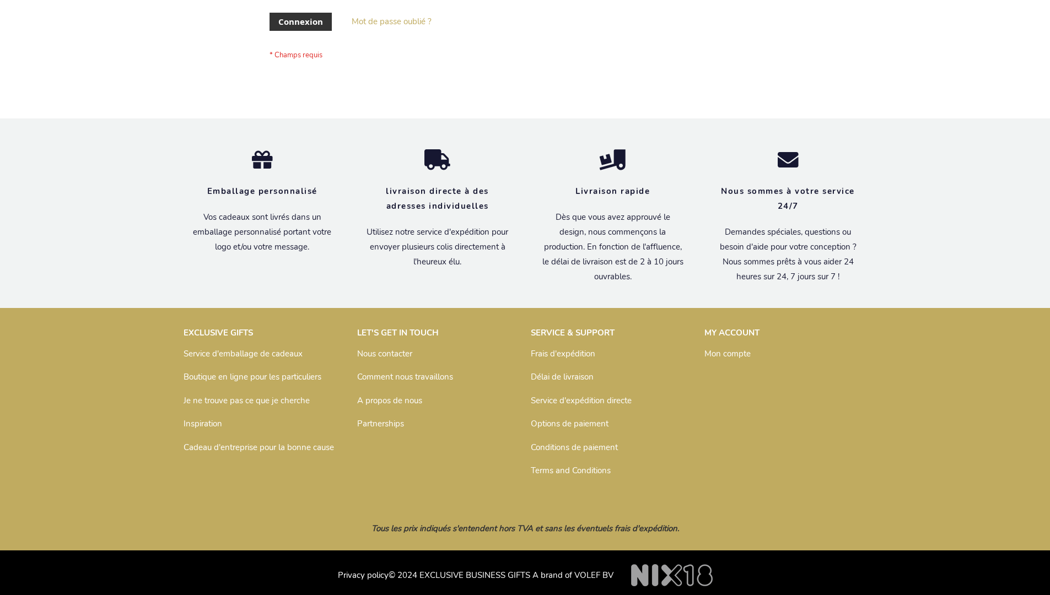
scroll to position [380, 0]
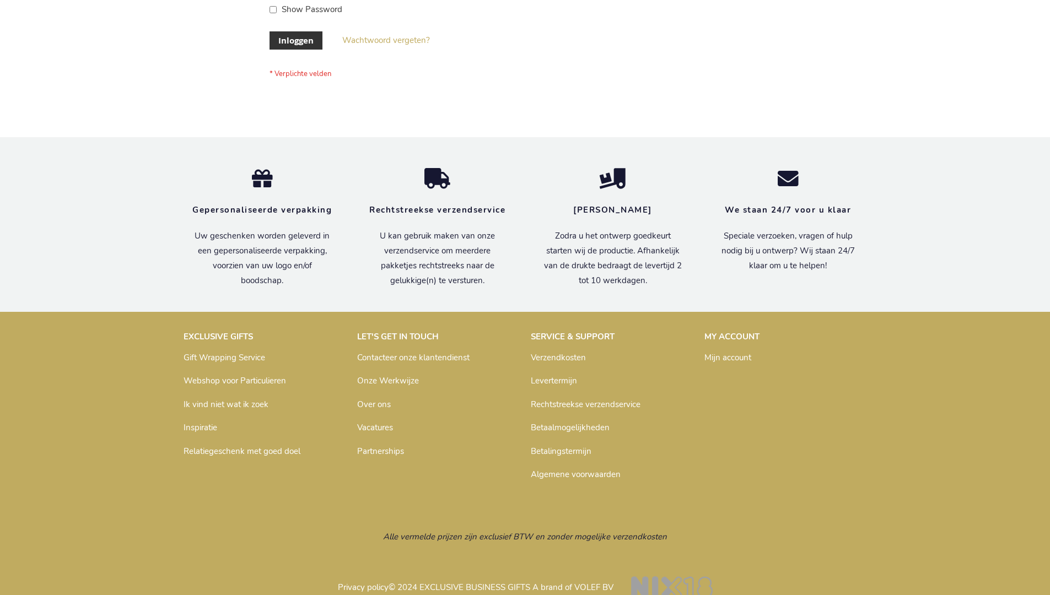
scroll to position [374, 0]
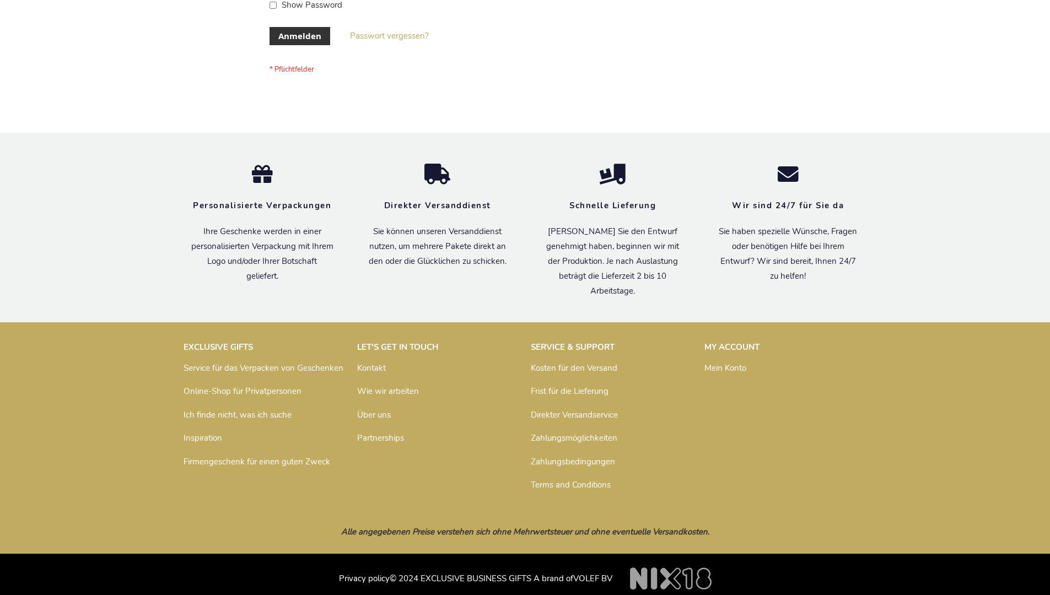
scroll to position [369, 0]
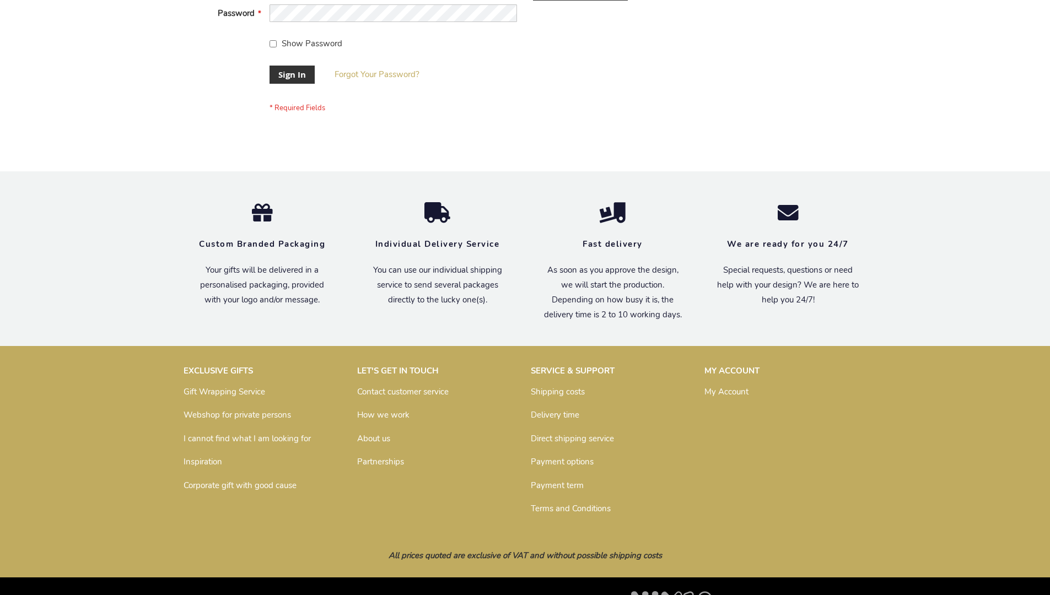
scroll to position [354, 0]
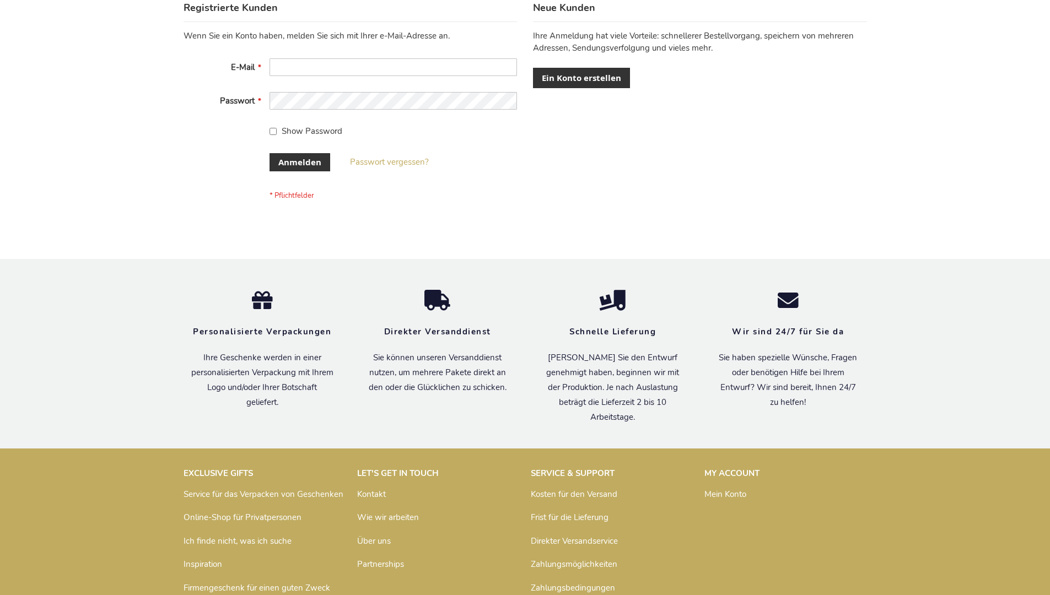
scroll to position [369, 0]
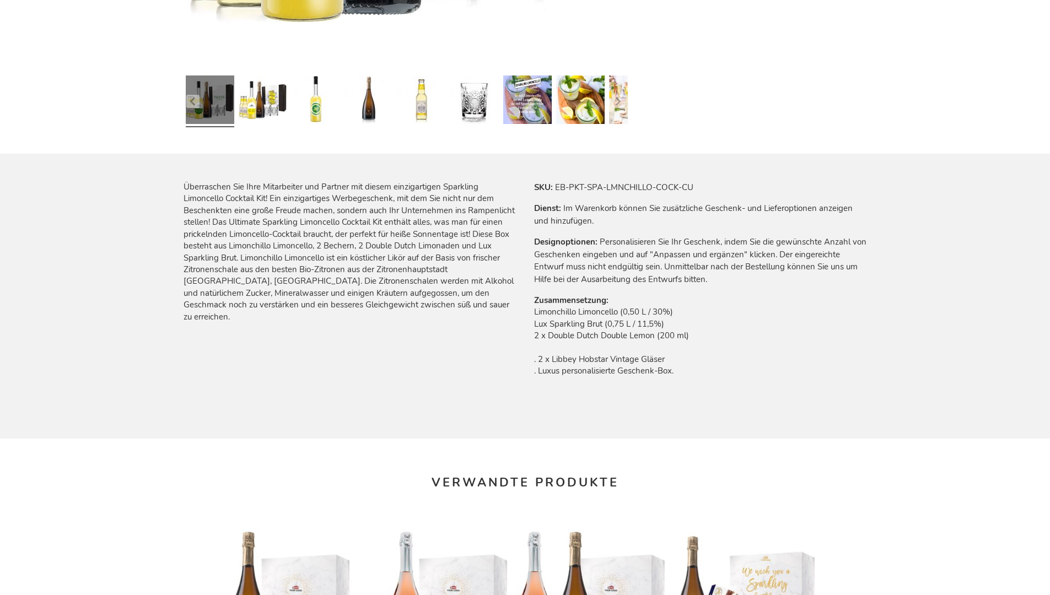
scroll to position [1473, 0]
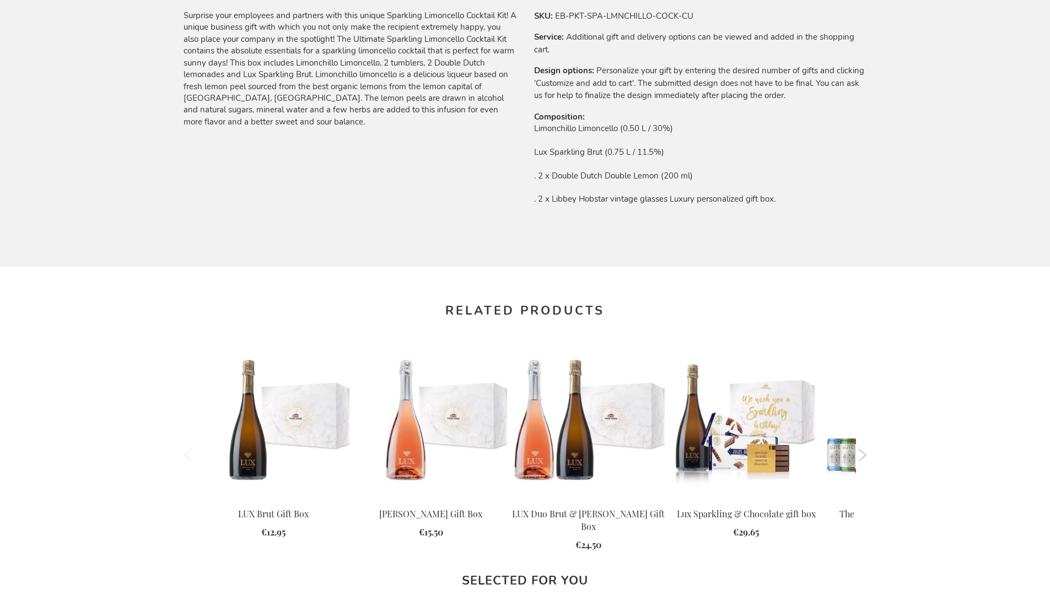
scroll to position [1457, 0]
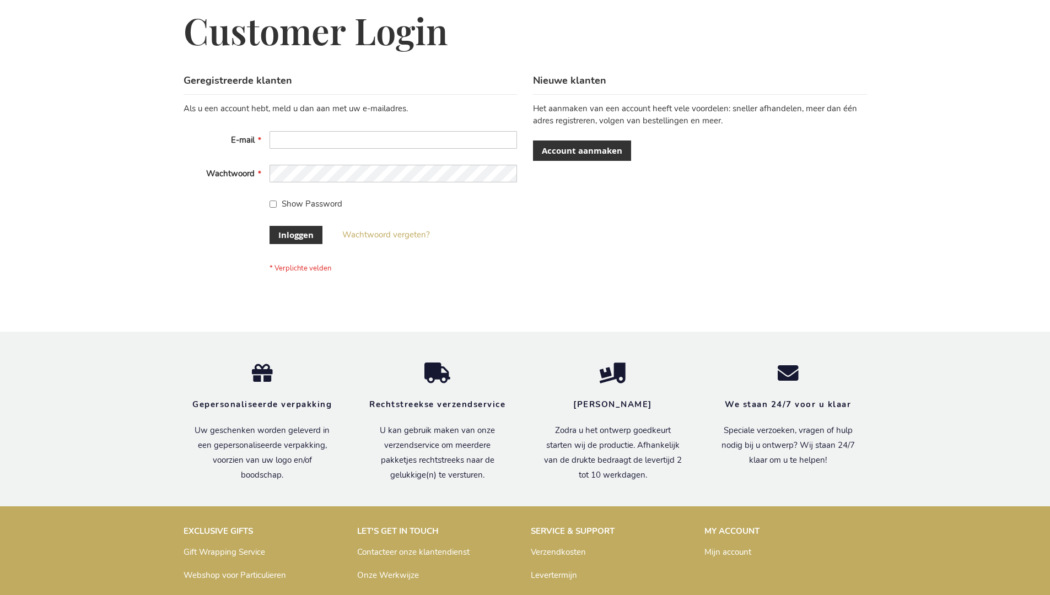
scroll to position [374, 0]
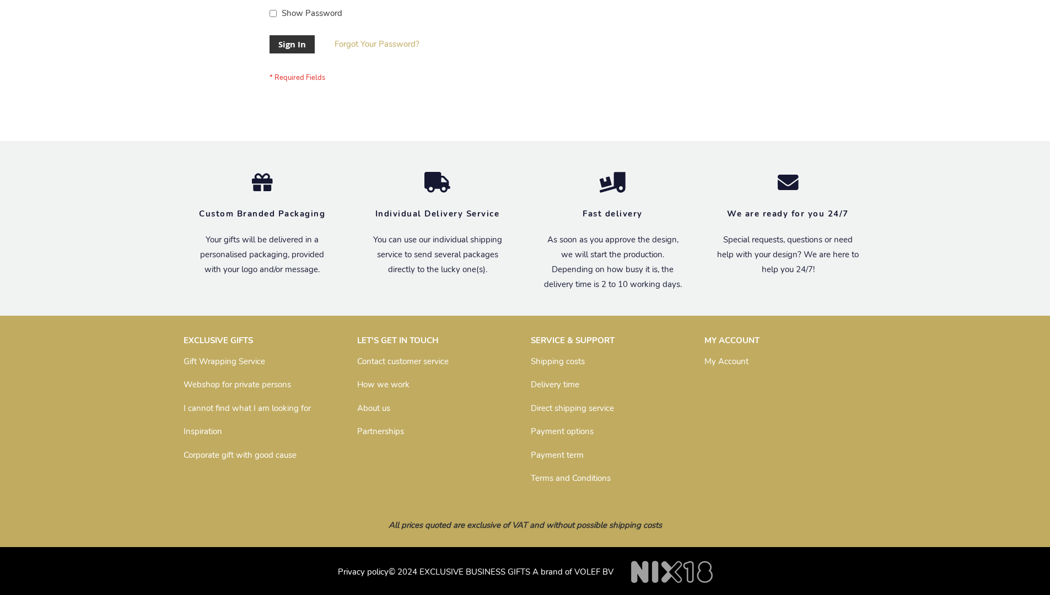
scroll to position [354, 0]
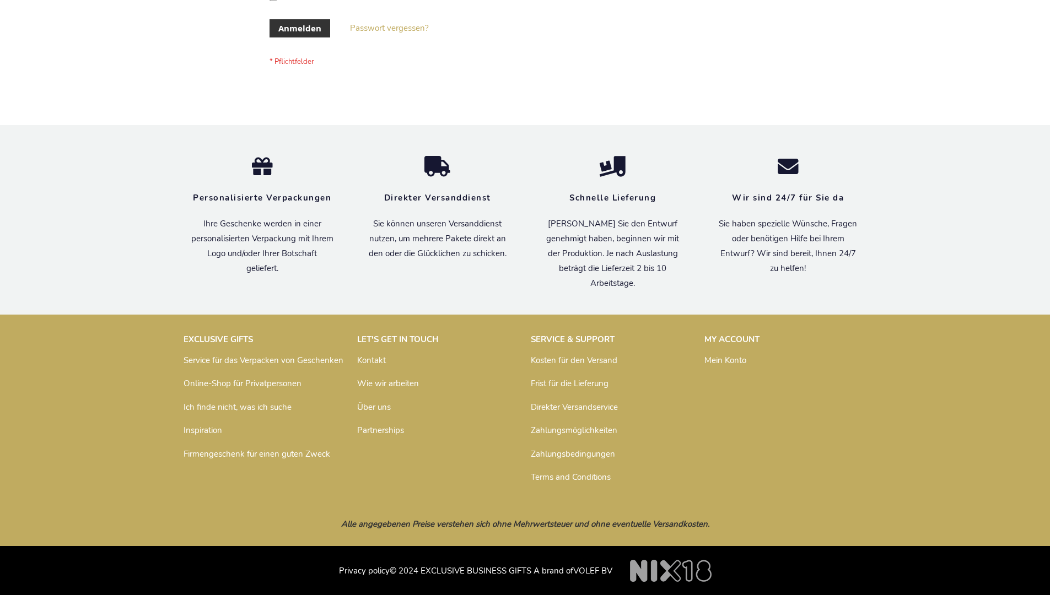
scroll to position [369, 0]
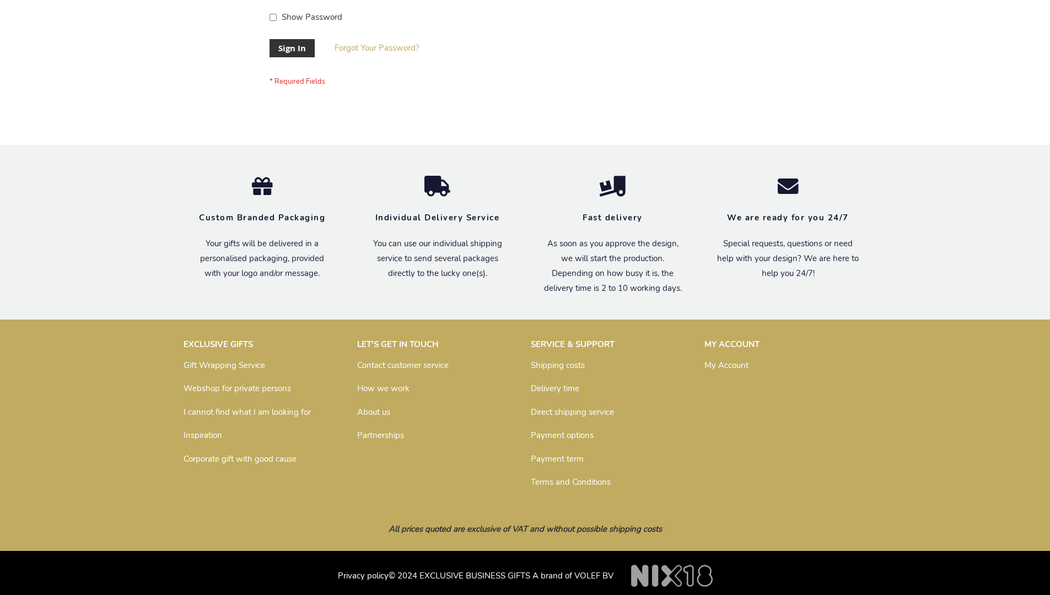
scroll to position [354, 0]
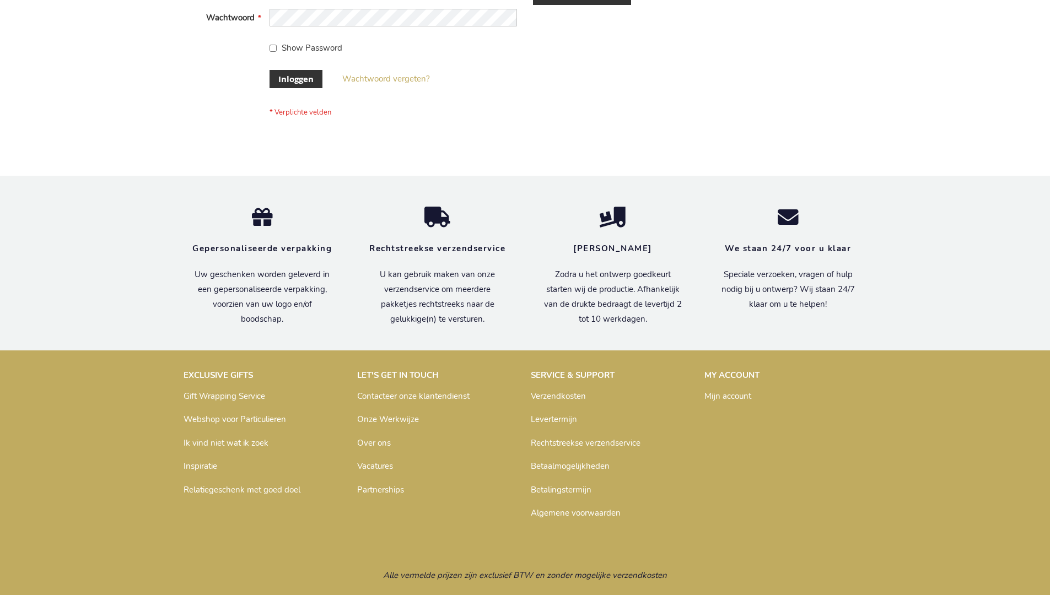
scroll to position [374, 0]
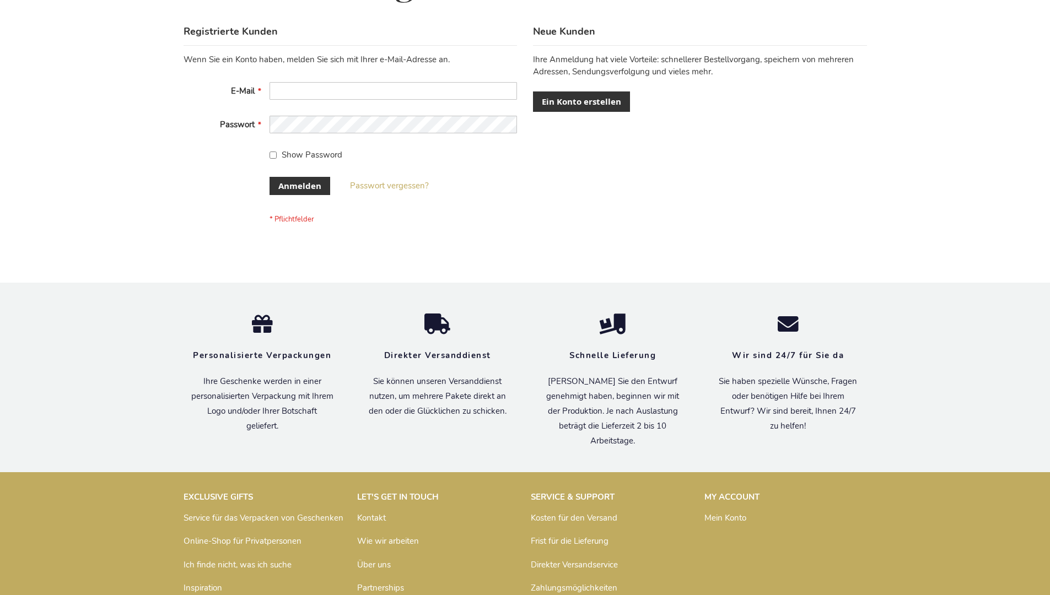
scroll to position [369, 0]
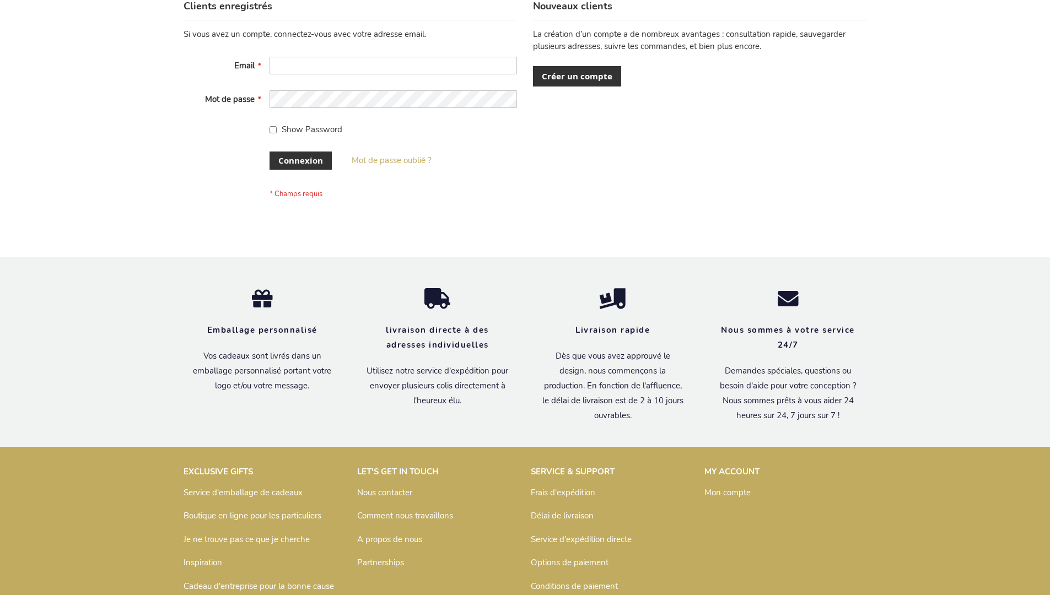
scroll to position [380, 0]
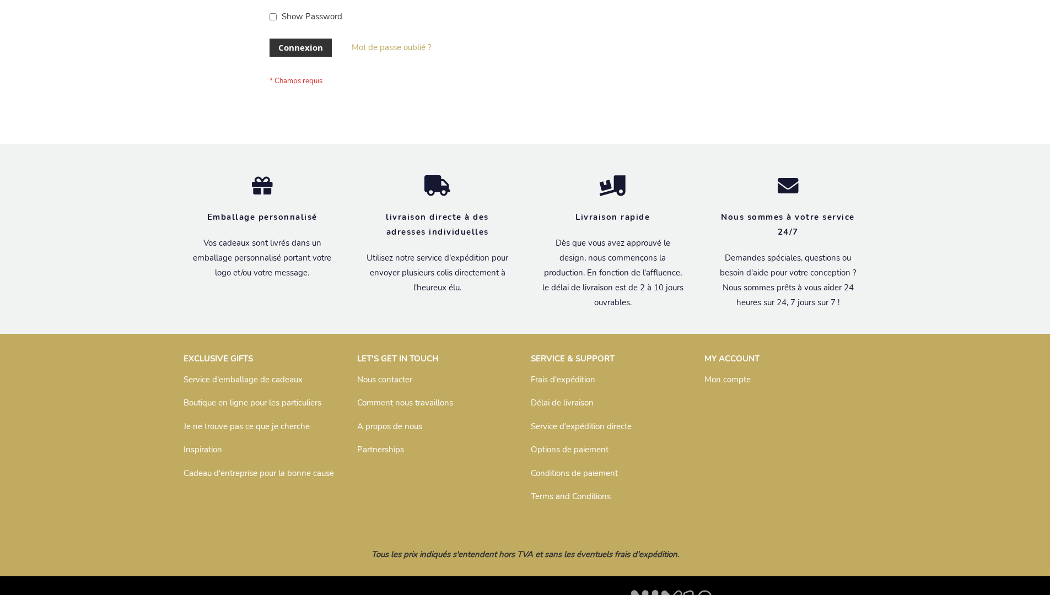
scroll to position [380, 0]
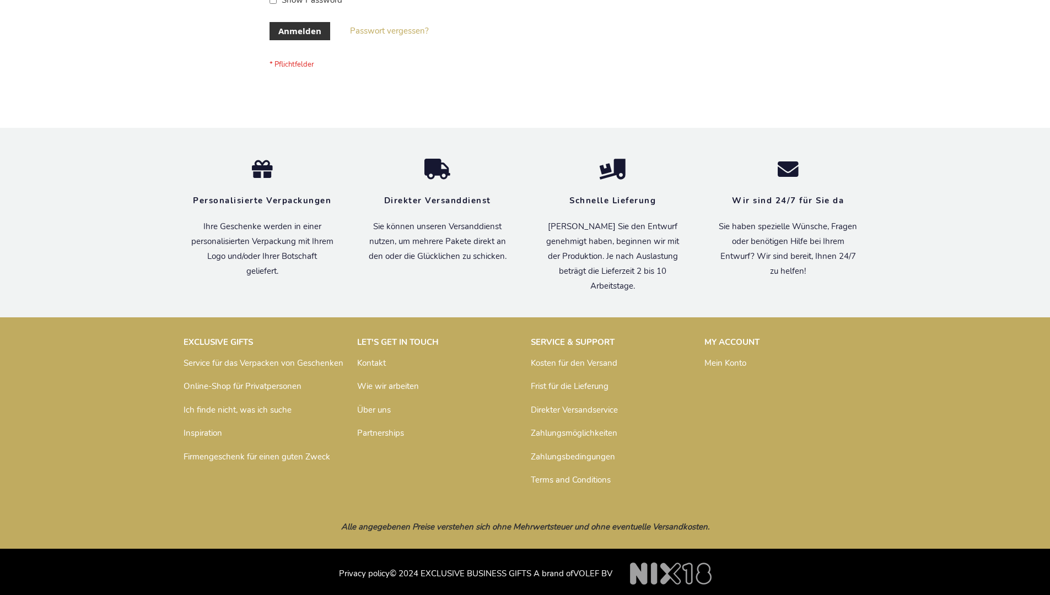
scroll to position [369, 0]
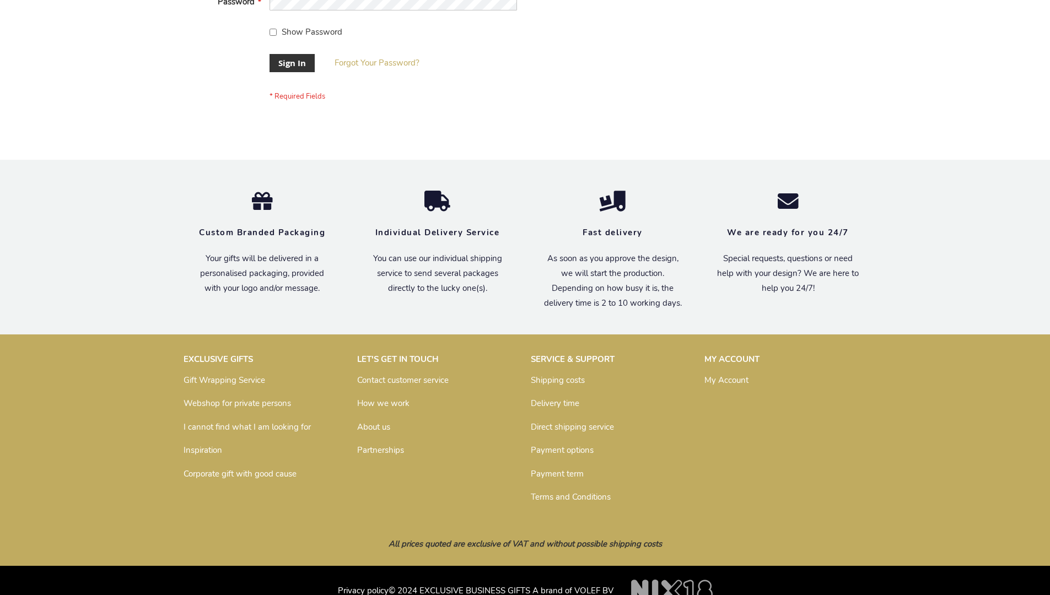
scroll to position [354, 0]
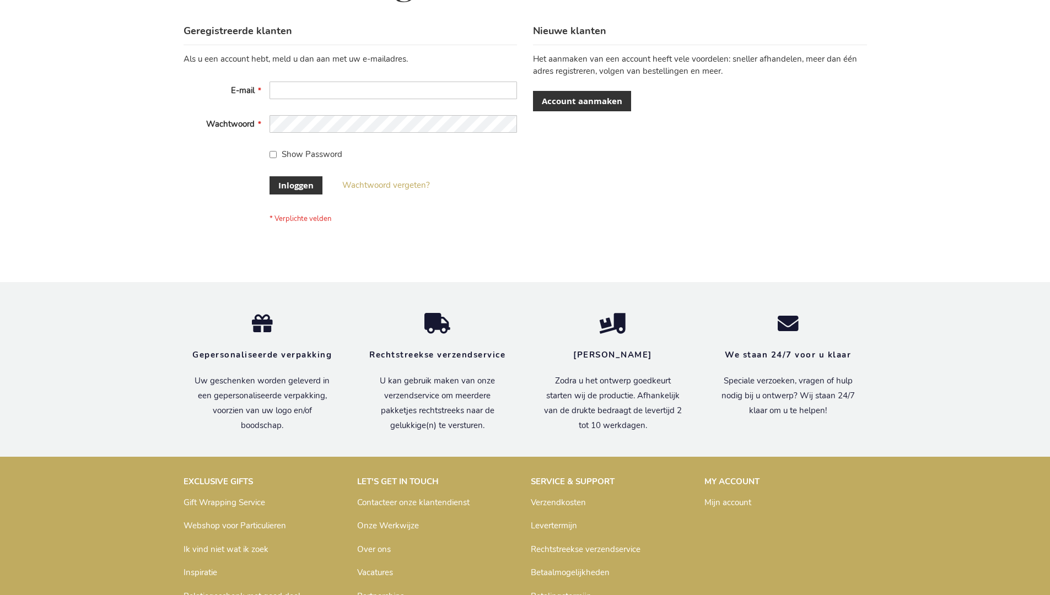
scroll to position [374, 0]
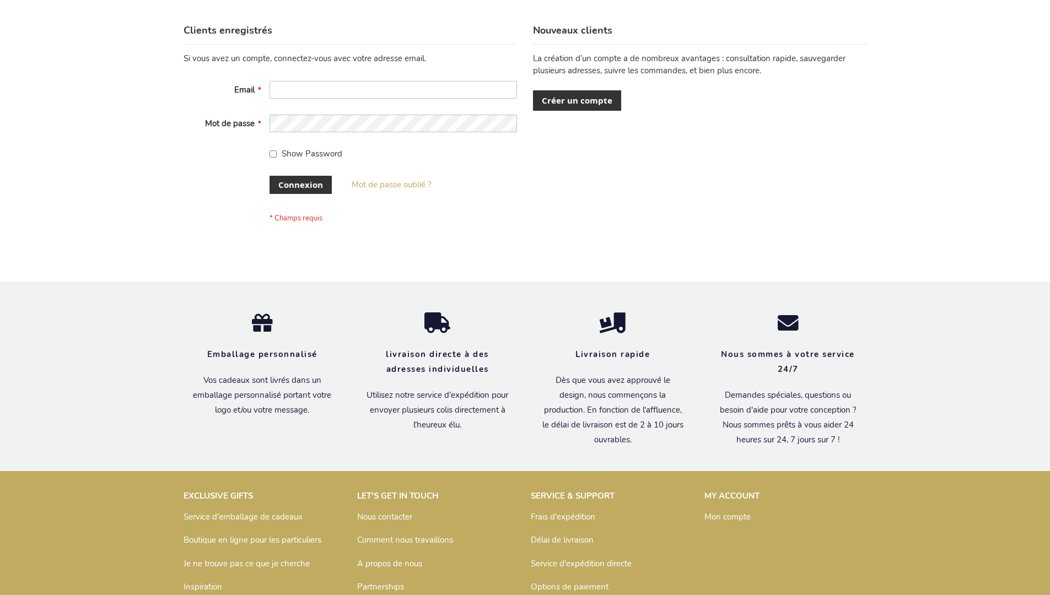
scroll to position [380, 0]
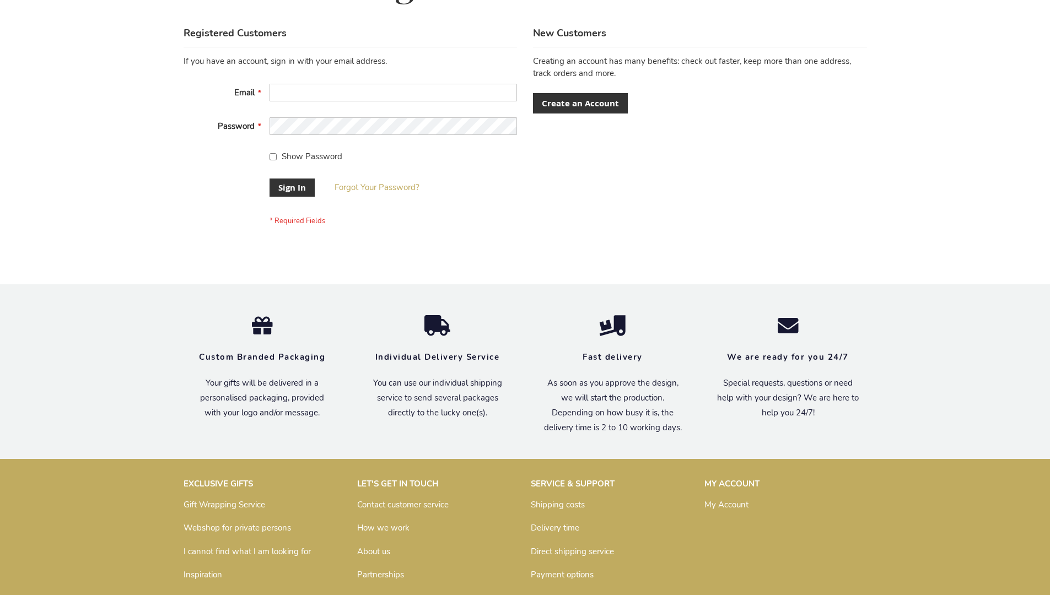
scroll to position [354, 0]
